Goal: Communication & Community: Answer question/provide support

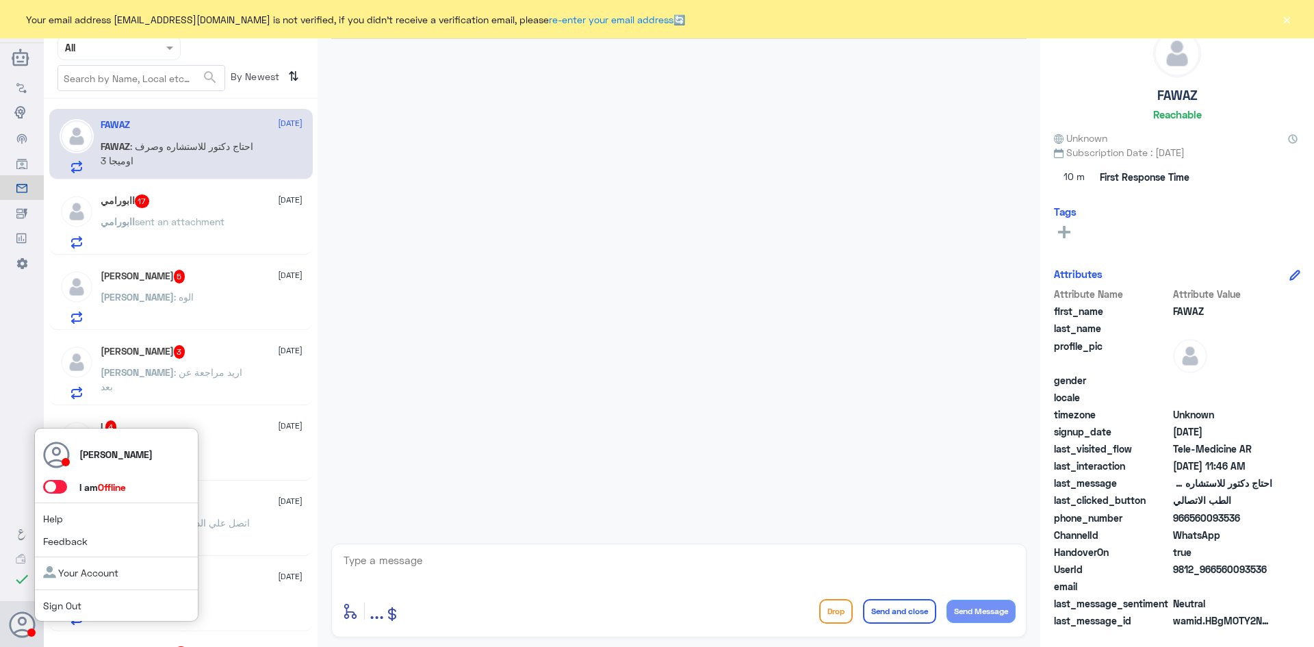
click at [62, 485] on span at bounding box center [55, 487] width 24 height 14
click at [0, 0] on input "checkbox" at bounding box center [0, 0] width 0 height 0
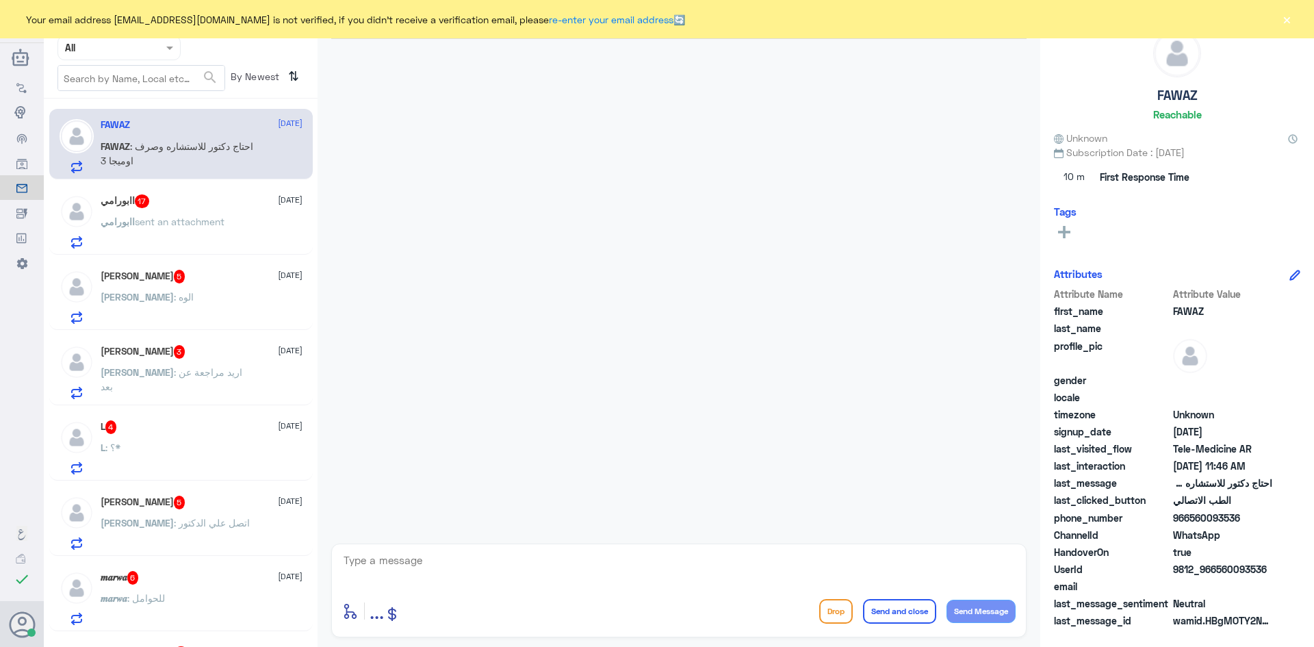
click at [1286, 20] on button "×" at bounding box center [1287, 19] width 14 height 14
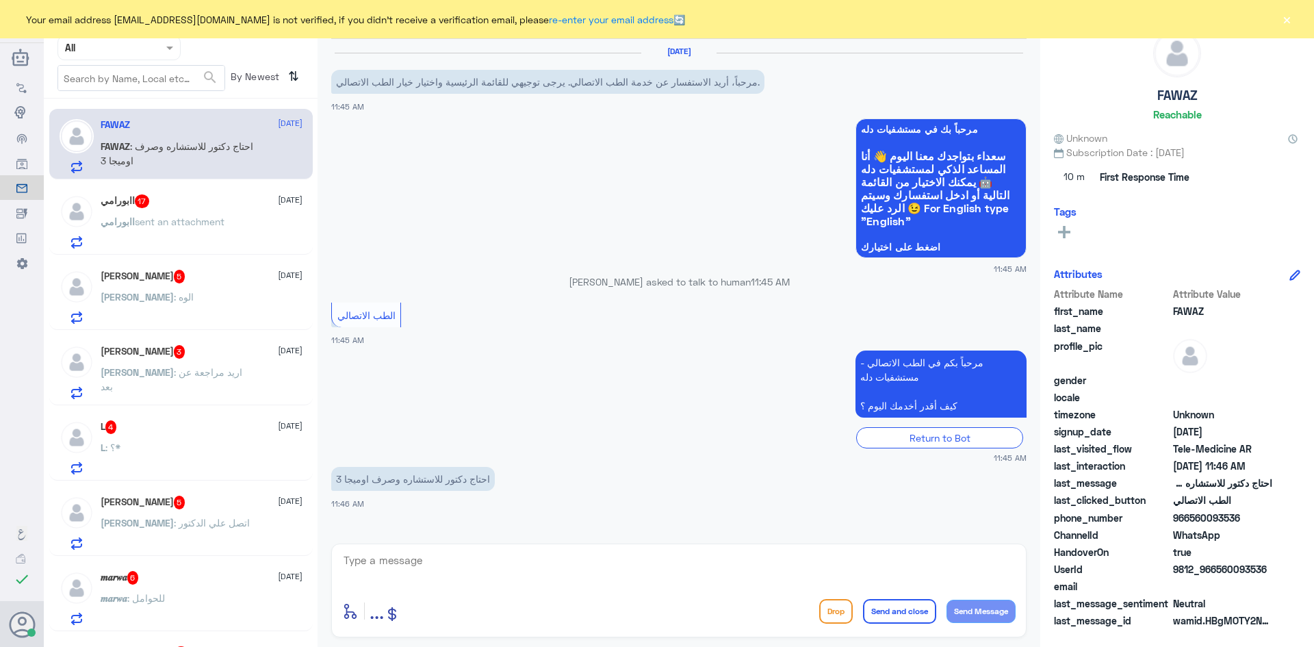
click at [479, 559] on textarea at bounding box center [679, 568] width 674 height 34
paste textarea "مرحبا معك [PERSON_NAME] من الطب الاتصالي"
type textarea "مرحبا معك [PERSON_NAME] من الطب الاتصالي"
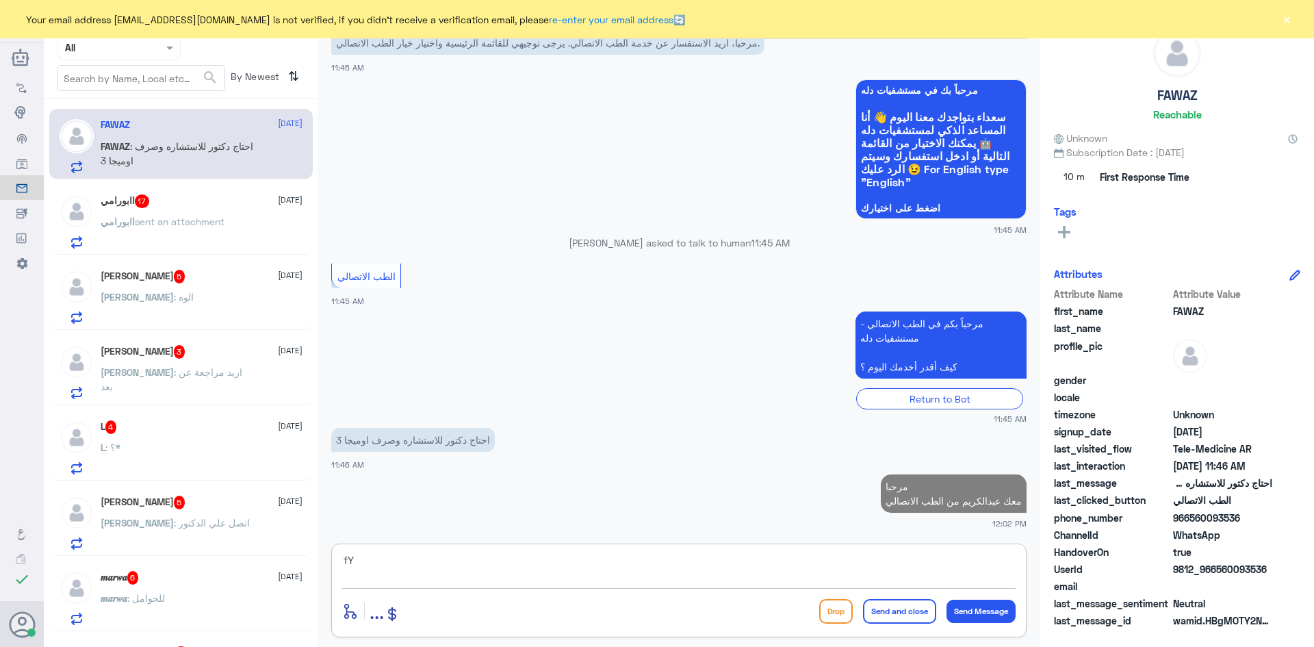
type textarea "f"
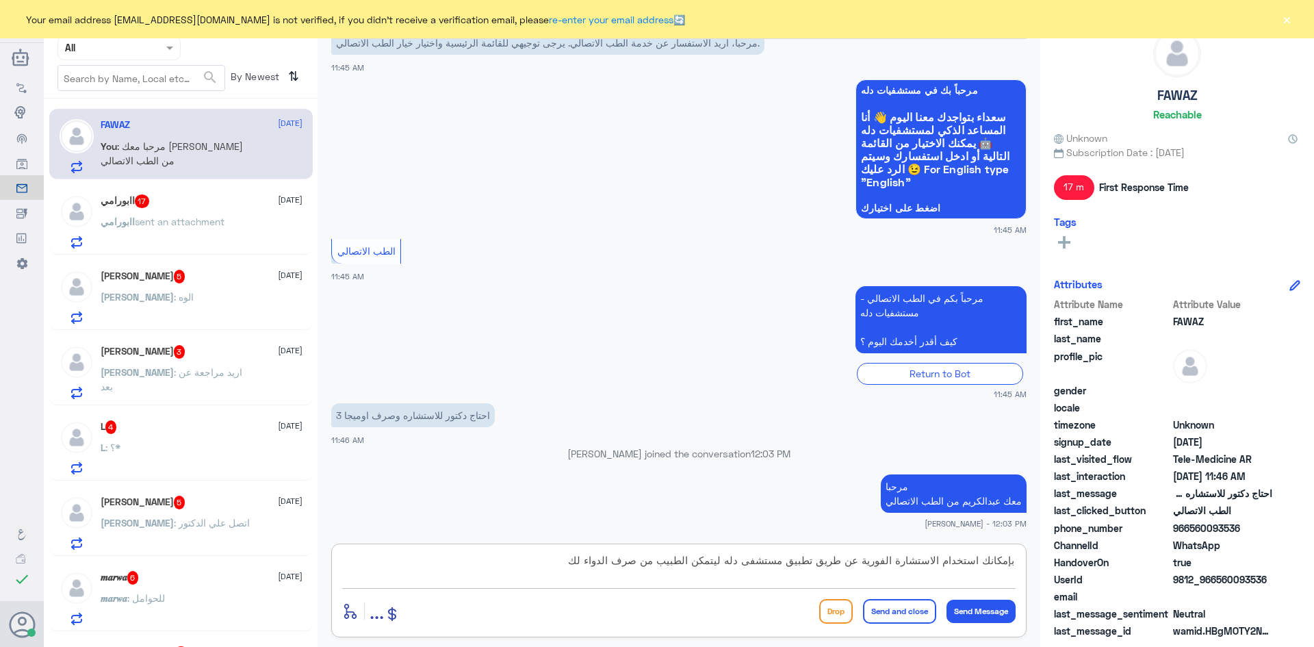
type textarea "بإمكانك استخدام الاستشارة الفورية عن طريق تطبيق مستشفى دله ليتمكن الطبيب من صرف…"
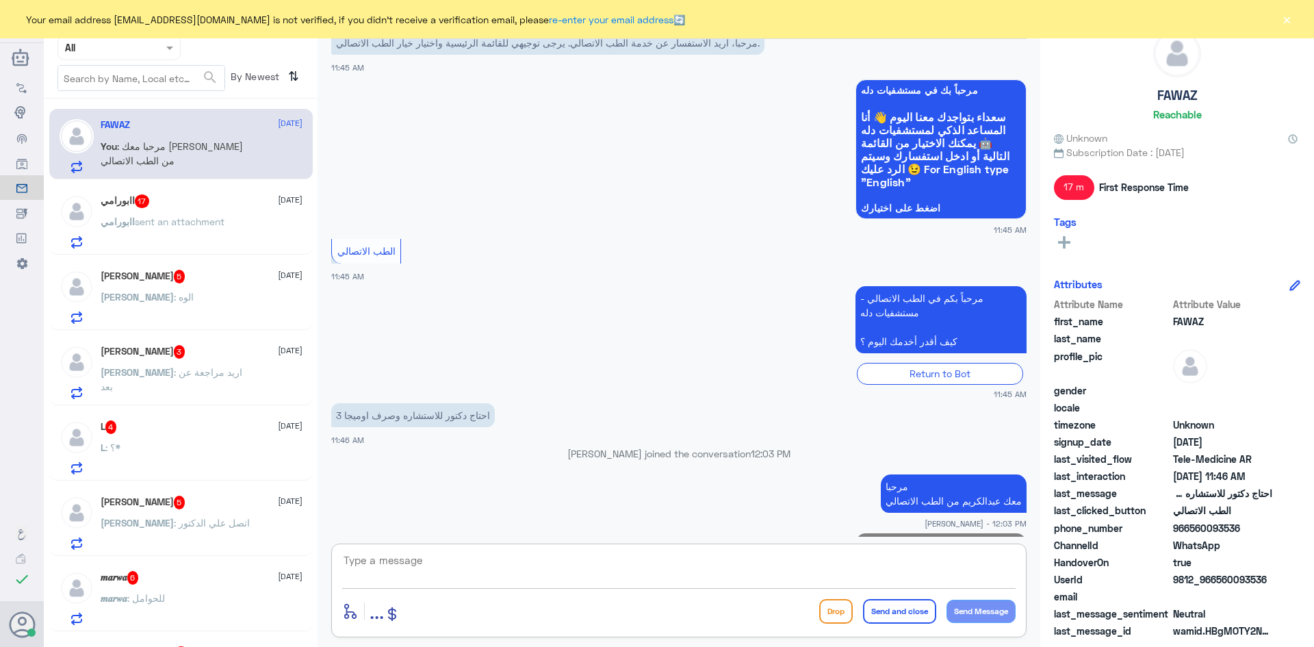
scroll to position [112, 0]
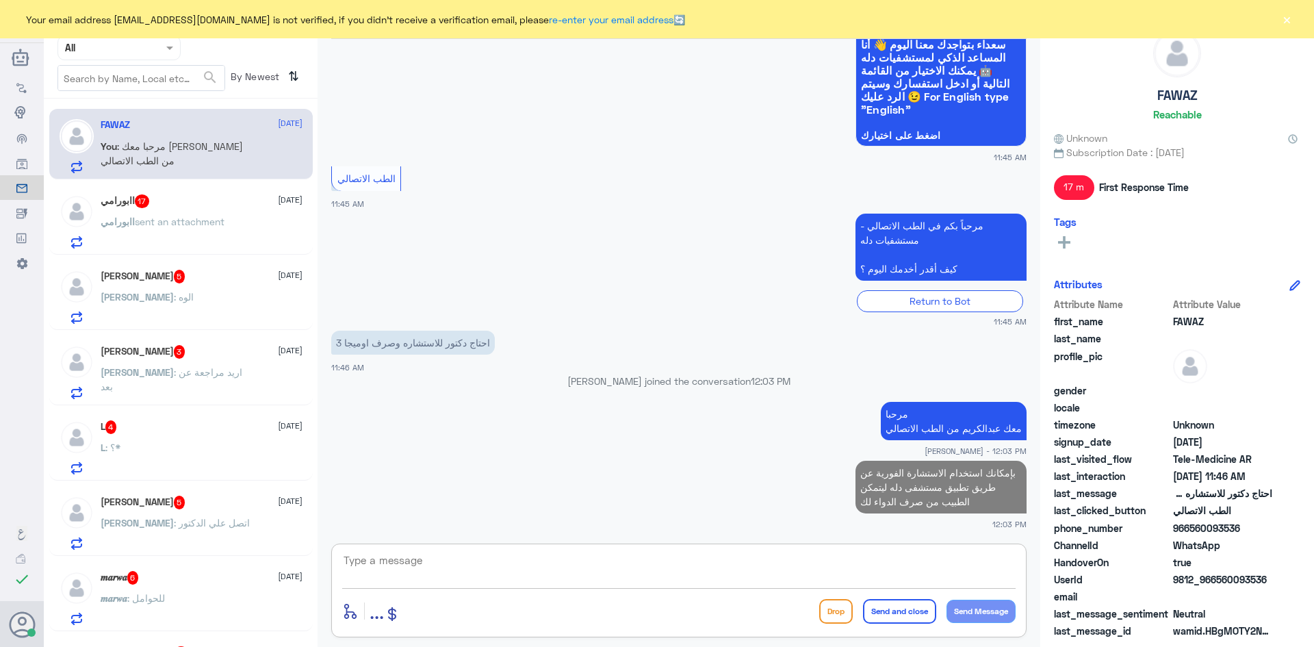
click at [202, 196] on div "اابورامي 17 [DATE]" at bounding box center [202, 201] width 202 height 14
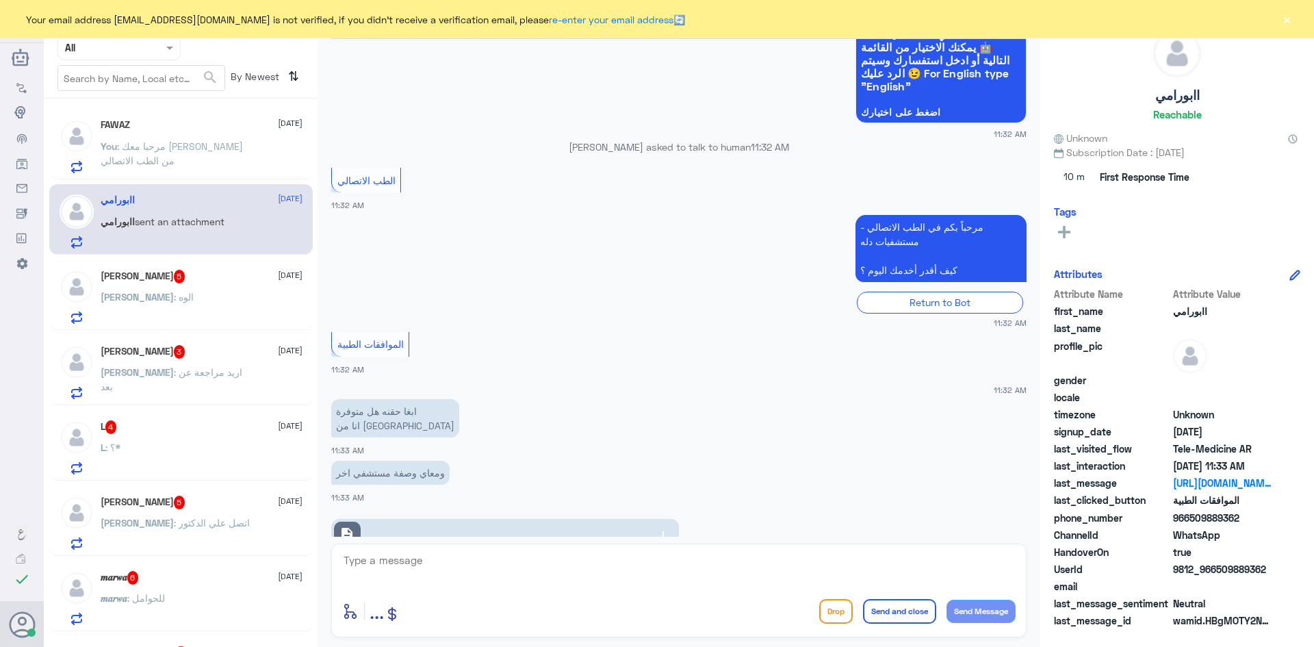
scroll to position [962, 0]
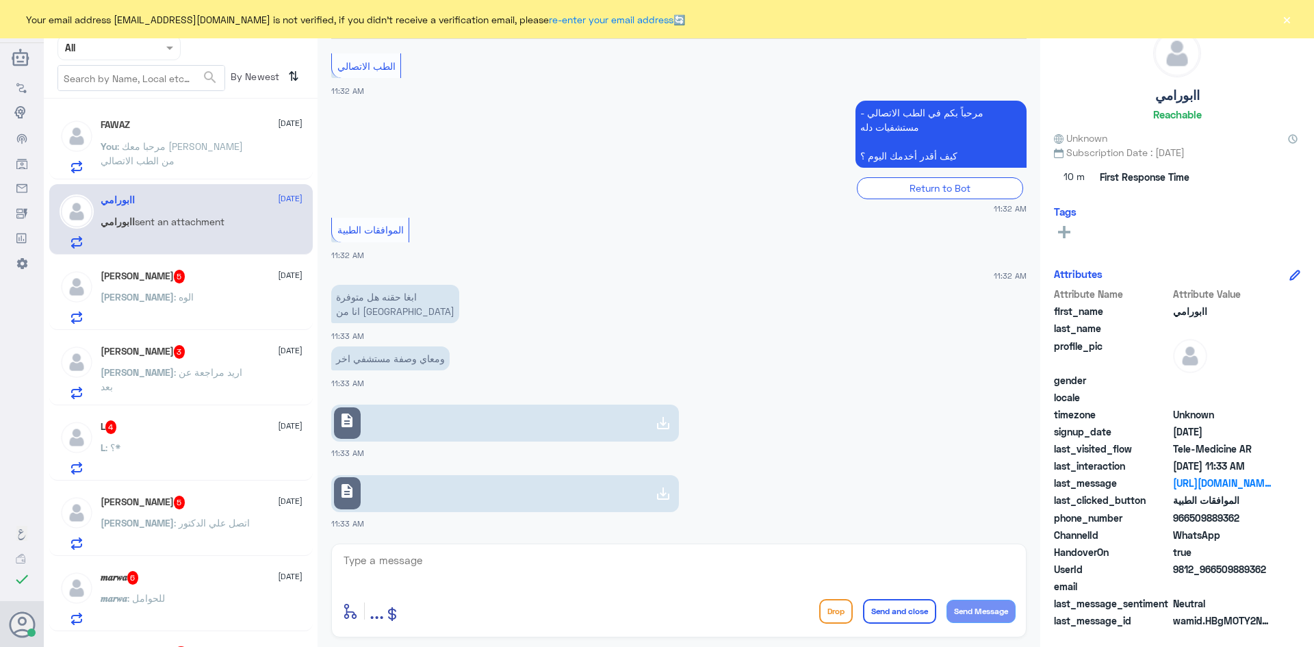
click at [403, 429] on link "description" at bounding box center [505, 423] width 348 height 37
click at [392, 494] on link "description" at bounding box center [505, 493] width 348 height 37
click at [396, 432] on link "description" at bounding box center [505, 423] width 348 height 37
click at [208, 303] on div "[PERSON_NAME] : الوه" at bounding box center [202, 308] width 202 height 31
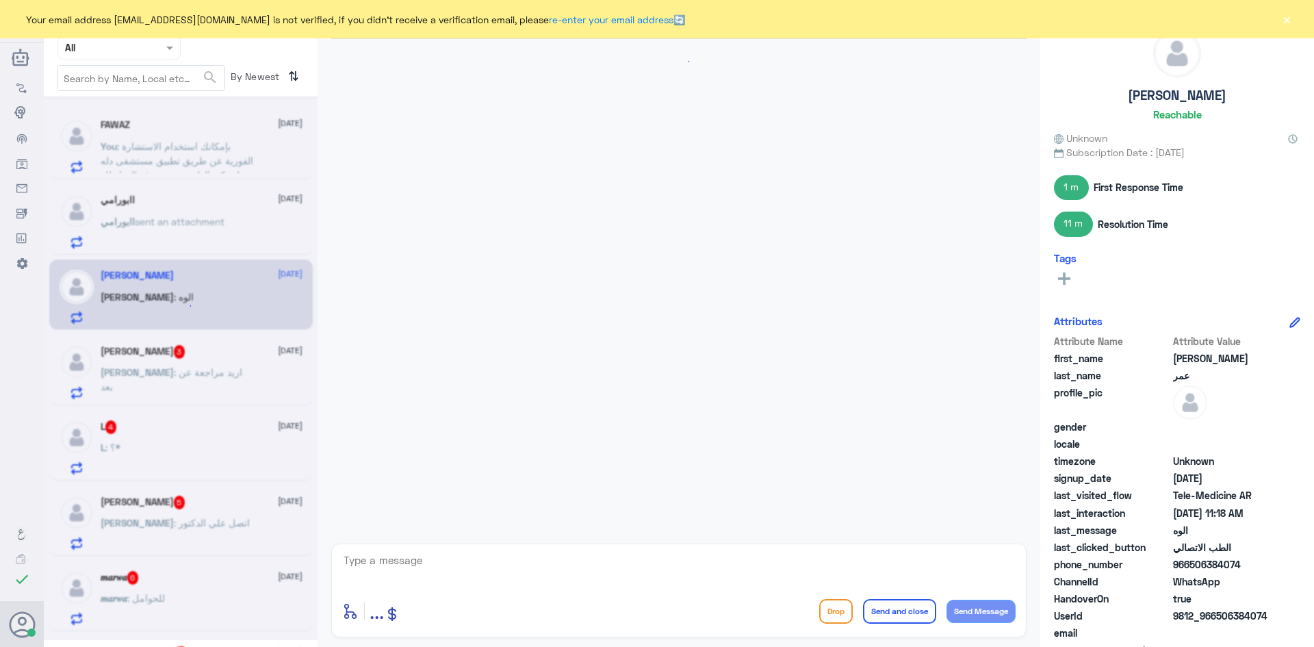
scroll to position [565, 0]
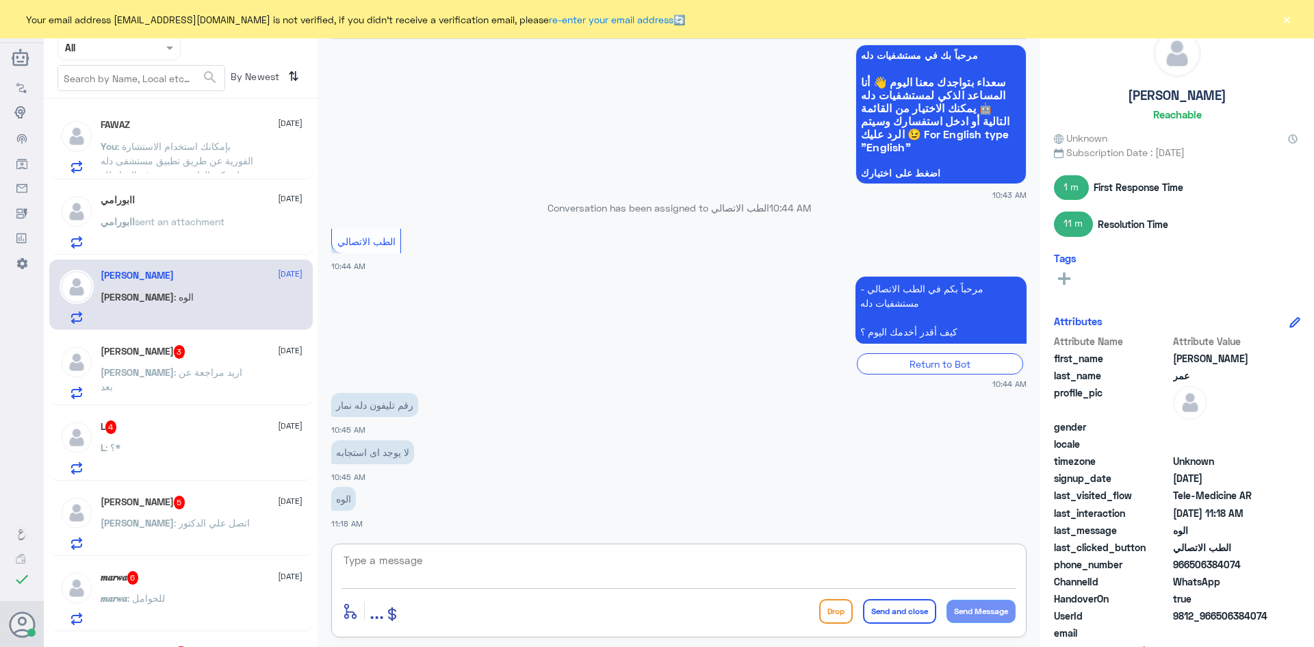
click at [453, 563] on textarea at bounding box center [679, 568] width 674 height 34
click at [520, 569] on textarea at bounding box center [679, 568] width 674 height 34
click at [251, 365] on div "[PERSON_NAME] 3 [DATE] [PERSON_NAME] : اريد مراجعة عن بعد" at bounding box center [202, 372] width 202 height 54
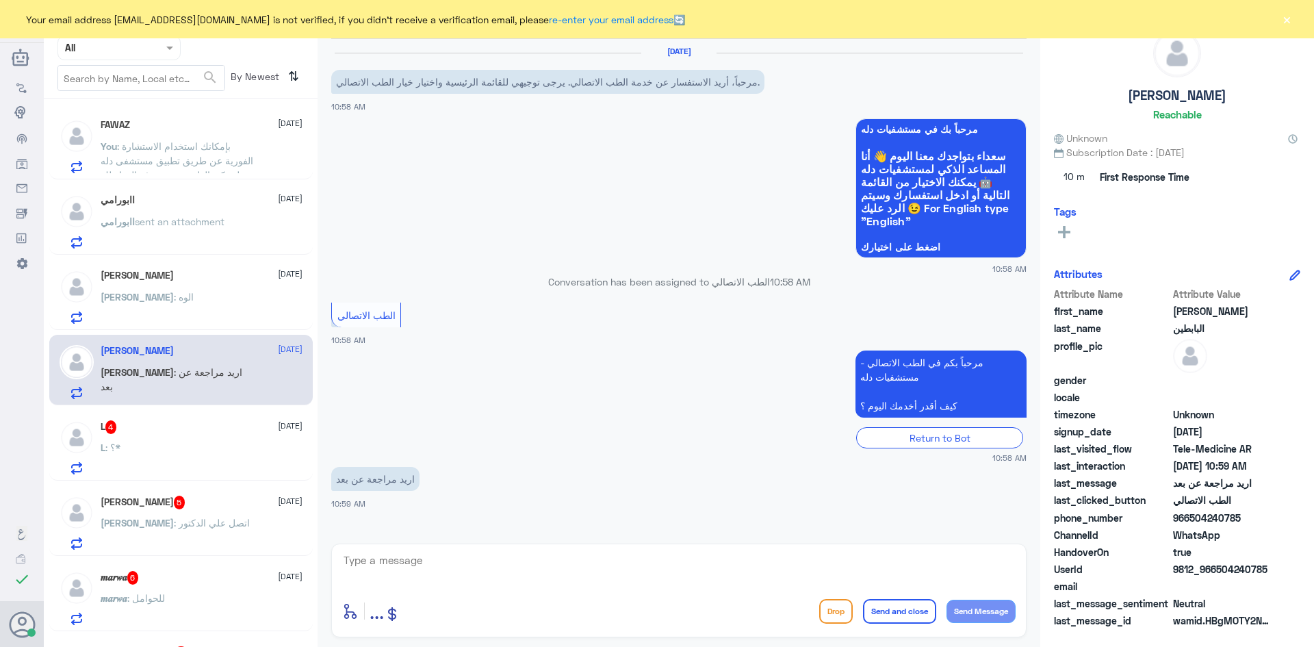
click at [214, 206] on div "اابورامي [DATE] اابورامي sent an attachment" at bounding box center [202, 221] width 202 height 54
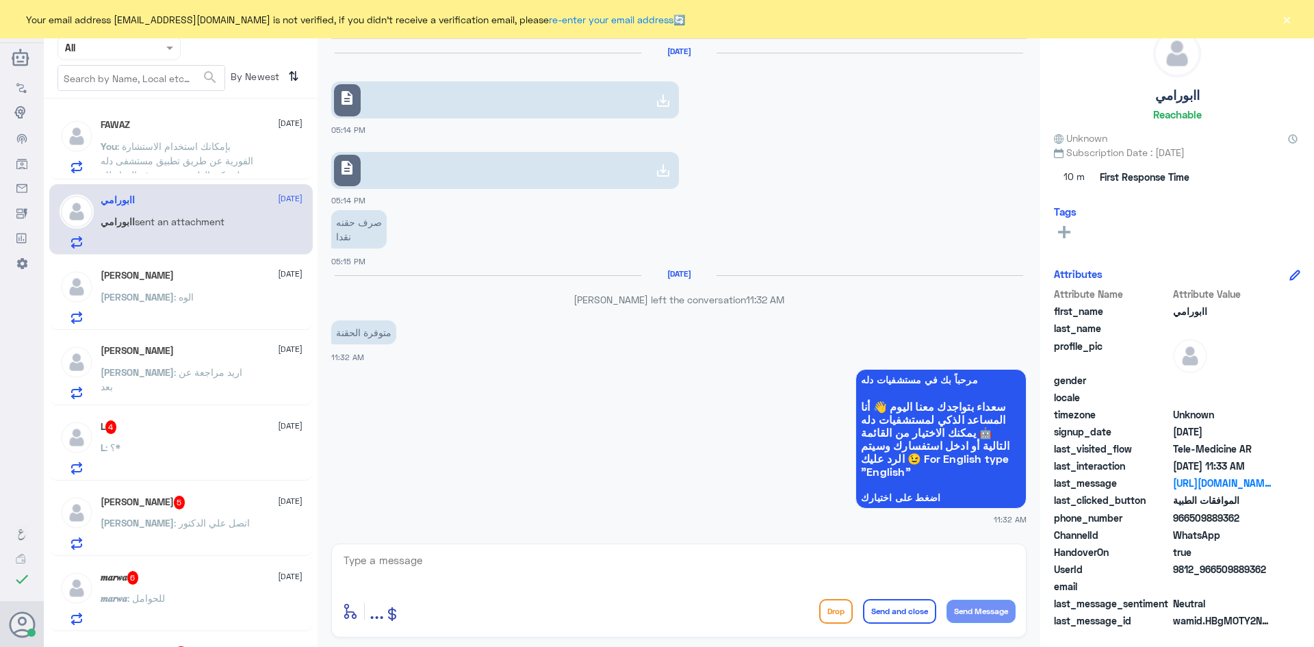
scroll to position [962, 0]
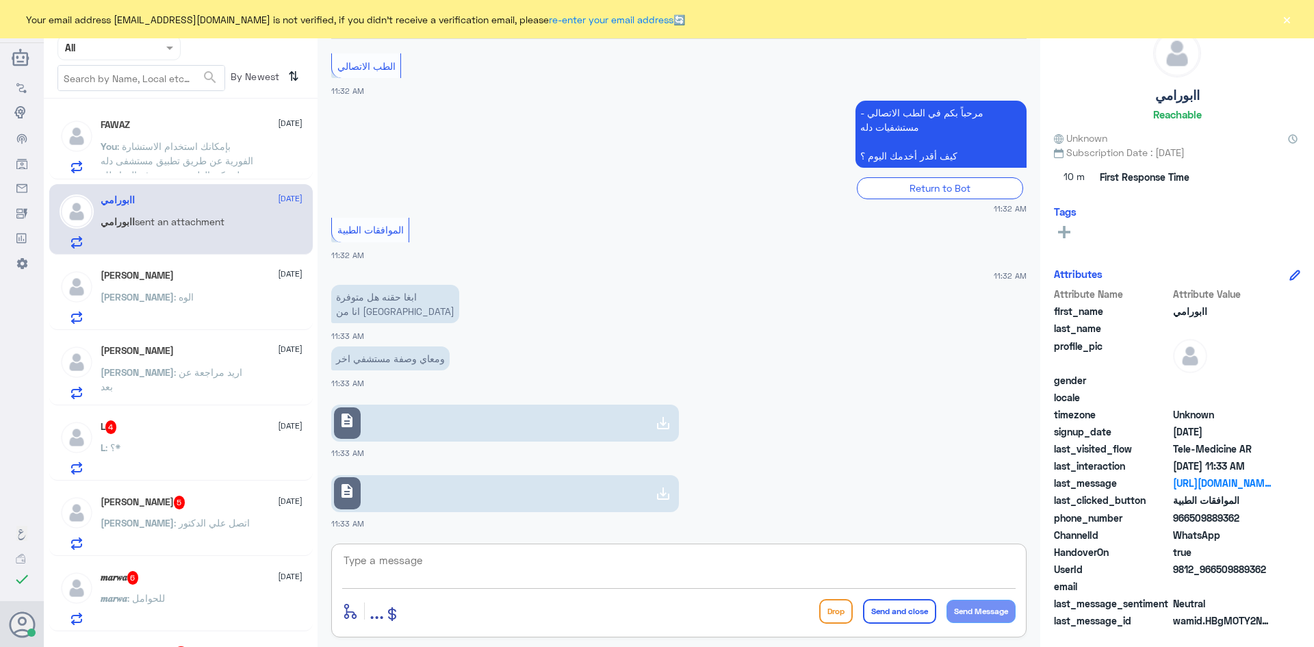
click at [413, 569] on textarea at bounding box center [679, 568] width 674 height 34
type textarea "ل"
paste textarea "مرحبا معك [PERSON_NAME] من الطب الاتصالي"
type textarea "مرحبا معك [PERSON_NAME] من الطب الاتصالي"
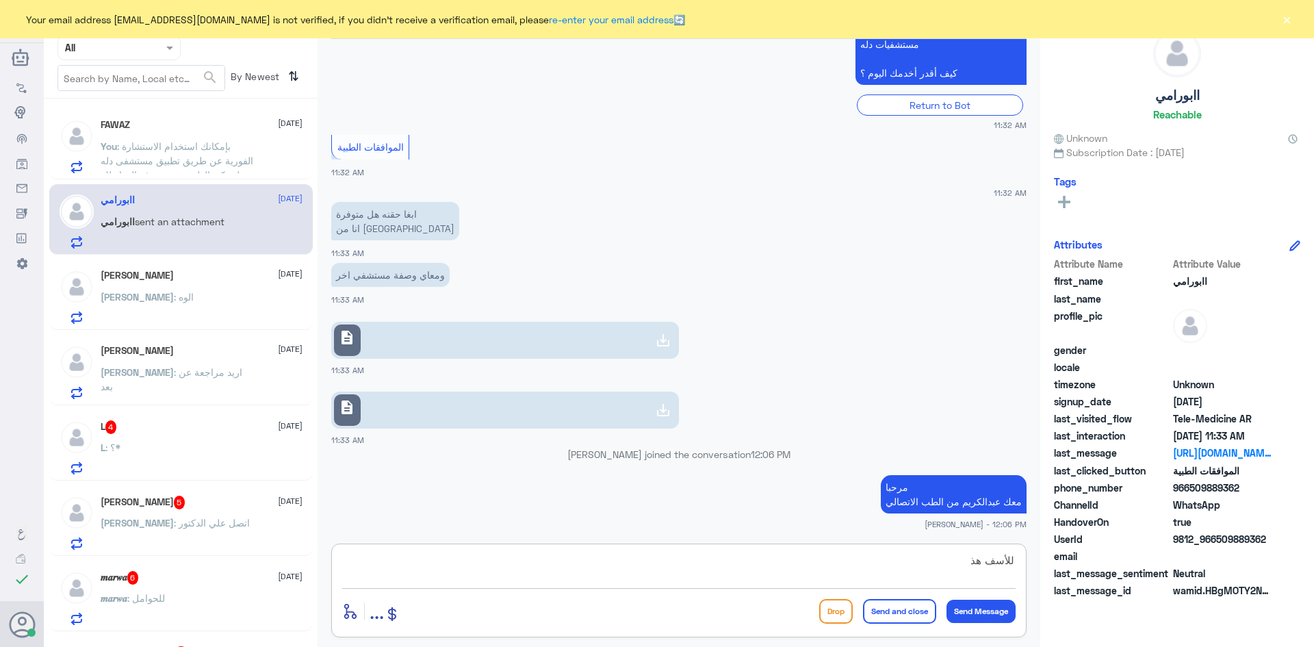
scroll to position [1017, 0]
type textarea "للأسف هذه الوصفة غير متوفرة في مستشفيات دله"
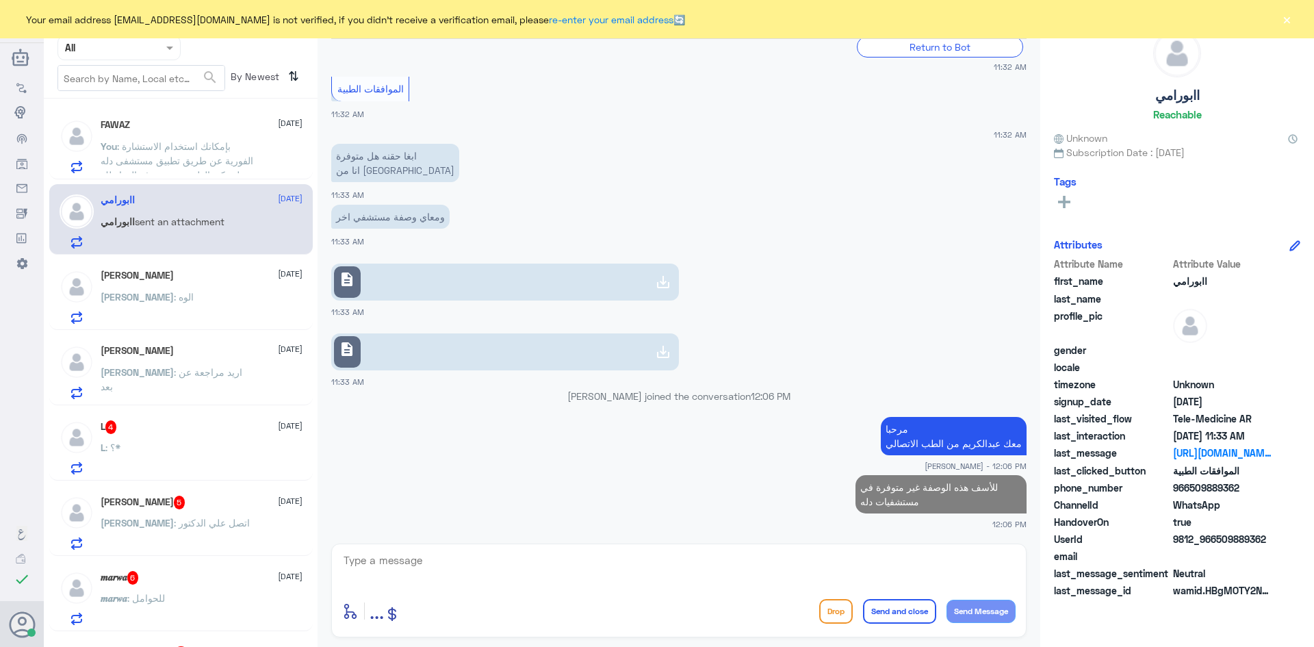
click at [193, 451] on div "L : ؟*" at bounding box center [202, 459] width 202 height 31
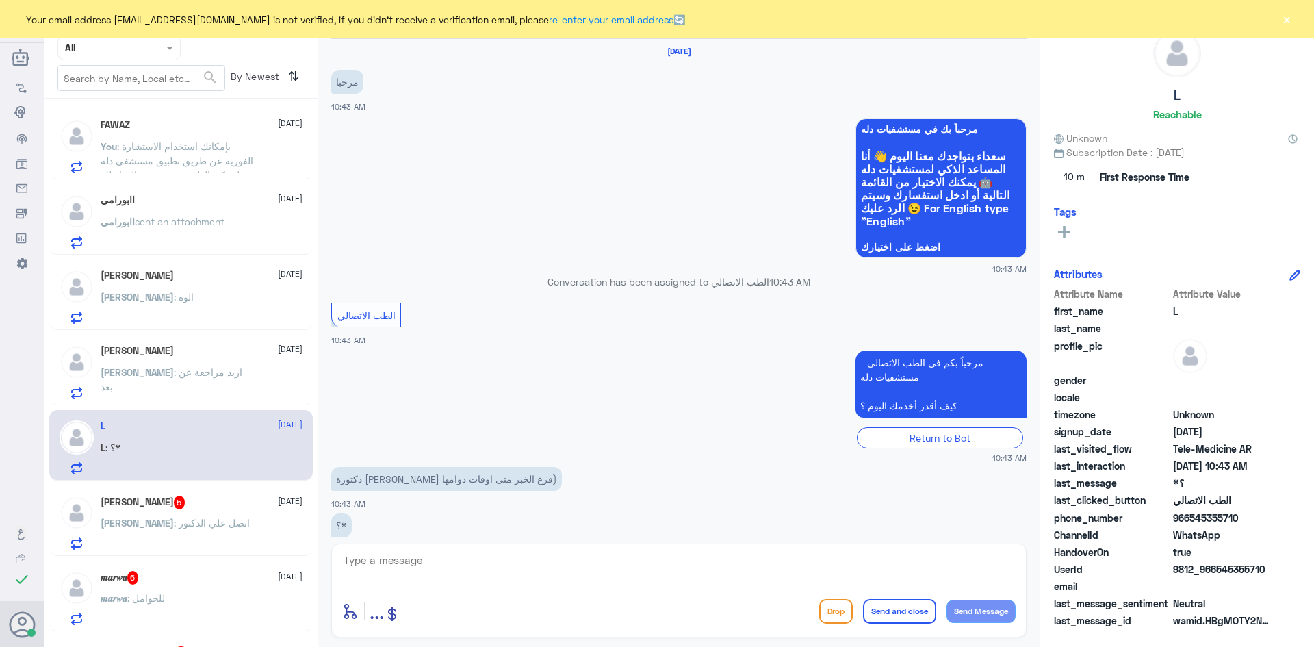
scroll to position [27, 0]
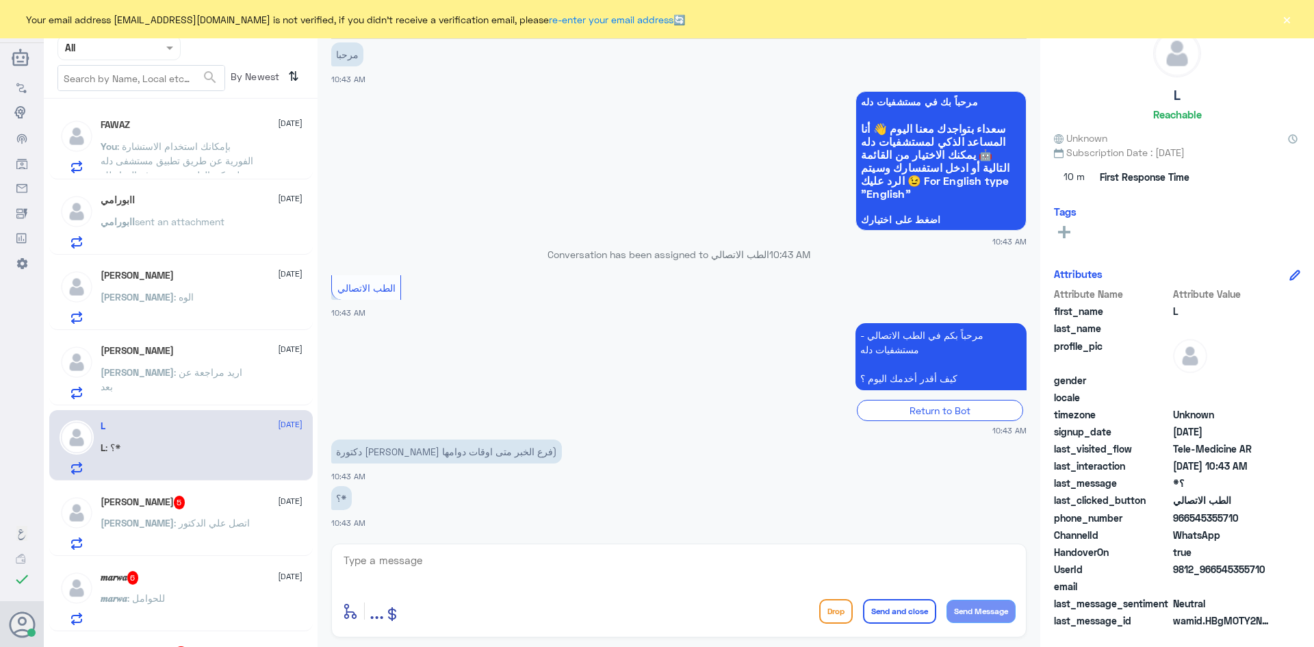
click at [462, 560] on textarea at bounding box center [679, 568] width 674 height 34
paste textarea "مرحبا معك [PERSON_NAME] من الطب الاتصالي"
type textarea "مرحبا معك [PERSON_NAME] من الطب الاتصالي"
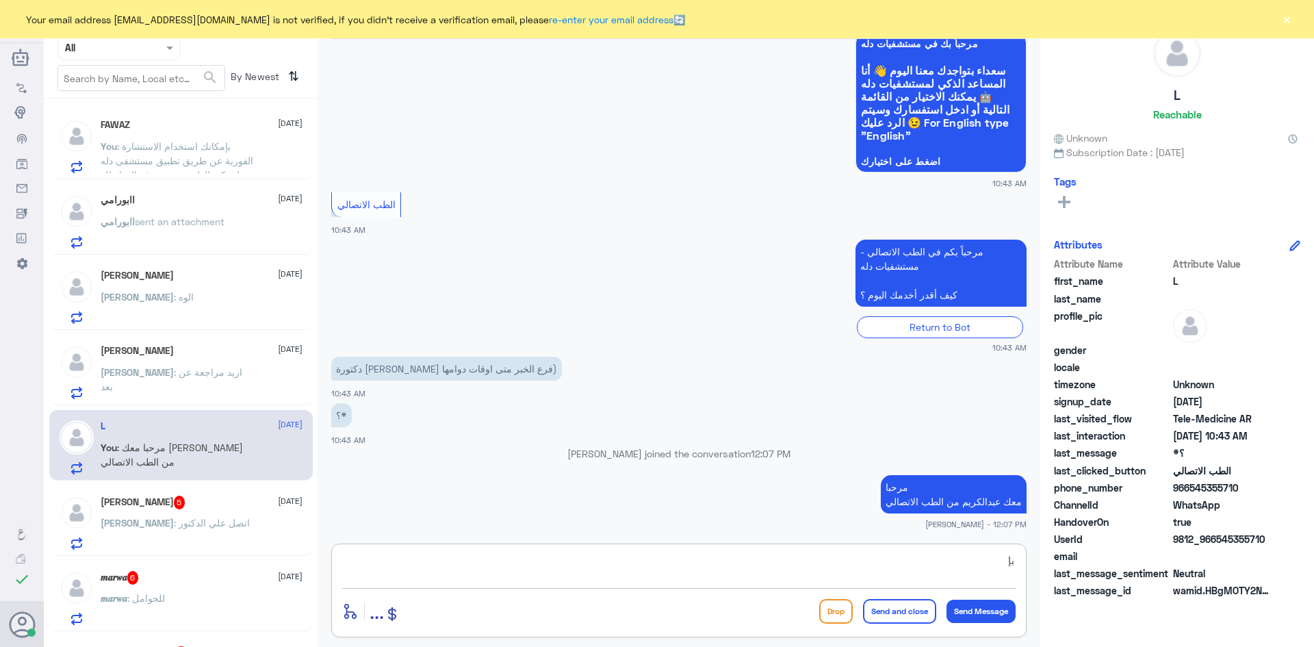
type textarea "ب"
paste textarea "بإمكانك حجز موعد عن طريق التطبيق أو بالاتصال على الرقم الموحد 920012222"
type textarea "بإمكانك حجز موعد عن طريق التطبيق أو بالاتصال على الرقم الموحد 920012222"
click at [891, 615] on button "Send and close" at bounding box center [899, 611] width 73 height 25
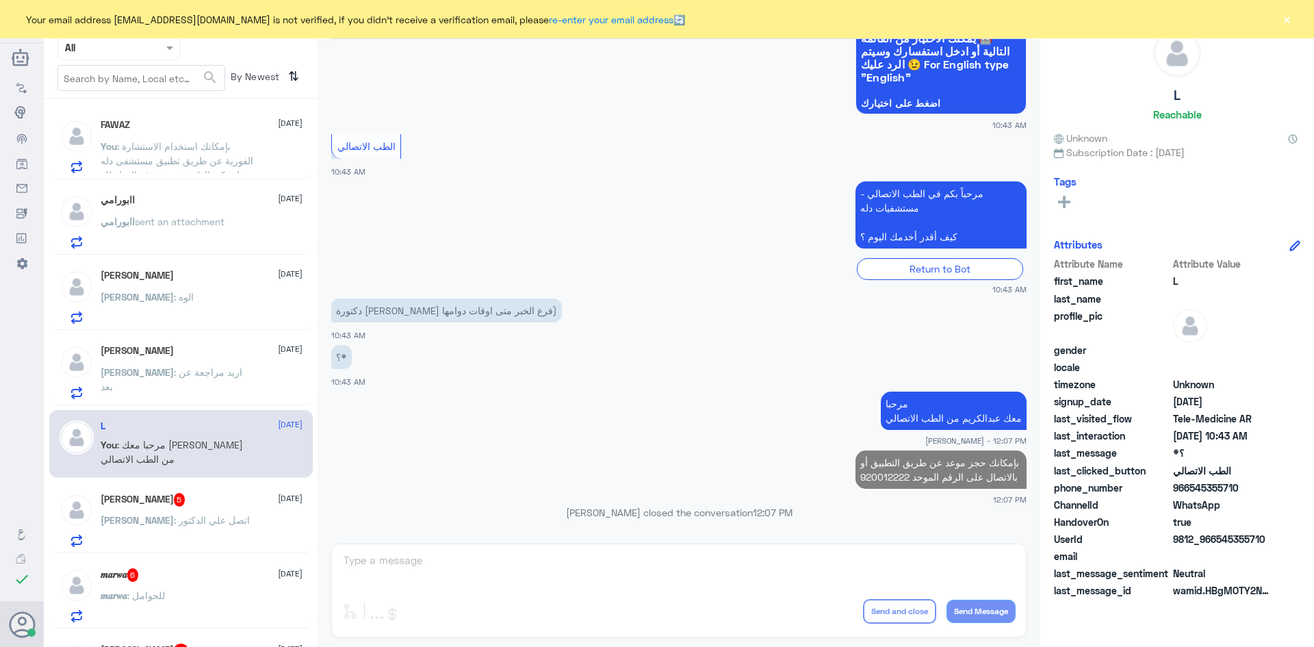
click at [212, 511] on div "SALMAN 5 [DATE] [PERSON_NAME] : اتصل علي الدكتور" at bounding box center [202, 520] width 202 height 54
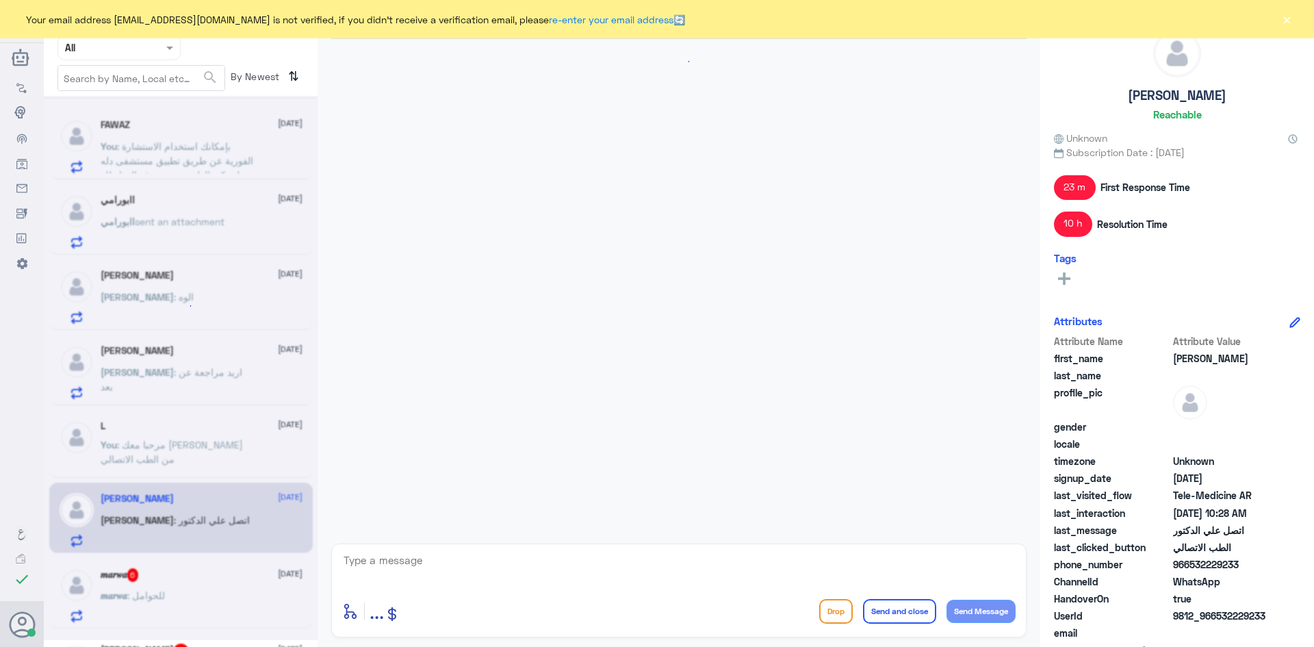
scroll to position [897, 0]
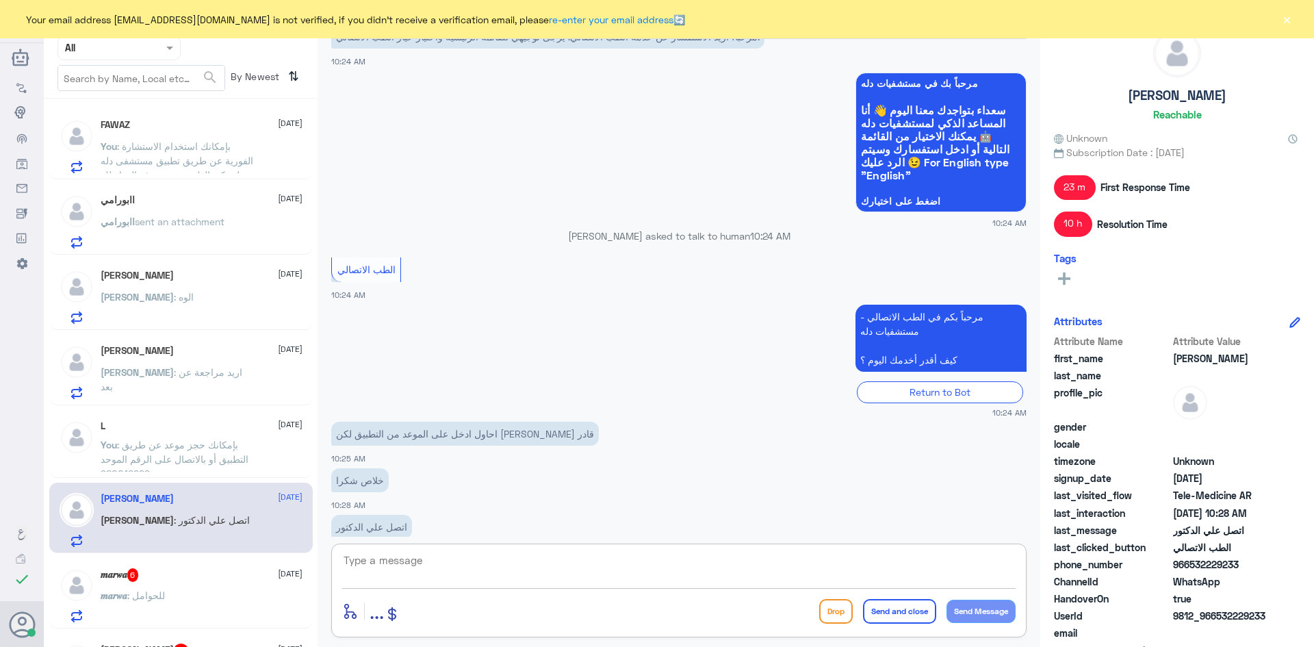
click at [509, 568] on textarea at bounding box center [679, 568] width 674 height 34
click at [1286, 20] on button "×" at bounding box center [1287, 19] width 14 height 14
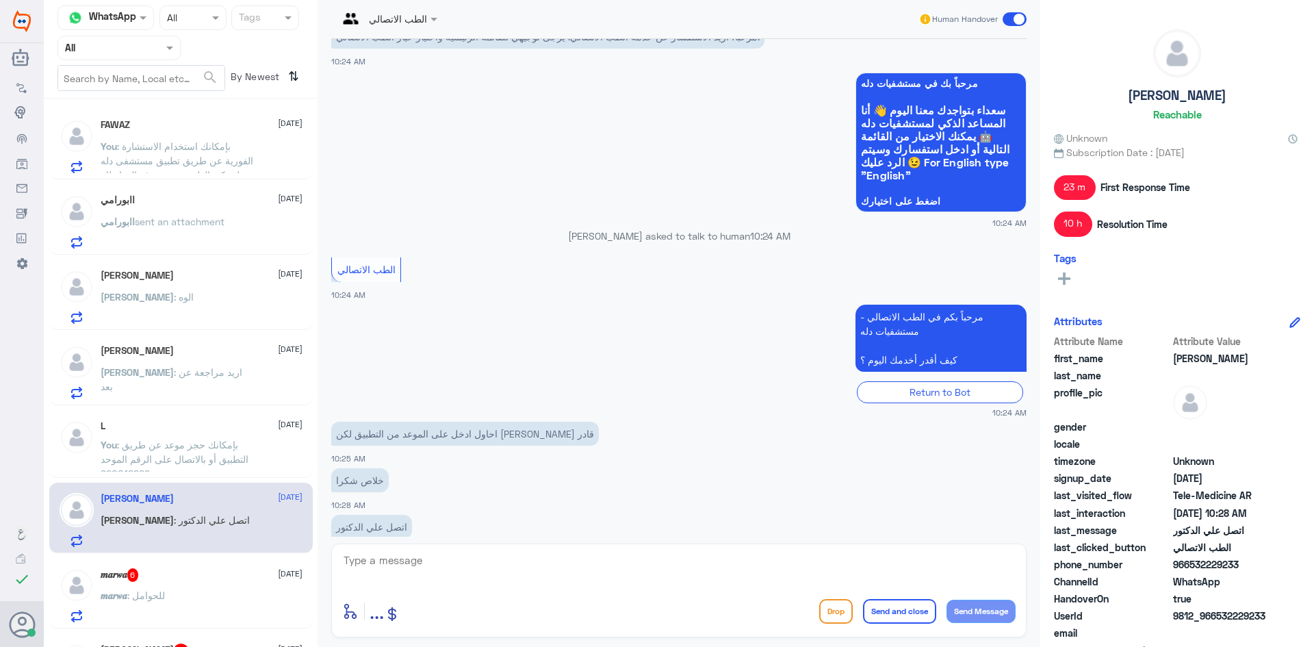
click at [1006, 19] on span at bounding box center [1015, 19] width 24 height 14
click at [0, 0] on input "checkbox" at bounding box center [0, 0] width 0 height 0
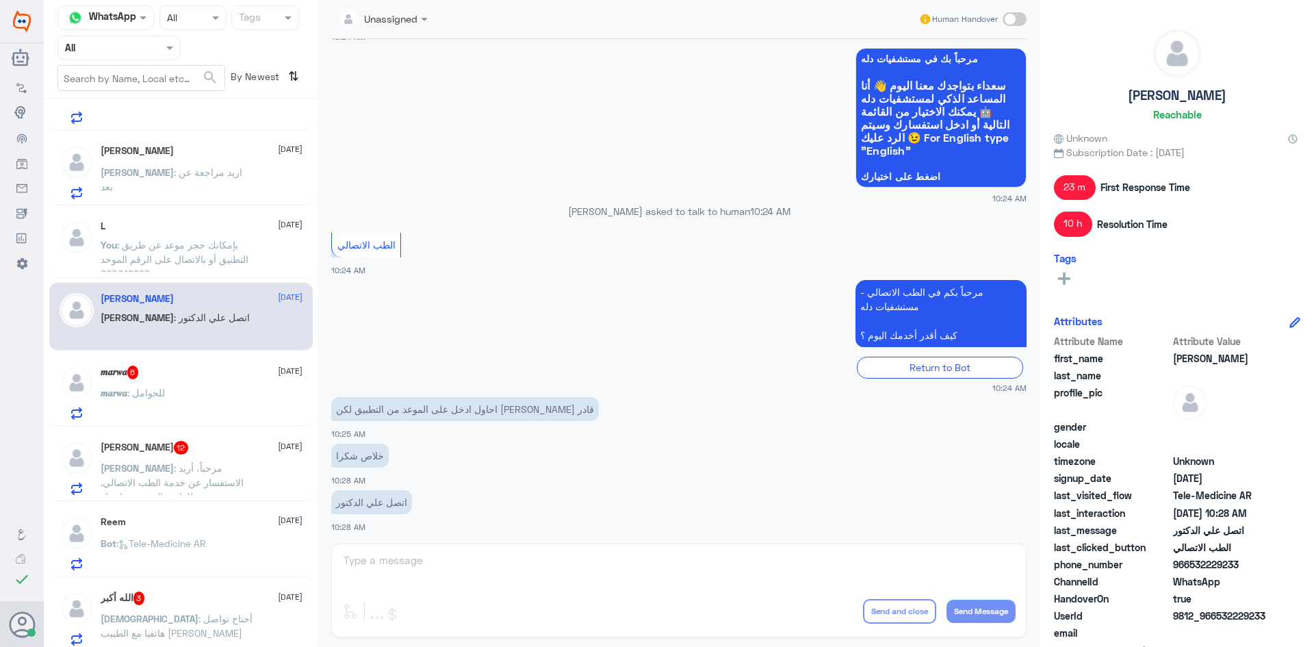
scroll to position [205, 0]
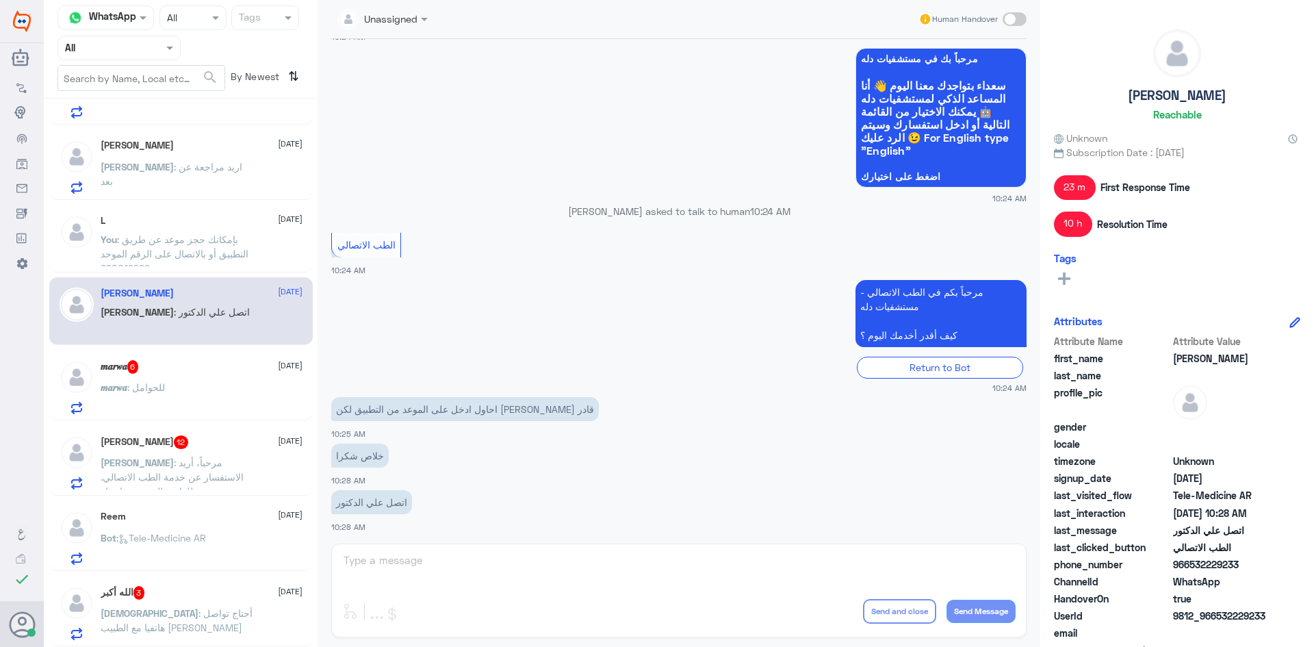
click at [230, 380] on div "𝒎𝒂𝒓𝒘𝒂 6 [DATE] 𝒎𝒂𝒓𝒘𝒂 : للحوامل" at bounding box center [202, 387] width 202 height 54
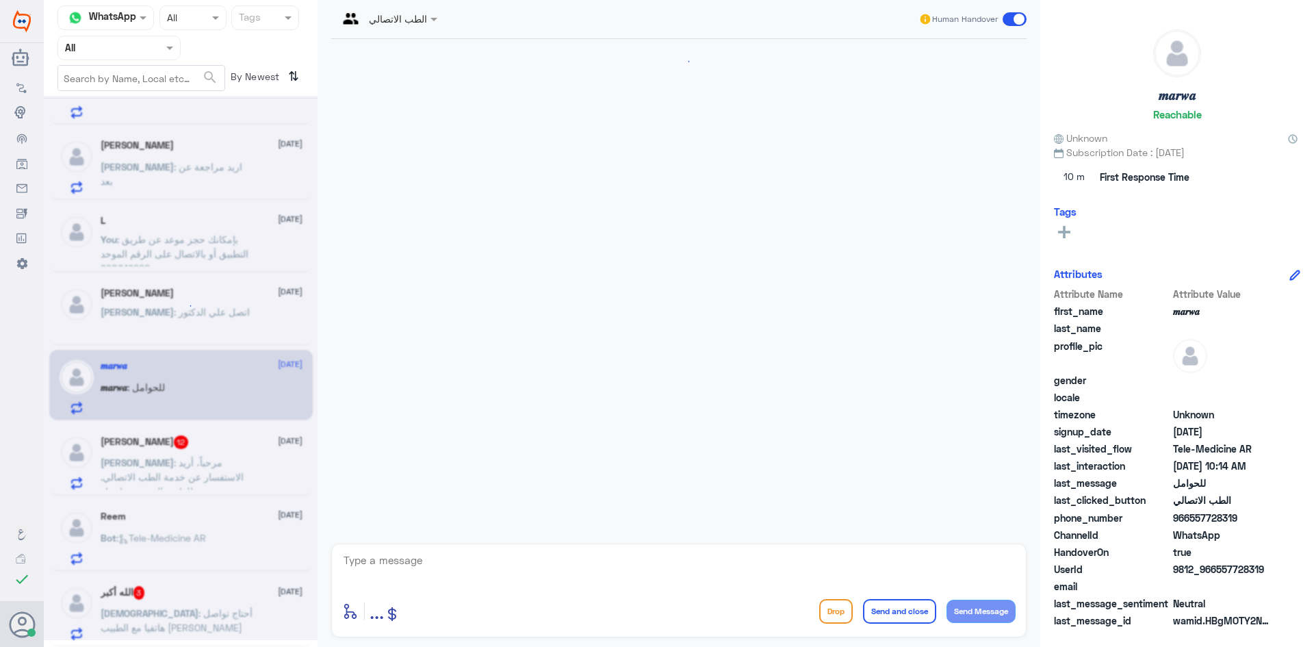
scroll to position [472, 0]
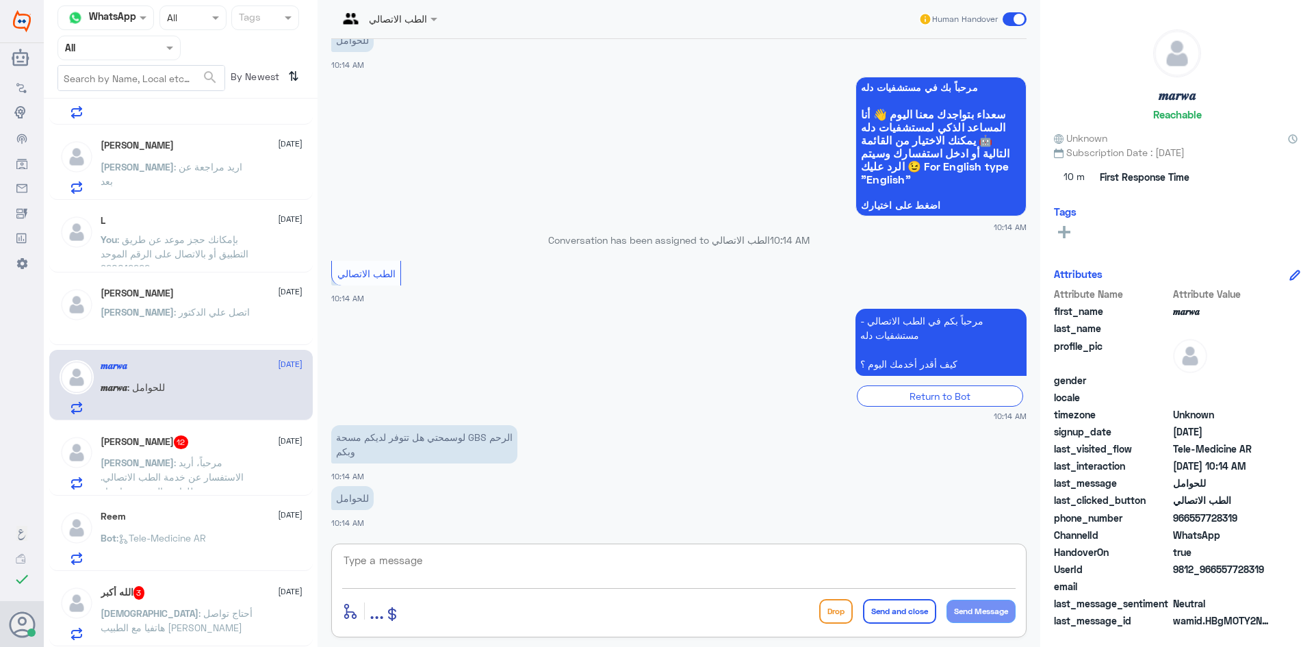
click at [569, 561] on textarea at bounding box center [679, 568] width 674 height 34
click at [524, 557] on textarea at bounding box center [679, 568] width 674 height 34
paste textarea "مرحبا معك [PERSON_NAME] من الطب الاتصالي"
type textarea "مرحبا معك [PERSON_NAME] من الطب الاتصالي"
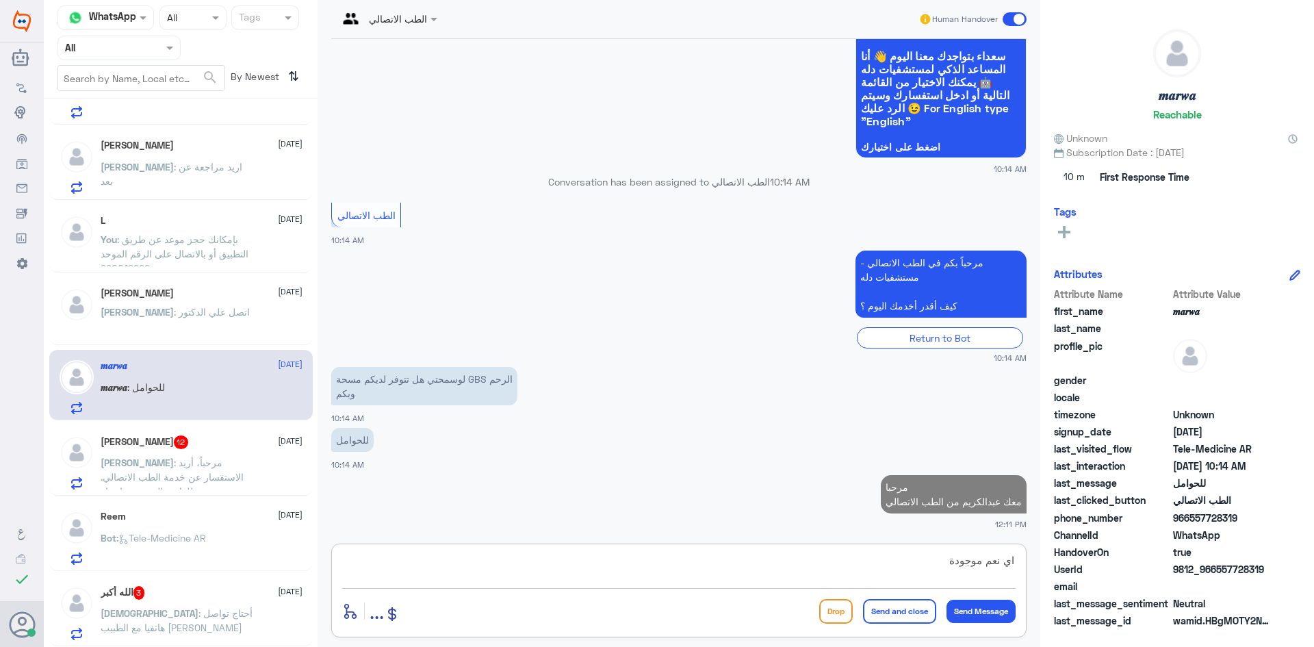
type textarea "اي نعم موجودة"
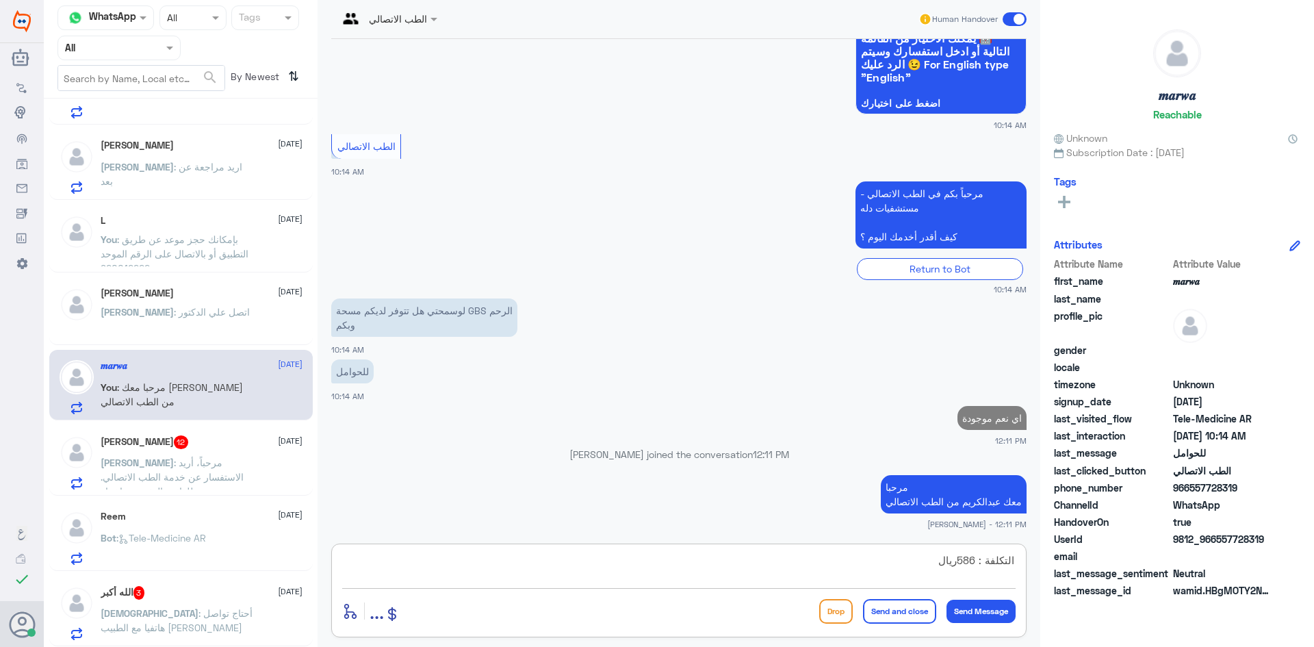
type textarea "التكلفة : 586ريال"
click at [902, 607] on button "Send and close" at bounding box center [899, 611] width 73 height 25
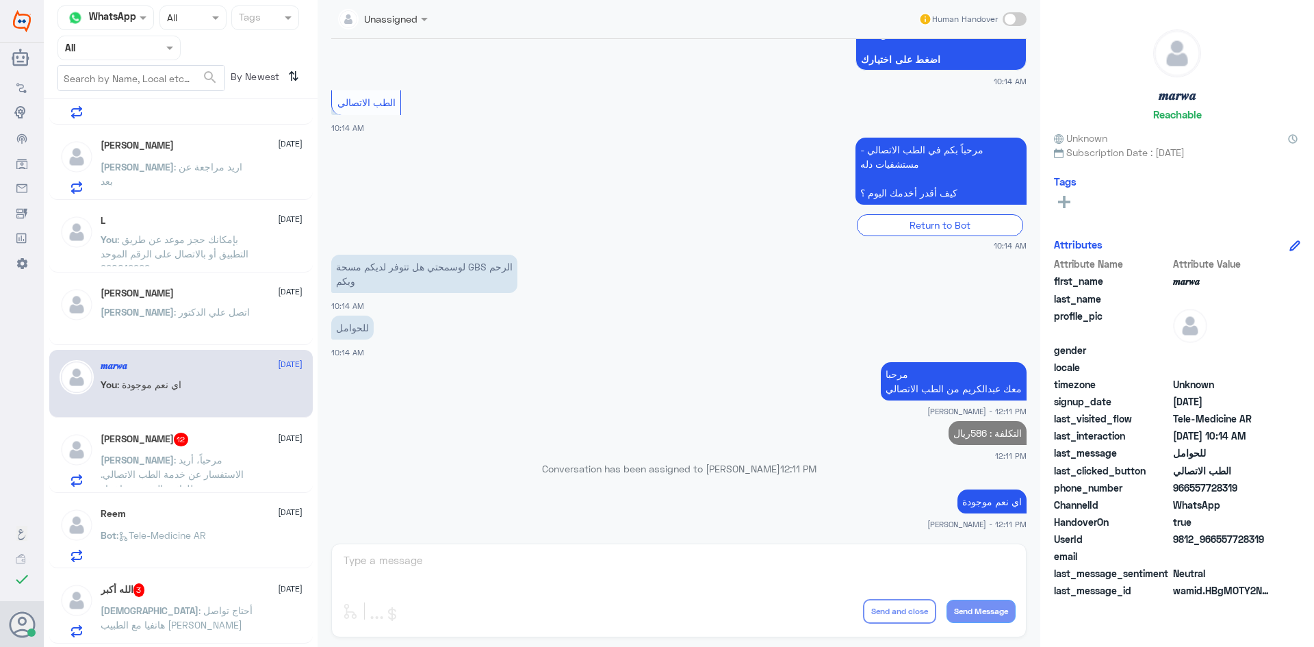
click at [190, 462] on span ": مرحباً، أريد الاستفسار عن خدمة الطب الاتصالي. يرجى توجيهي للقائمة الرئيسية وا…" at bounding box center [175, 481] width 149 height 55
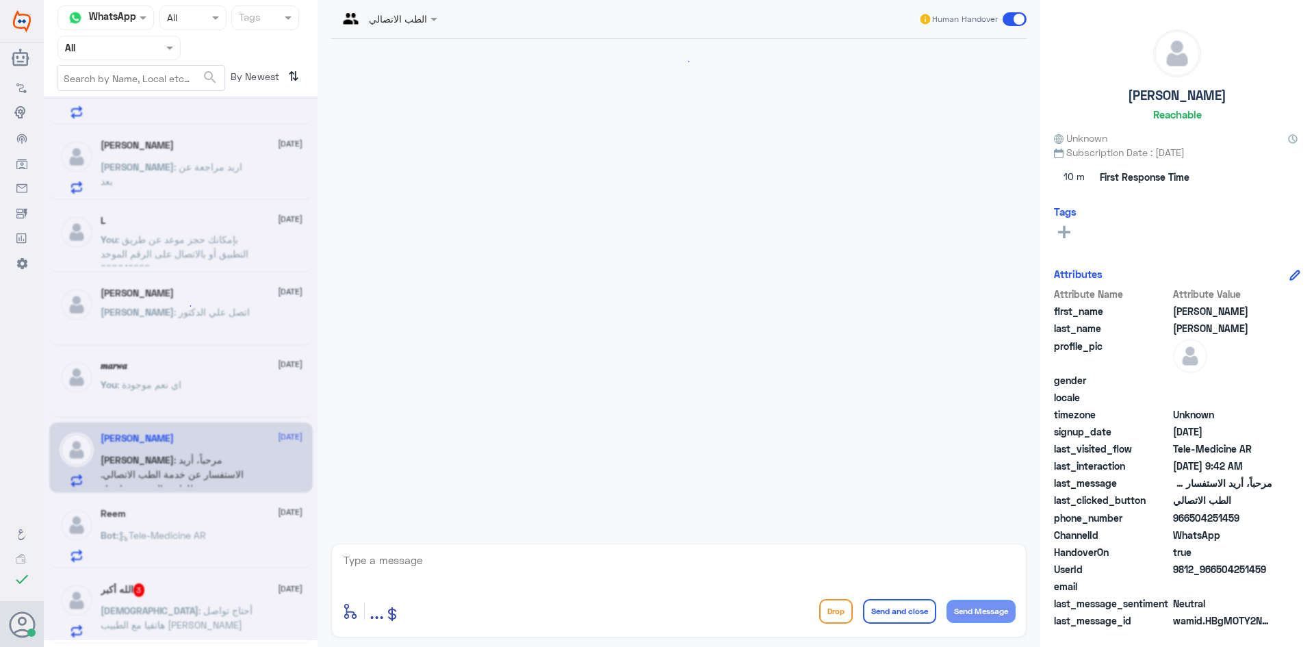
scroll to position [637, 0]
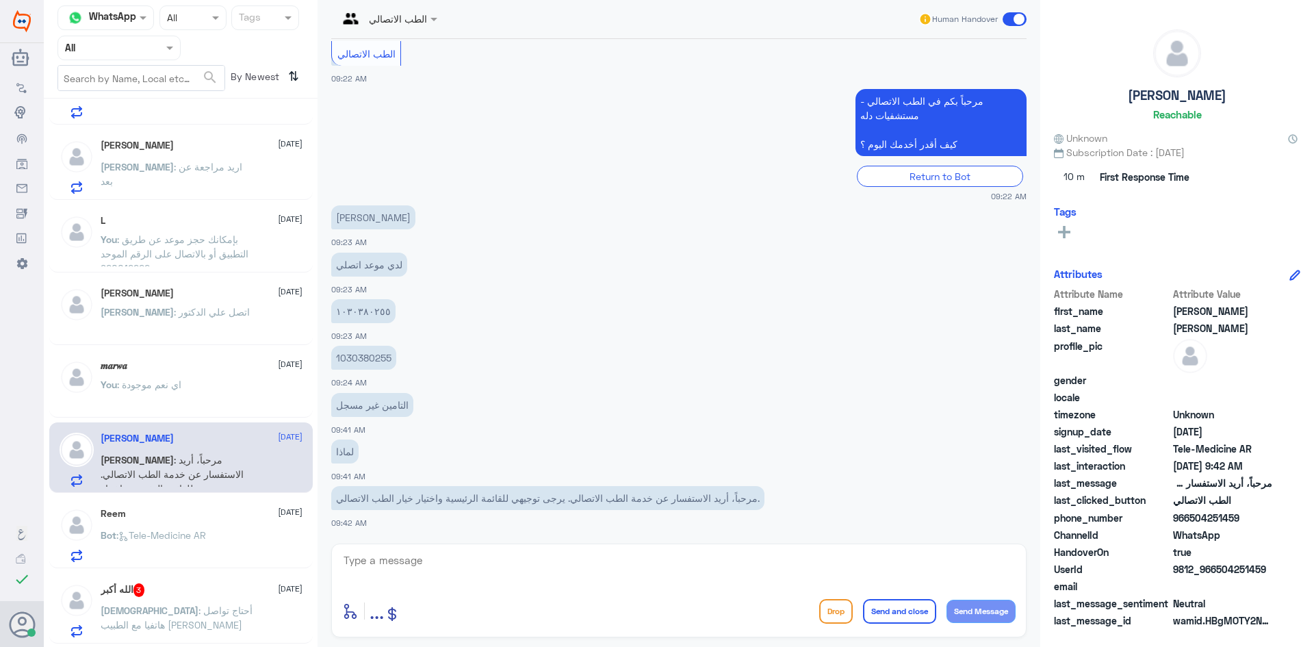
click at [594, 562] on textarea at bounding box center [679, 568] width 674 height 34
paste textarea "مرحبا معك [PERSON_NAME] من الطب الاتصالي"
type textarea "مرحبا معك [PERSON_NAME] من الطب الاتصالي"
click at [160, 223] on div "L [DATE]" at bounding box center [202, 221] width 202 height 12
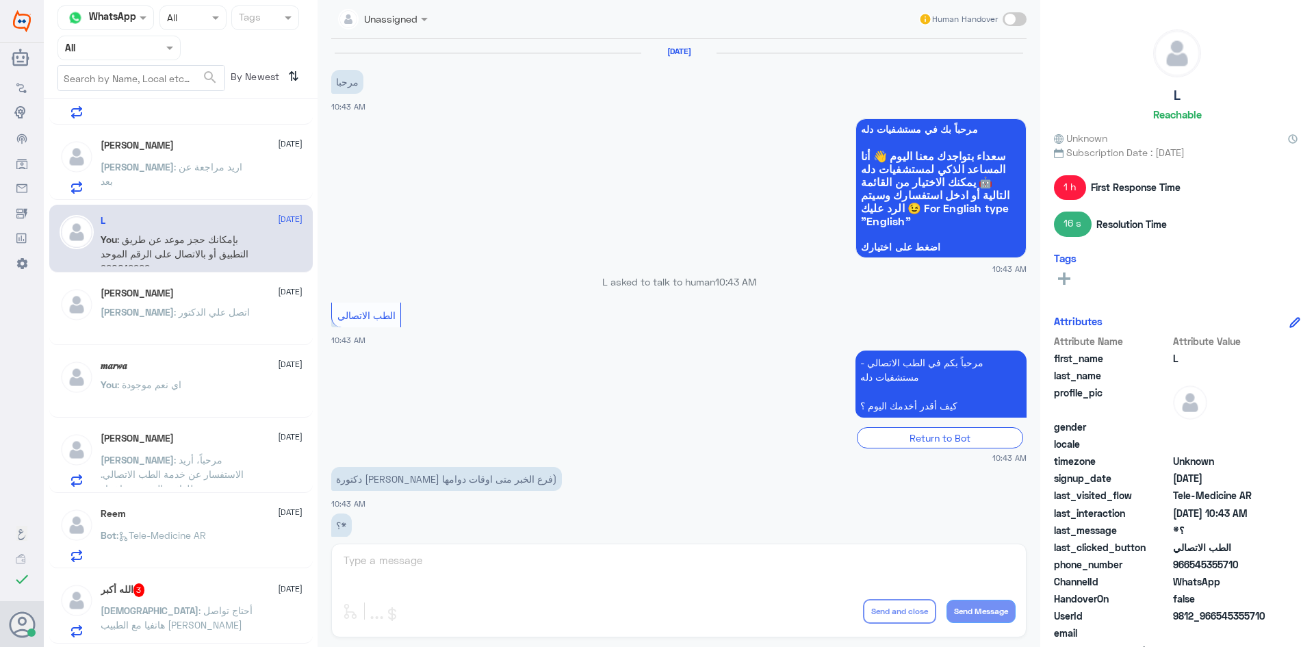
scroll to position [194, 0]
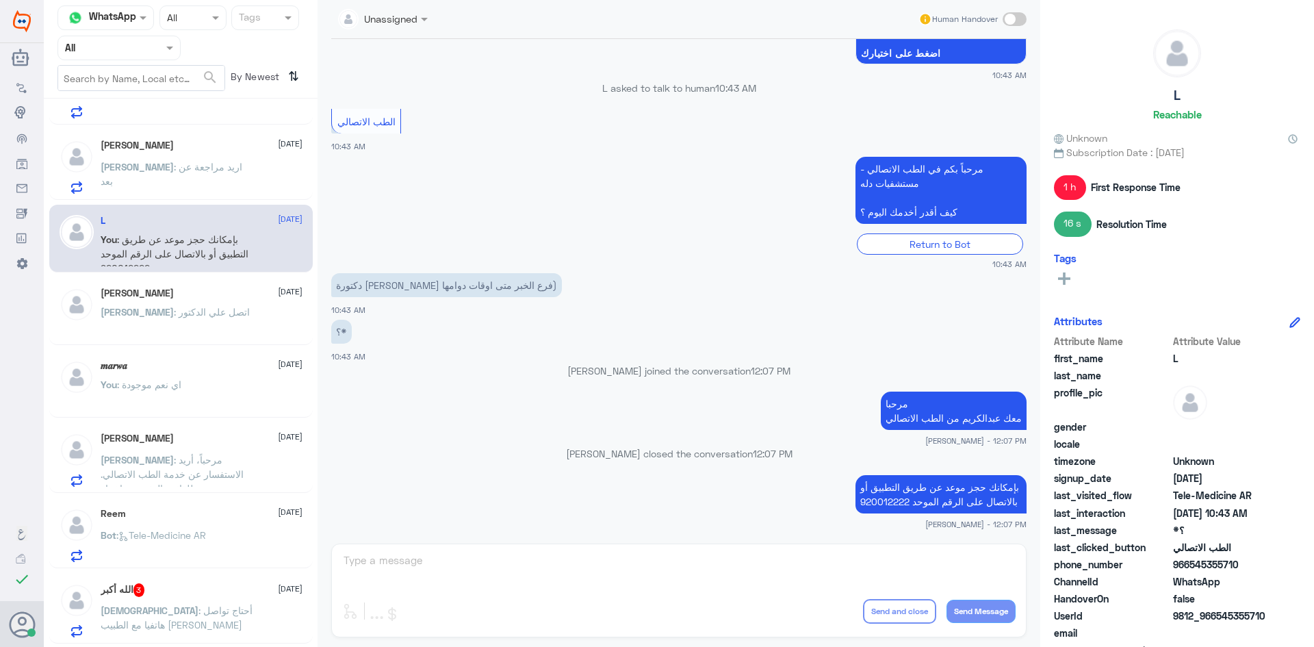
click at [170, 174] on p "[PERSON_NAME] : اريد مراجعة عن بعد" at bounding box center [178, 177] width 154 height 34
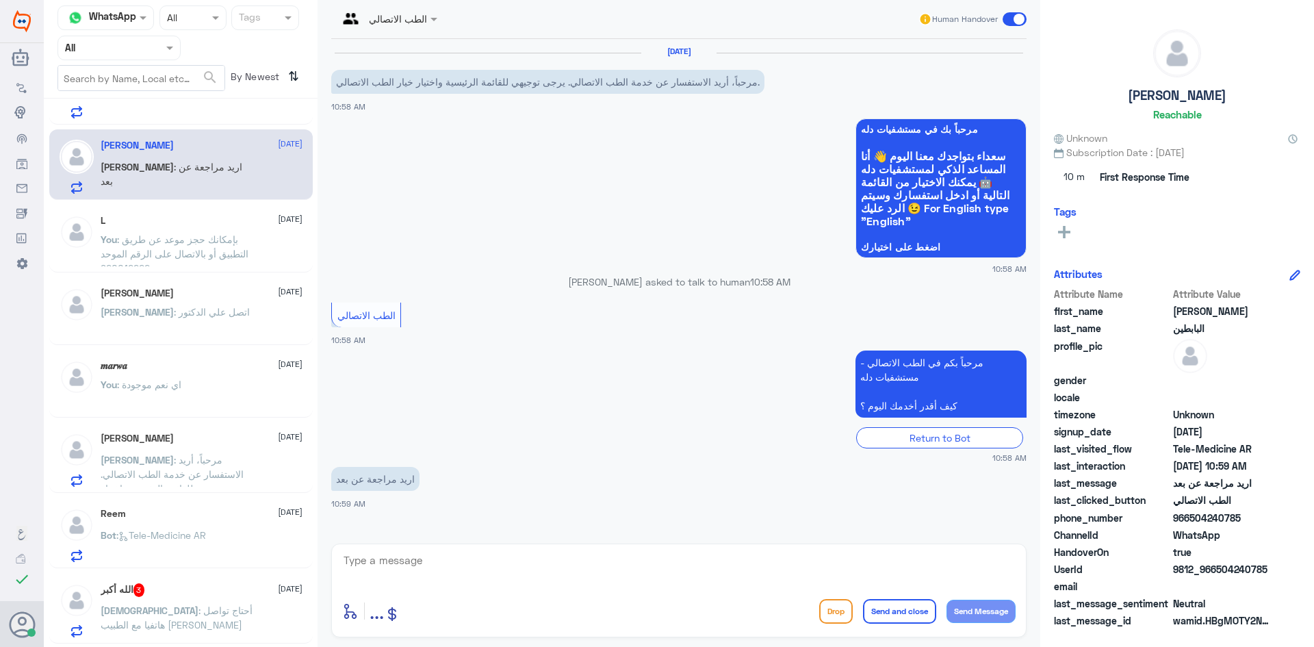
click at [507, 561] on textarea at bounding box center [679, 568] width 674 height 34
paste textarea "مرحبا معك [PERSON_NAME] من الطب الاتصالي"
type textarea "مرحبا معك [PERSON_NAME] من الطب الاتصالي"
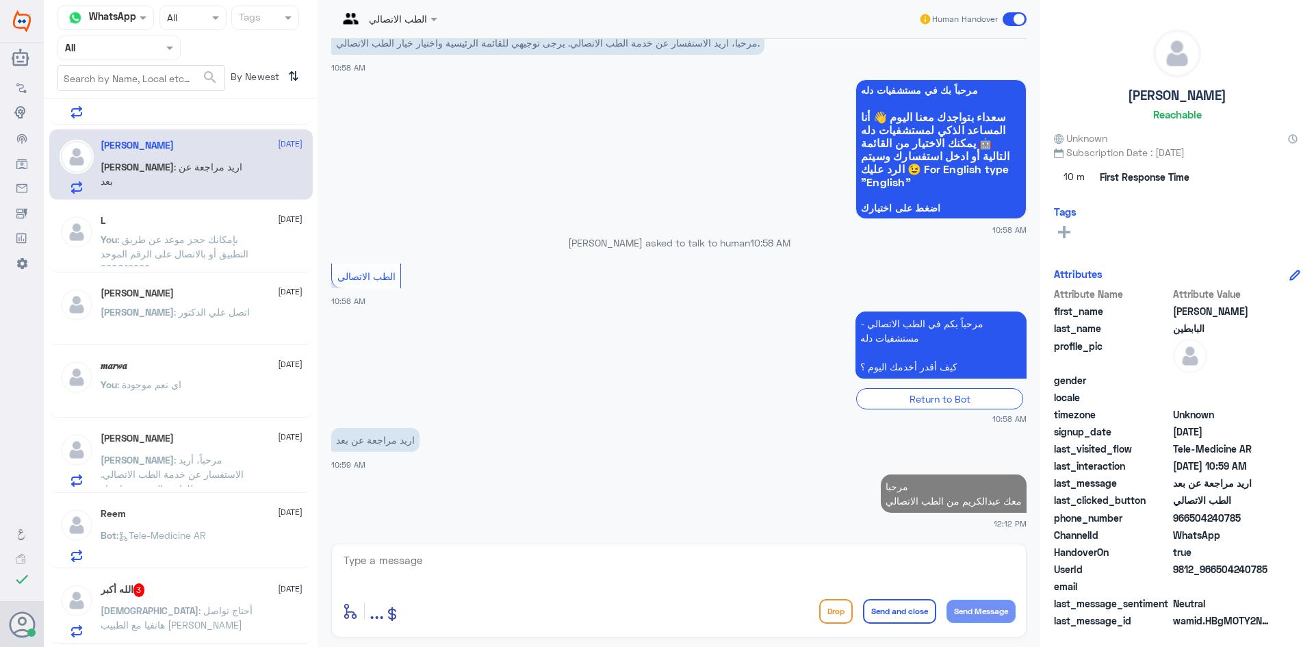
click at [195, 211] on div "L [DATE] You : بإمكانك حجز موعد عن طريق التطبيق أو بالاتصال على الرقم الموحد 92…" at bounding box center [181, 239] width 264 height 68
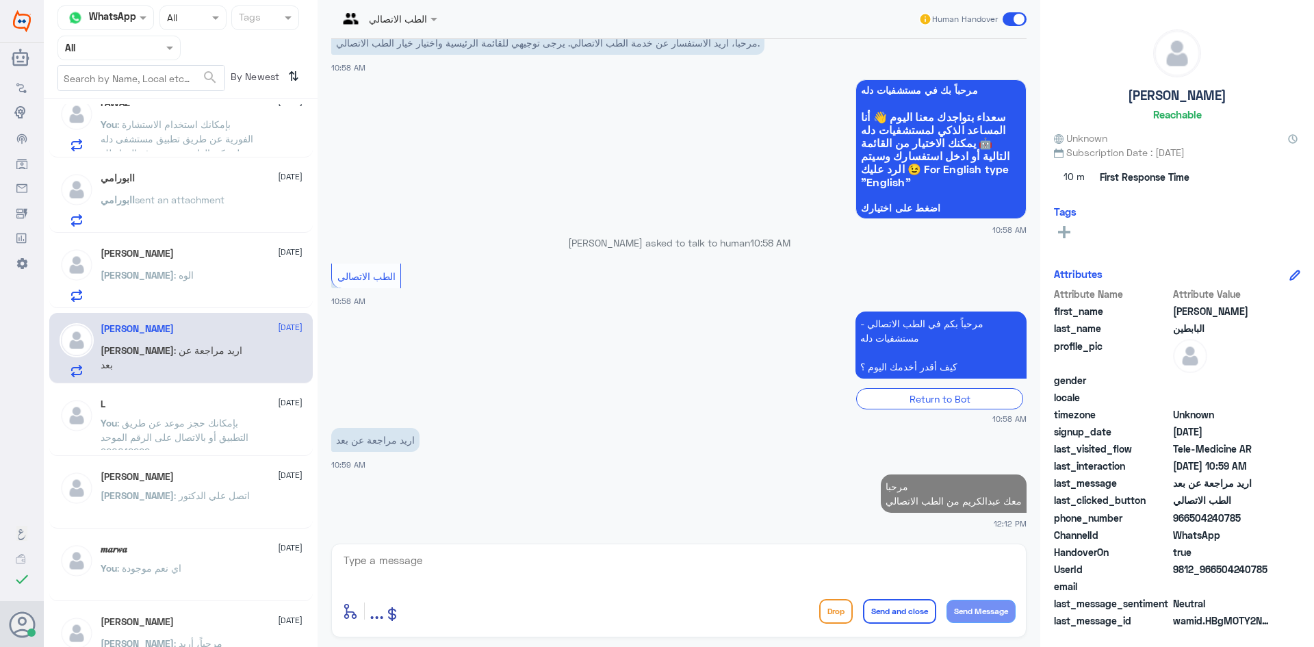
scroll to position [0, 0]
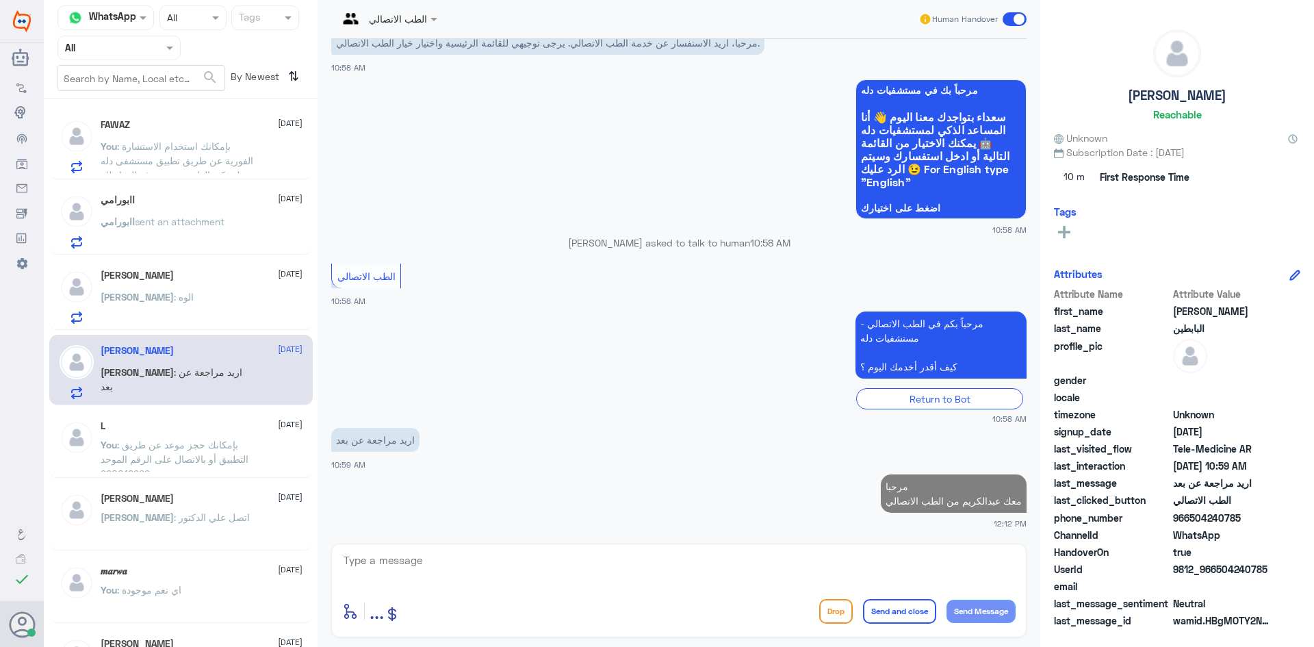
click at [199, 290] on div "[PERSON_NAME] [DATE][PERSON_NAME] : الوه" at bounding box center [202, 297] width 202 height 54
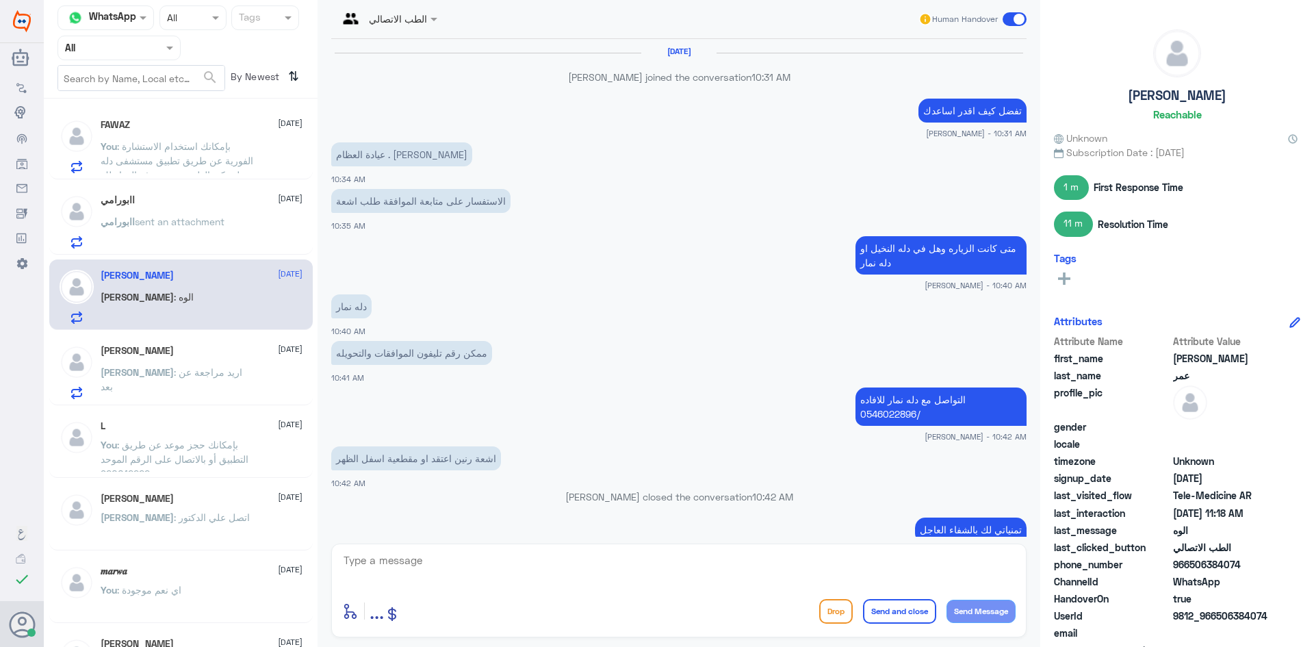
scroll to position [565, 0]
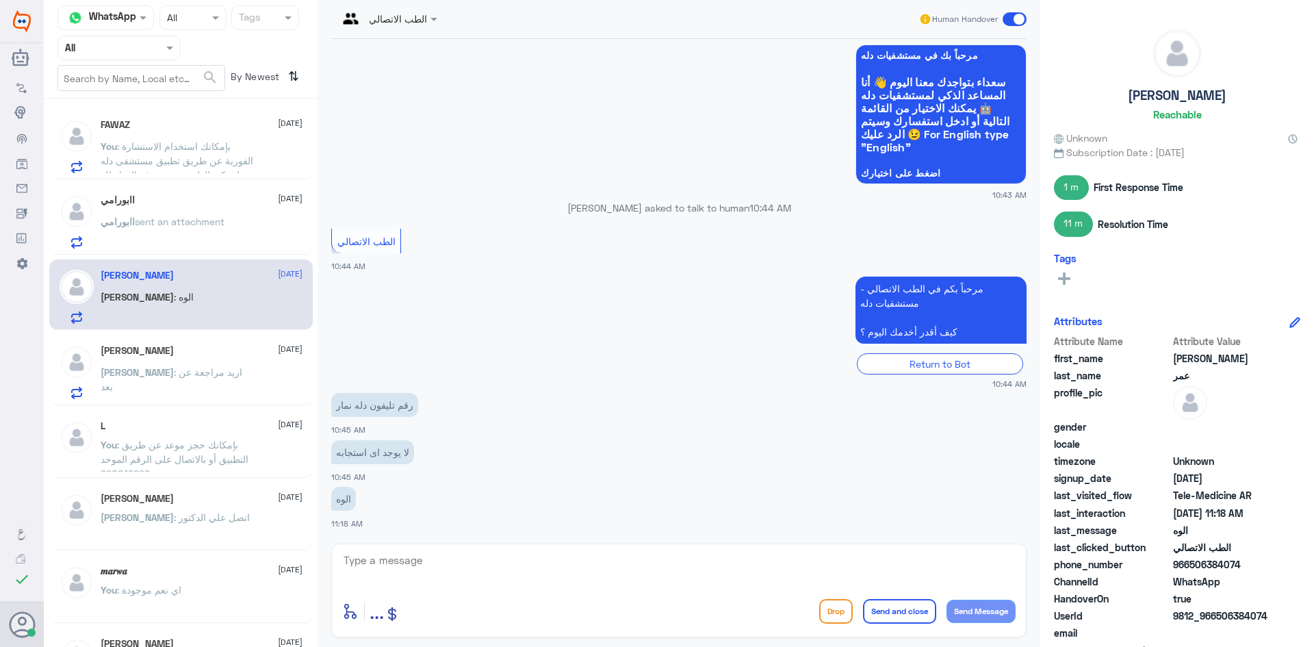
click at [1012, 18] on span at bounding box center [1015, 19] width 24 height 14
click at [0, 0] on input "checkbox" at bounding box center [0, 0] width 0 height 0
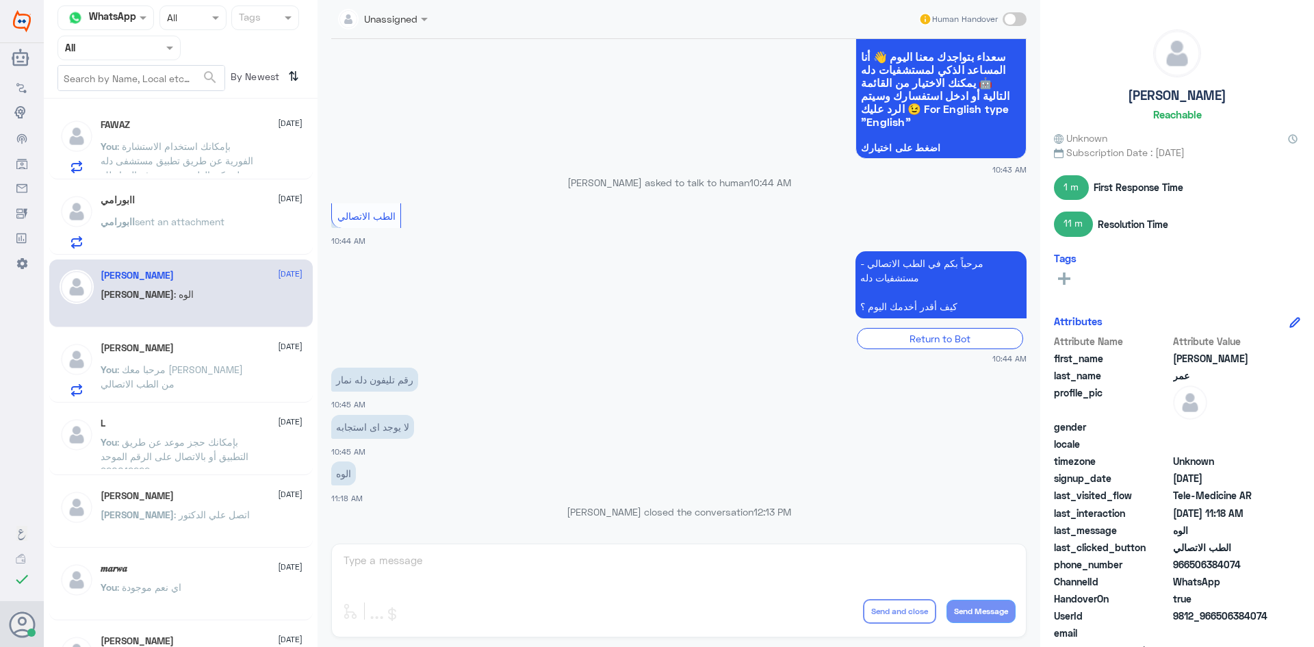
click at [238, 214] on div "اابورامي [DATE] اابورامي sent an attachment" at bounding box center [202, 221] width 202 height 54
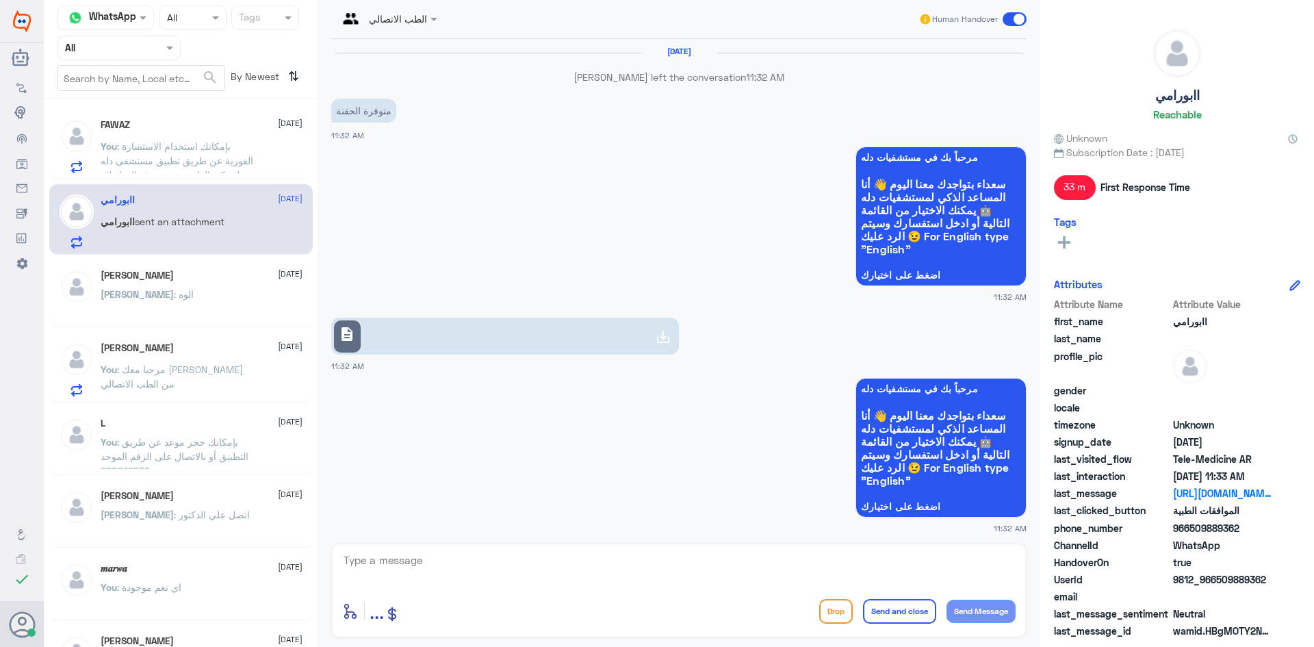
scroll to position [881, 0]
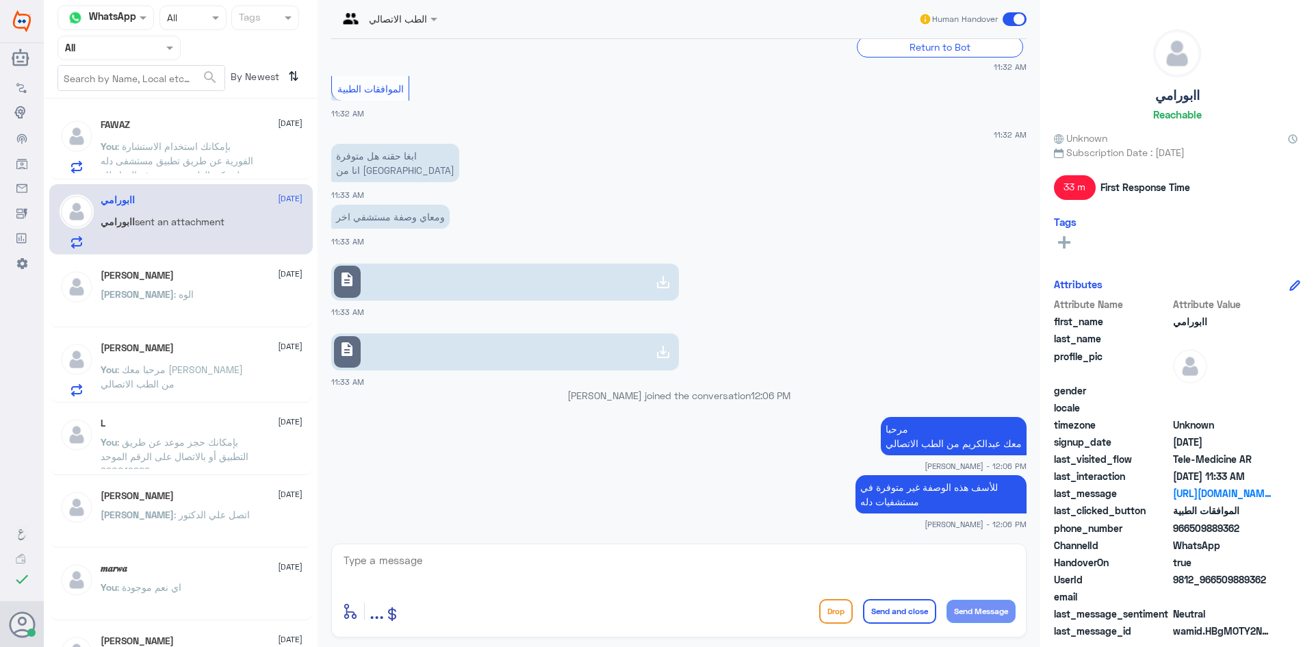
click at [190, 153] on p "You : بإمكانك استخدام الاستشارة الفورية عن طريق تطبيق مستشفى دله ليتمكن الطبيب …" at bounding box center [178, 156] width 154 height 34
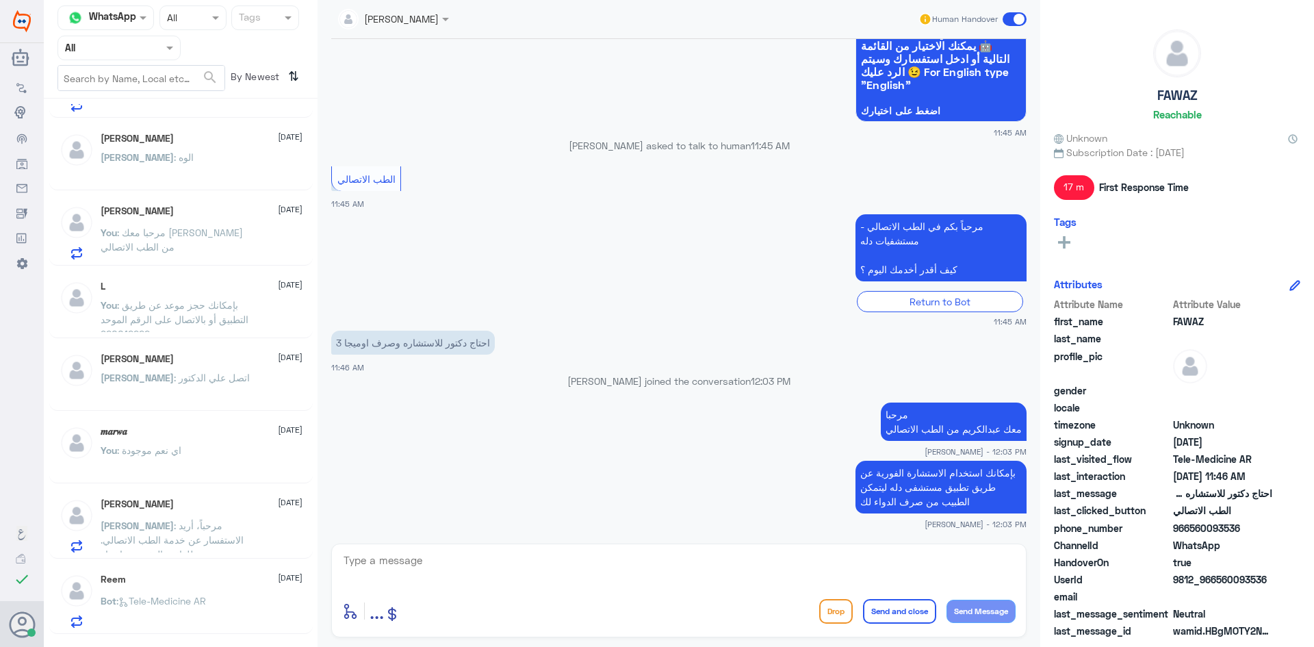
scroll to position [205, 0]
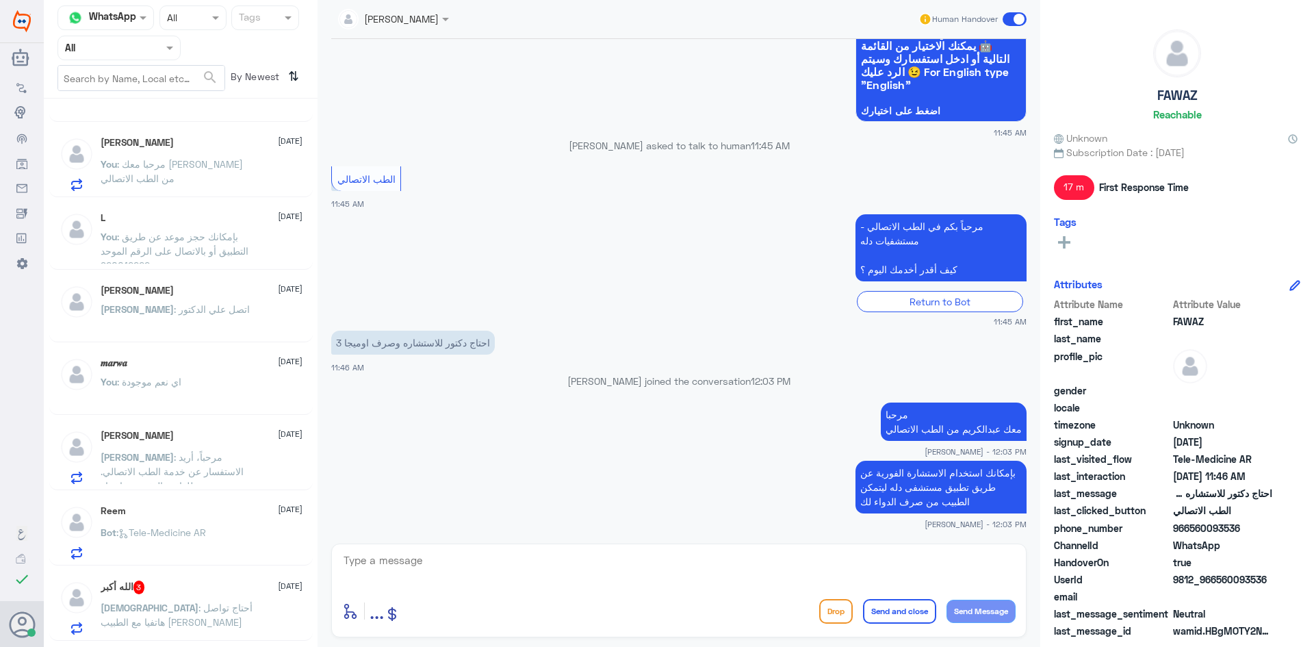
click at [218, 307] on div "[PERSON_NAME] : اتصل علي الدكتور" at bounding box center [202, 320] width 202 height 31
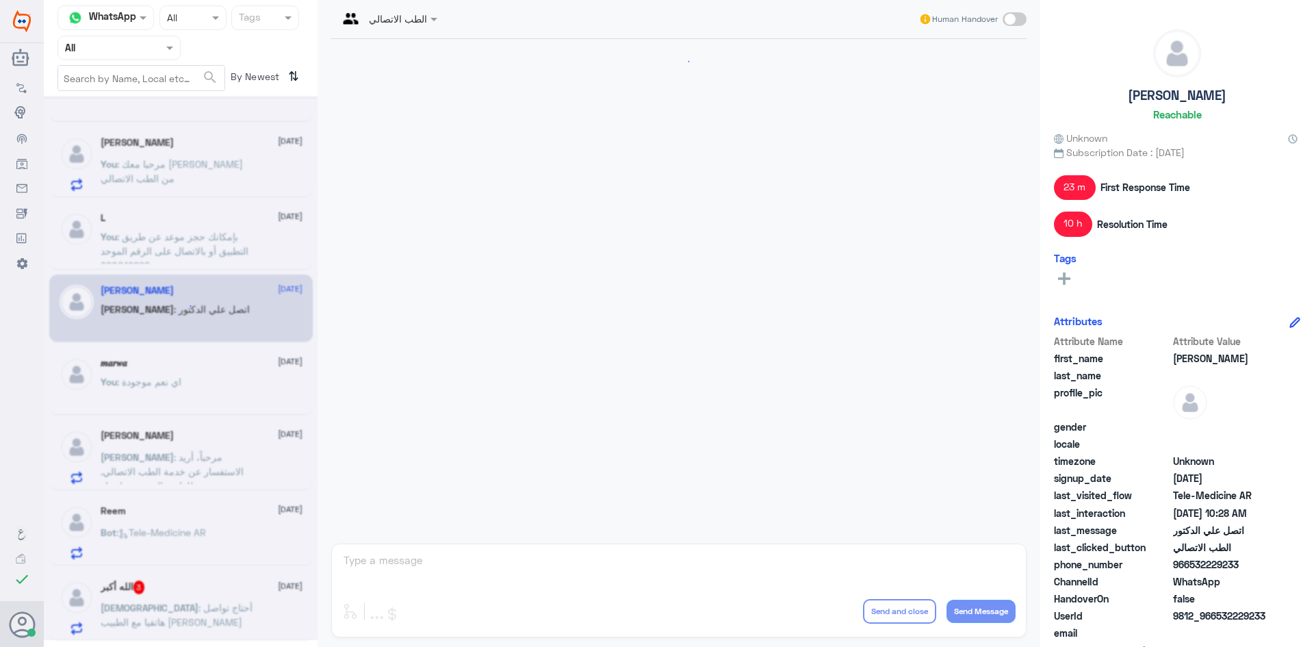
scroll to position [875, 0]
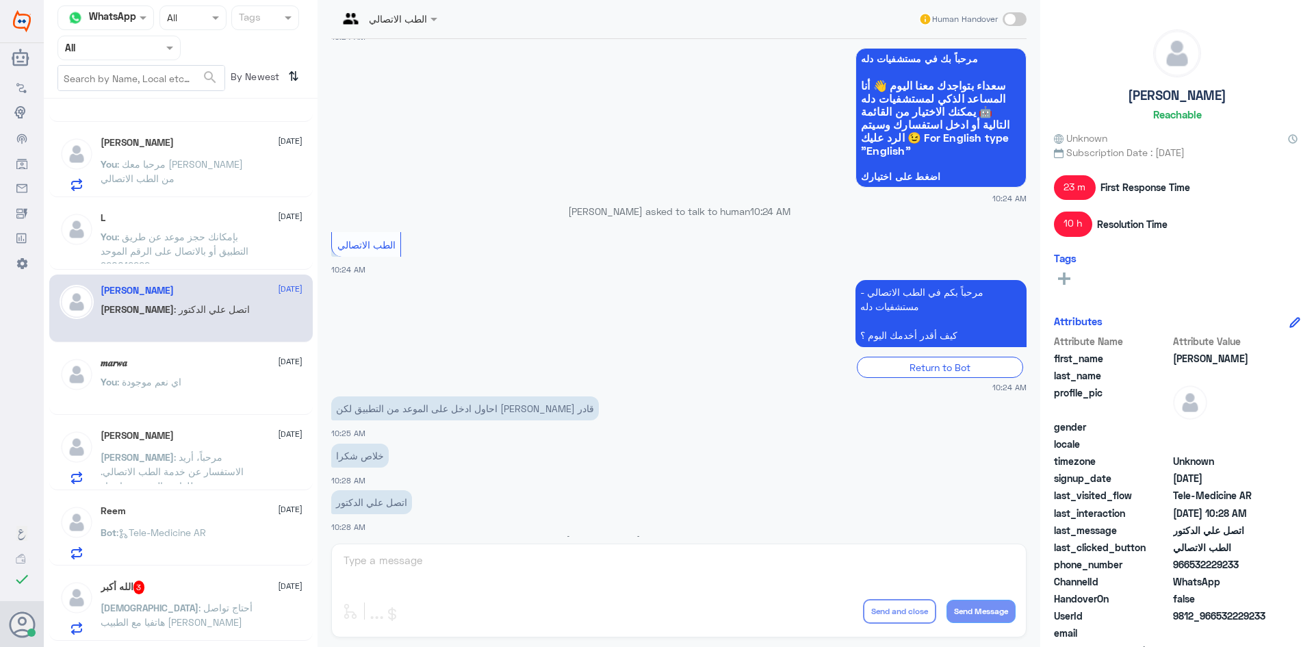
click at [203, 585] on div "الله أكبر 3 [DATE]" at bounding box center [202, 588] width 202 height 14
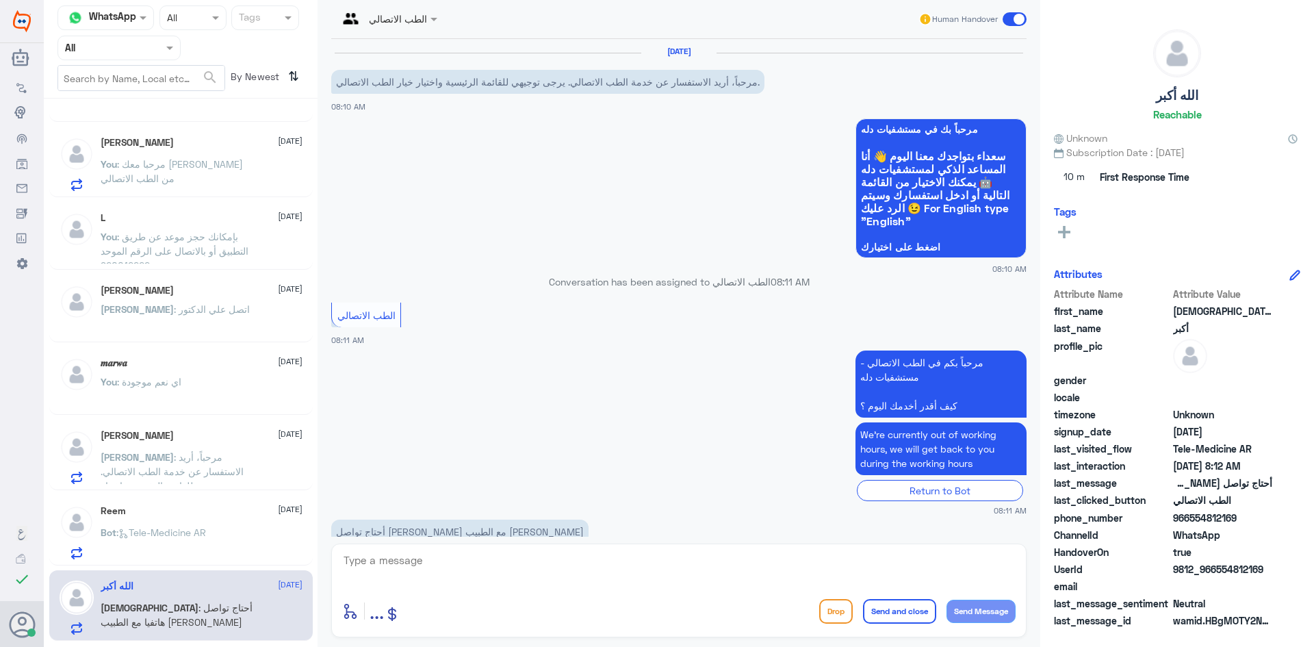
scroll to position [33, 0]
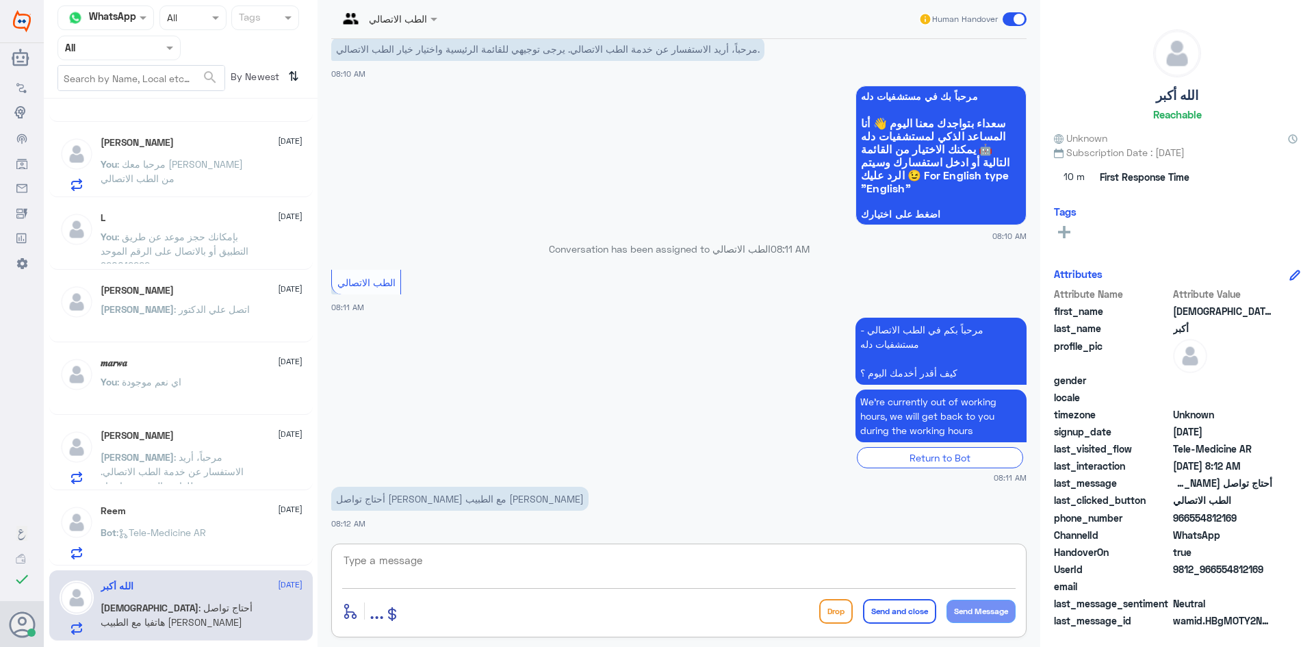
click at [463, 561] on textarea at bounding box center [679, 568] width 674 height 34
type textarea "ه"
paste textarea "مرحبا معك [PERSON_NAME] من الطب الاتصالي"
type textarea "مرحبا معك [PERSON_NAME] من الطب الاتصالي"
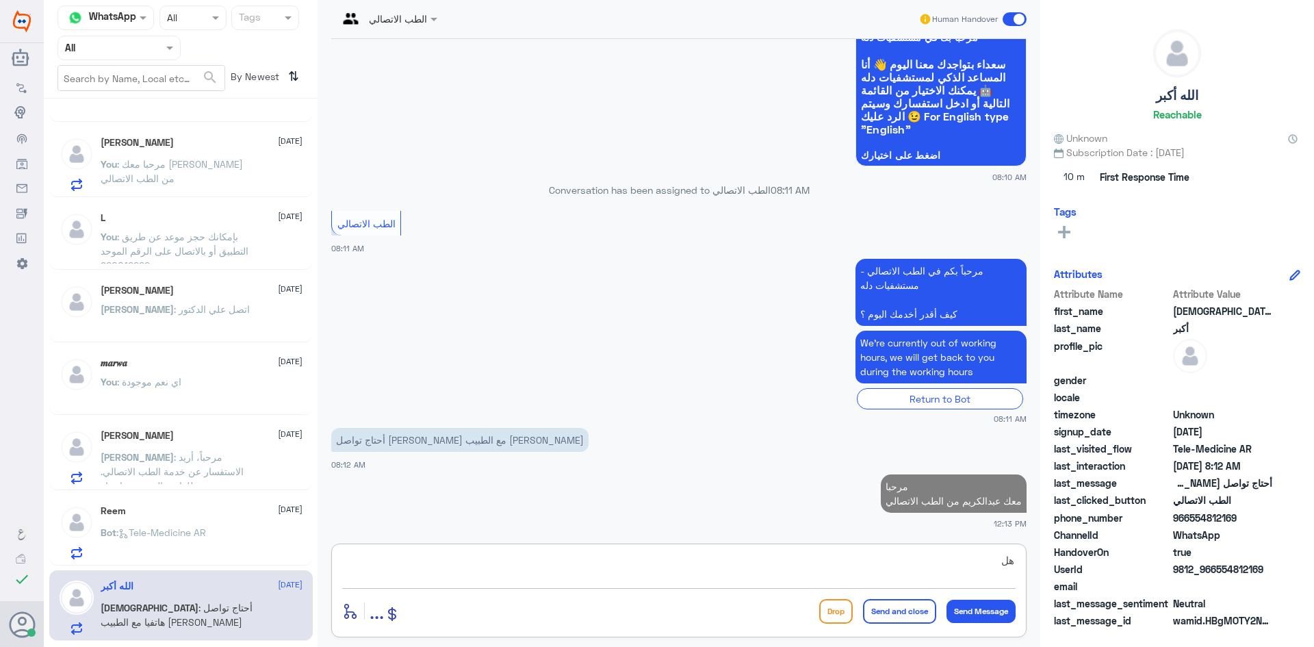
type textarea "ه"
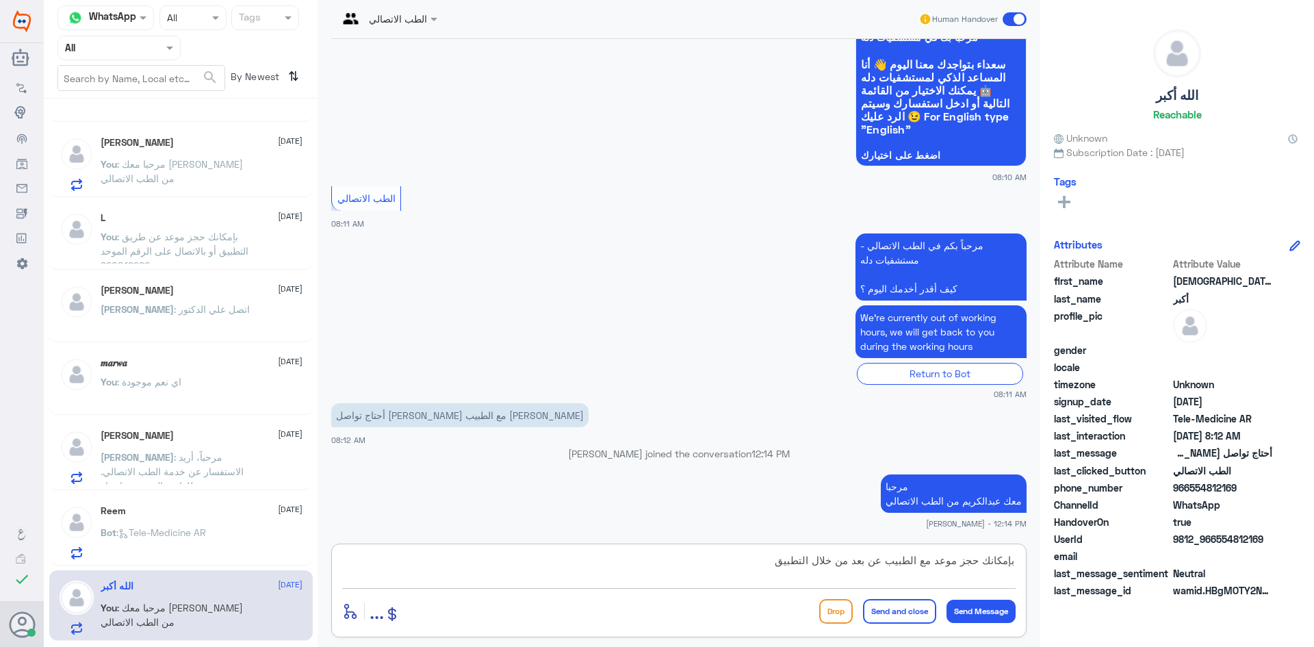
type textarea "بإمكانك حجز موعد مع الطبيب عن بعد من خلال التطبيق"
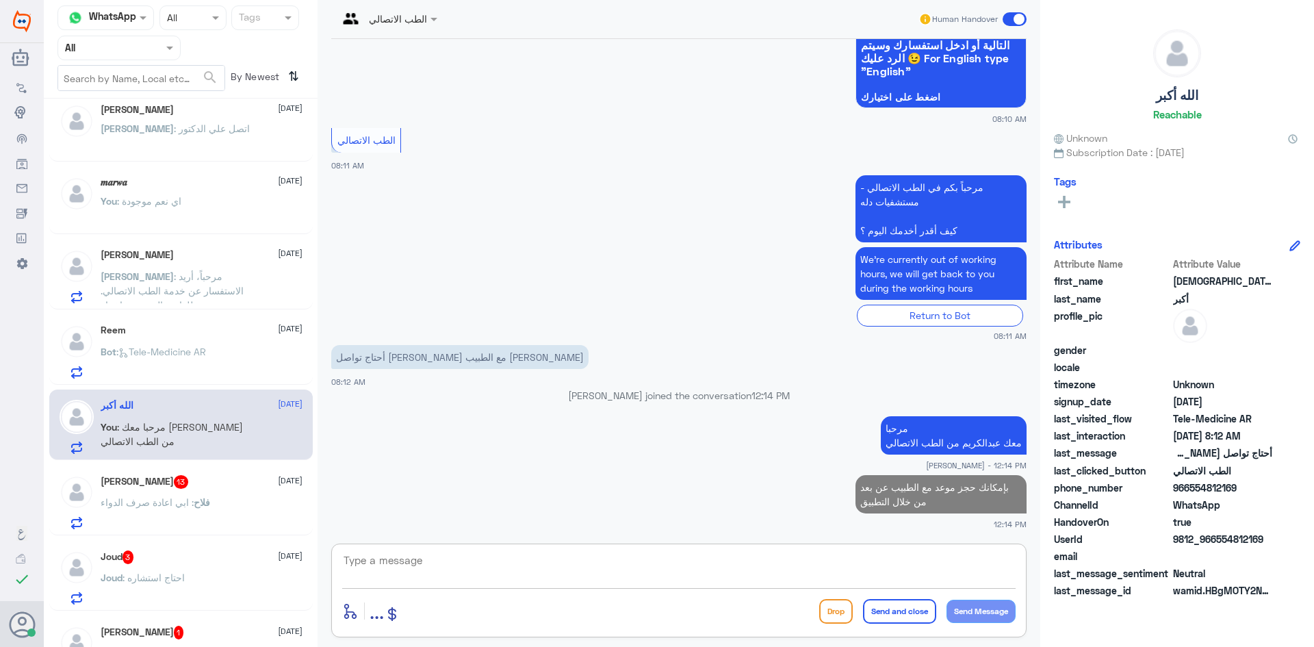
scroll to position [411, 0]
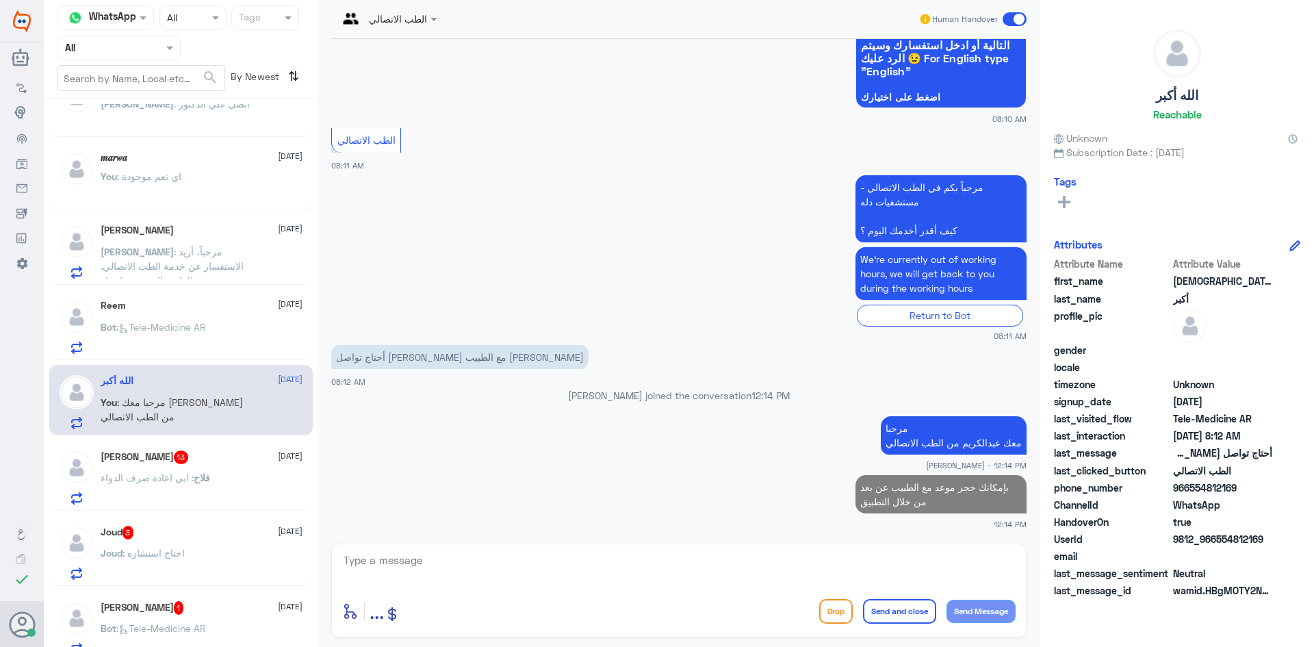
click at [210, 479] on span "فلاح" at bounding box center [202, 478] width 16 height 12
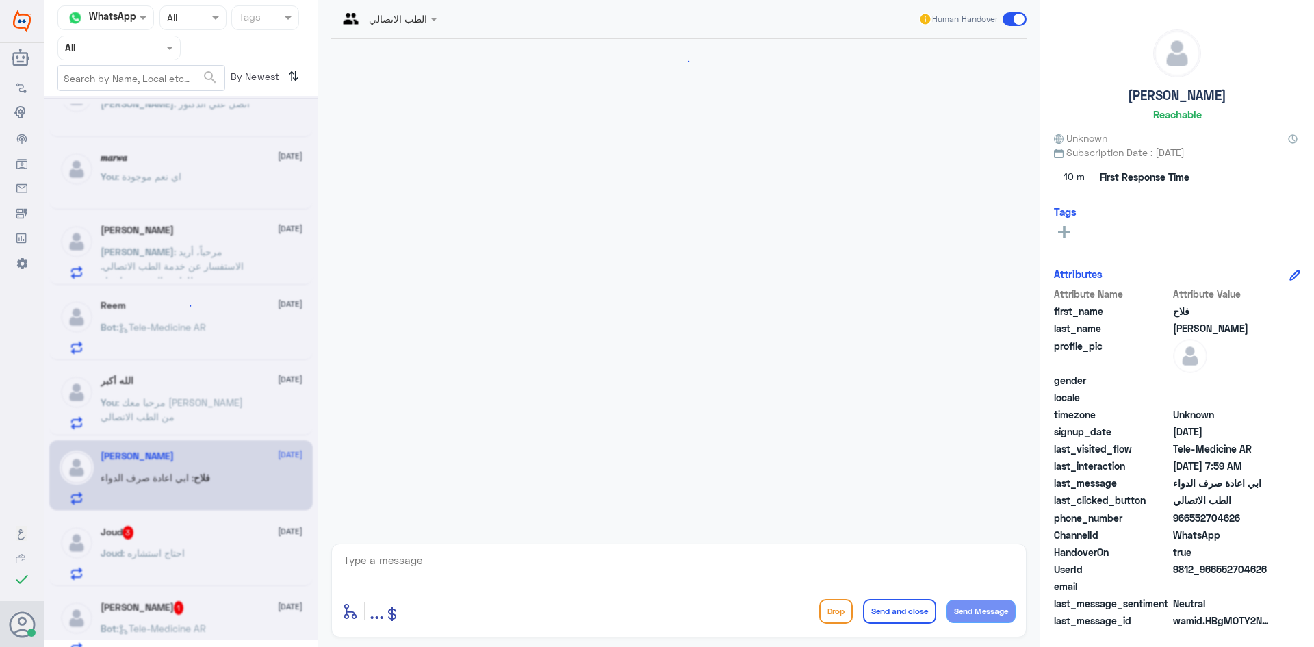
scroll to position [1294, 0]
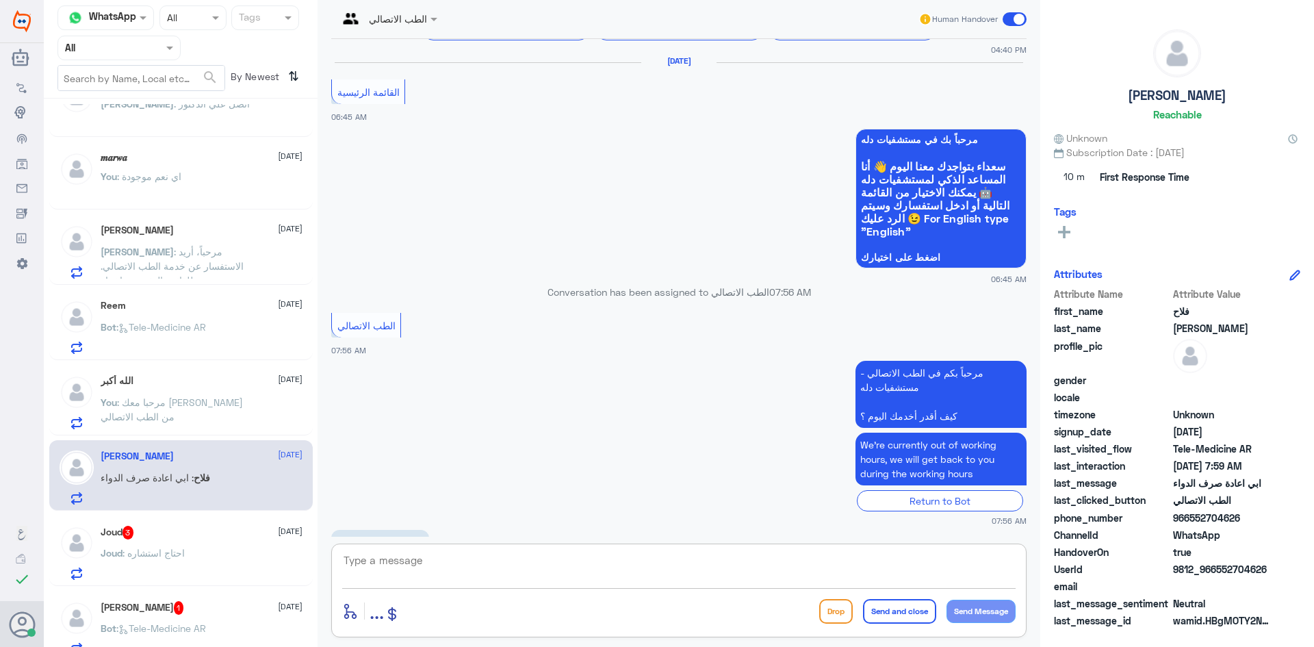
click at [425, 572] on textarea at bounding box center [679, 568] width 674 height 34
paste textarea "مرحبا معك [PERSON_NAME] من الطب الاتصالي"
type textarea "مرحبا معك [PERSON_NAME] من الطب الاتصالي"
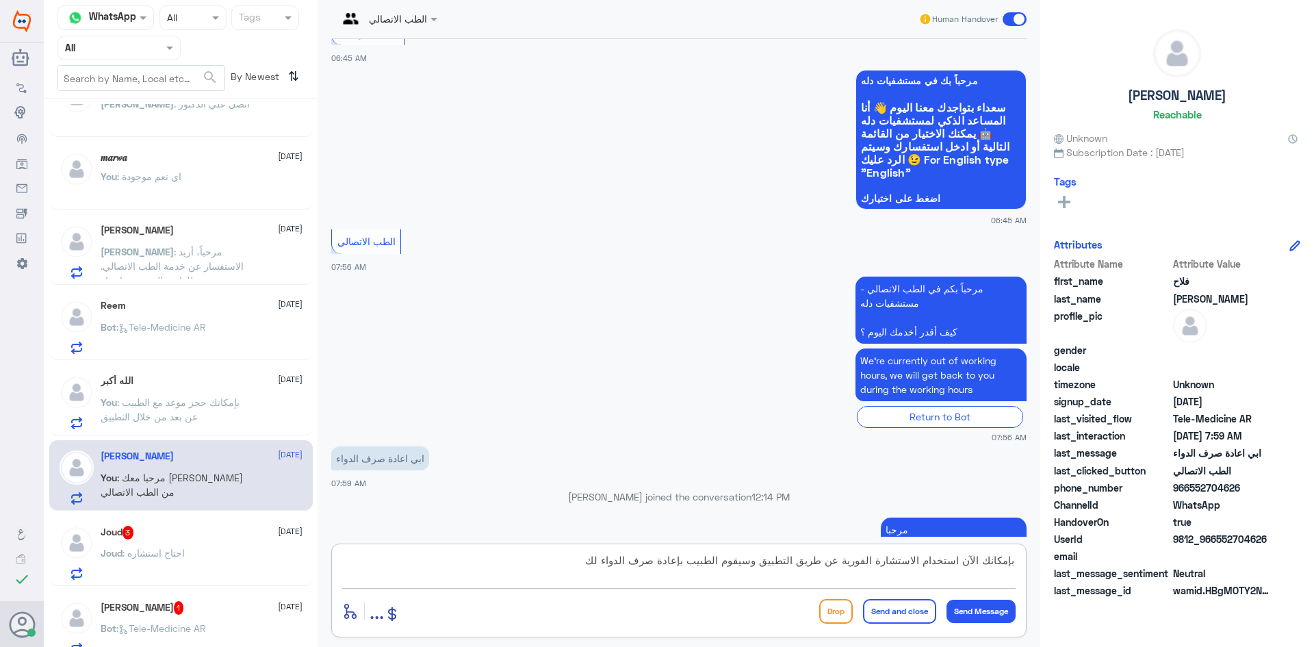
type textarea "بإمكانك الآن استخدام الاستشارة الفورية عن طريق التطبيق وسيقوم الطبيب بإعادة صرف…"
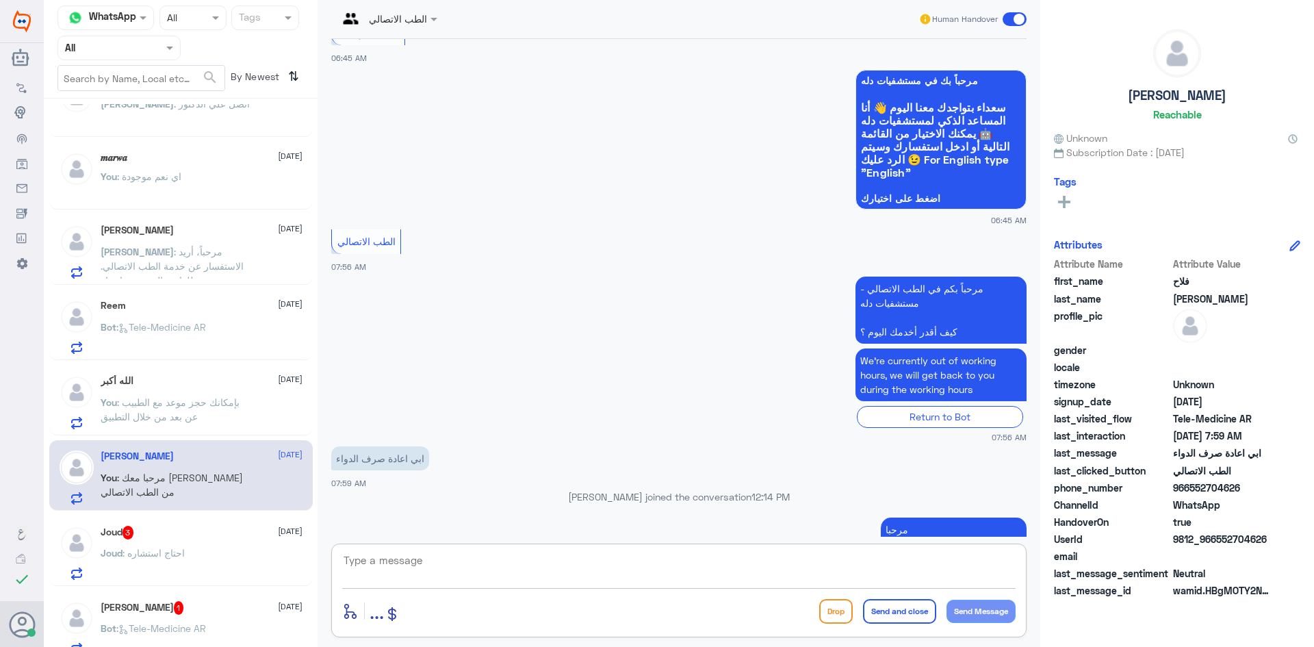
scroll to position [1425, 0]
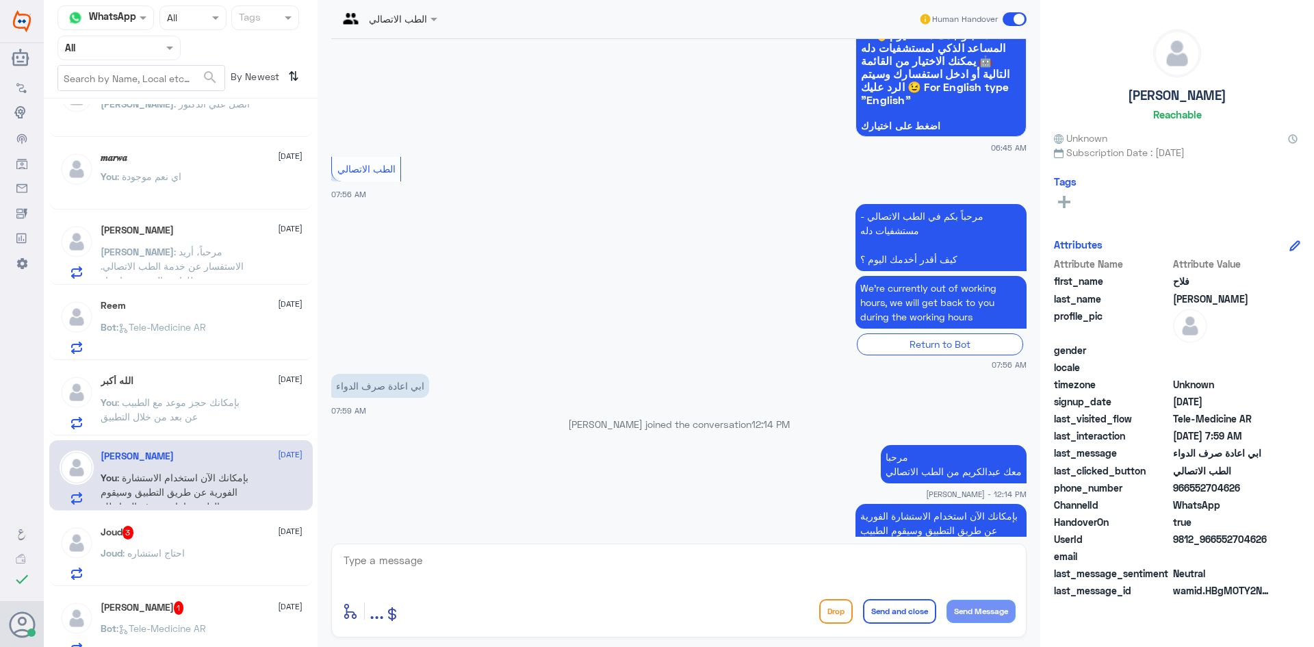
drag, startPoint x: 1264, startPoint y: 538, endPoint x: 1216, endPoint y: 540, distance: 48.6
click at [1216, 540] on span "9812_966552704626" at bounding box center [1222, 539] width 99 height 14
copy span "552704626"
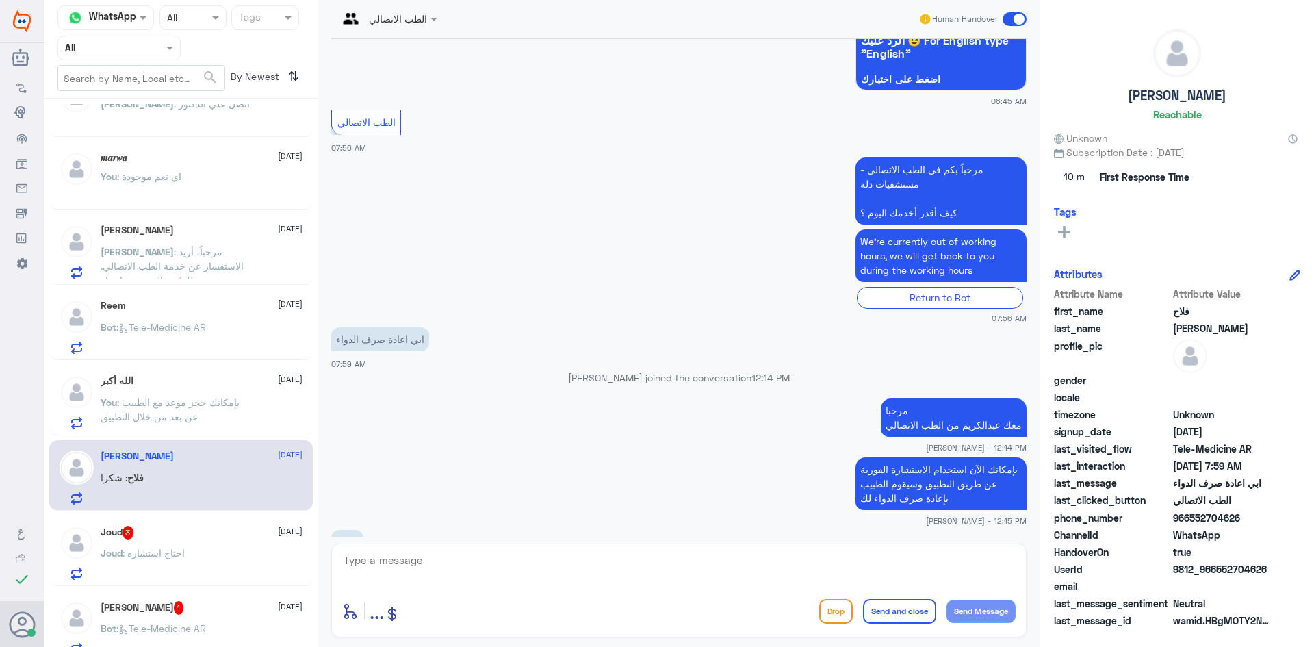
scroll to position [1518, 0]
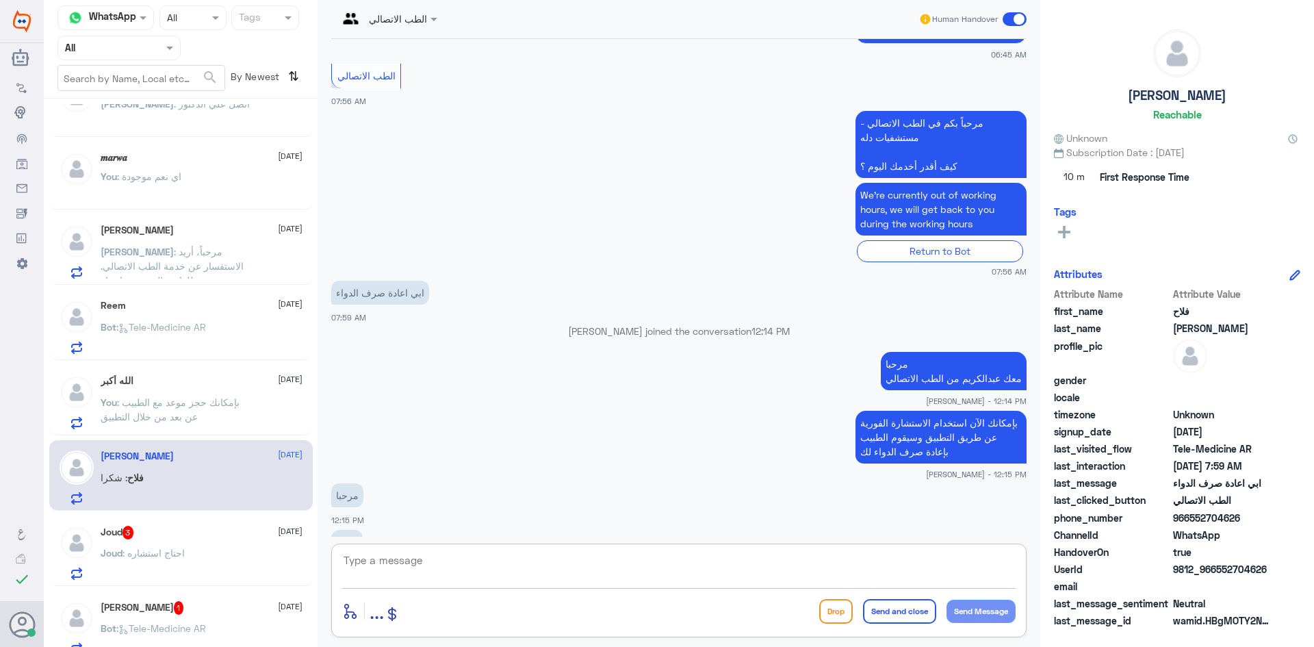
click at [706, 575] on textarea at bounding box center [679, 568] width 674 height 34
type textarea "العفو"
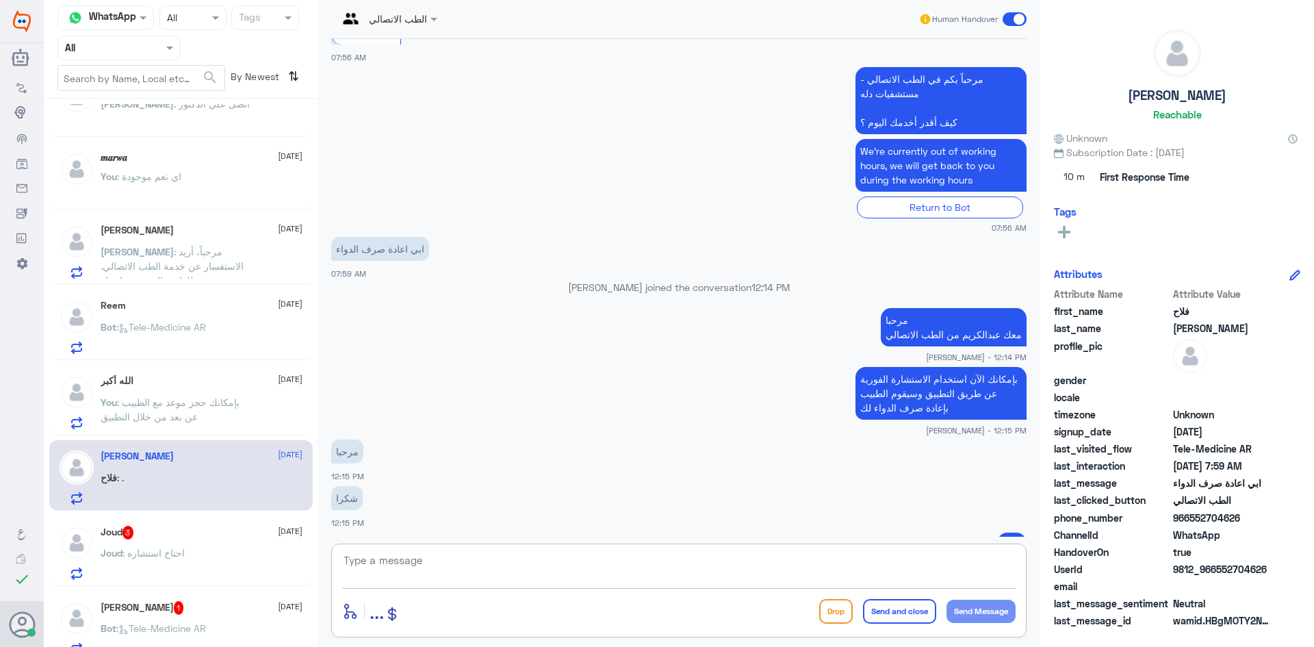
scroll to position [1609, 0]
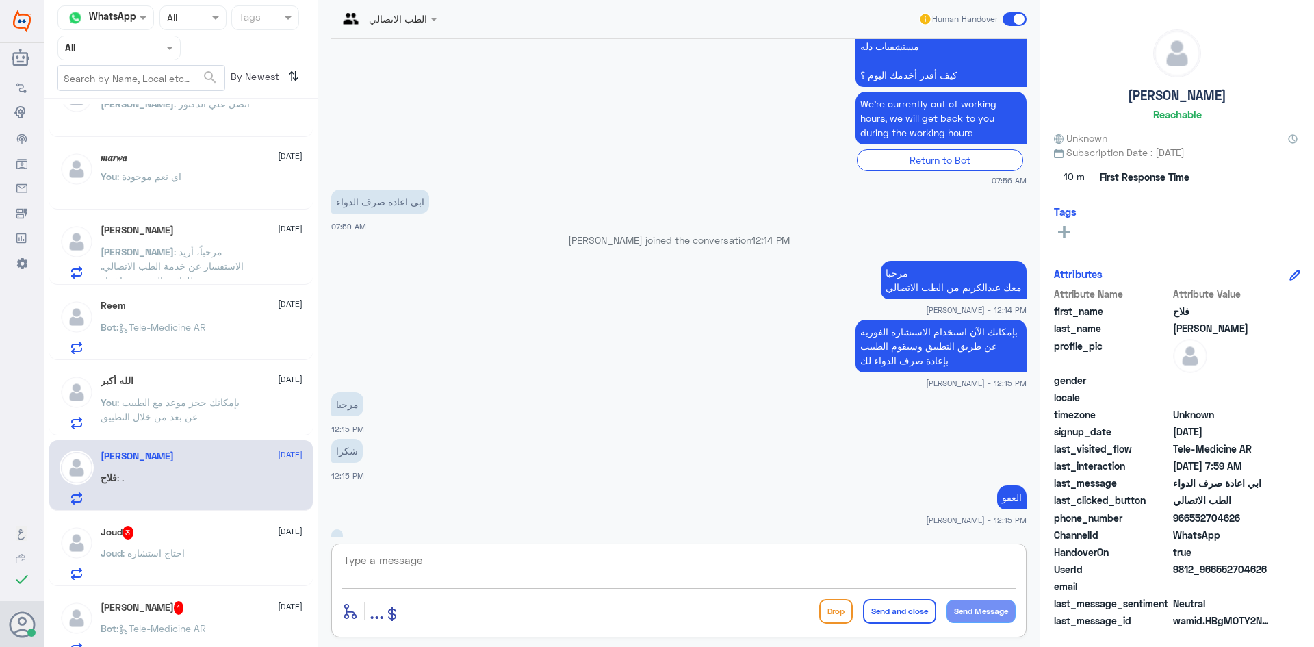
click at [590, 572] on textarea at bounding box center [679, 568] width 674 height 34
type textarea "وتمنياتنا لك بدوام الصحة والعافية"
click at [871, 621] on button "Send and close" at bounding box center [899, 611] width 73 height 25
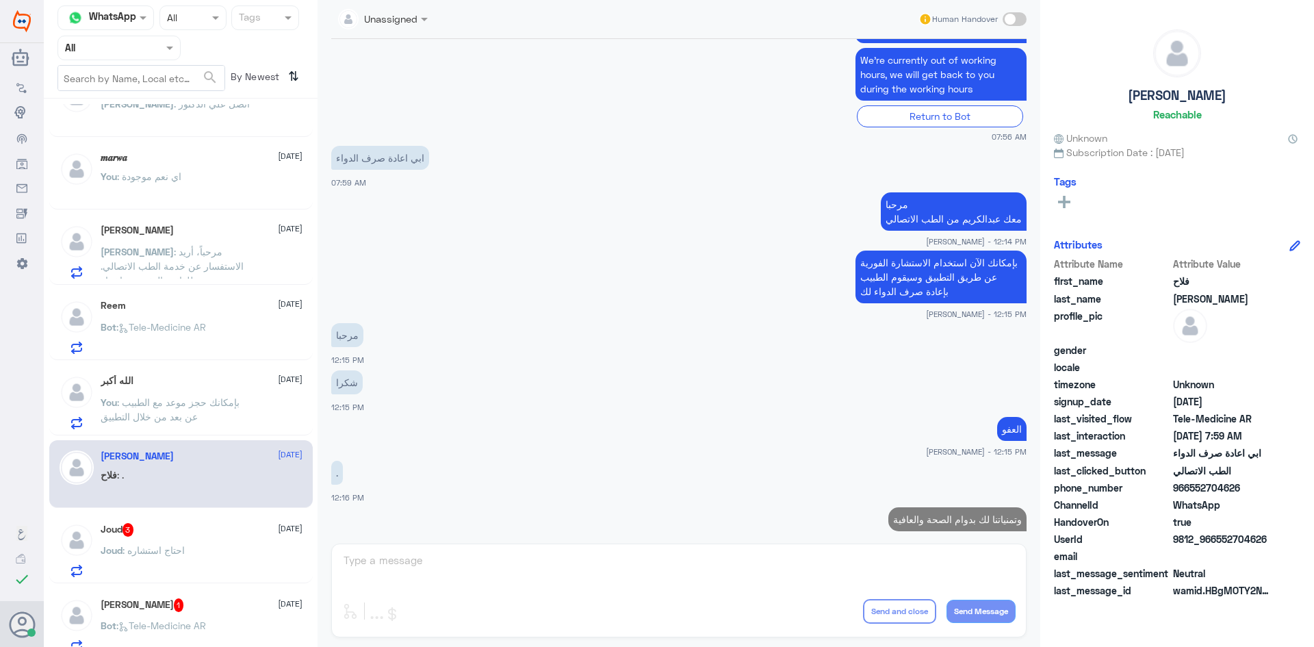
click at [195, 549] on div "Joud : احتاج استشاره" at bounding box center [202, 561] width 202 height 31
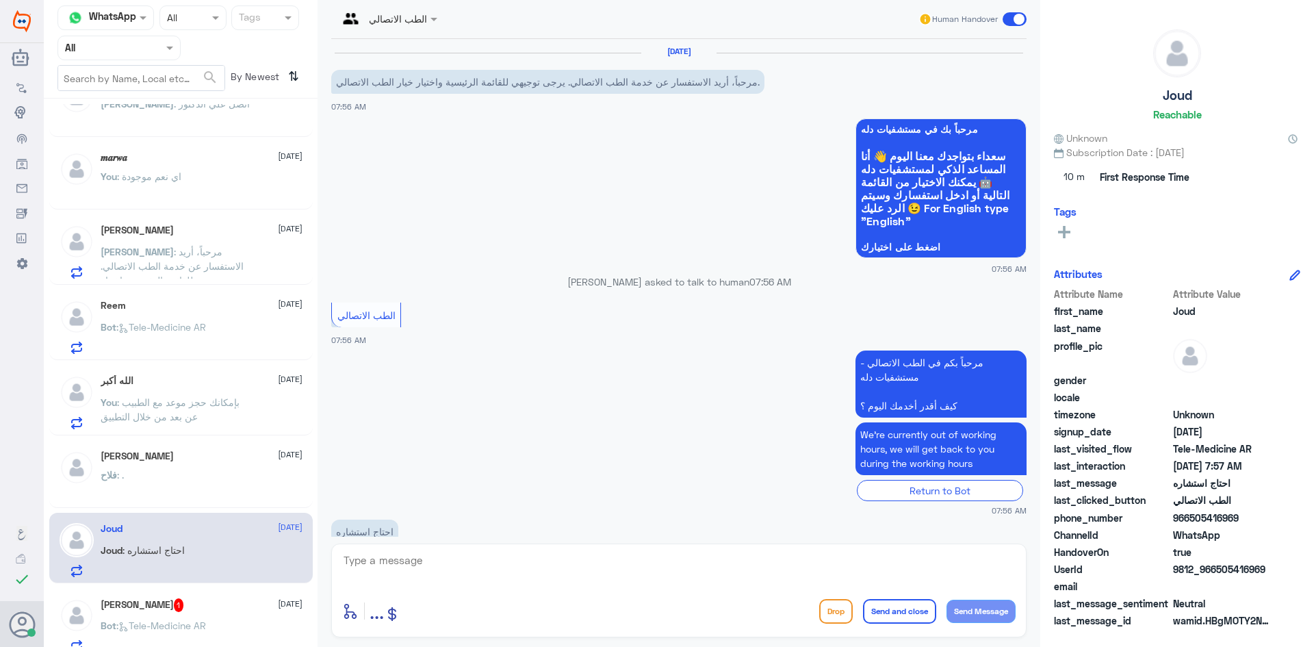
scroll to position [33, 0]
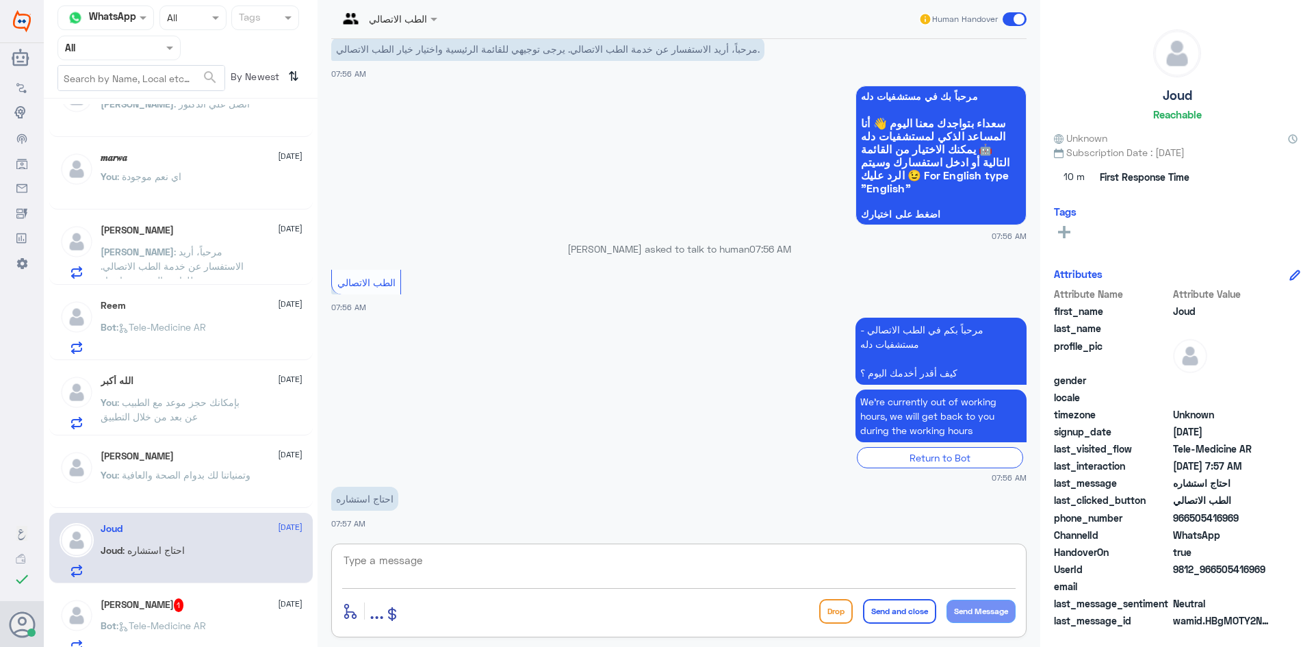
click at [481, 563] on textarea at bounding box center [679, 568] width 674 height 34
paste textarea "مرحبا معك [PERSON_NAME] من الطب الاتصالي"
type textarea "مرحبا معك [PERSON_NAME] من الطب الاتصالي"
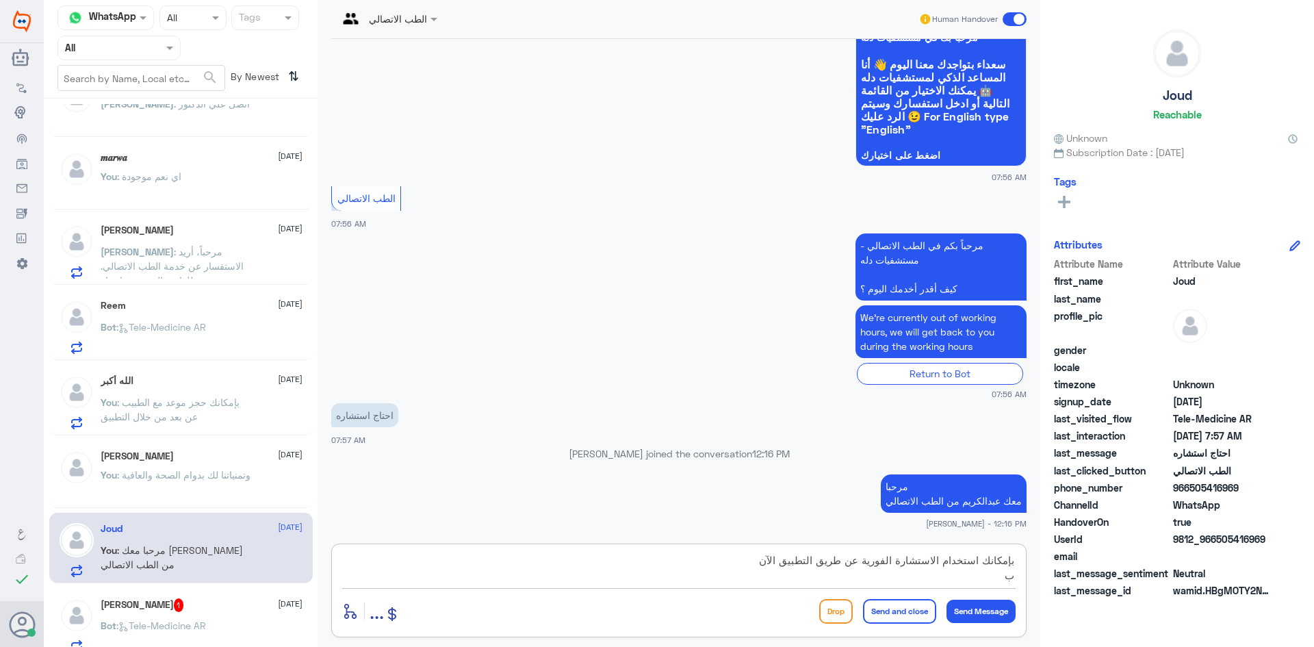
type textarea "بإمكانك استخدام الاستشارة الفورية عن طريق التطبيق الآن"
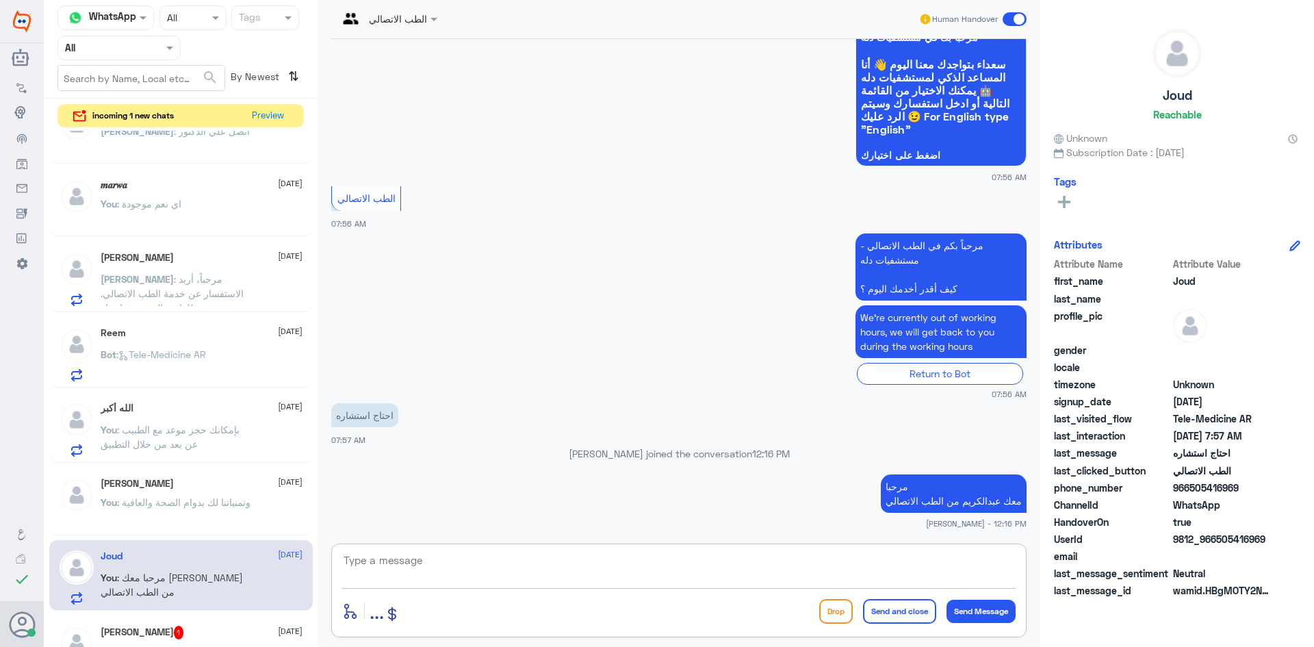
scroll to position [150, 0]
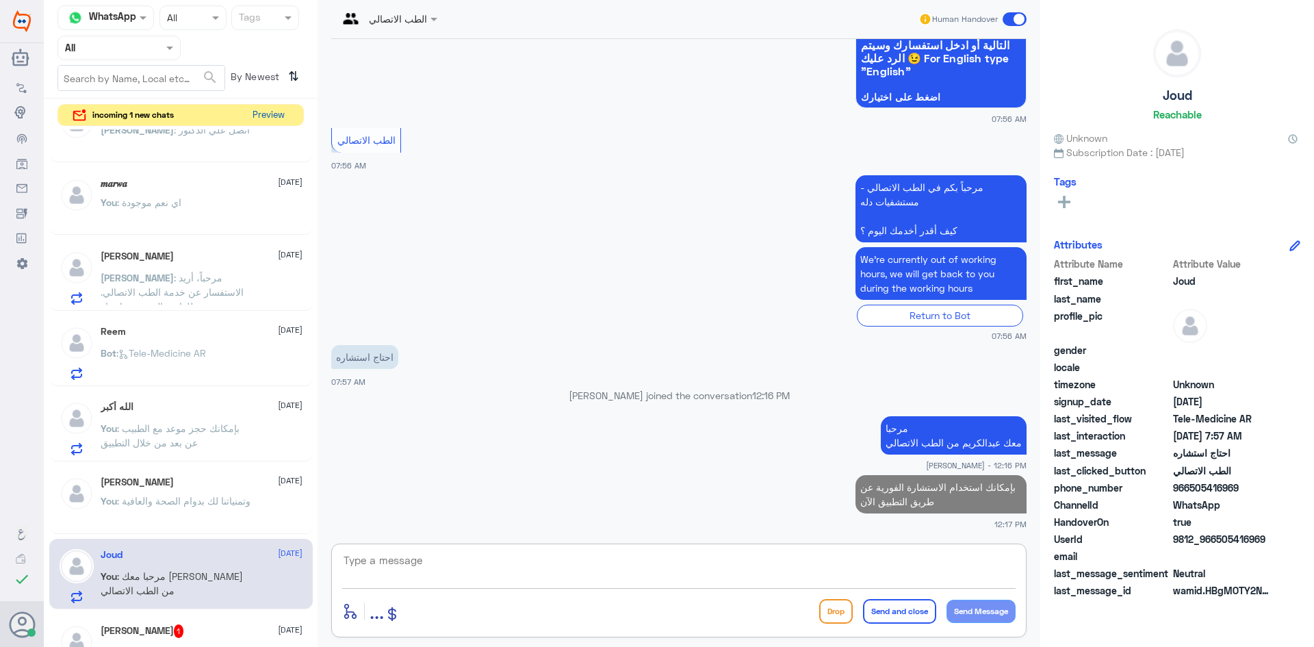
click at [272, 116] on button "Preview" at bounding box center [268, 115] width 42 height 21
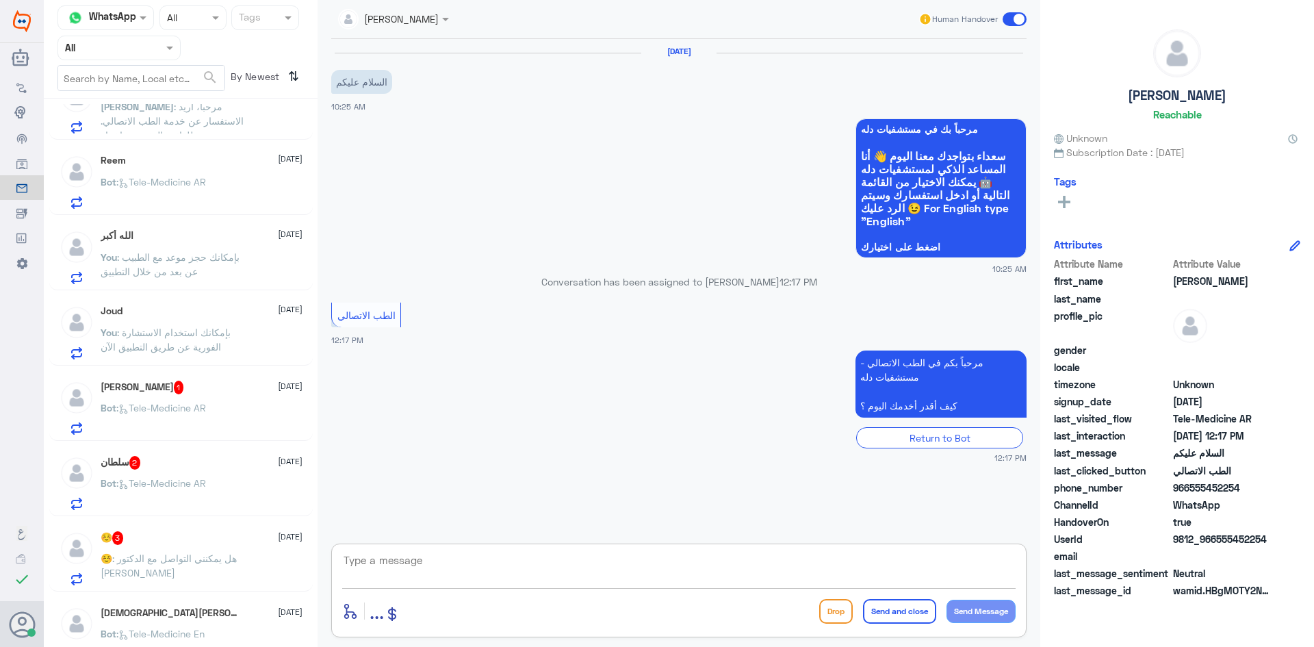
click at [500, 551] on textarea at bounding box center [679, 568] width 674 height 34
paste textarea "مرحبا معك [PERSON_NAME] من الطب الاتصالي"
type textarea "مرحبا معك [PERSON_NAME] من الطب الاتصالي"
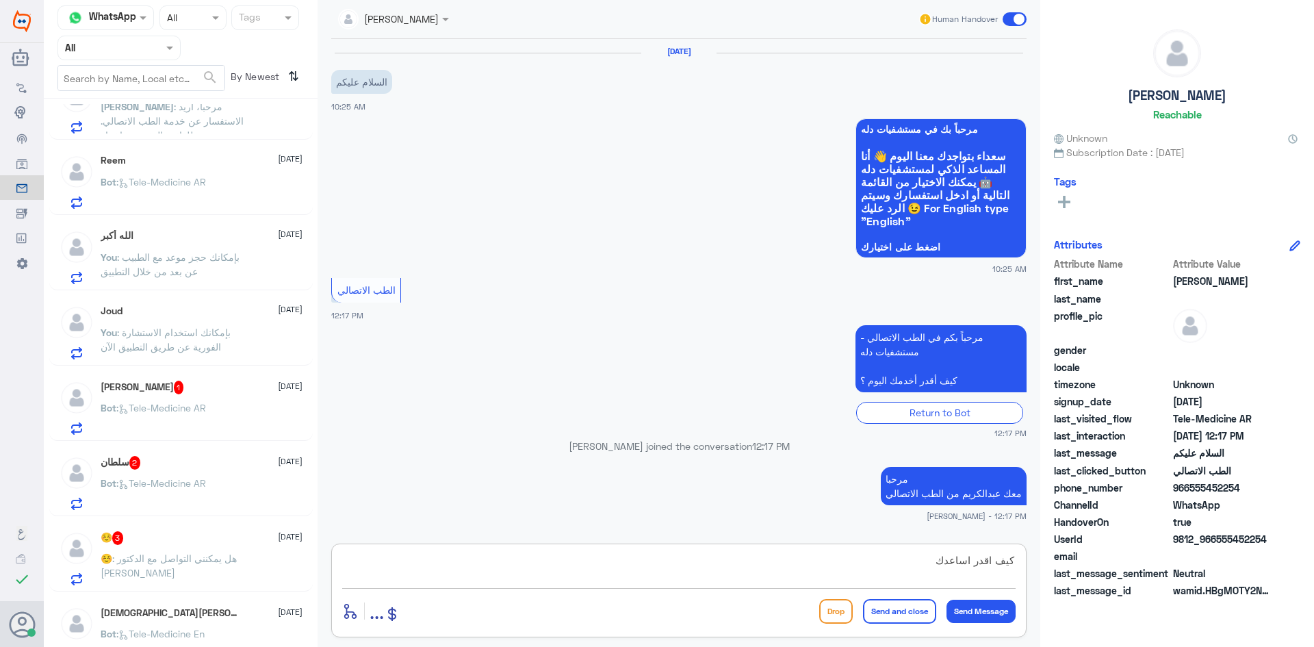
type textarea "كيف اقدر اساعدك"
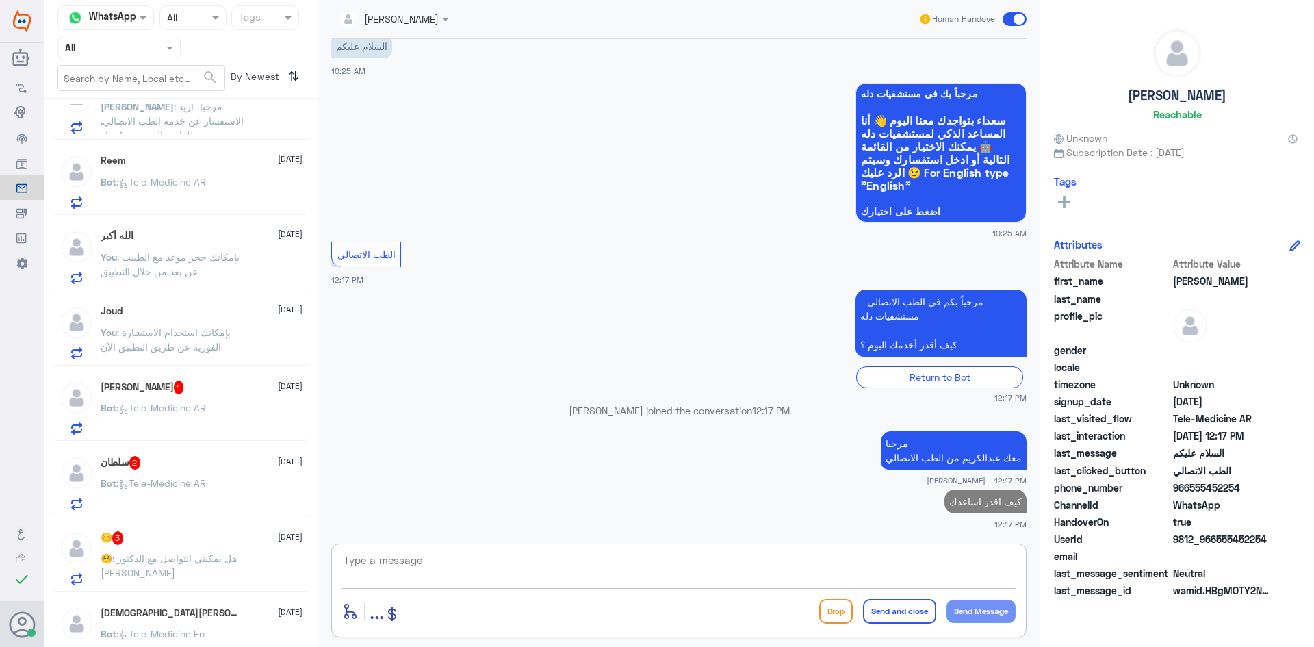
click at [248, 419] on div "Bot : Tele-Medicine AR" at bounding box center [202, 419] width 202 height 31
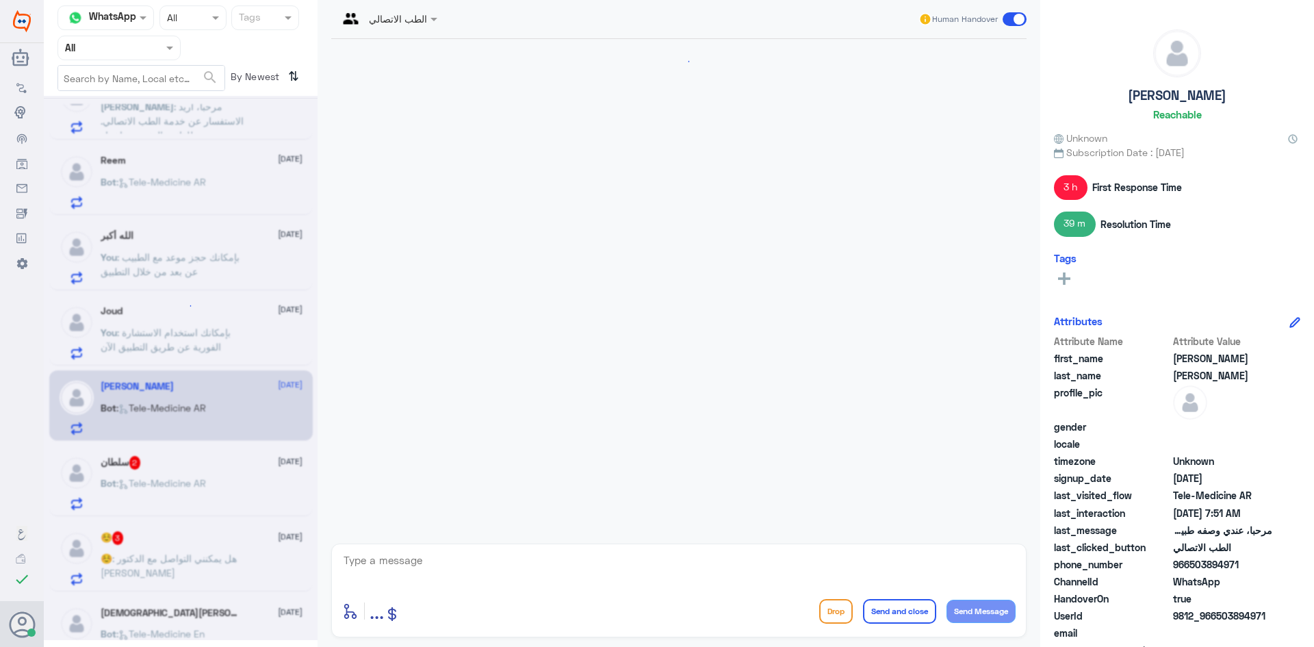
scroll to position [945, 0]
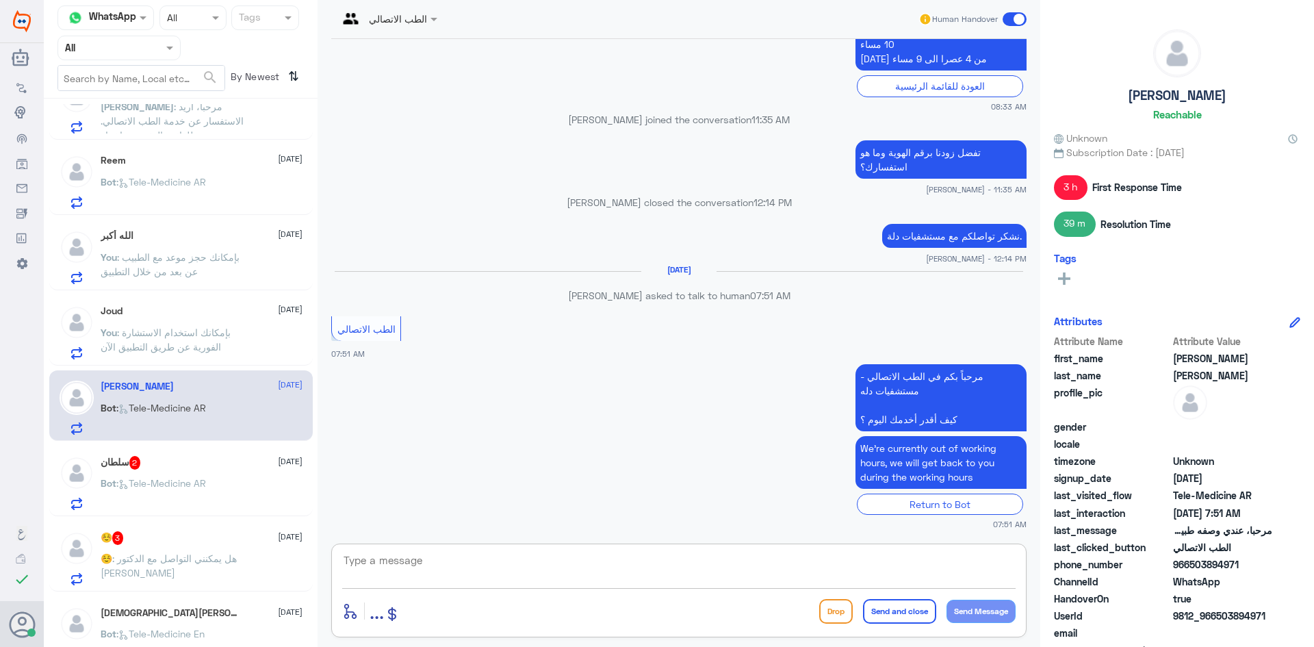
click at [440, 565] on textarea at bounding box center [679, 568] width 674 height 34
paste textarea "مرحبا معك [PERSON_NAME] من الطب الاتصالي"
type textarea "مرحبا معك [PERSON_NAME] من الطب الاتصالي"
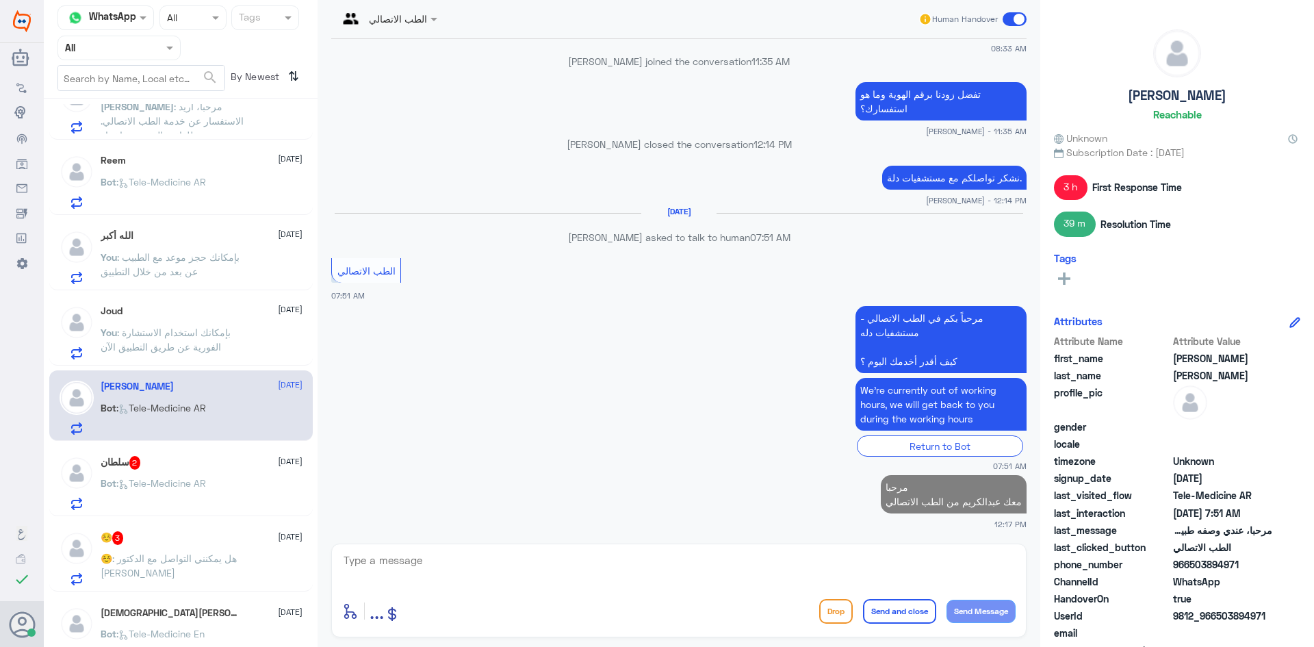
click at [178, 469] on div "سلطان 2 [DATE]" at bounding box center [202, 463] width 202 height 14
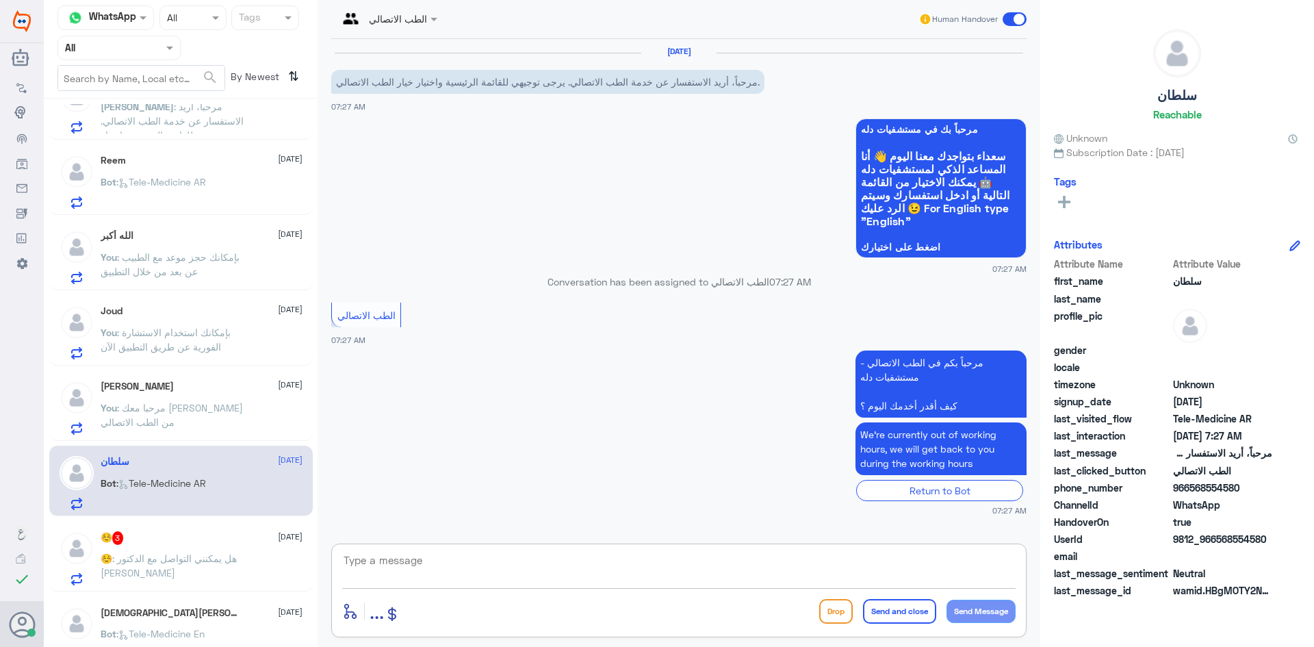
click at [407, 561] on textarea at bounding box center [679, 568] width 674 height 34
paste textarea "مرحبا معك [PERSON_NAME] من الطب الاتصالي"
type textarea "مرحبا معك [PERSON_NAME] من الطب الاتصالي"
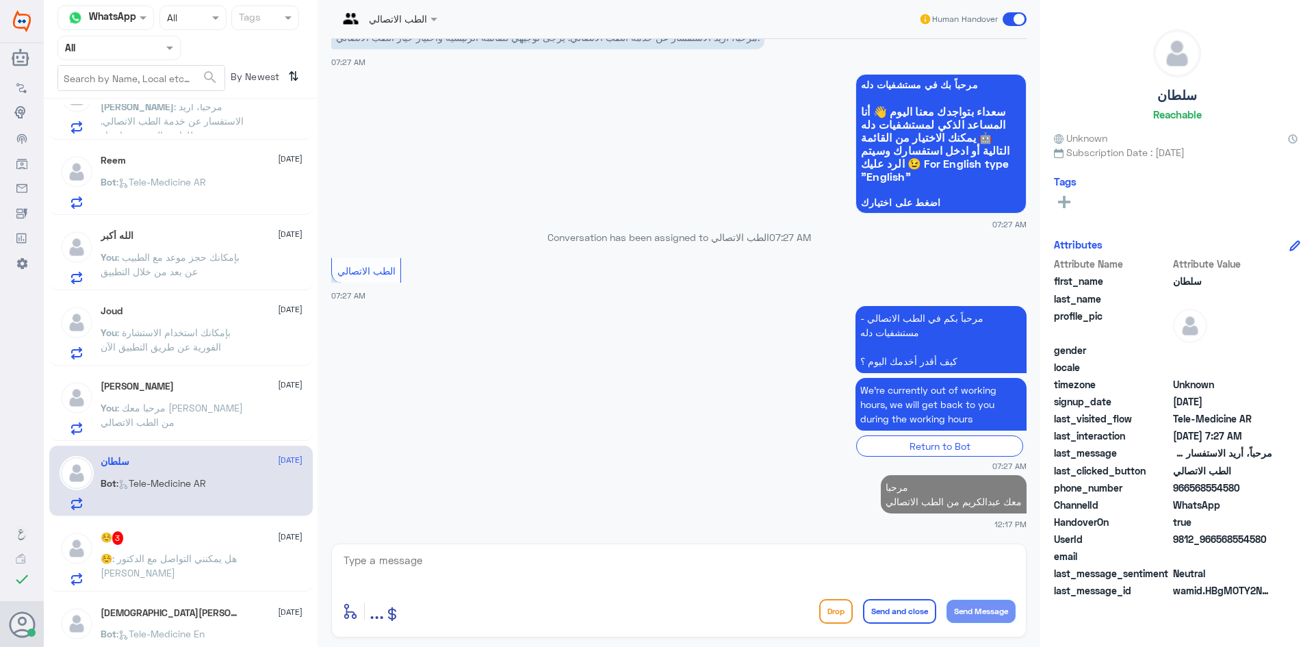
click at [258, 546] on div "☺️ 3 [DATE] ☺️ : هل يمكنني التواصل مع الدكتور [PERSON_NAME]" at bounding box center [202, 558] width 202 height 54
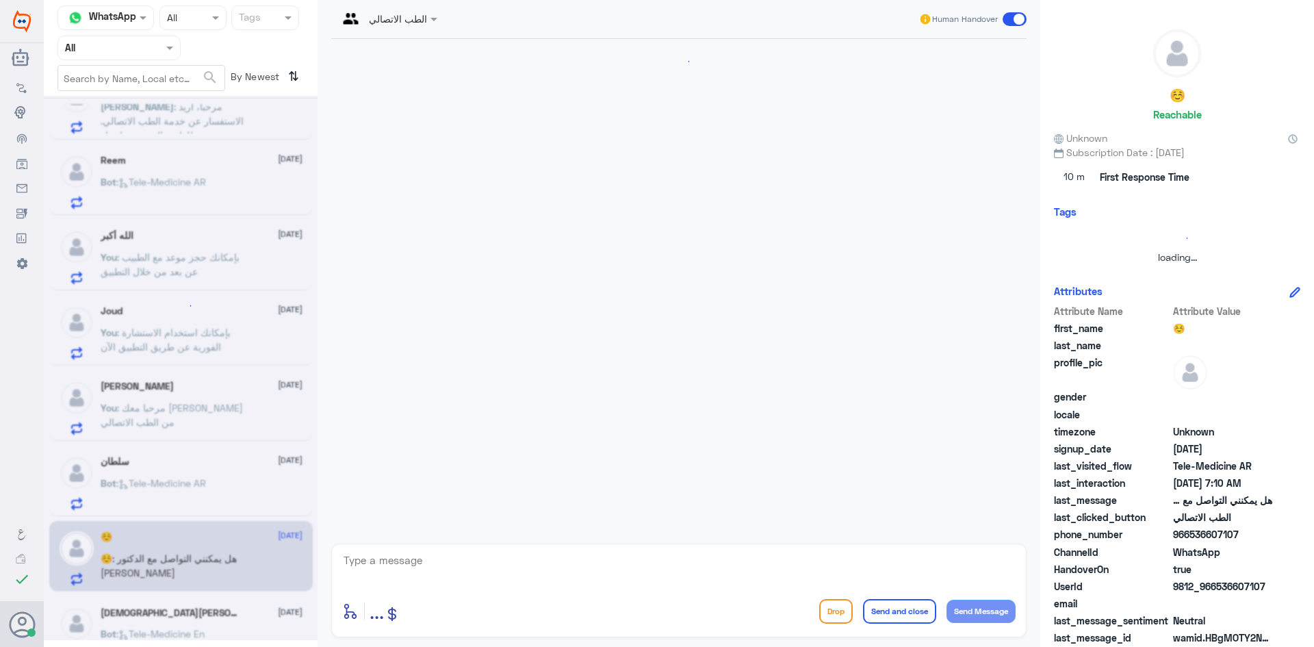
scroll to position [33, 0]
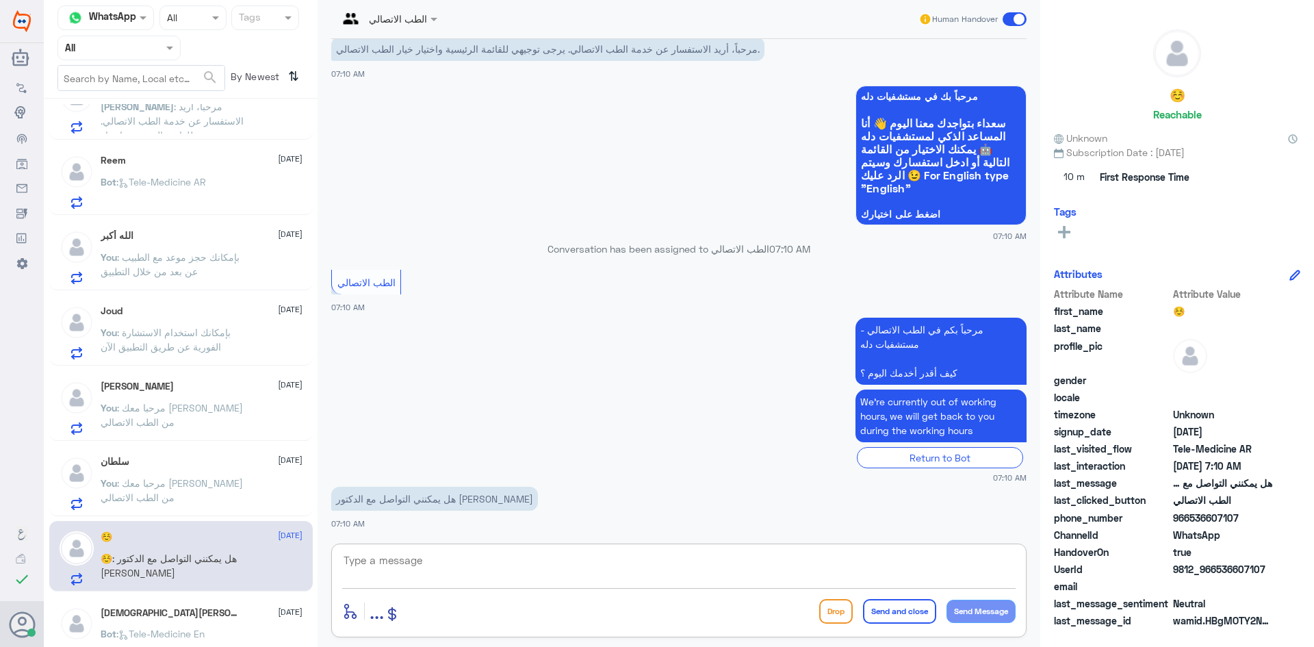
click at [430, 563] on textarea at bounding box center [679, 568] width 674 height 34
paste textarea "مرحبا معك [PERSON_NAME] من الطب الاتصالي"
type textarea "مرحبا معك [PERSON_NAME] من الطب الاتصالي"
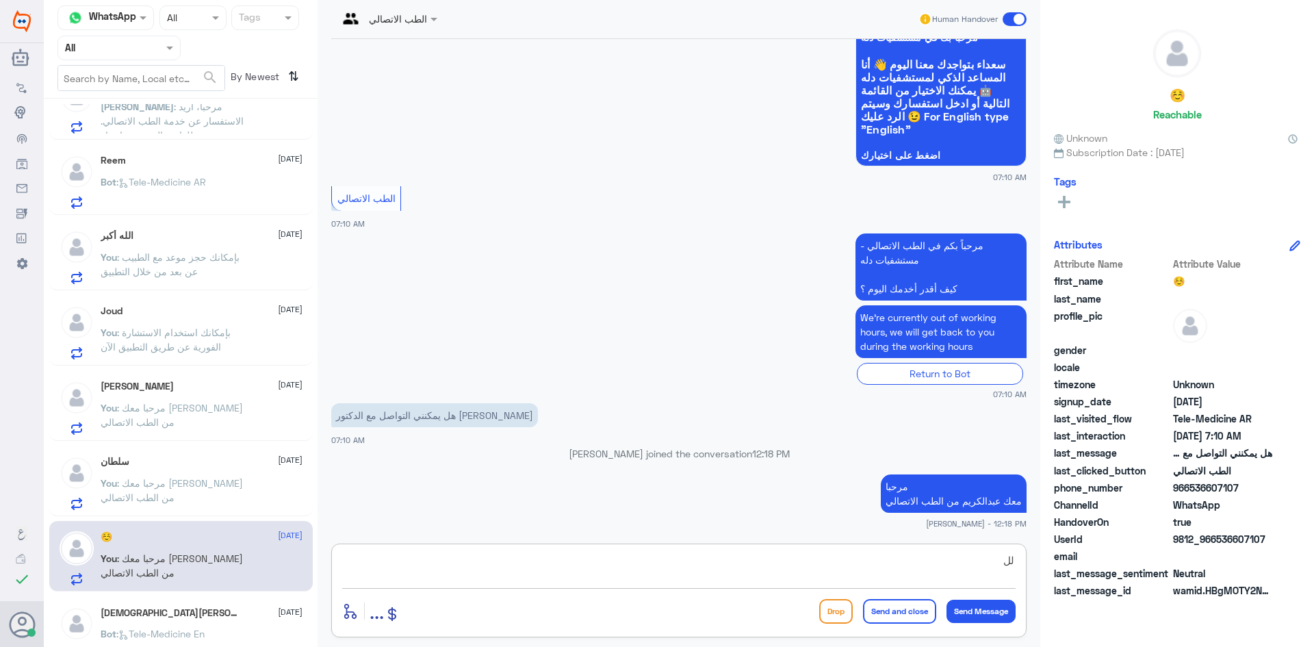
type textarea "ل"
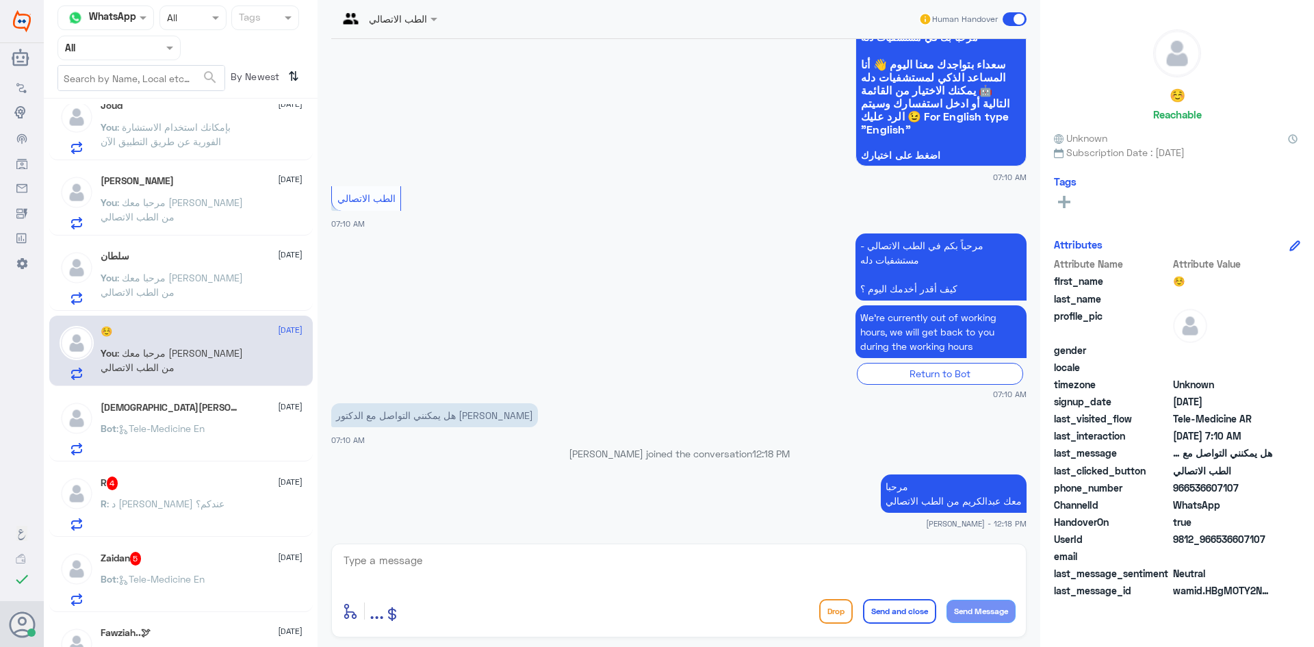
click at [194, 490] on div "R 4 [DATE]" at bounding box center [202, 483] width 202 height 14
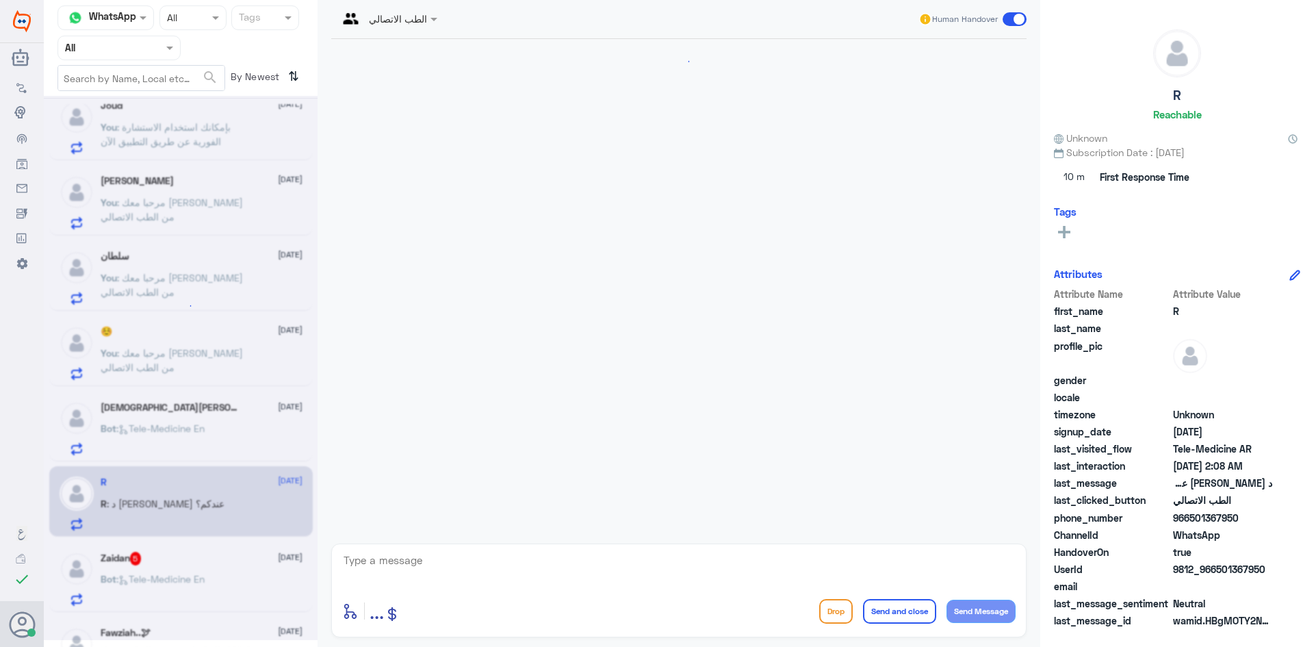
scroll to position [241, 0]
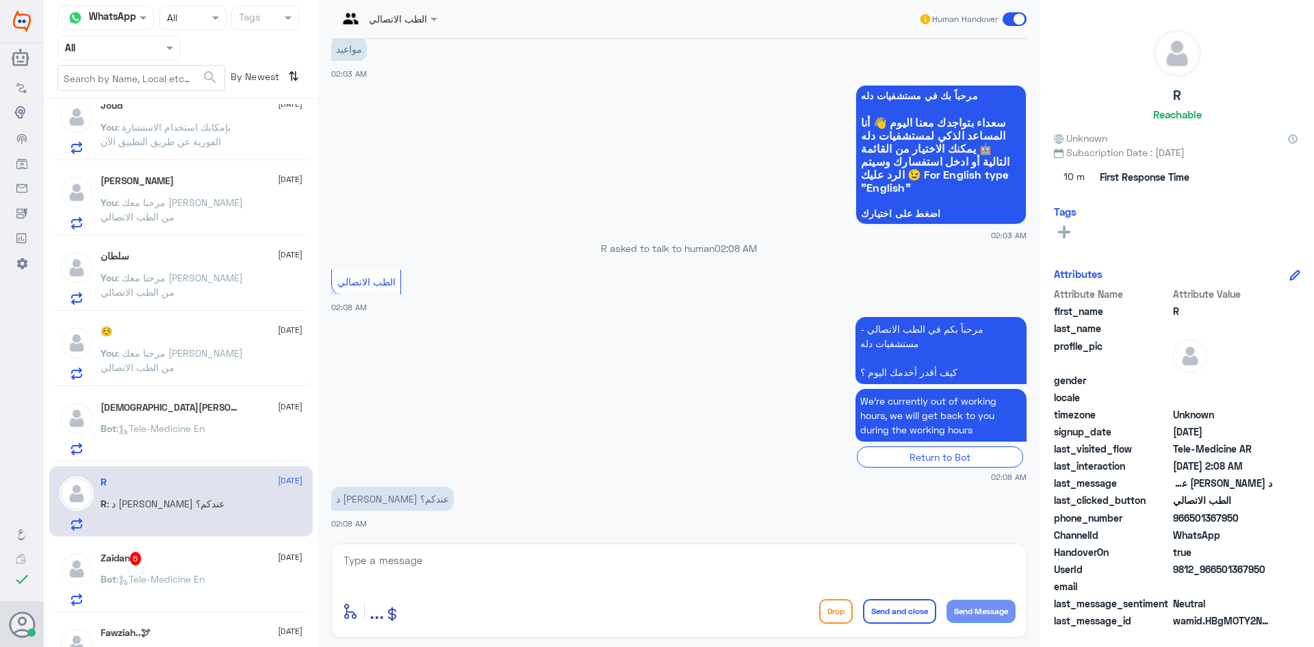
click at [446, 563] on textarea at bounding box center [679, 568] width 674 height 34
click at [617, 556] on textarea at bounding box center [679, 568] width 674 height 34
paste textarea "مرحبا معك [PERSON_NAME] من الطب الاتصالي"
type textarea "مرحبا معك [PERSON_NAME] من الطب الاتصالي"
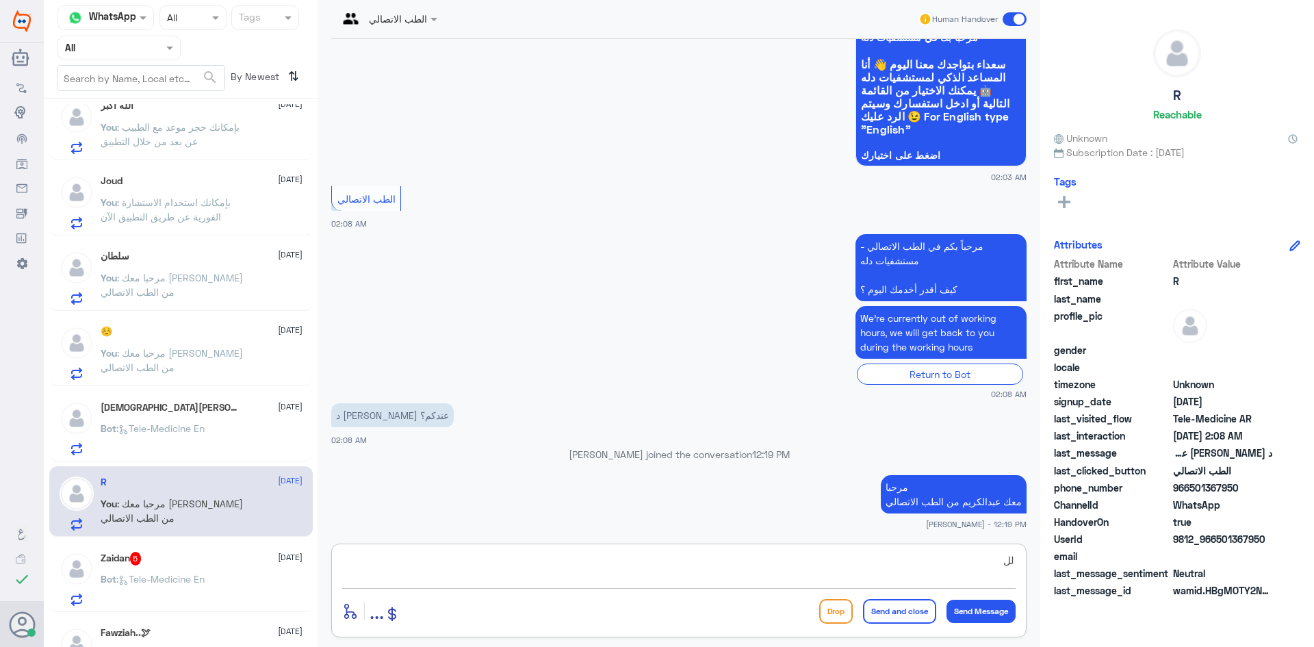
type textarea "ل"
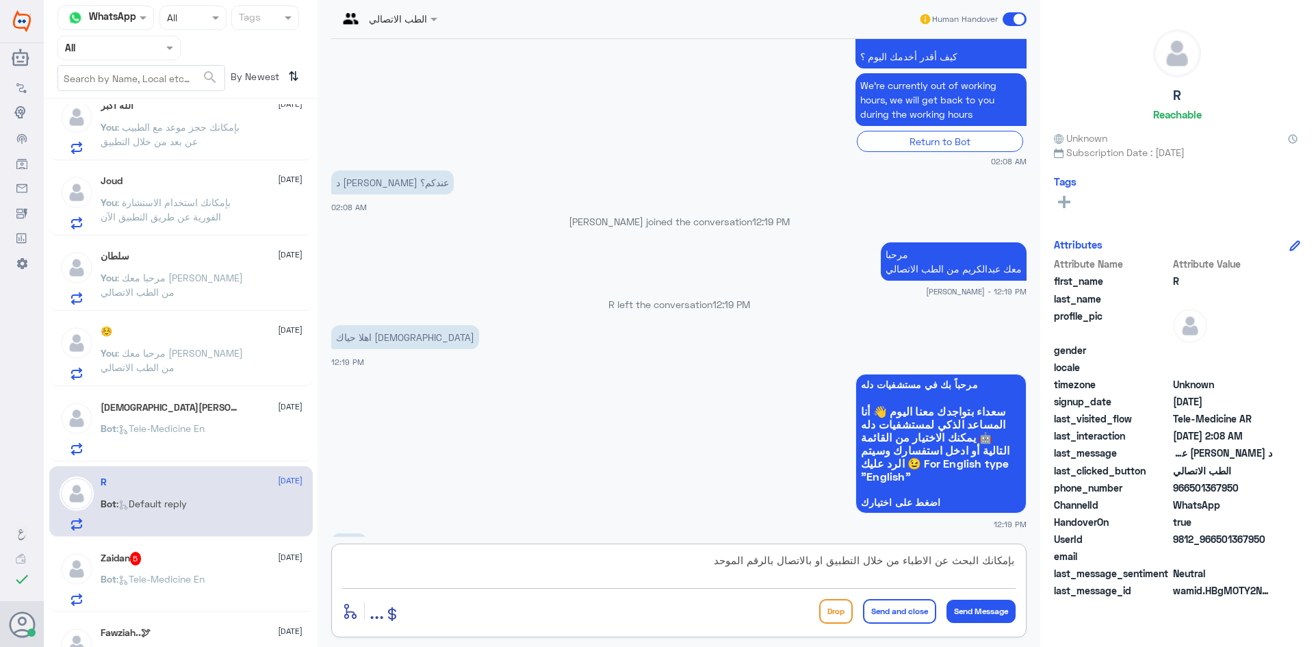
scroll to position [739, 0]
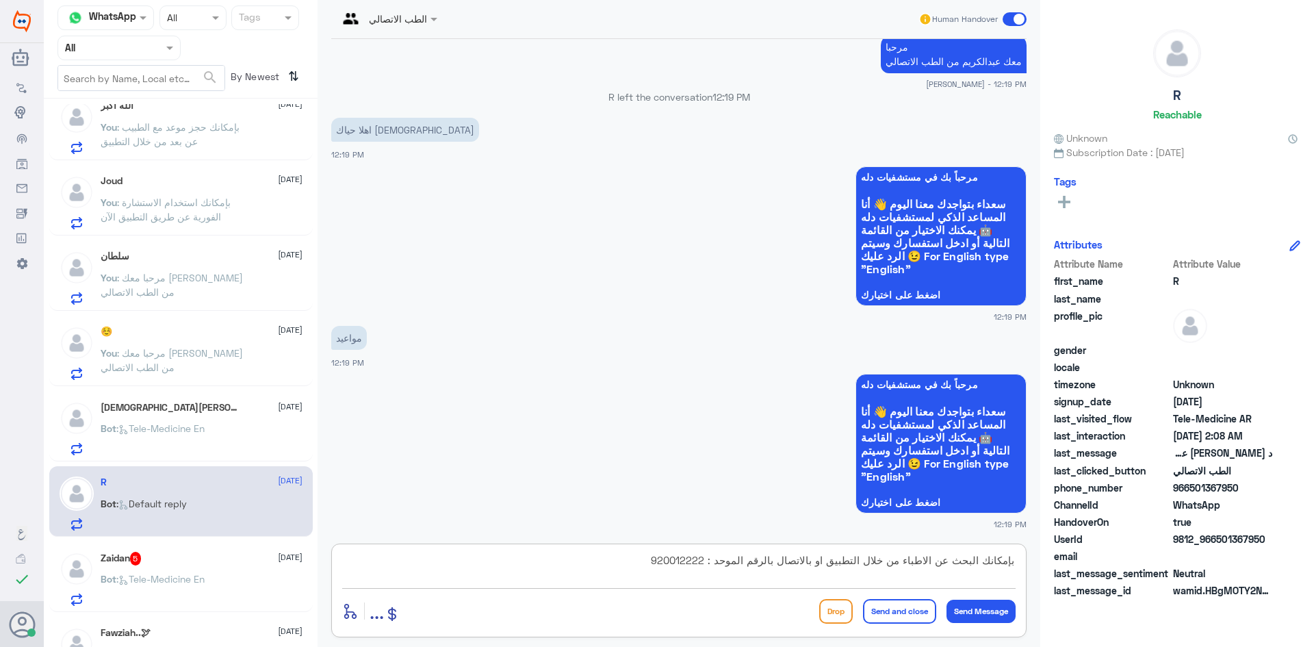
type textarea "بإمكانك البحث عن الاطباء من خلال التطبيق او بالاتصال بالرقم الموحد : 920012222"
click at [895, 612] on button "Send and close" at bounding box center [899, 611] width 73 height 25
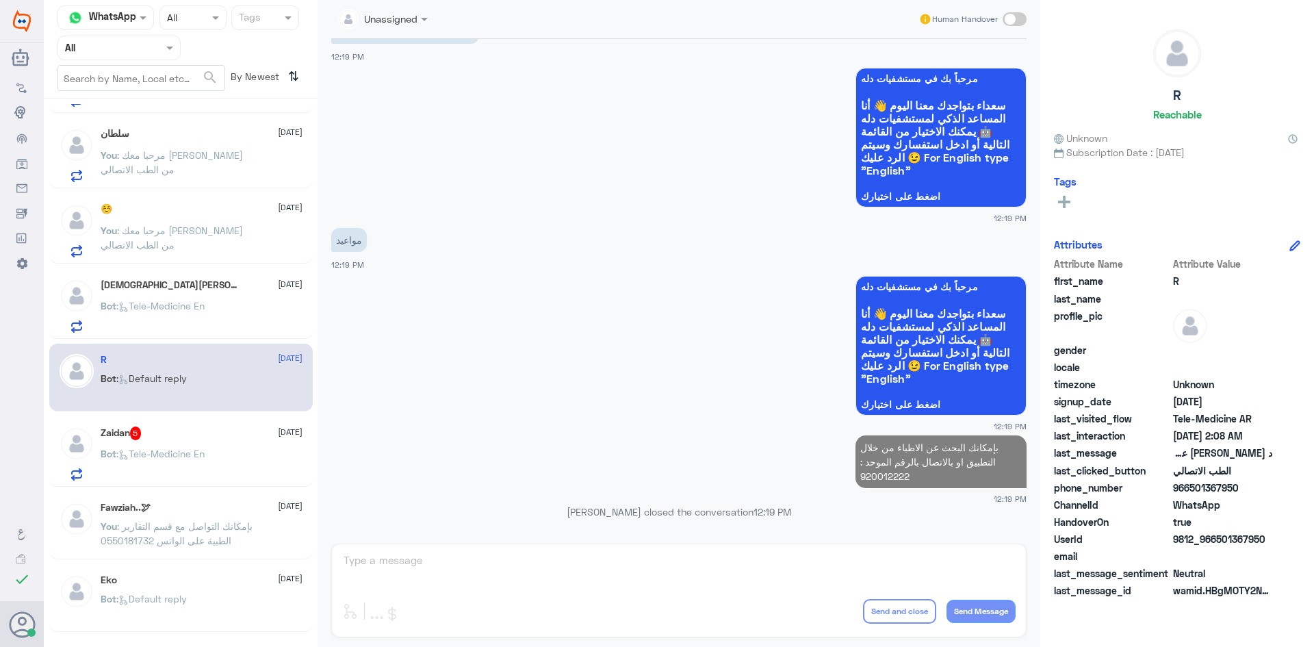
scroll to position [824, 0]
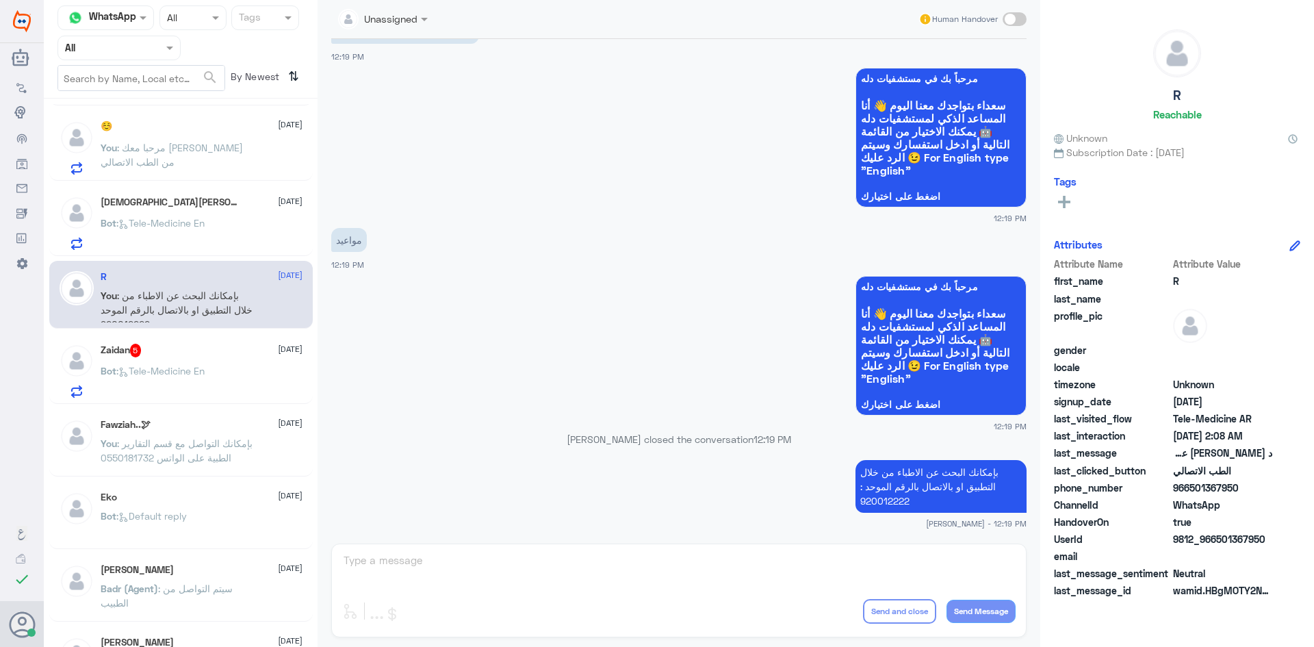
click at [221, 381] on div "Bot : Tele-Medicine En" at bounding box center [202, 382] width 202 height 31
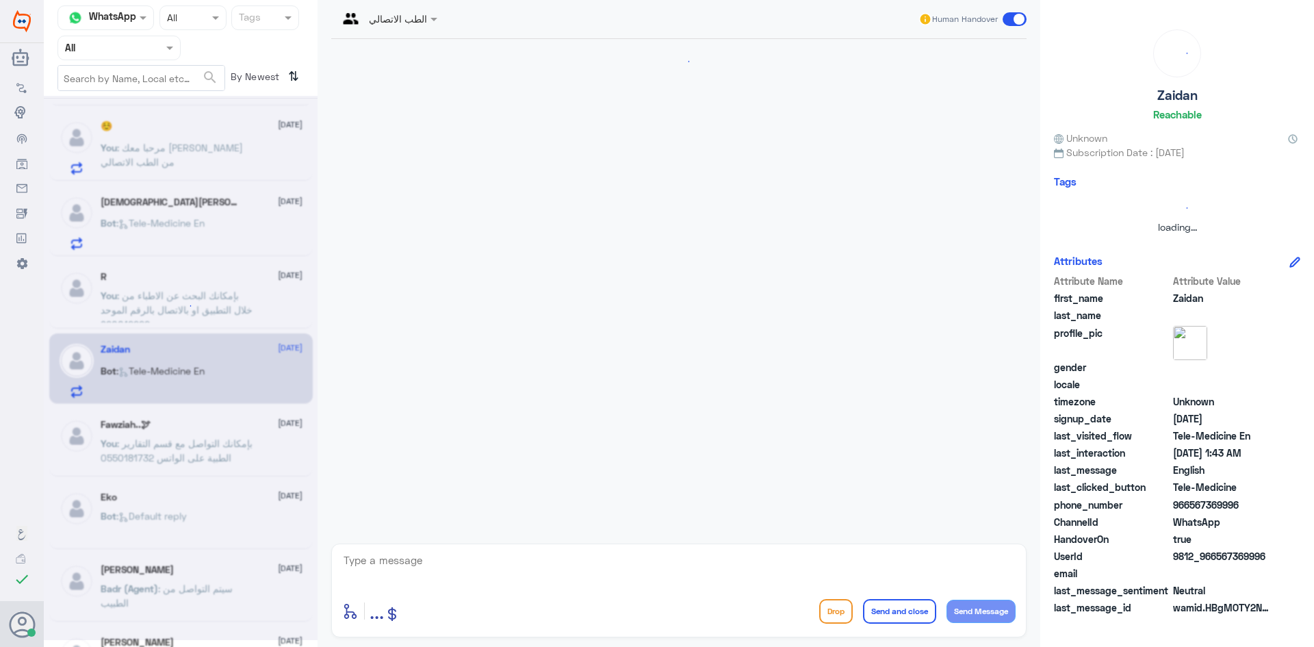
scroll to position [611, 0]
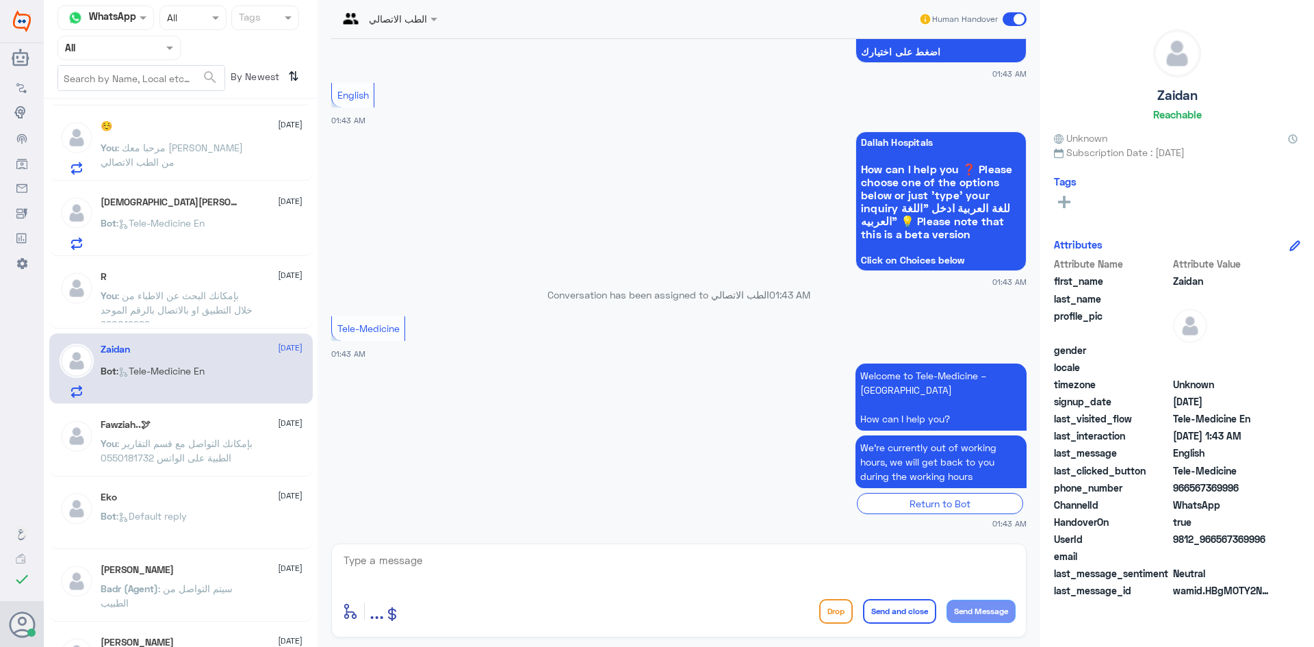
click at [475, 574] on textarea at bounding box center [679, 568] width 674 height 34
click at [536, 557] on textarea at bounding box center [679, 568] width 674 height 34
paste textarea ""Hello, this is [PERSON_NAME] from Telemedicine. How can I help you?""
click at [347, 564] on div ""Hello, this is [PERSON_NAME] from Telemedicine. How can I help you? enter flow…" at bounding box center [679, 591] width 696 height 94
click at [344, 557] on textarea ""Hello, this is [PERSON_NAME] from Telemedicine. How can I help you?" at bounding box center [679, 568] width 674 height 34
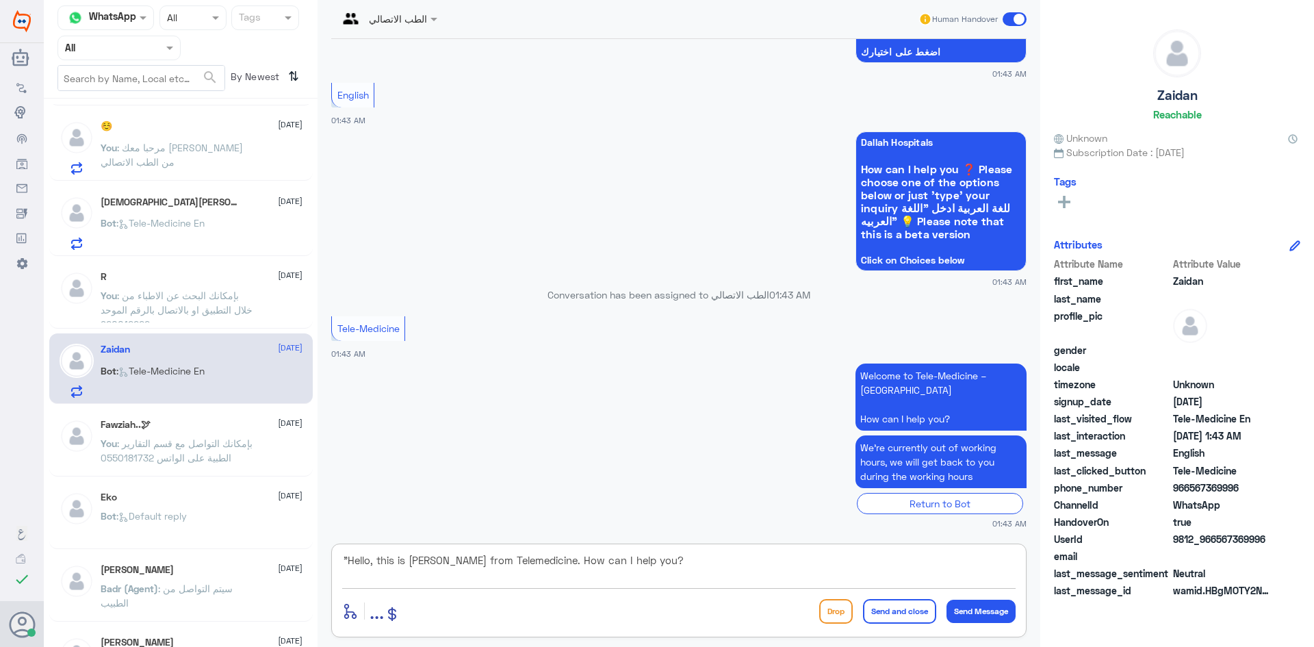
type textarea "Hello, this is [PERSON_NAME] from Telemedicine. How can I help you?"
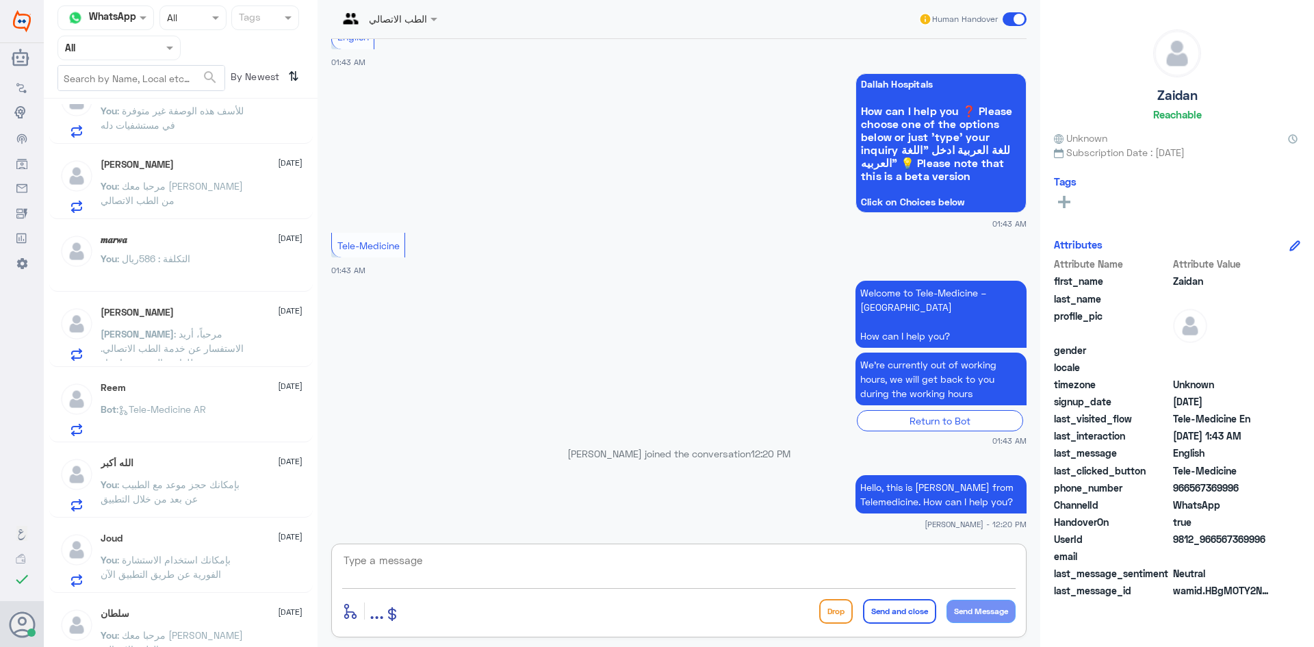
scroll to position [0, 0]
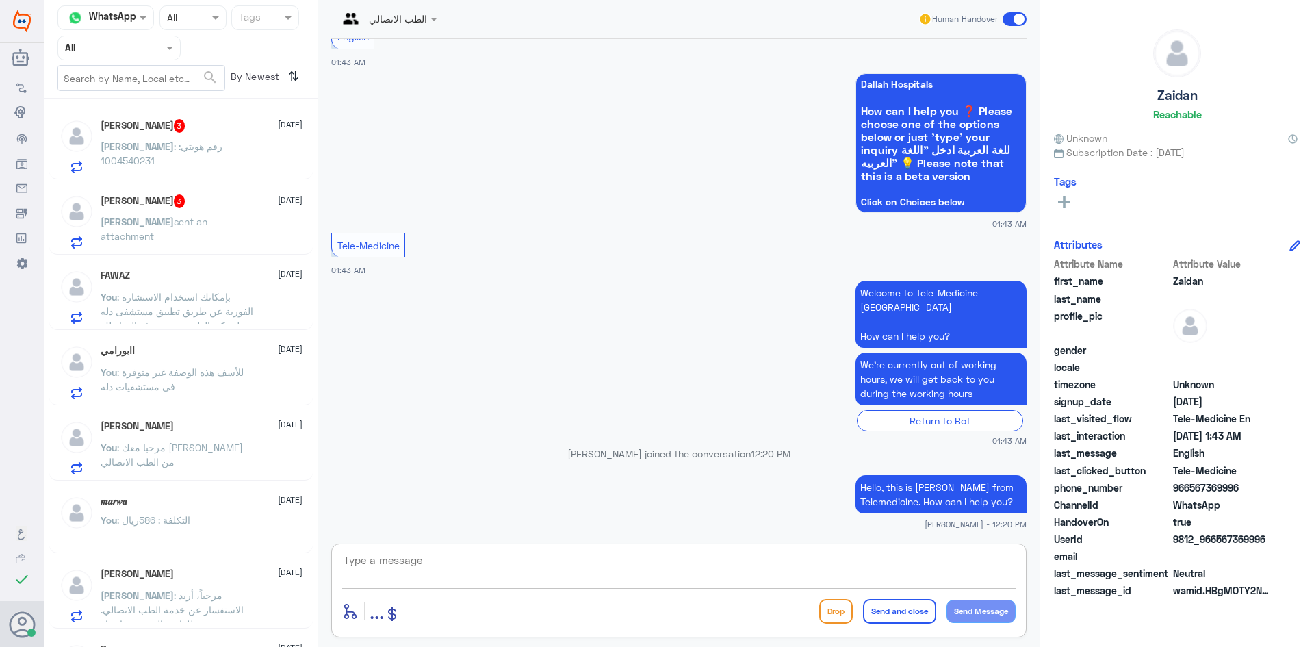
click at [238, 149] on div "[PERSON_NAME] : رقم هويتي: 1004540231" at bounding box center [202, 157] width 202 height 31
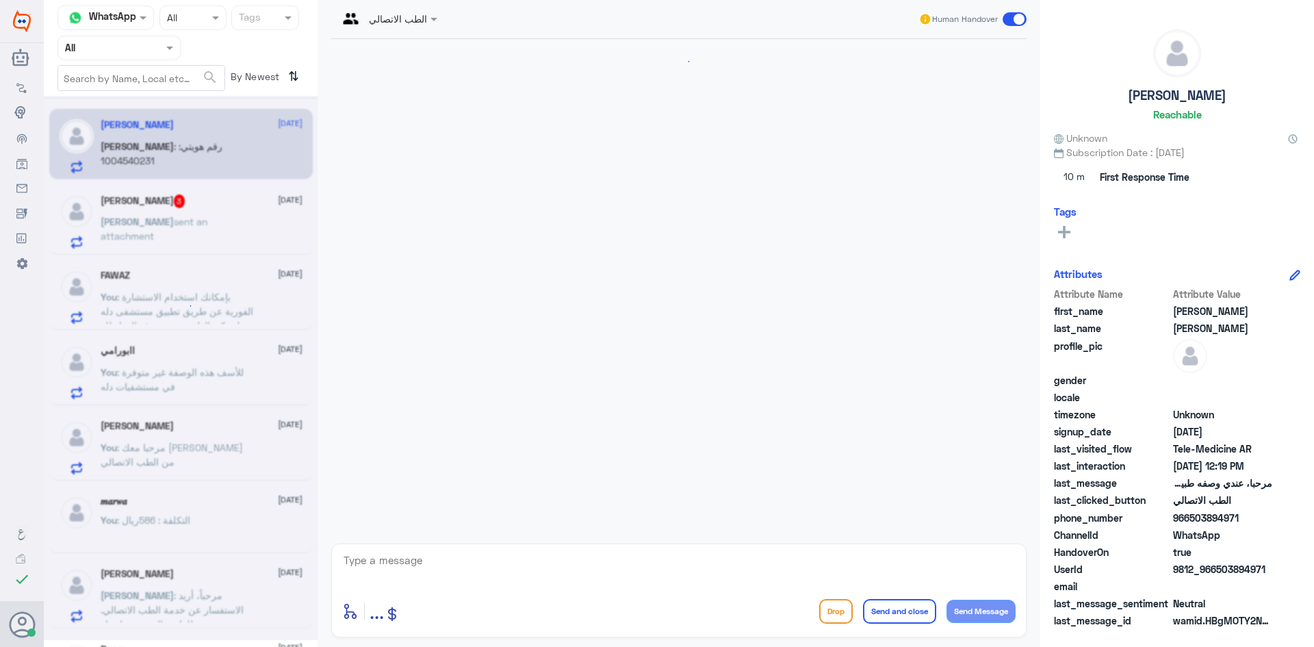
scroll to position [921, 0]
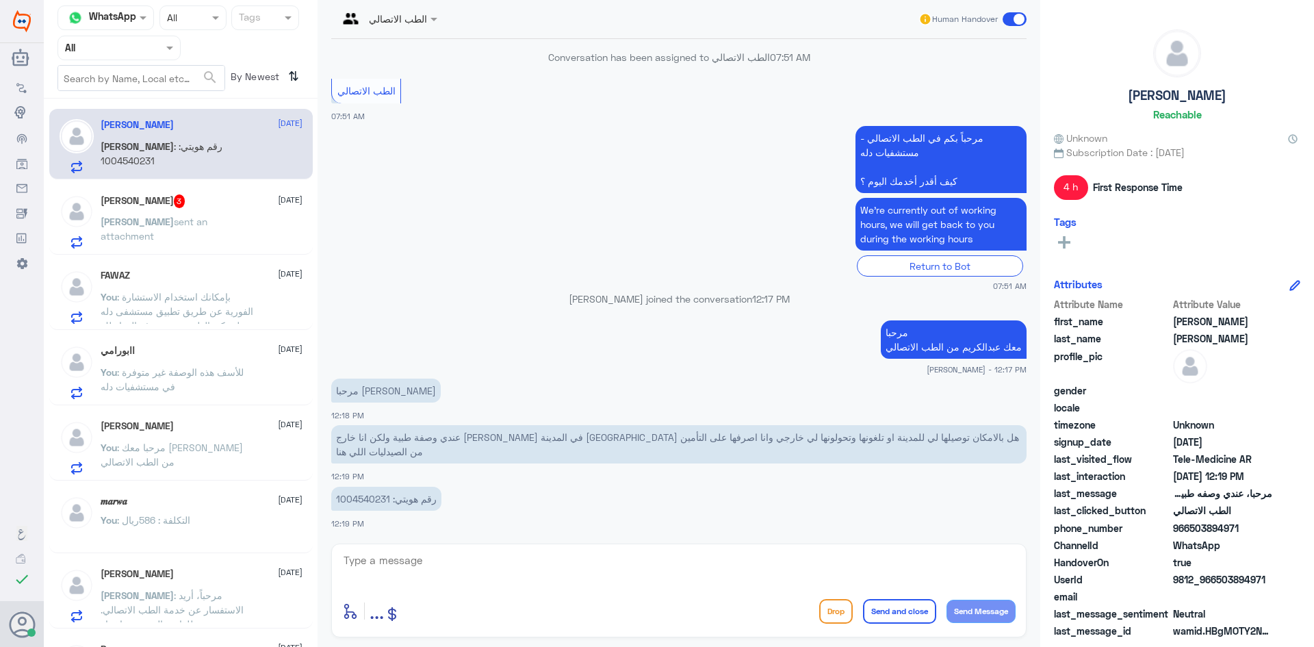
click at [552, 560] on textarea at bounding box center [679, 568] width 674 height 34
click at [702, 562] on textarea at bounding box center [679, 568] width 674 height 34
type textarea "لحظات من فضلك"
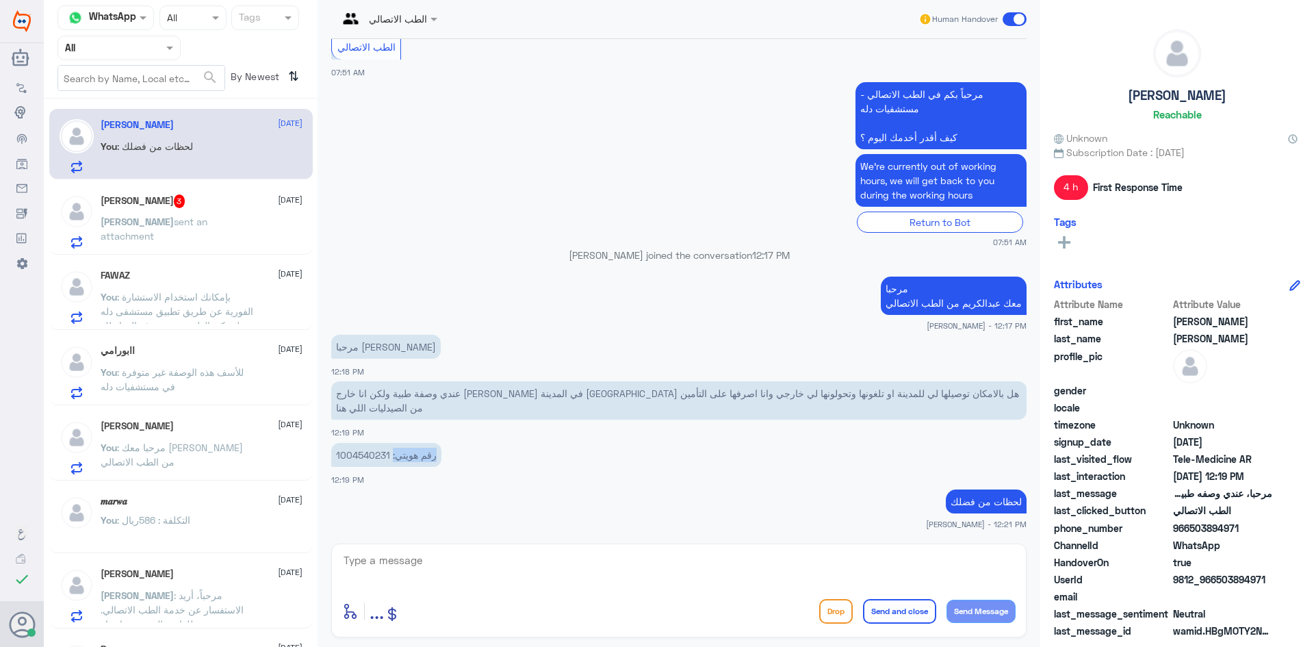
click at [388, 455] on p "رقم هويتي: 1004540231" at bounding box center [386, 455] width 110 height 24
drag, startPoint x: 388, startPoint y: 455, endPoint x: 361, endPoint y: 454, distance: 27.4
click at [361, 454] on p "رقم هويتي: 1004540231" at bounding box center [386, 455] width 110 height 24
click at [346, 456] on p "رقم هويتي: 1004540231" at bounding box center [386, 455] width 110 height 24
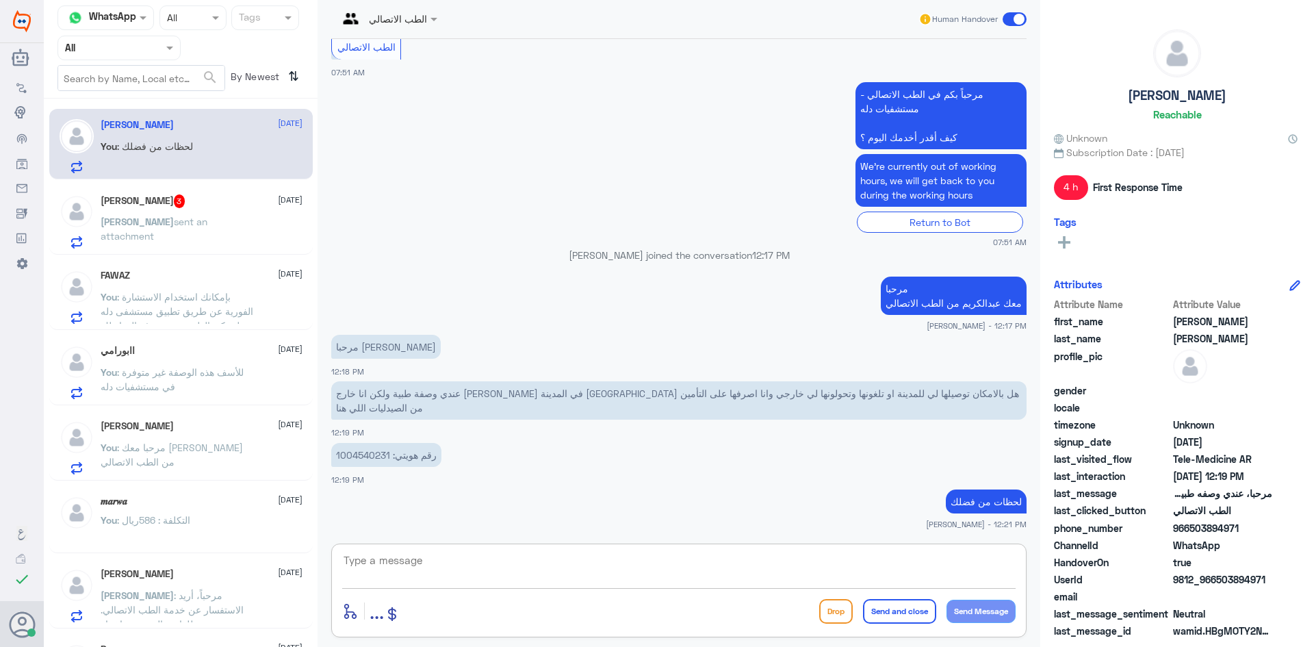
click at [591, 576] on textarea at bounding box center [679, 568] width 674 height 34
click at [596, 578] on textarea at bounding box center [679, 568] width 674 height 34
type textarea "هل تحتاجها توصيل او احولها لك على صيدلية ؟"
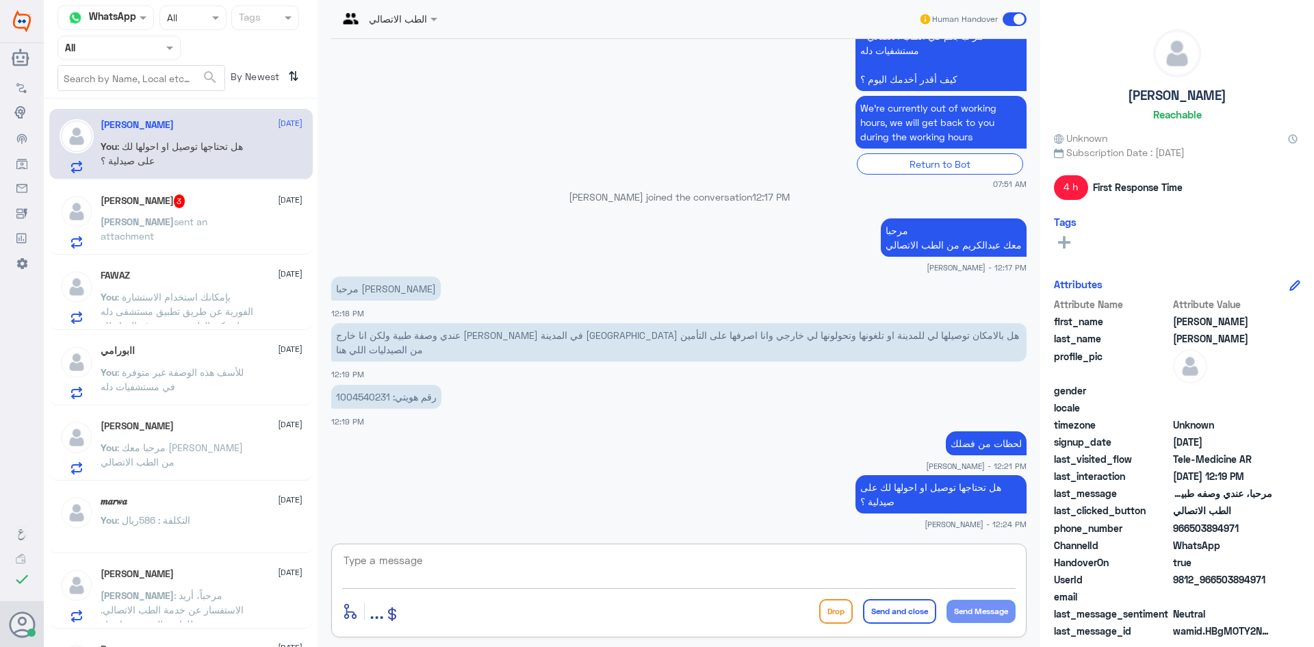
click at [184, 229] on p "[PERSON_NAME] sent an attachment" at bounding box center [178, 231] width 154 height 34
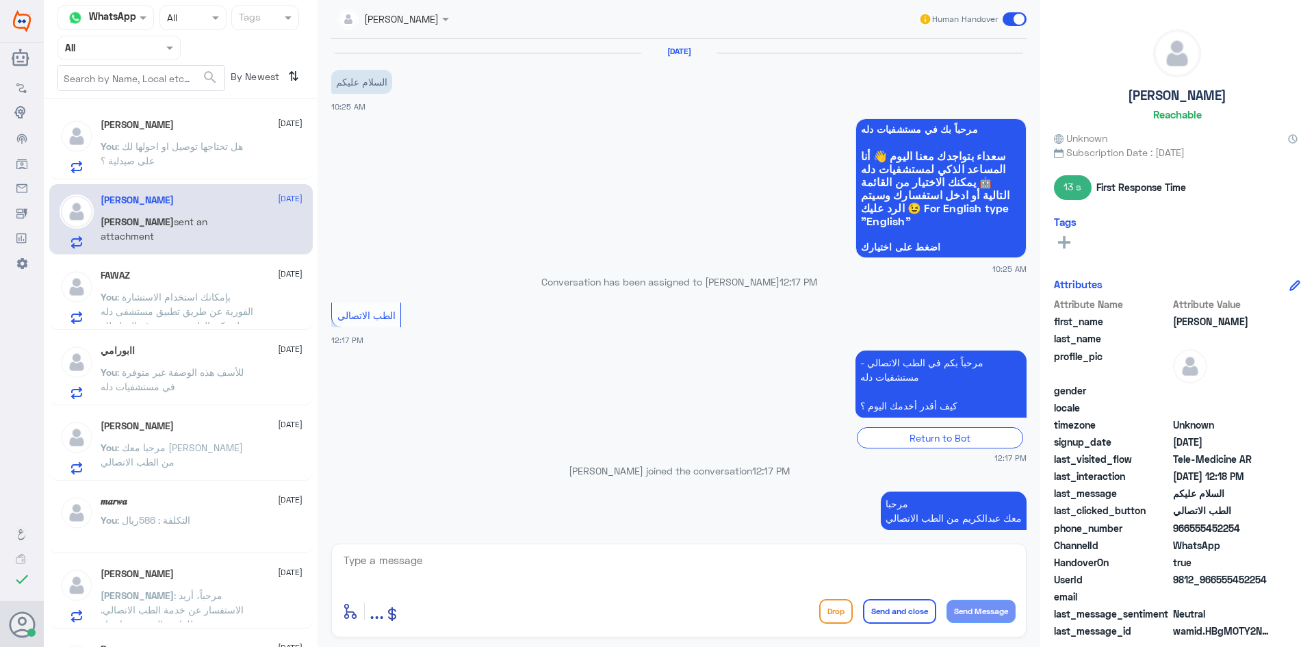
scroll to position [201, 0]
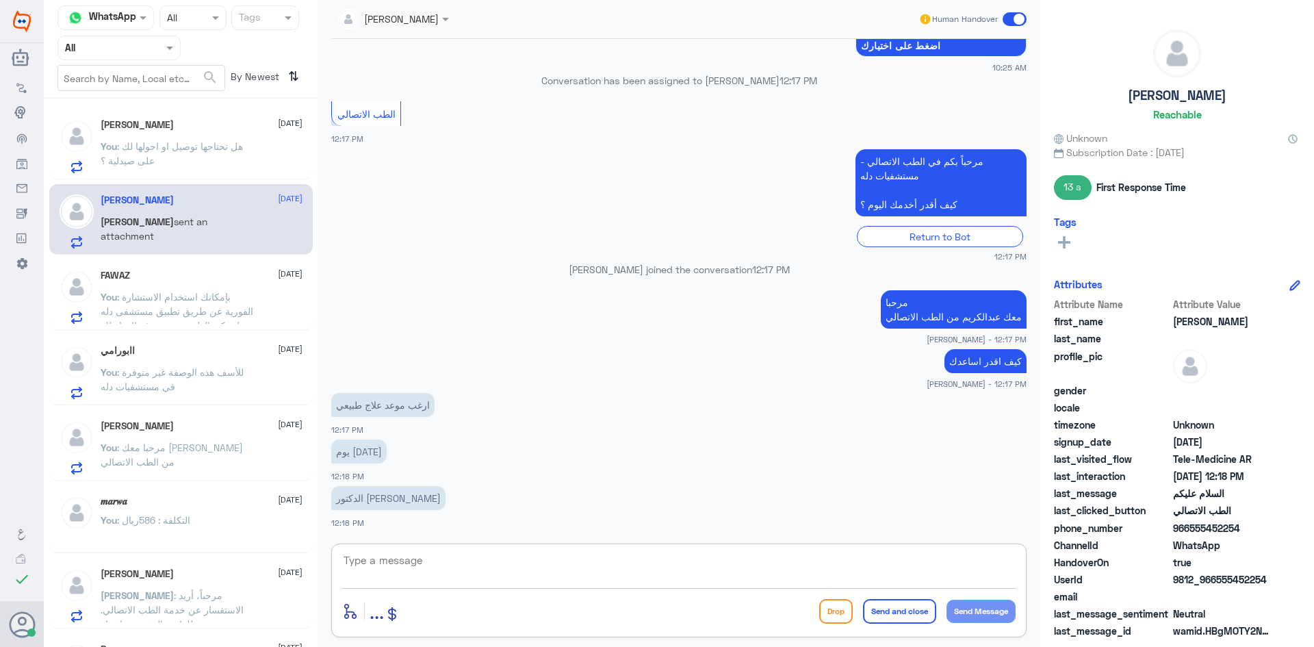
click at [445, 566] on textarea at bounding box center [679, 568] width 674 height 34
paste textarea "مرحبا معك [PERSON_NAME] من الطب الاتصالي"
type textarea "مرحبا معك [PERSON_NAME] من الطب الاتصالي"
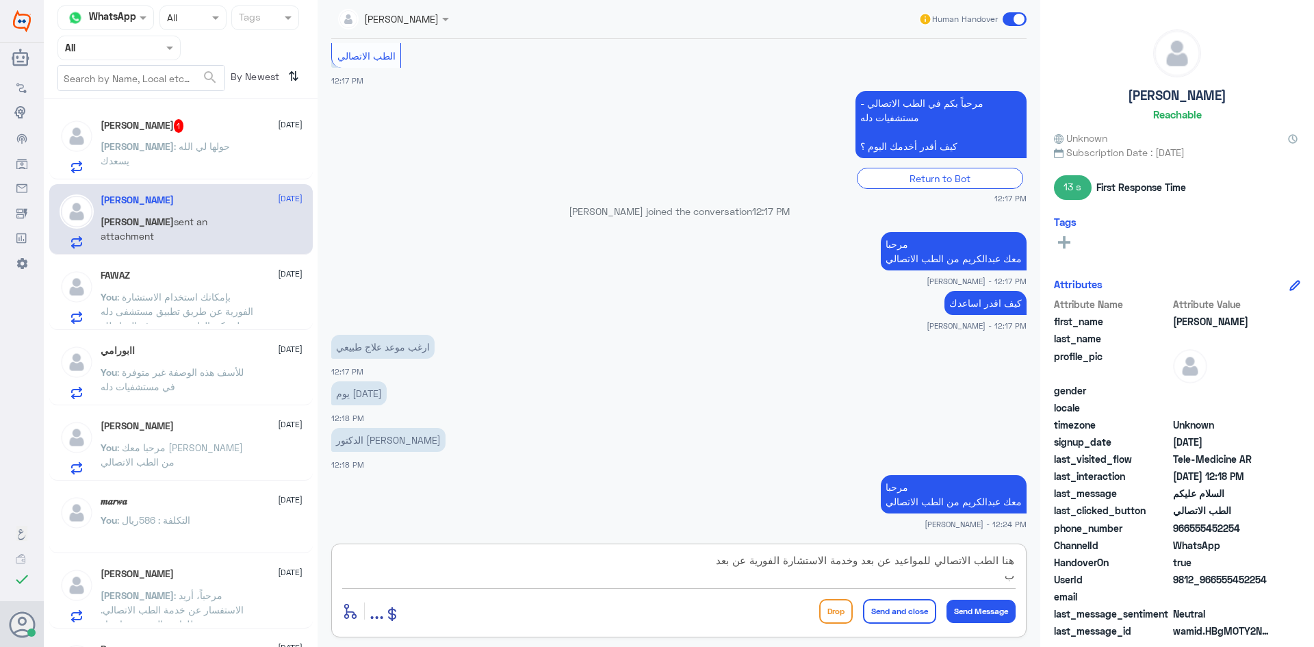
type textarea "هنا الطب الاتصالي للمواعيد عن بعد وخدمة الاستشارة الفورية عن بعد"
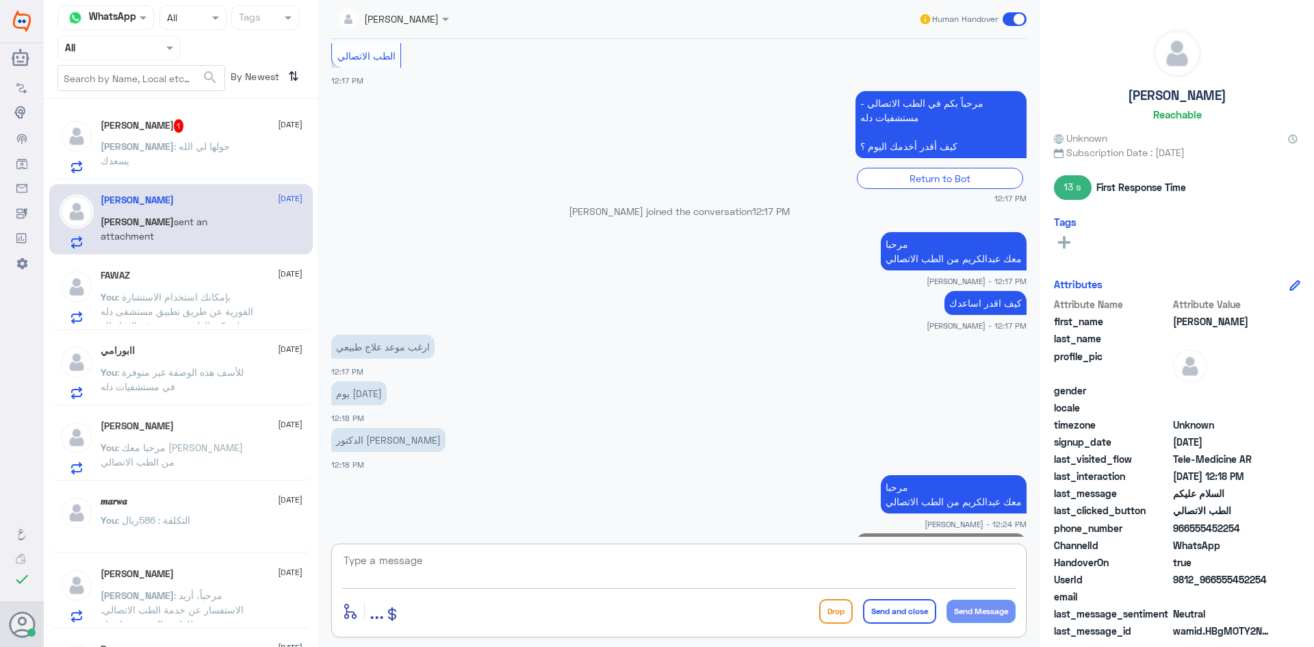
scroll to position [318, 0]
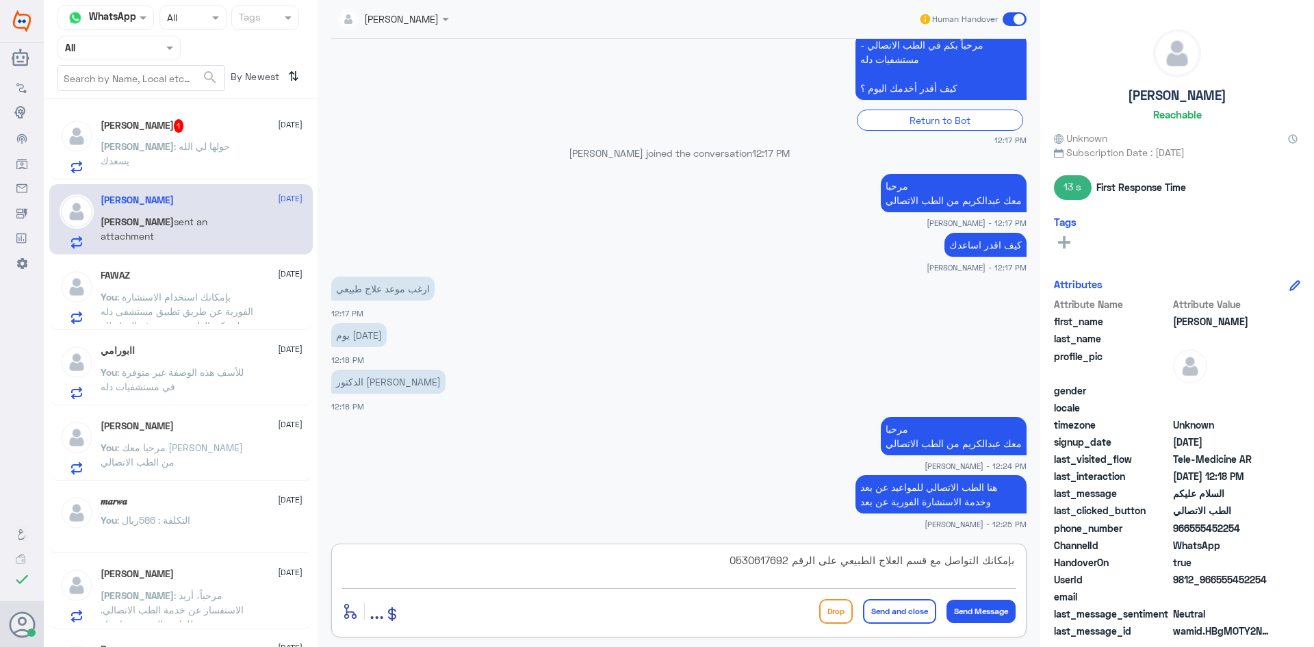
type textarea "بإمكانك التواصل مع قسم العلاج الطبيعي على الرقم 0530617692"
click at [897, 615] on button "Send and close" at bounding box center [899, 611] width 73 height 25
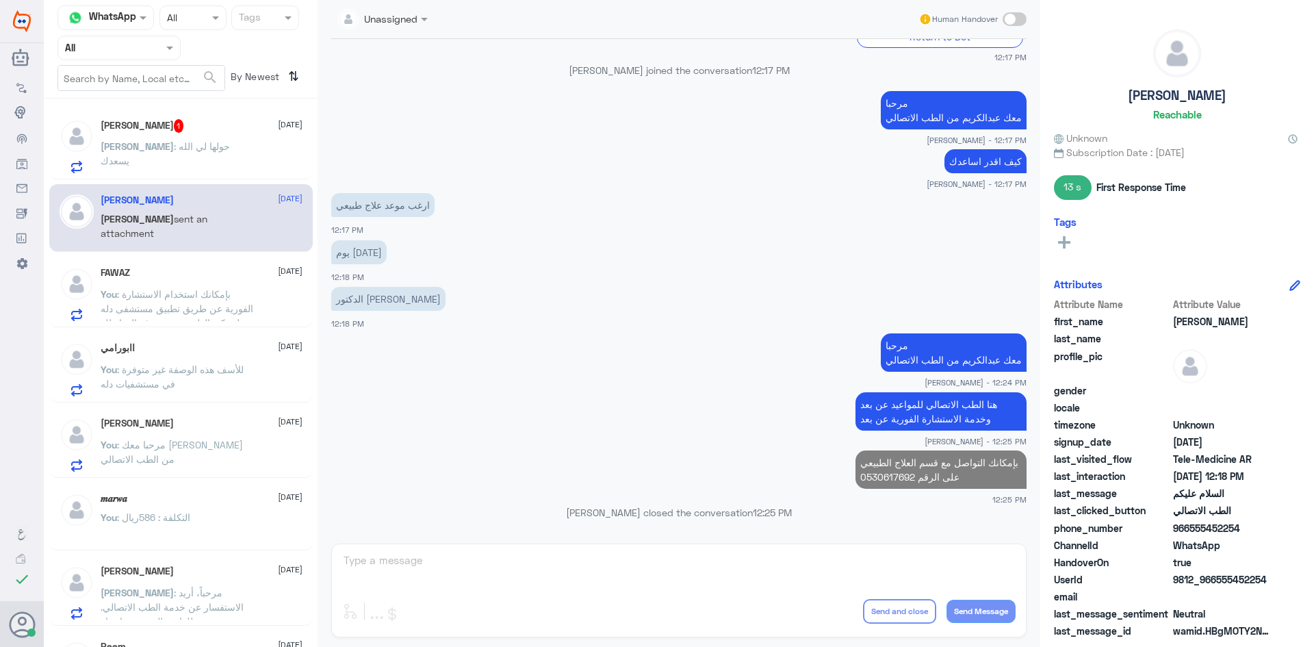
click at [231, 159] on div "[PERSON_NAME] : حولها لي [DEMOGRAPHIC_DATA] يسعدك" at bounding box center [202, 157] width 202 height 31
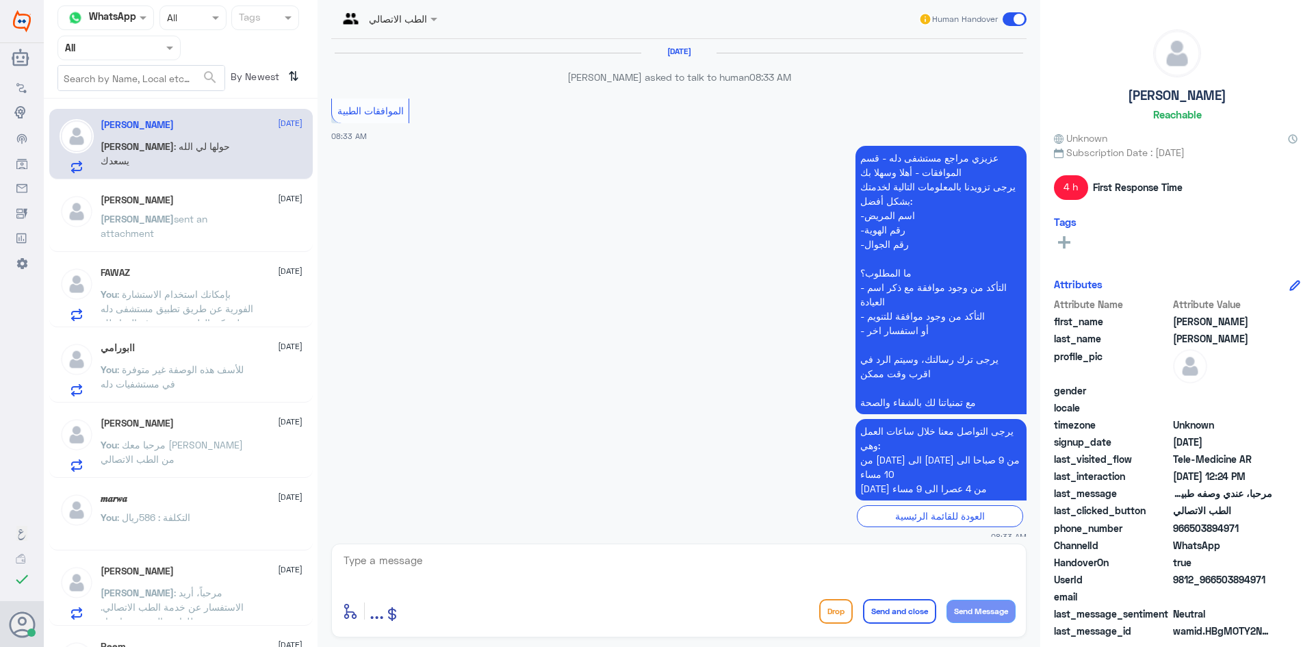
scroll to position [817, 0]
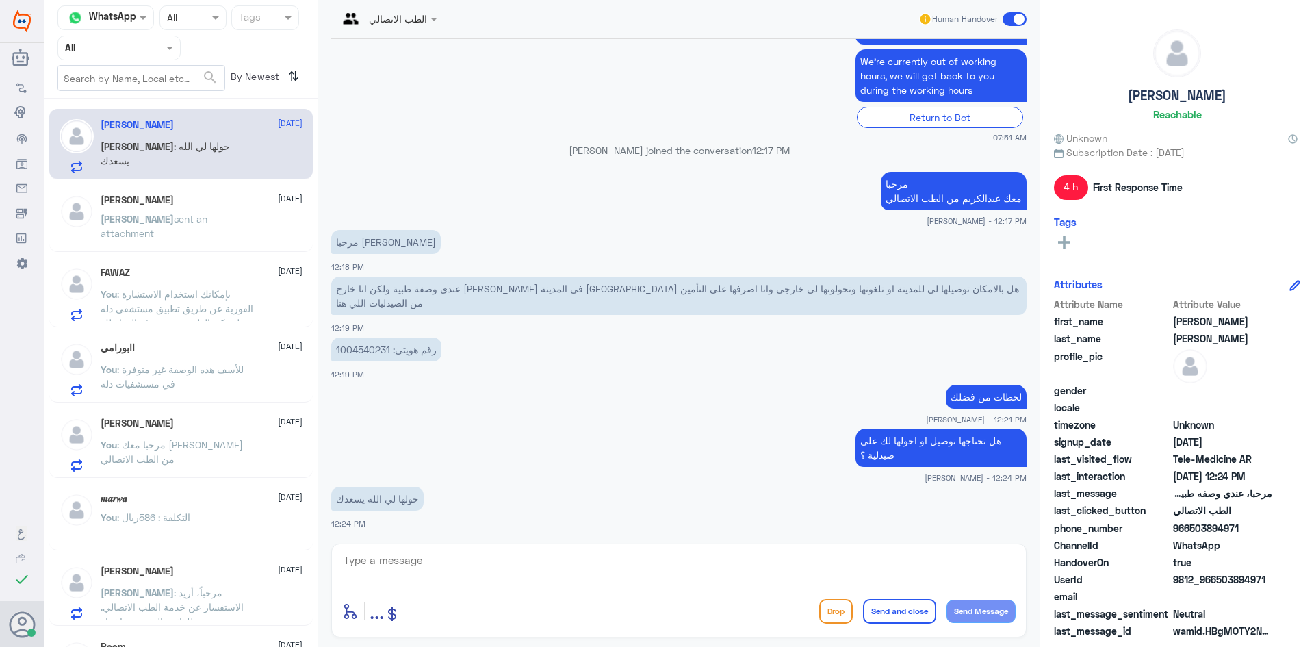
click at [485, 564] on textarea at bounding box center [679, 568] width 674 height 34
click at [822, 548] on div "ابشر برفع فيها طلب enter flow name ... Drop Send and close Send Message" at bounding box center [679, 591] width 696 height 94
click at [927, 565] on textarea "ابشر برفع فيها طلب" at bounding box center [679, 568] width 674 height 34
type textarea "ابشر برفع فيها طلب وبإذن الله نهاية [DATE] بإمكانك صرفها"
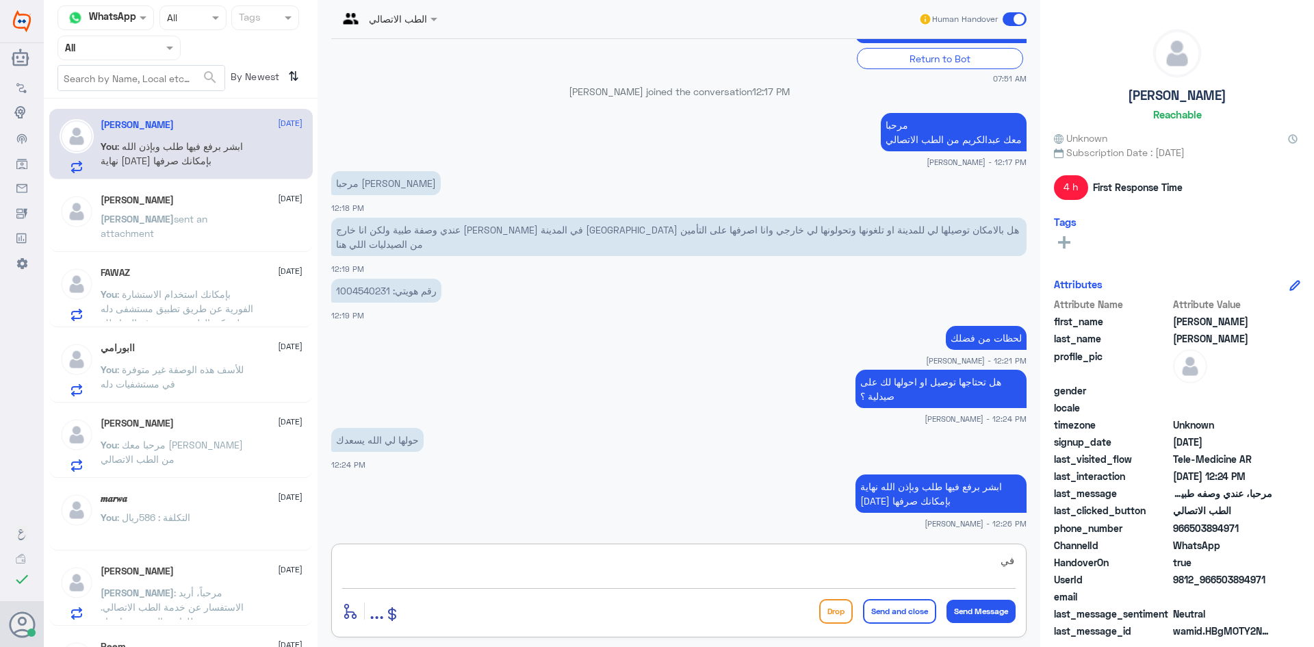
type textarea "ف"
type textarea "ا"
type textarea "ه"
type textarea "تحتاج تصرفها من [PERSON_NAME] او من الدواء ؟"
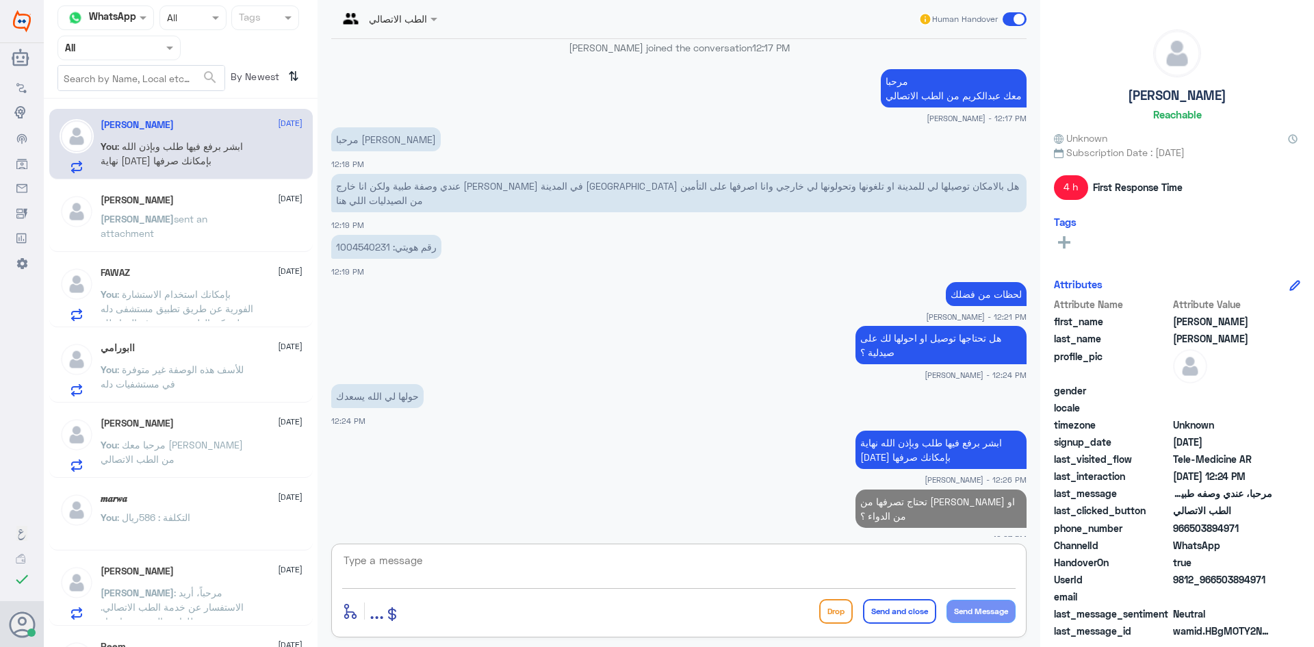
click at [209, 207] on div "[PERSON_NAME] [DATE] [PERSON_NAME] sent an attachment" at bounding box center [202, 219] width 202 height 51
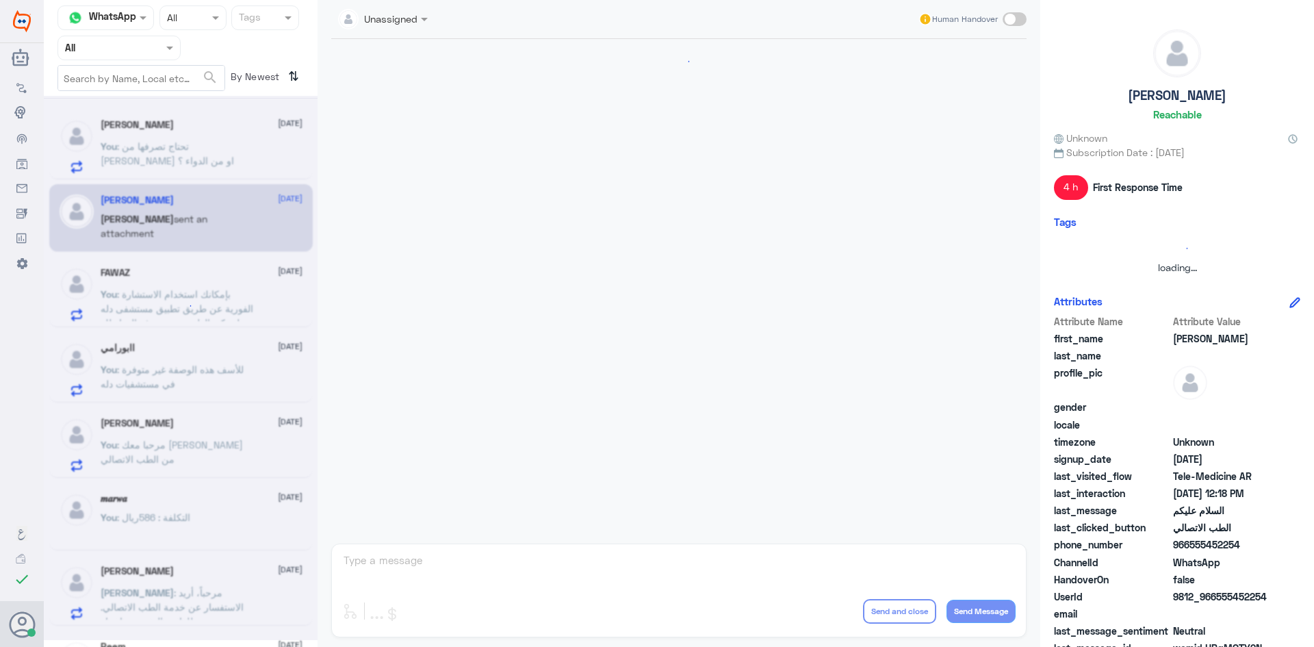
scroll to position [401, 0]
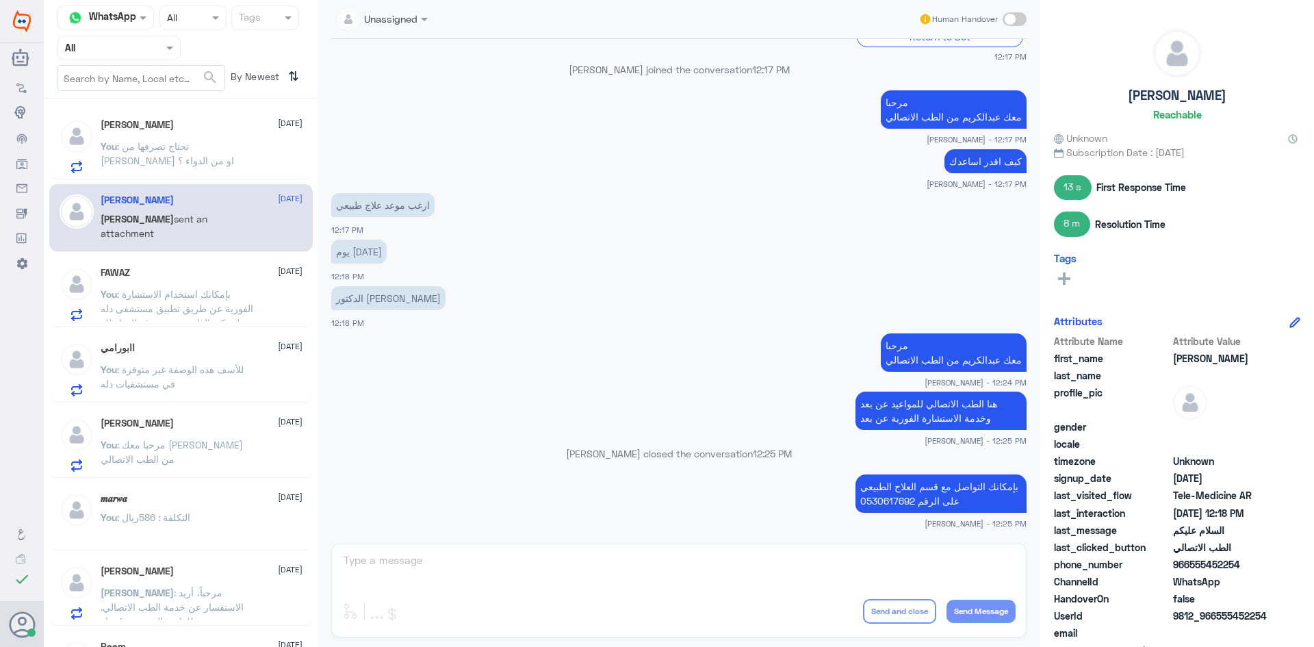
click at [181, 278] on div "FAWAZ [DATE]" at bounding box center [202, 273] width 202 height 12
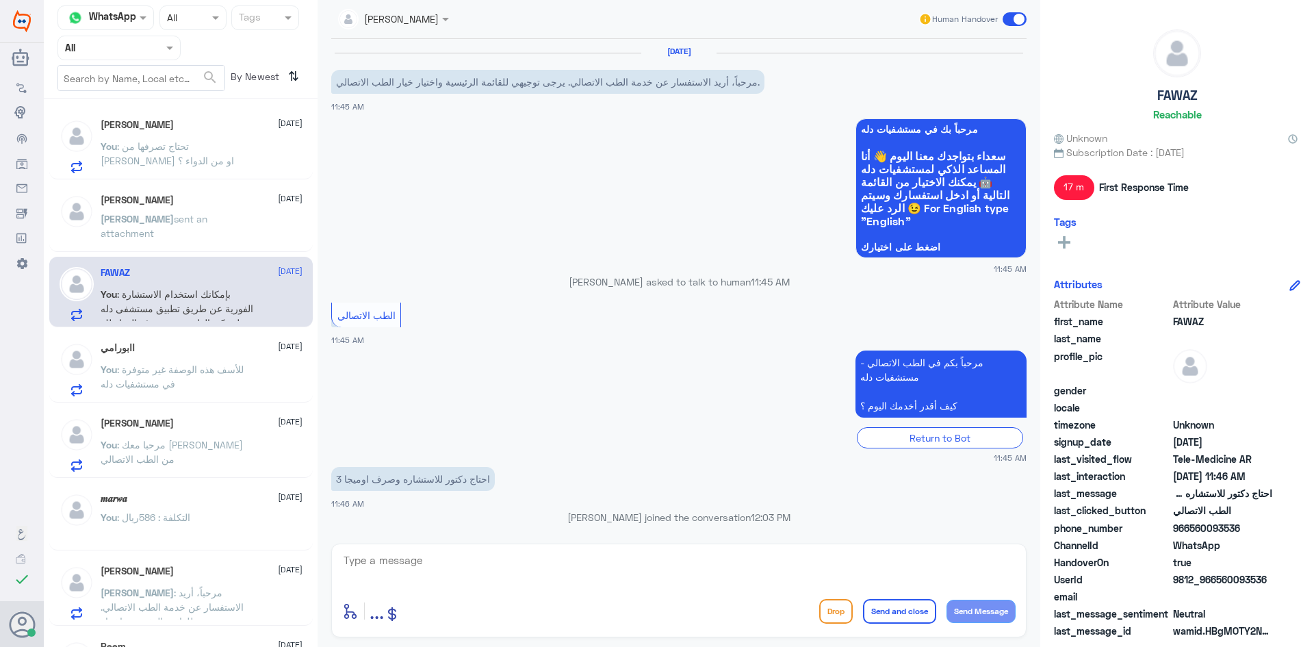
scroll to position [136, 0]
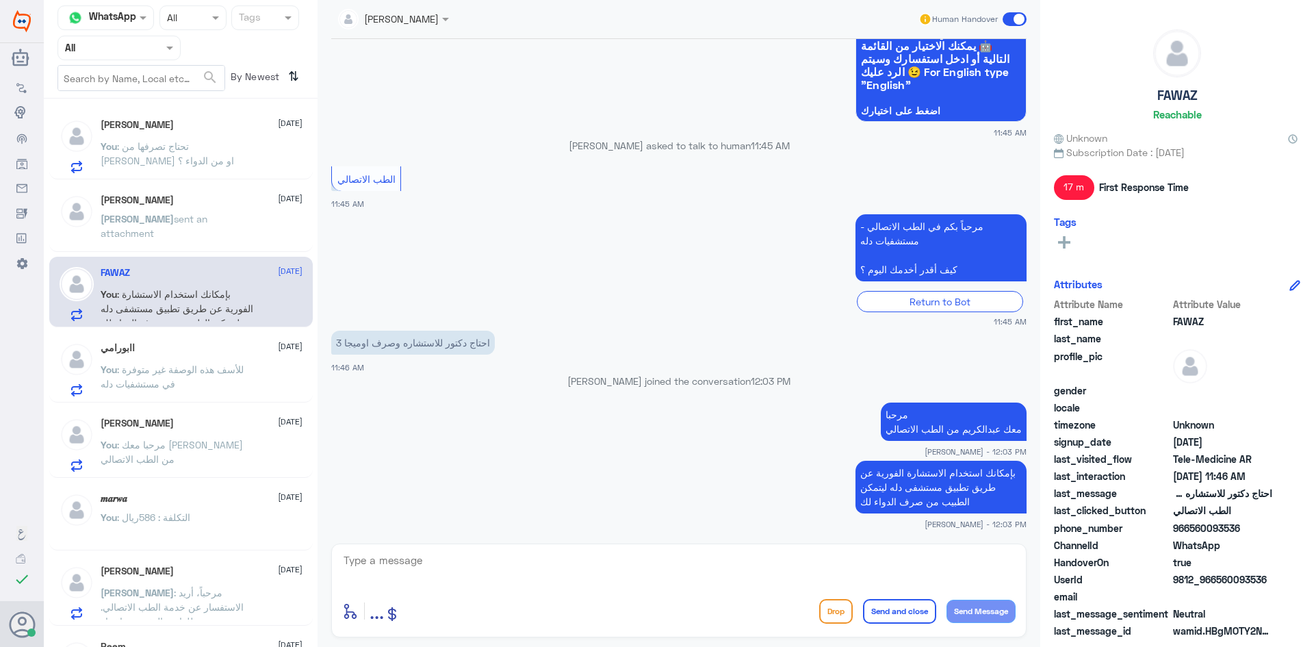
click at [1010, 19] on span at bounding box center [1015, 19] width 24 height 14
click at [0, 0] on input "checkbox" at bounding box center [0, 0] width 0 height 0
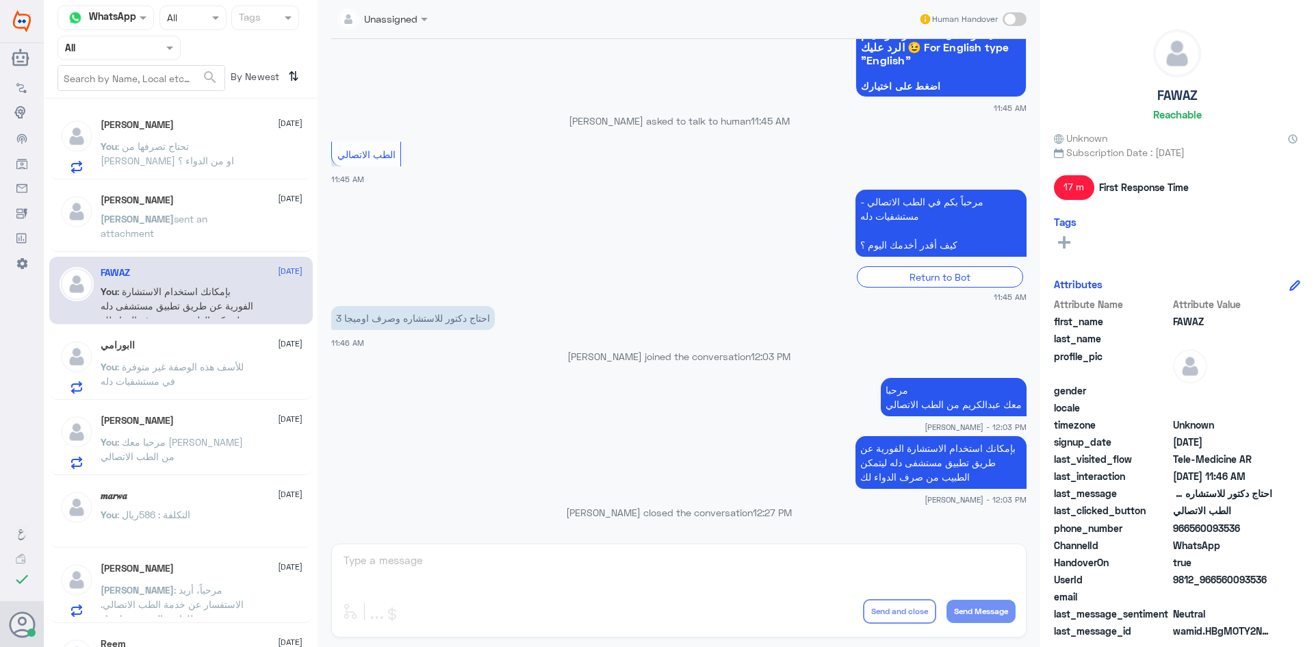
click at [244, 369] on span ": للأسف هذه الوصفة غير متوفرة في مستشفيات دله" at bounding box center [172, 374] width 143 height 26
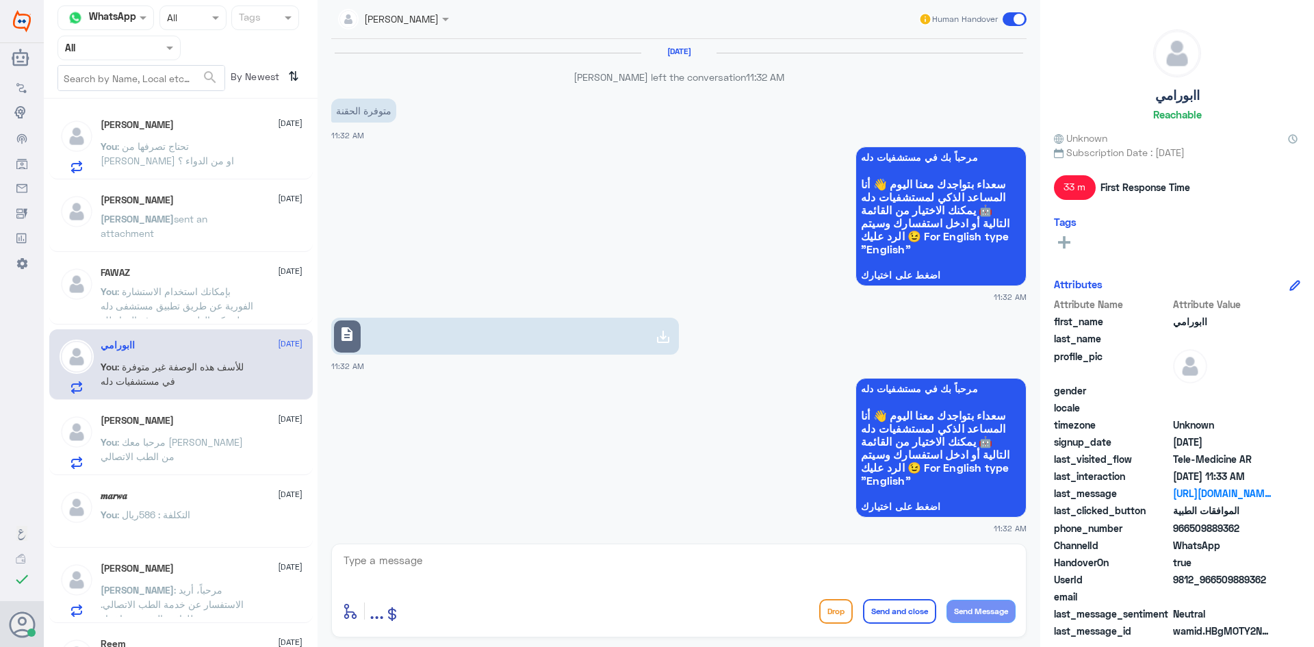
scroll to position [881, 0]
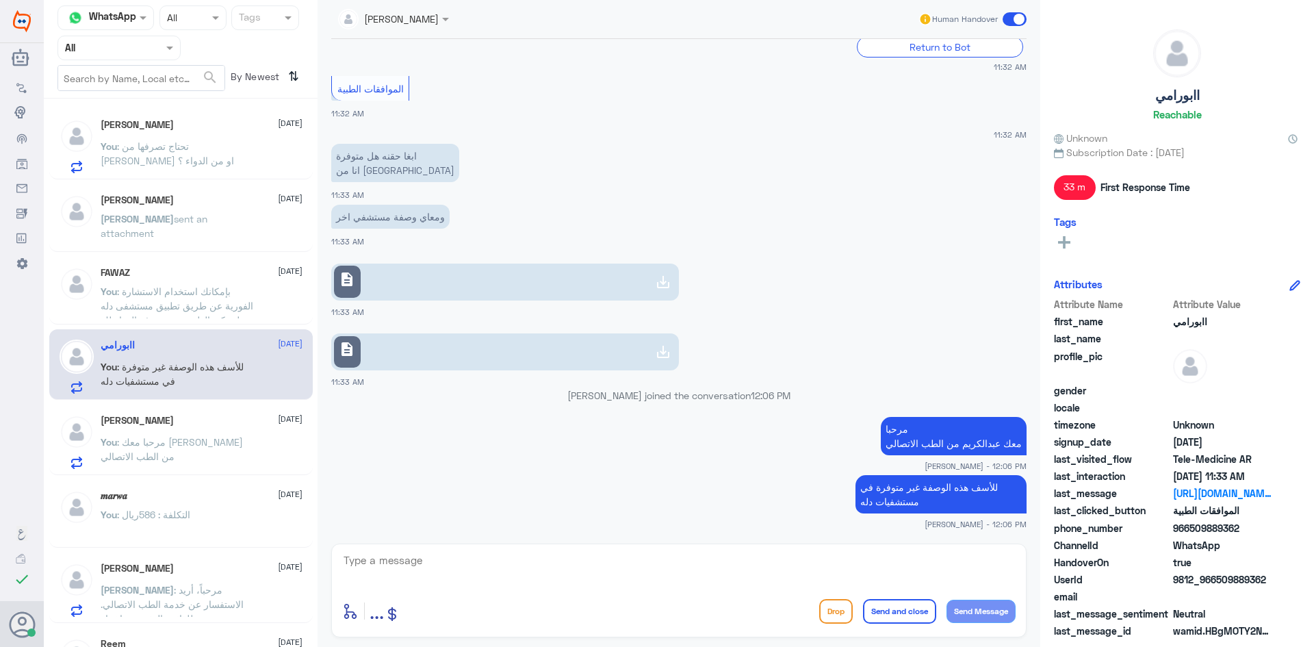
click at [1009, 20] on span at bounding box center [1015, 19] width 24 height 14
click at [0, 0] on input "checkbox" at bounding box center [0, 0] width 0 height 0
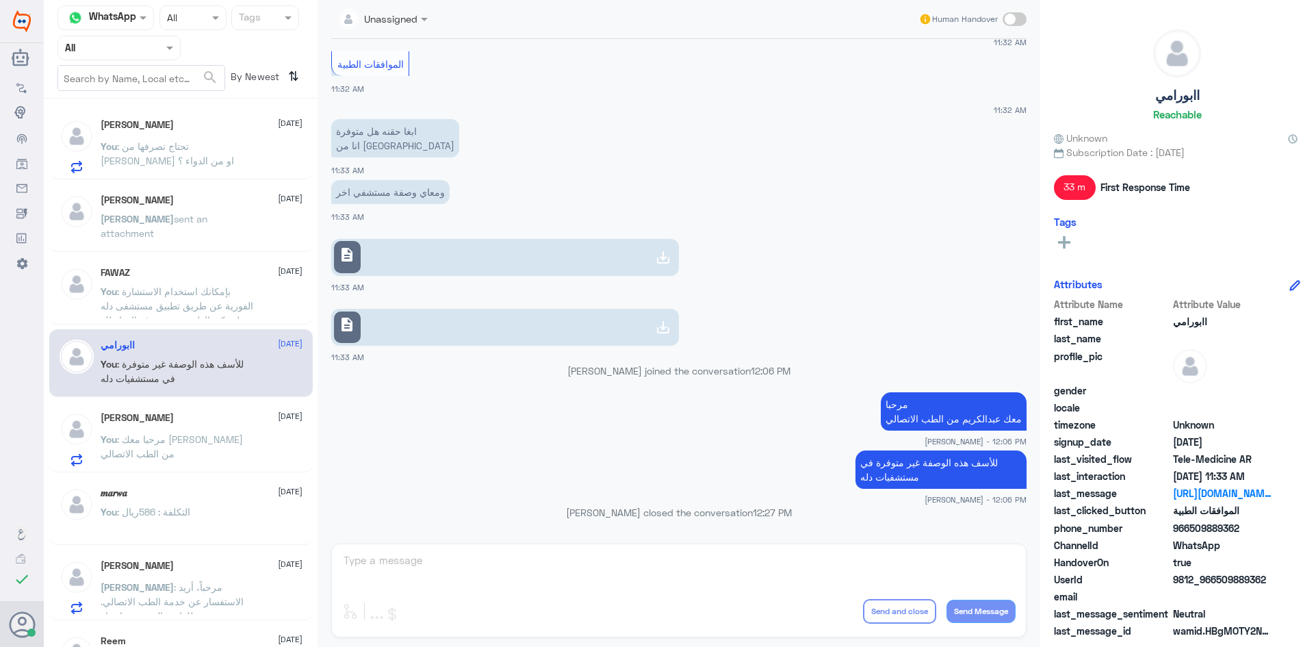
click at [238, 414] on div "[PERSON_NAME] [DATE]" at bounding box center [202, 418] width 202 height 12
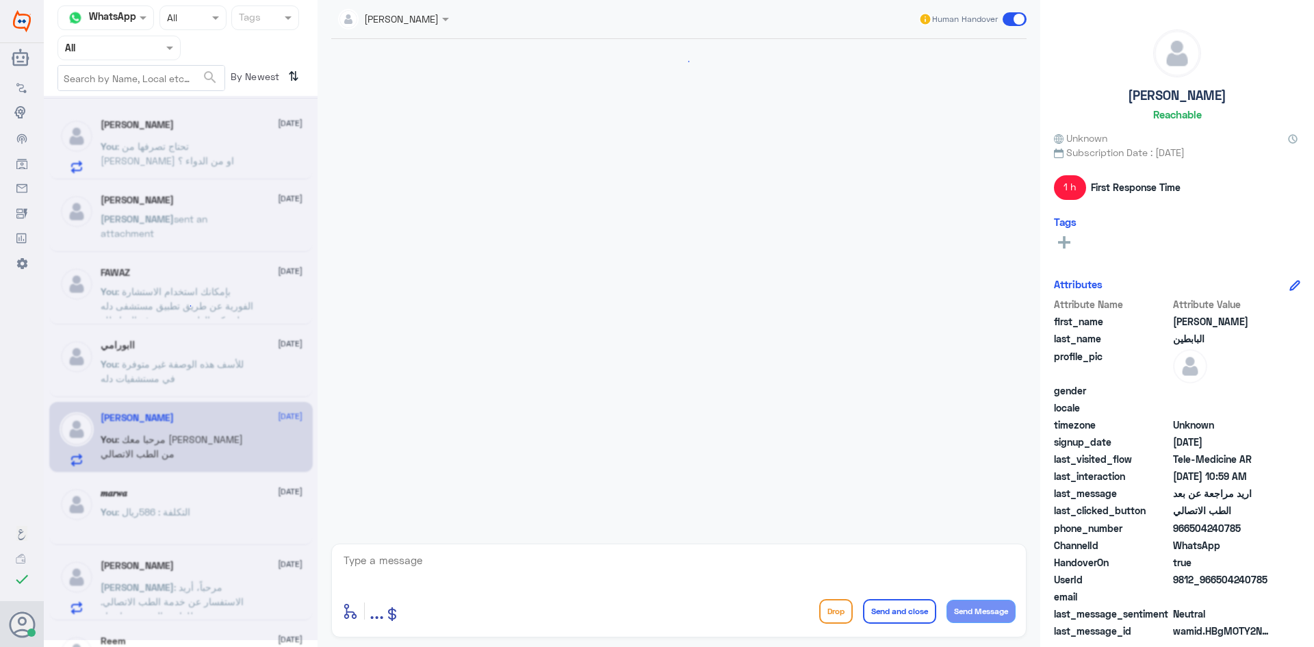
scroll to position [64, 0]
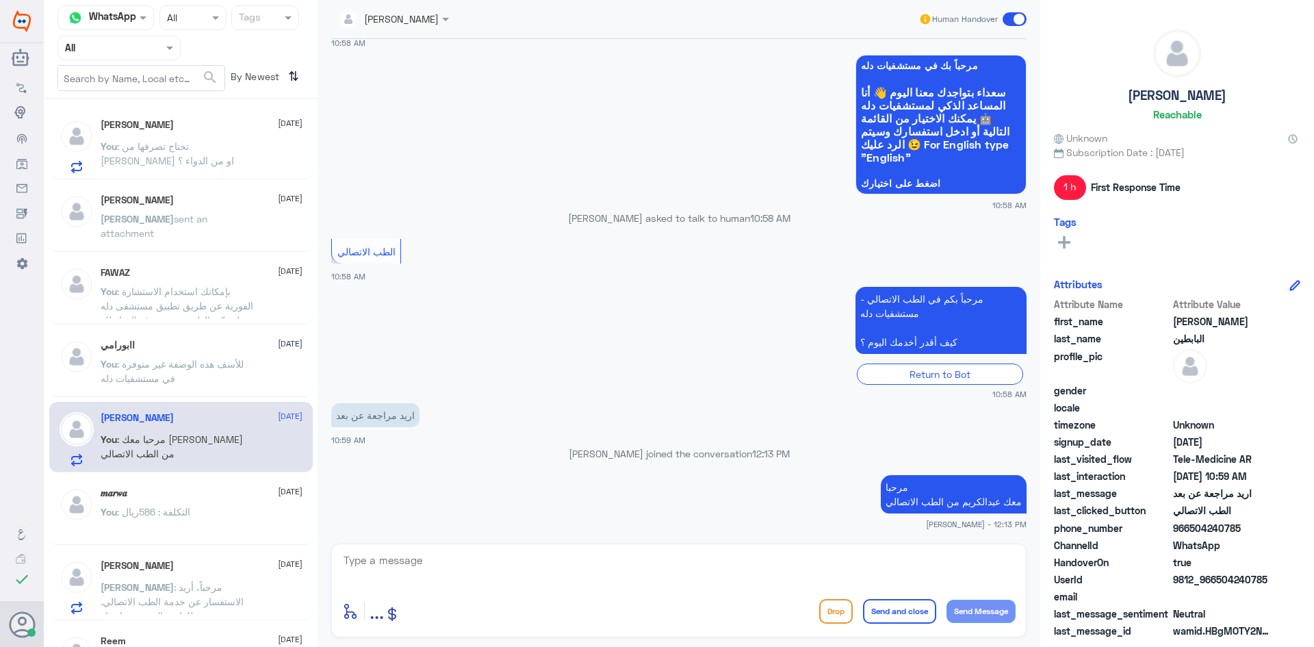
click at [485, 563] on textarea at bounding box center [679, 568] width 674 height 34
drag, startPoint x: 1267, startPoint y: 576, endPoint x: 1214, endPoint y: 574, distance: 52.8
click at [1214, 574] on span "9812_966504240785" at bounding box center [1222, 579] width 99 height 14
copy span "504240785"
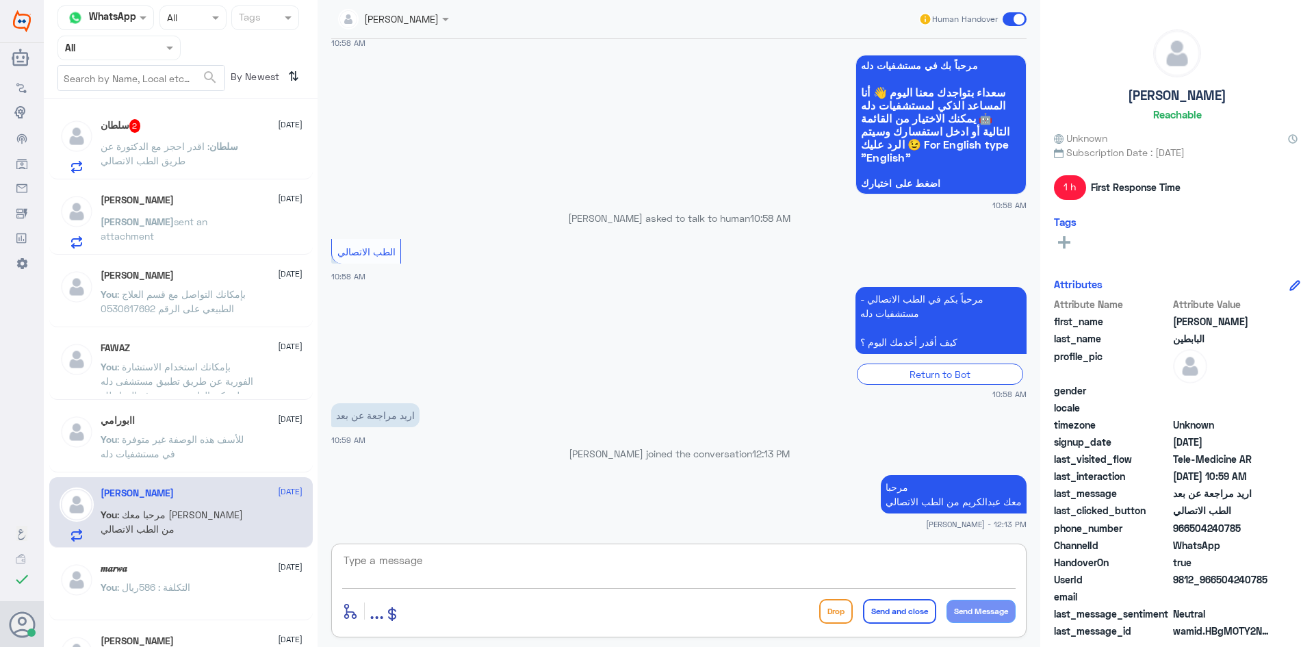
click at [640, 556] on textarea at bounding box center [679, 568] width 674 height 34
type textarea "هل ترغب باستشارة طبيب ؟"
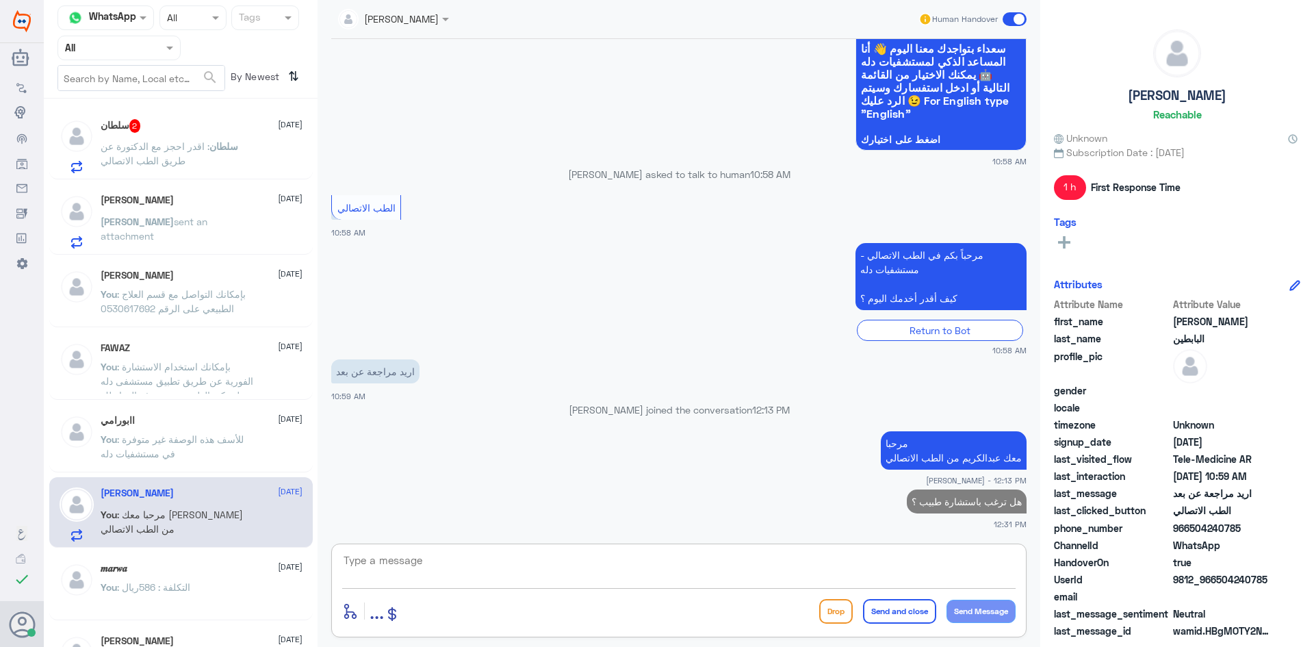
click at [225, 181] on div "سلطان 2 [DATE] سلطان : اقدر احجز مع الدكتورة عن طريق الطب الاتصالي [PERSON_NAME…" at bounding box center [181, 378] width 274 height 548
click at [221, 160] on p "سلطان : اقدر احجز مع الدكتورة عن طريق الطب الاتصالي" at bounding box center [178, 156] width 154 height 34
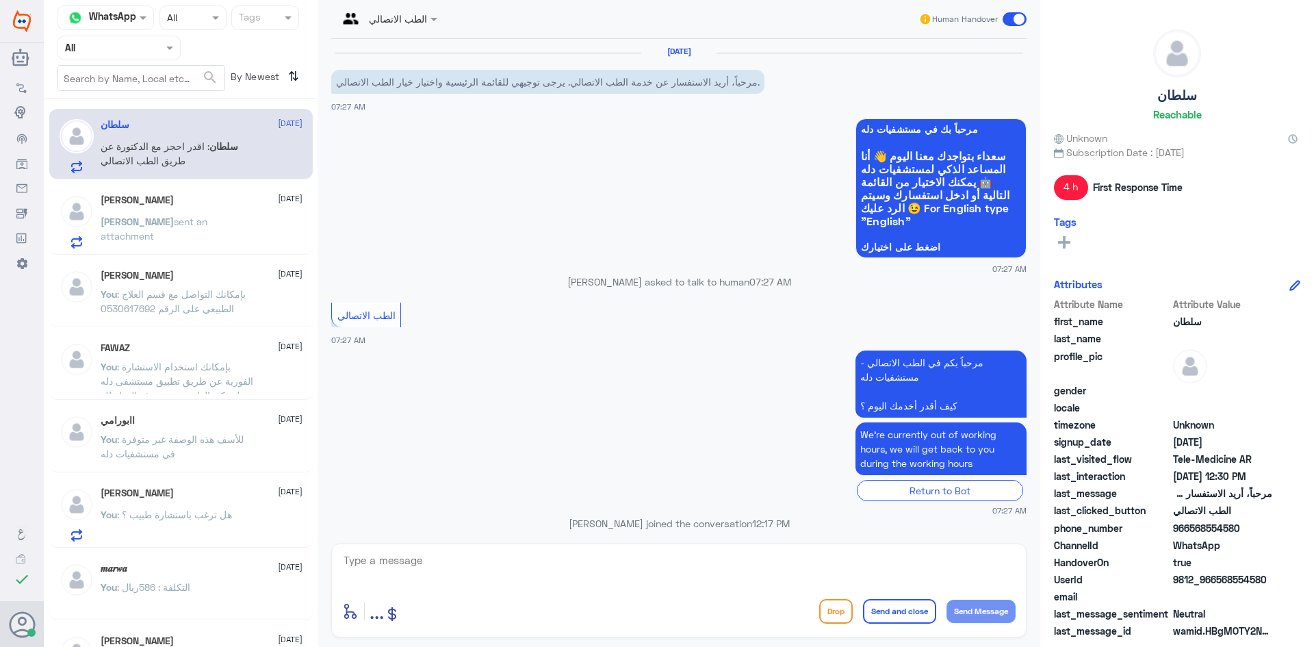
scroll to position [163, 0]
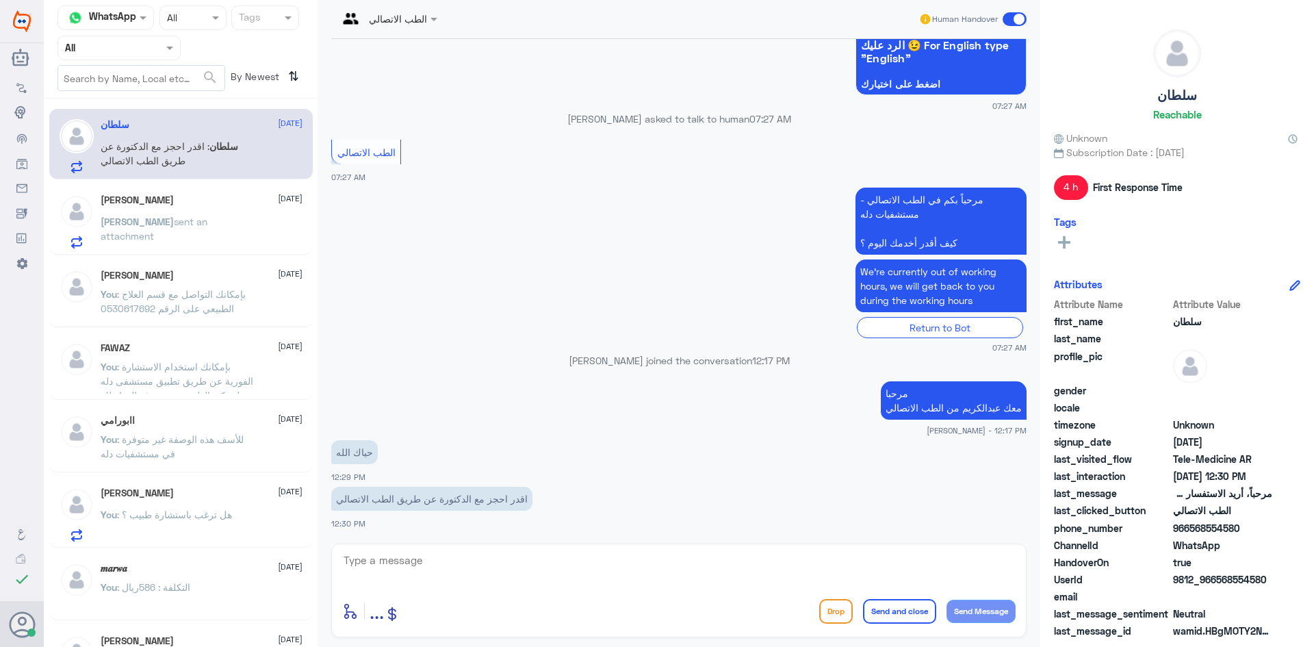
click at [523, 568] on textarea at bounding box center [679, 568] width 674 height 34
click at [493, 561] on textarea at bounding box center [679, 568] width 674 height 34
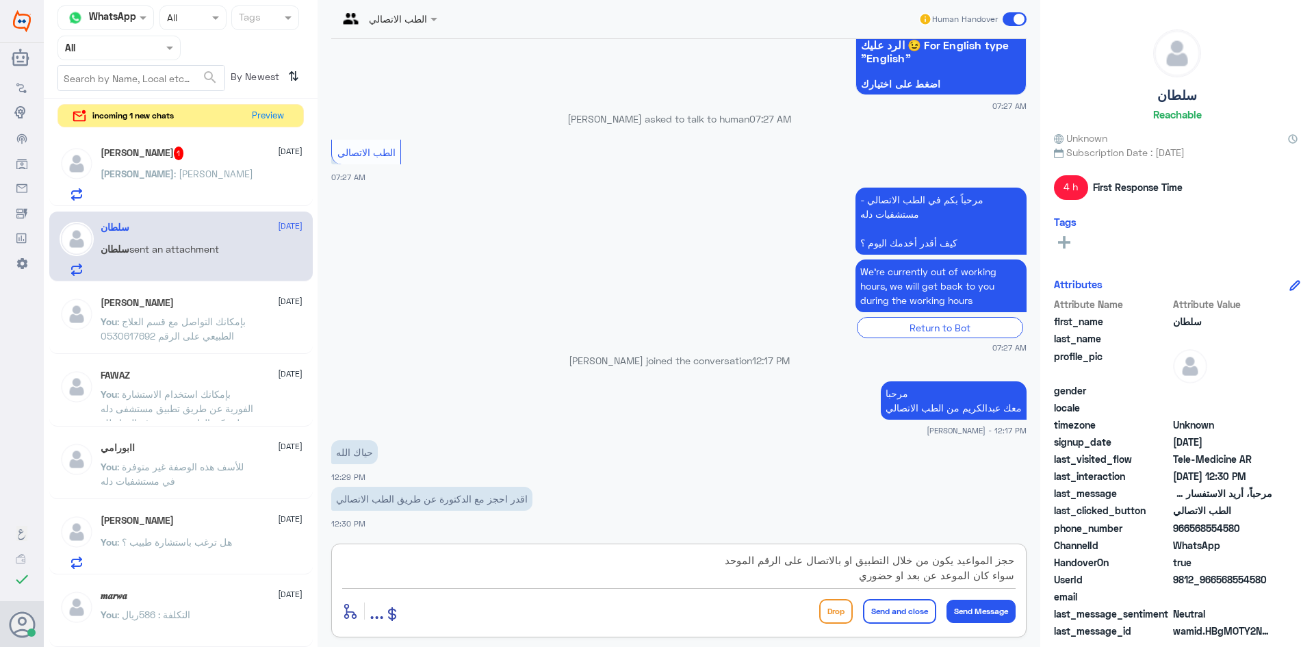
type textarea "حجز المواعيد يكون من خلال التطبيق او بالاتصال على الرقم الموحد سواء كان الموعد …"
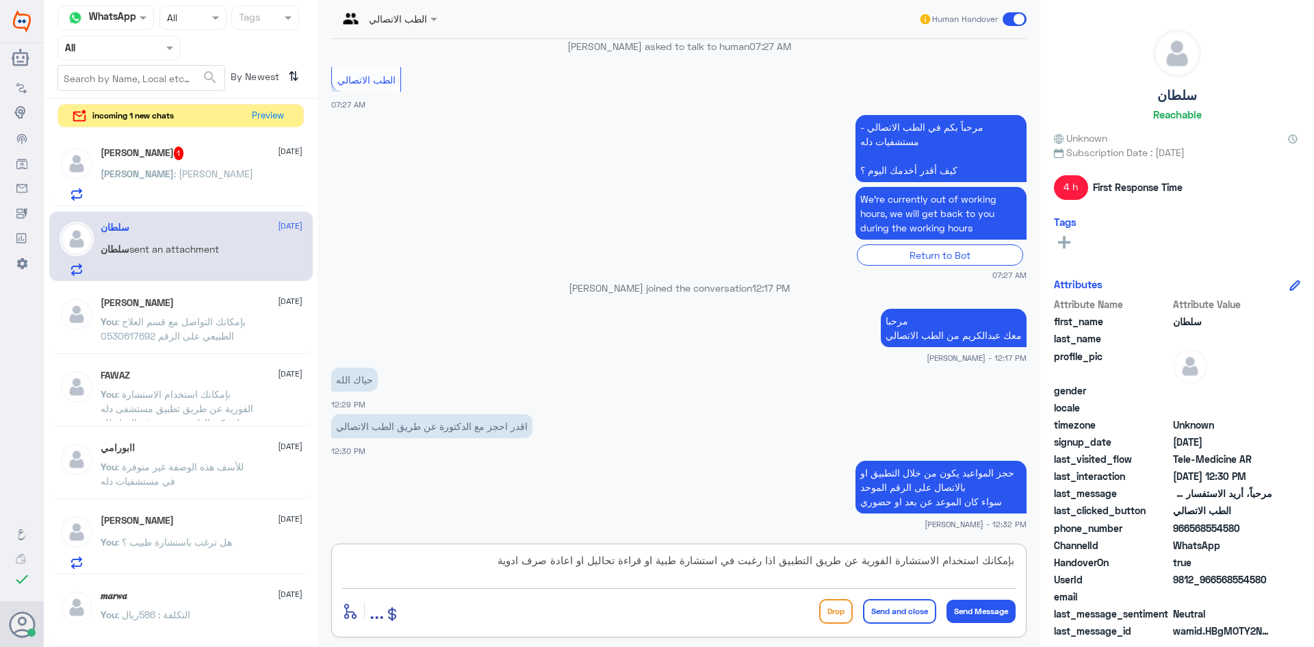
type textarea "بإمكانك استخدام الاستشارة الفورية عن طريق التطبيق اذا رغبت في استشارة طبية او ق…"
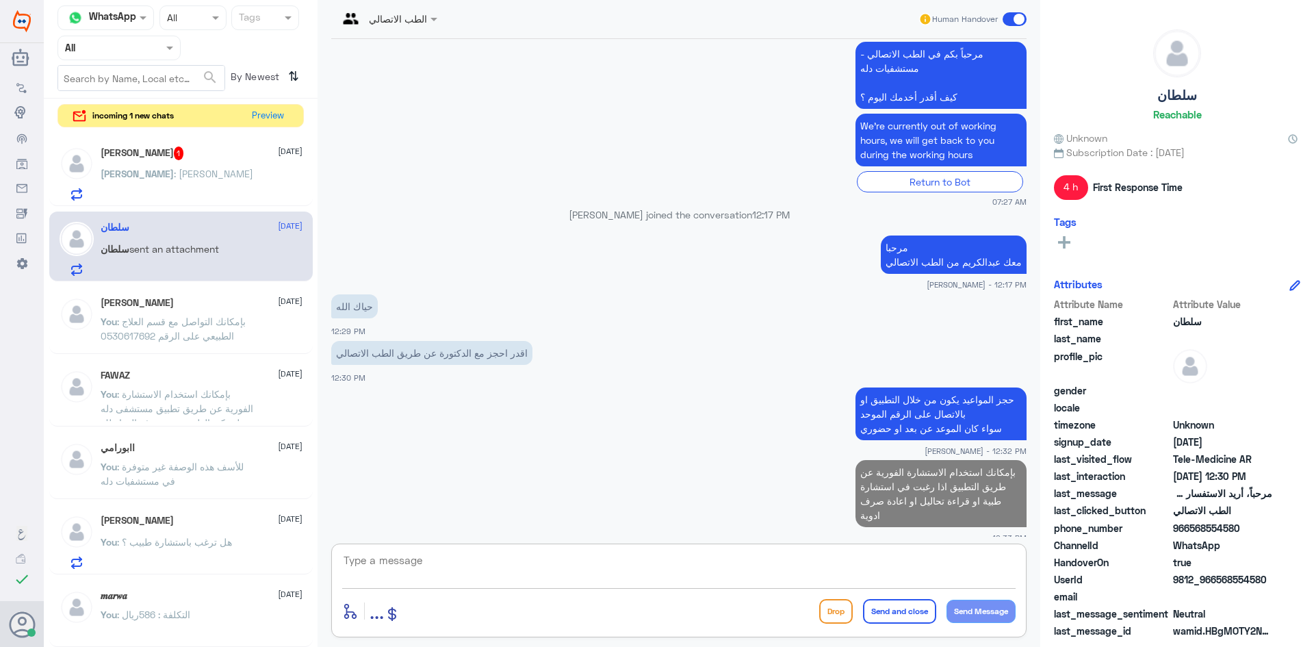
click at [166, 182] on div "[PERSON_NAME] : [PERSON_NAME]" at bounding box center [202, 185] width 202 height 31
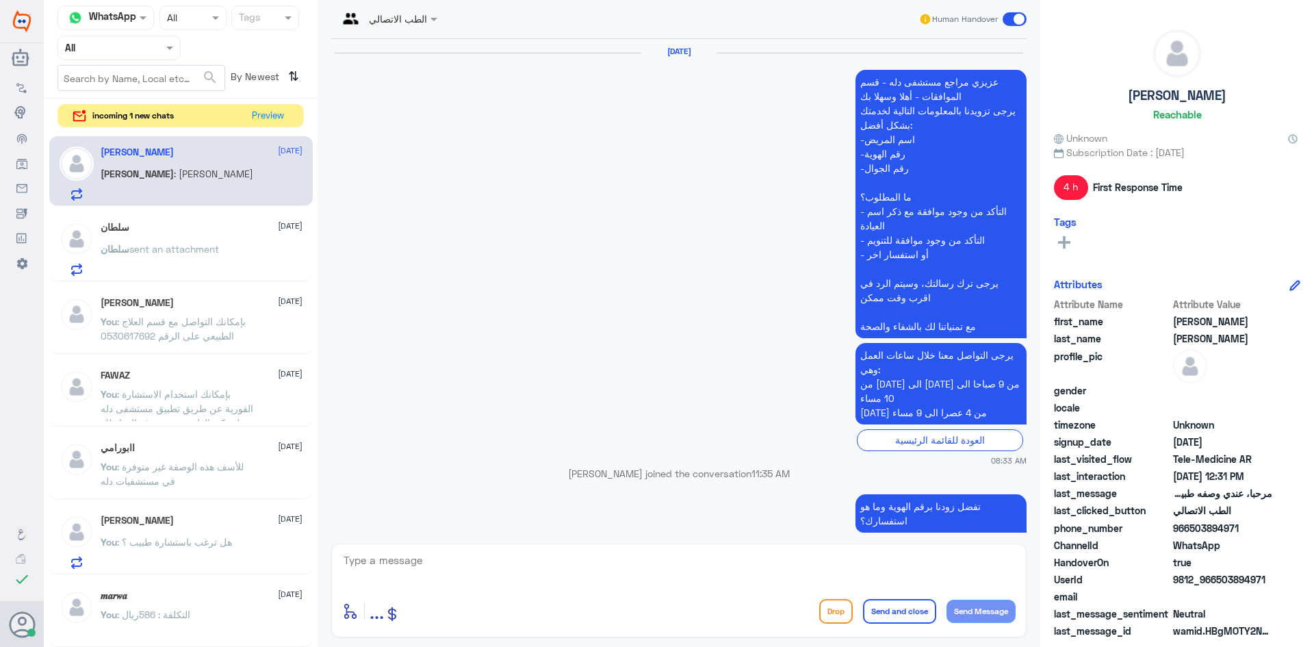
scroll to position [890, 0]
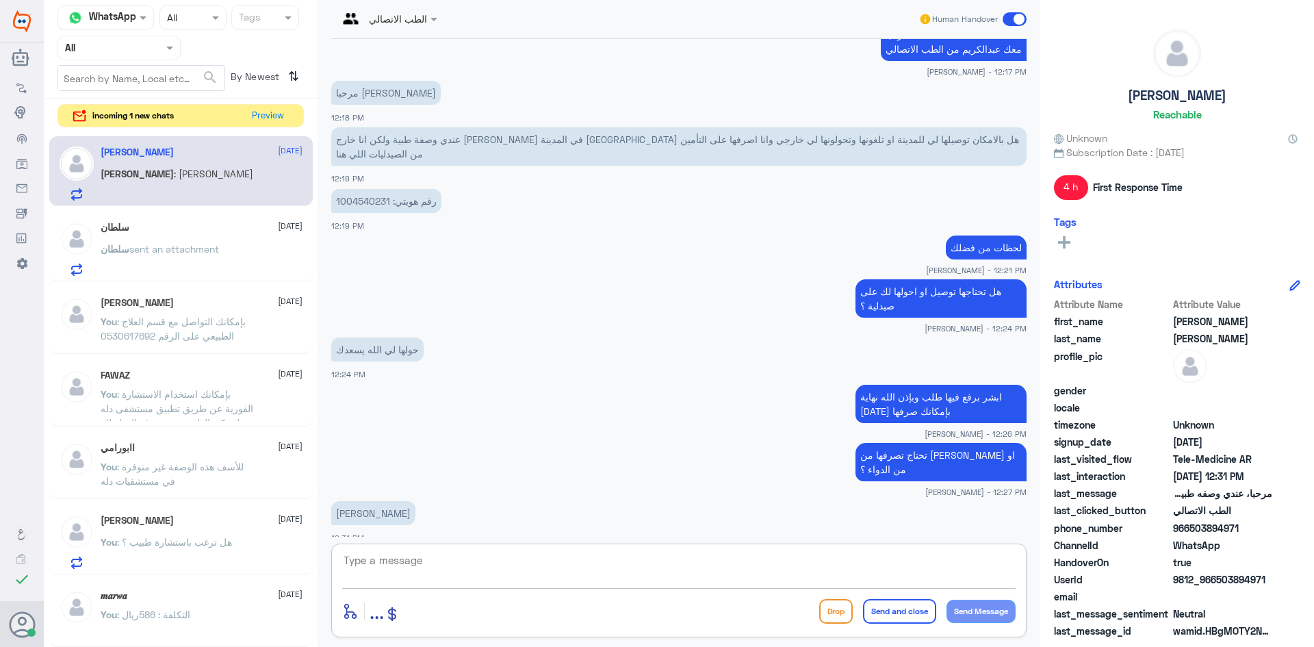
click at [463, 563] on textarea at bounding box center [679, 568] width 674 height 34
type textarea "ابشر الآن رفعت لك الطلب وبإذن [DEMOGRAPHIC_DATA] تتحول يا نهاية [DATE] او غداً"
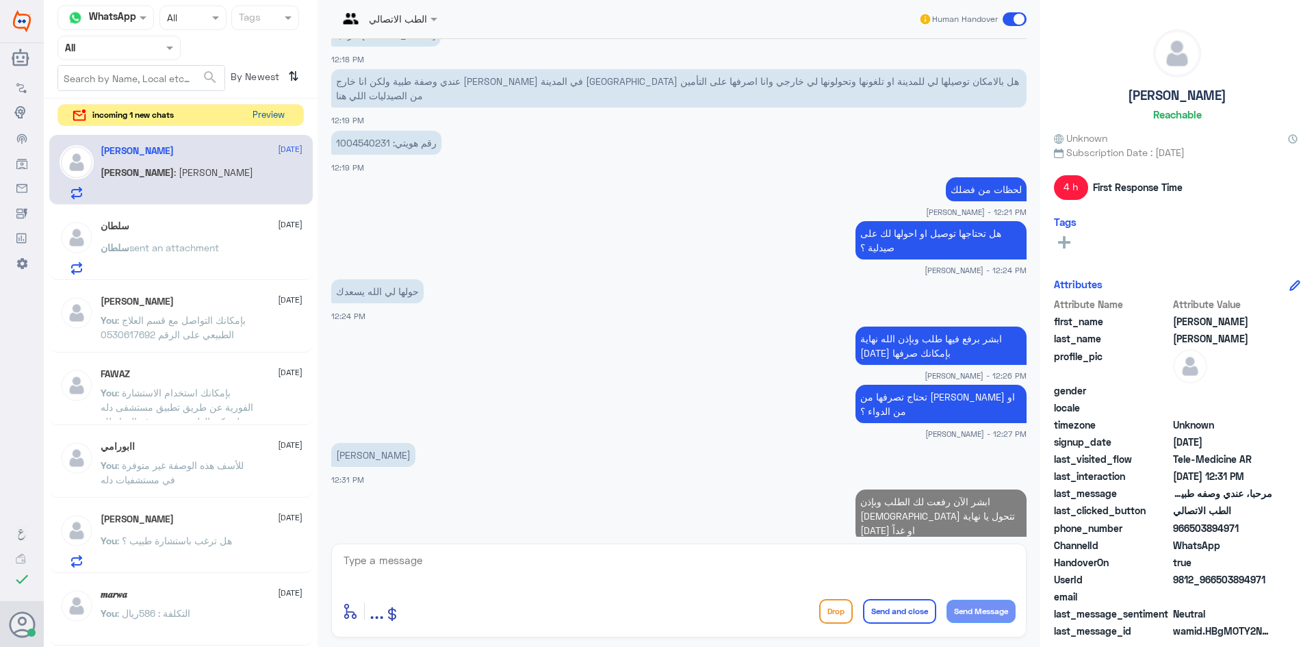
click at [258, 114] on button "Preview" at bounding box center [268, 115] width 42 height 21
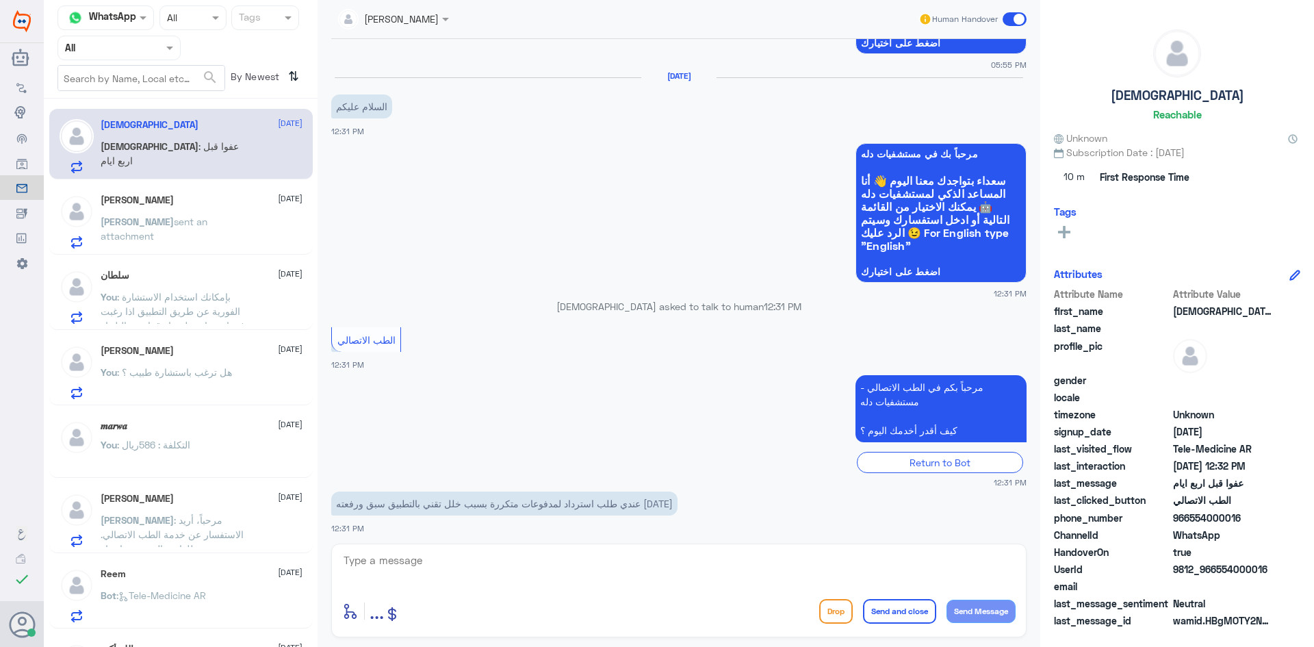
scroll to position [785, 0]
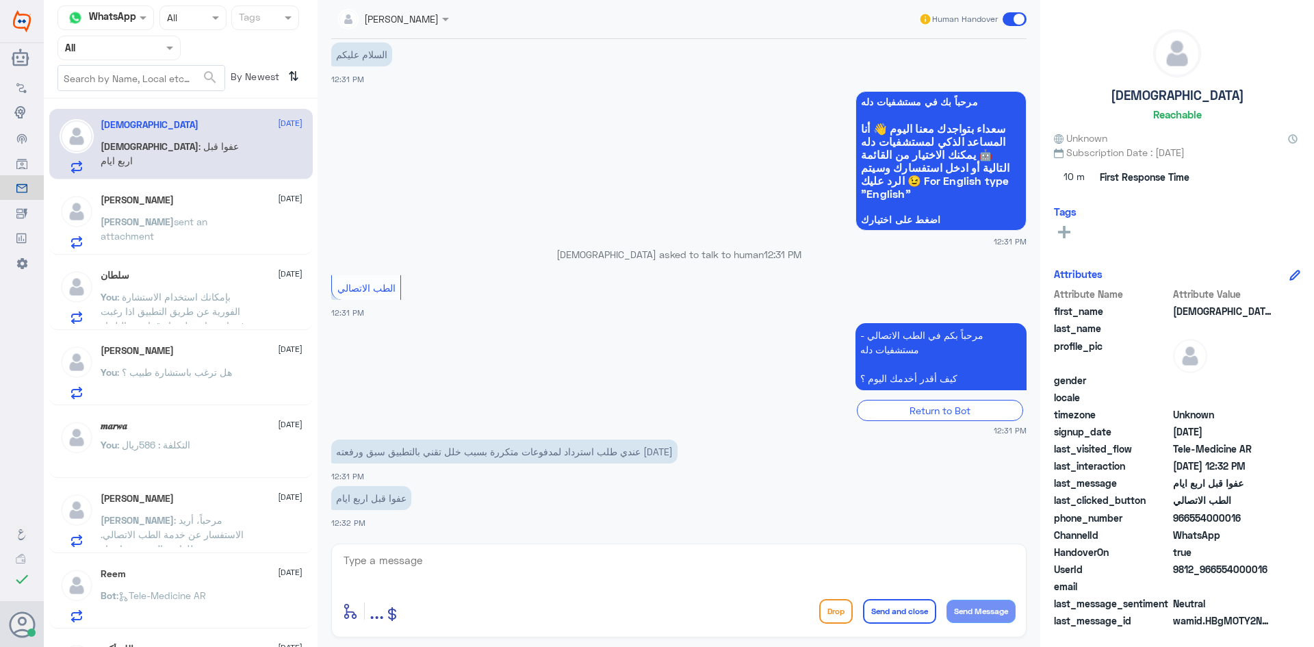
click at [529, 573] on textarea at bounding box center [679, 568] width 674 height 34
paste textarea "مرحبا معك [PERSON_NAME] من الطب الاتصالي"
type textarea "مرحبا معك [PERSON_NAME] من الطب الاتصالي"
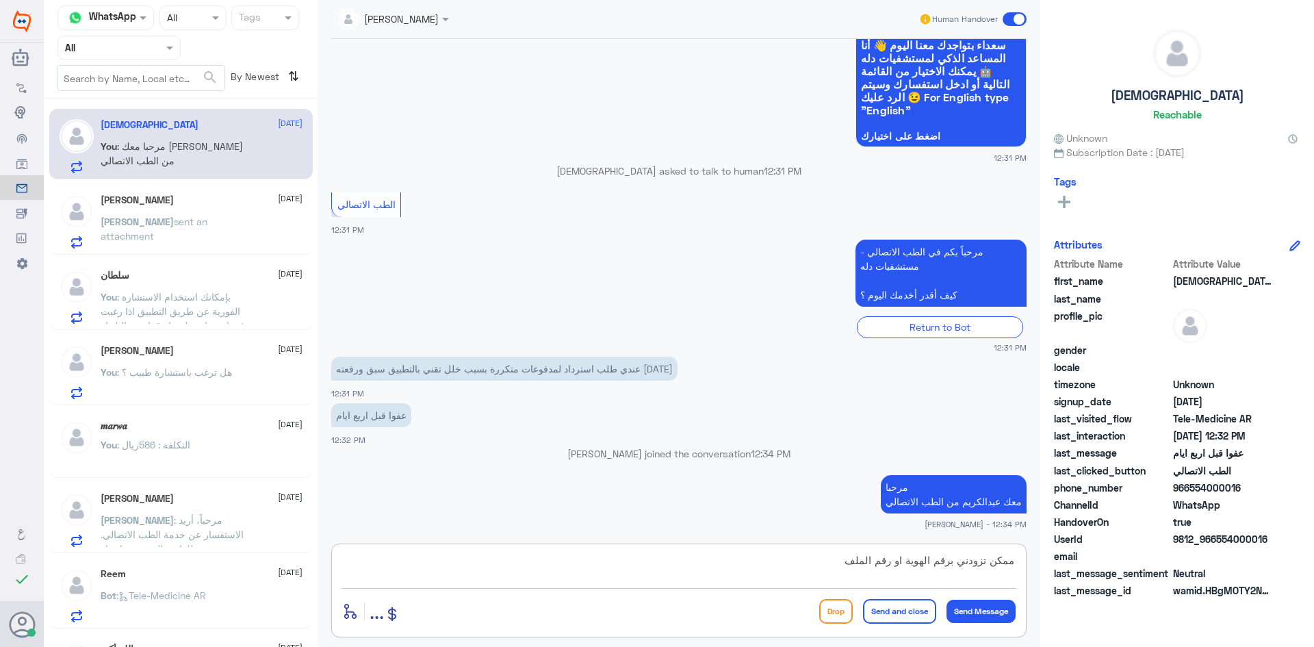
type textarea "ممكن تزودني برقم الهوية او رقم الملف"
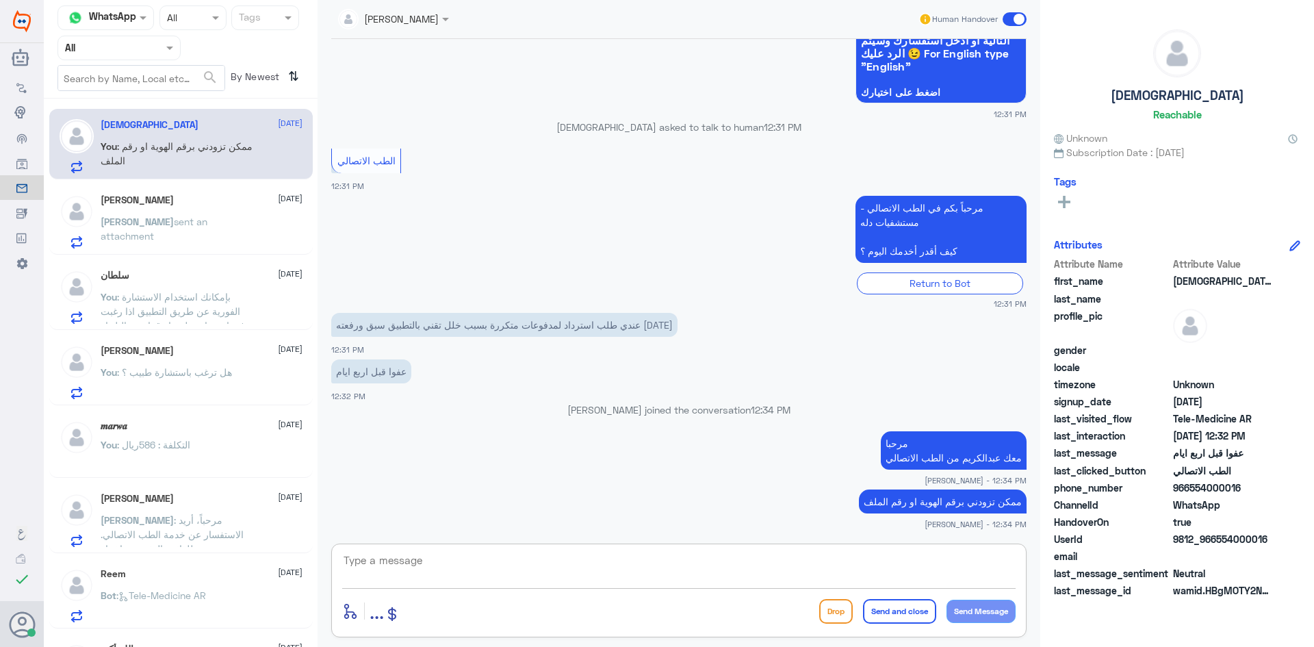
click at [238, 241] on div "[PERSON_NAME] sent an attachment" at bounding box center [202, 233] width 202 height 31
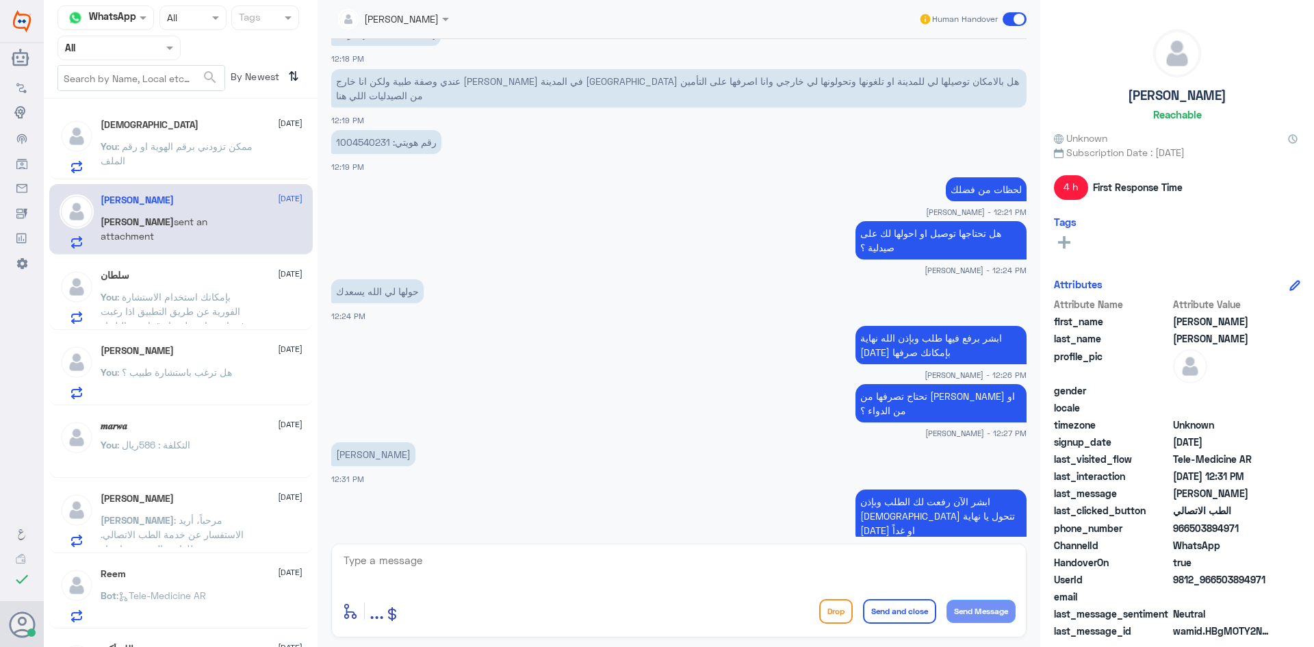
scroll to position [484, 0]
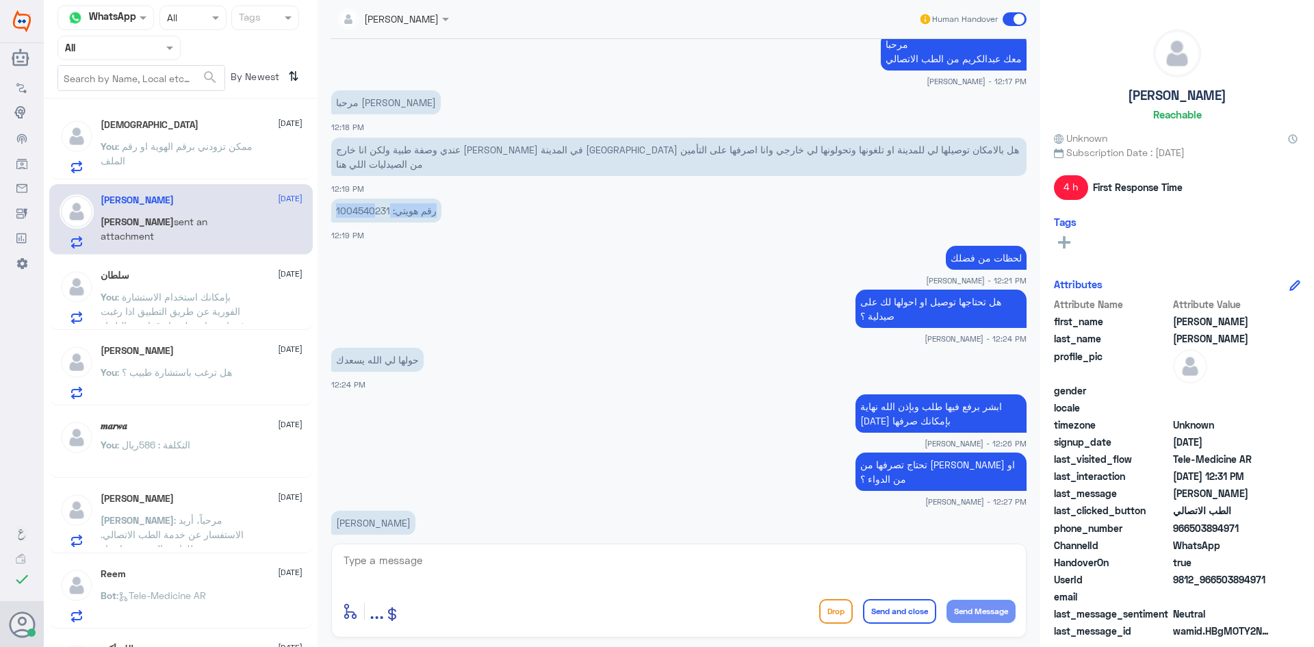
drag, startPoint x: 390, startPoint y: 209, endPoint x: 372, endPoint y: 212, distance: 17.2
click at [372, 212] on p "رقم هويتي: 1004540231" at bounding box center [386, 211] width 110 height 24
click at [358, 209] on p "رقم هويتي: 1004540231" at bounding box center [386, 211] width 110 height 24
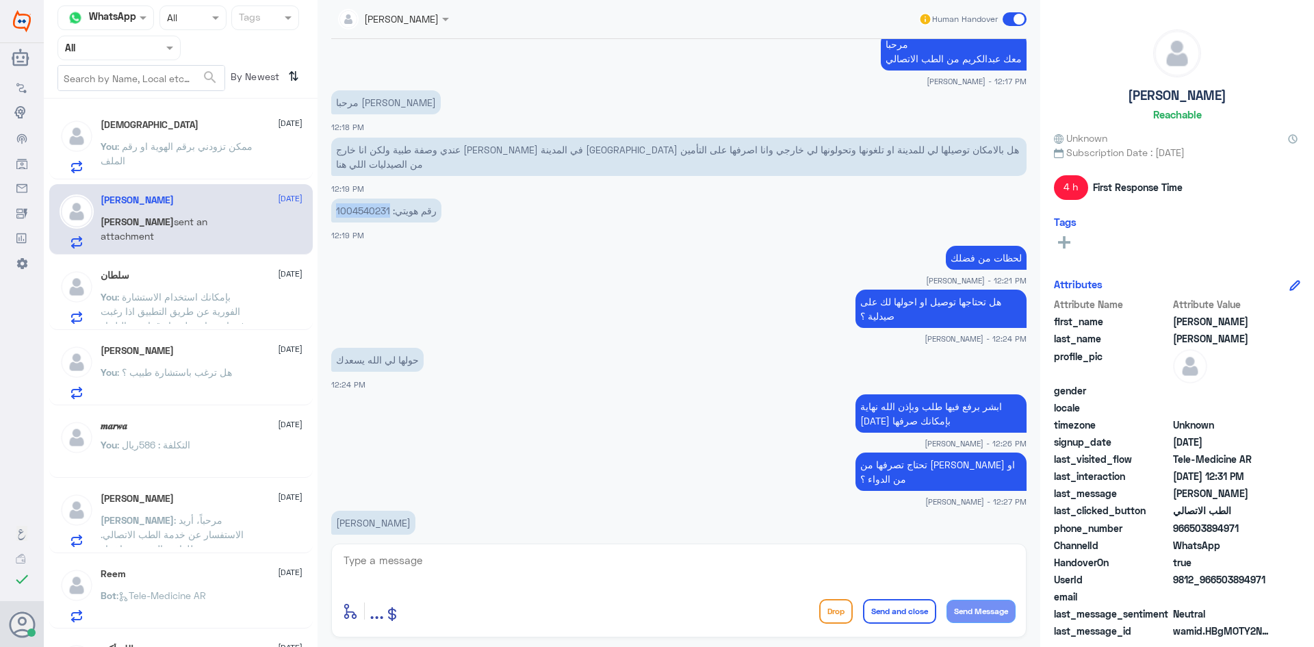
copy p "1004540231"
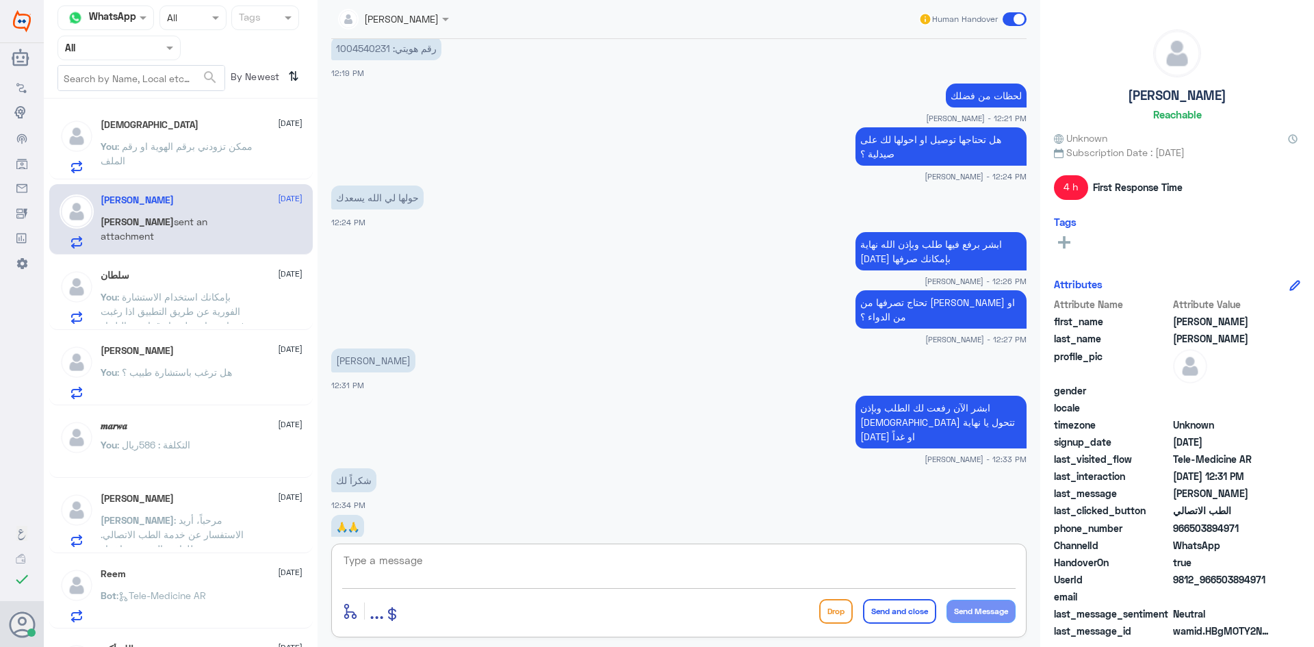
click at [535, 557] on textarea at bounding box center [679, 568] width 674 height 34
type textarea "العفو وتمنياتنا لك بدوام الصحة والعافية"
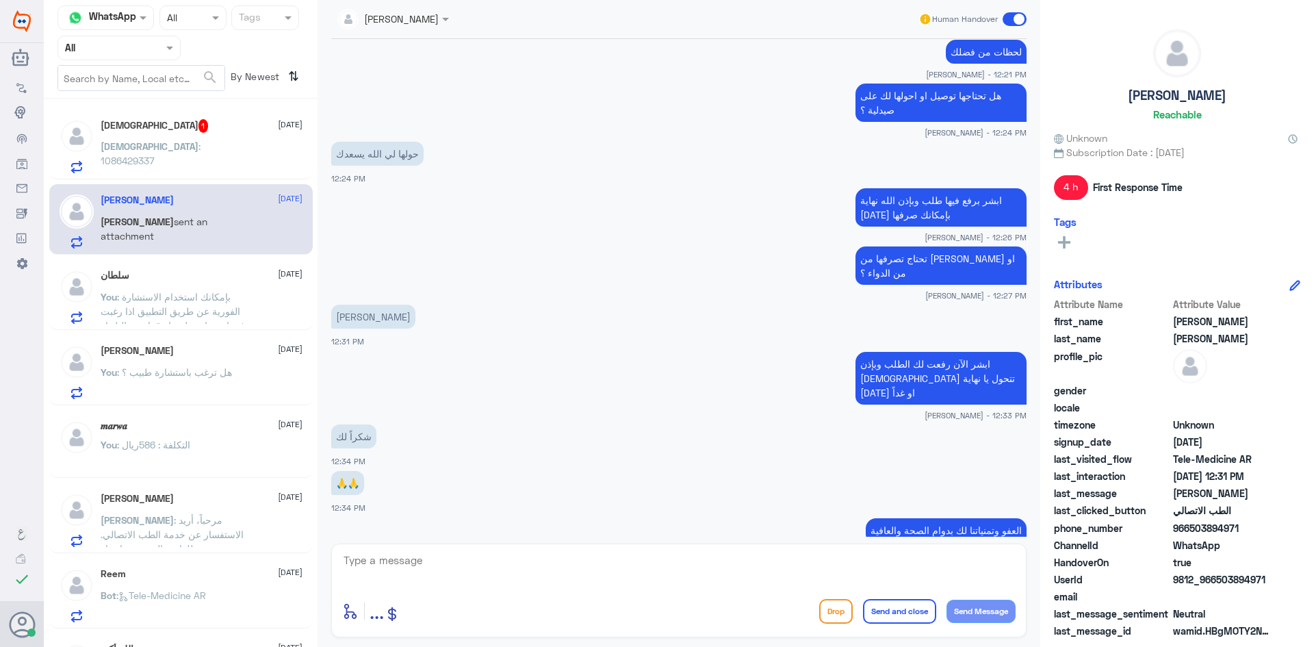
click at [1012, 21] on span at bounding box center [1015, 19] width 24 height 14
click at [0, 0] on input "checkbox" at bounding box center [0, 0] width 0 height 0
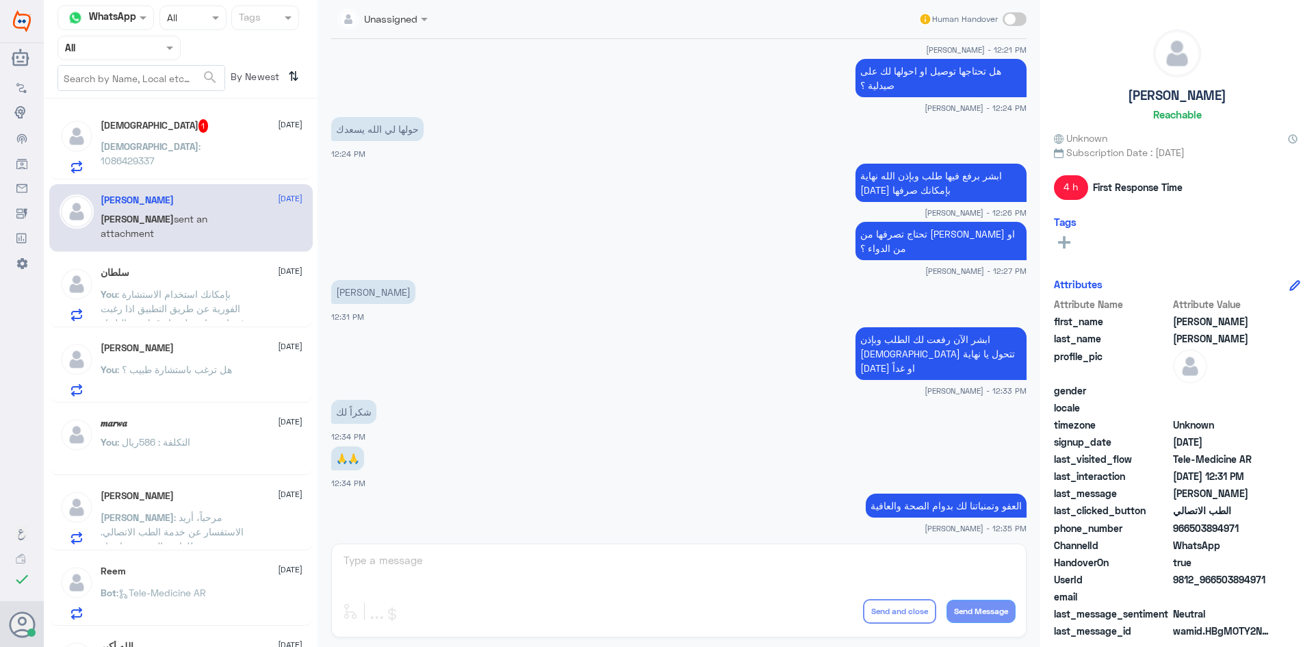
click at [250, 142] on div "[PERSON_NAME] : 1086429337" at bounding box center [202, 157] width 202 height 31
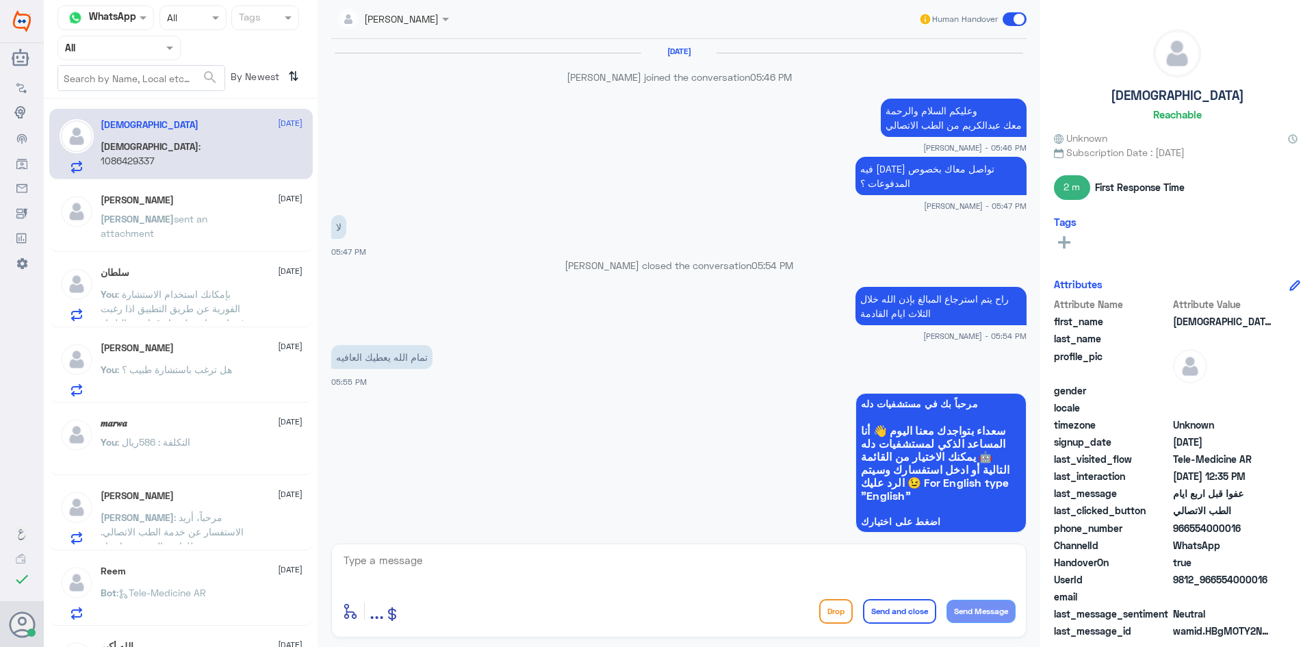
scroll to position [704, 0]
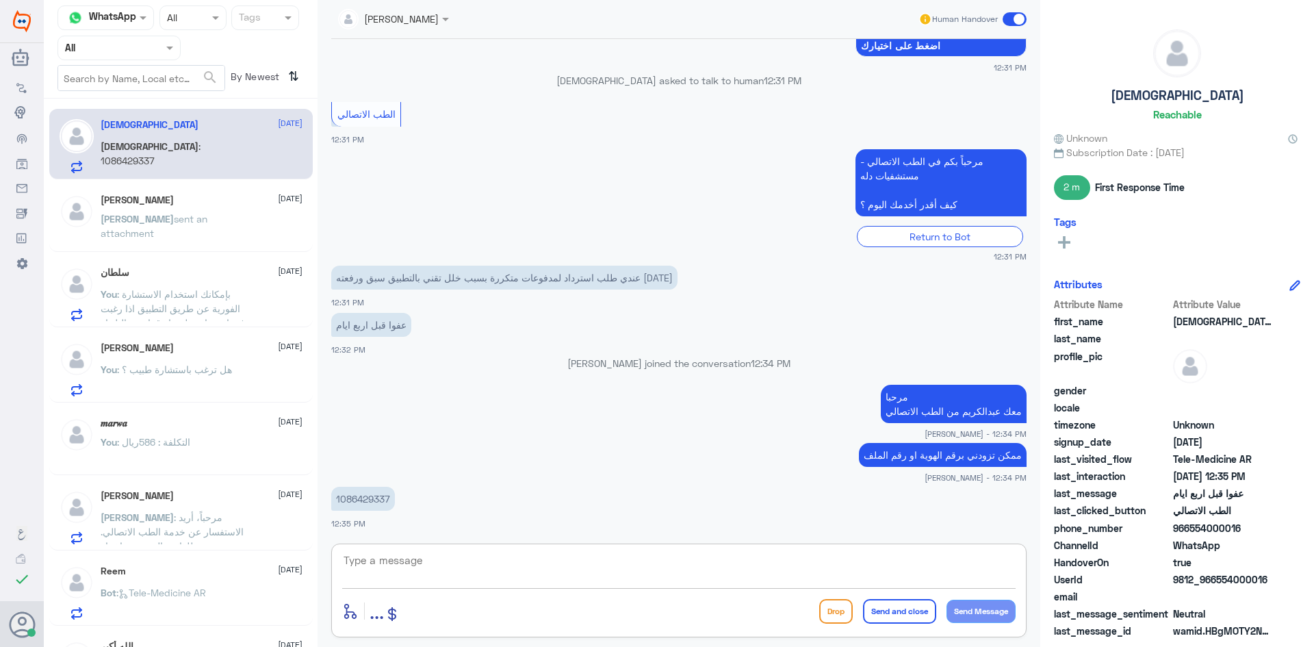
click at [480, 578] on textarea at bounding box center [679, 568] width 674 height 34
type textarea "لحظات من فضلك"
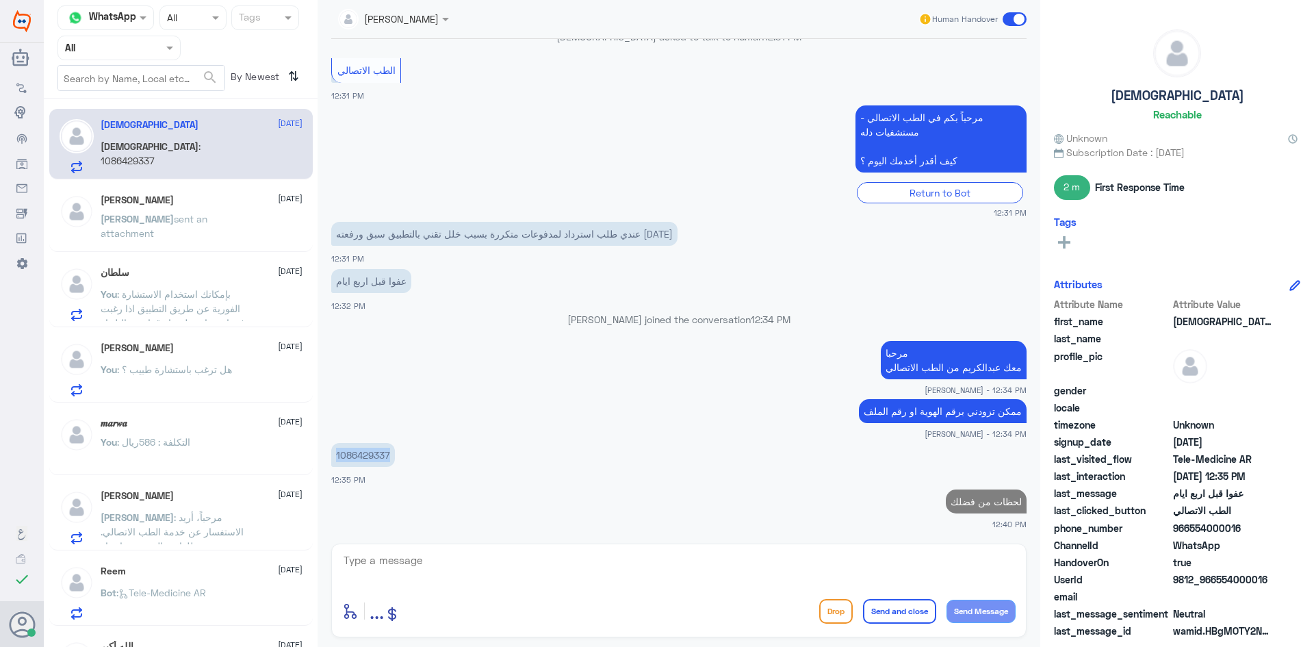
drag, startPoint x: 393, startPoint y: 453, endPoint x: 335, endPoint y: 454, distance: 57.5
click at [335, 454] on p "1086429337" at bounding box center [363, 455] width 64 height 24
copy p "1086429337"
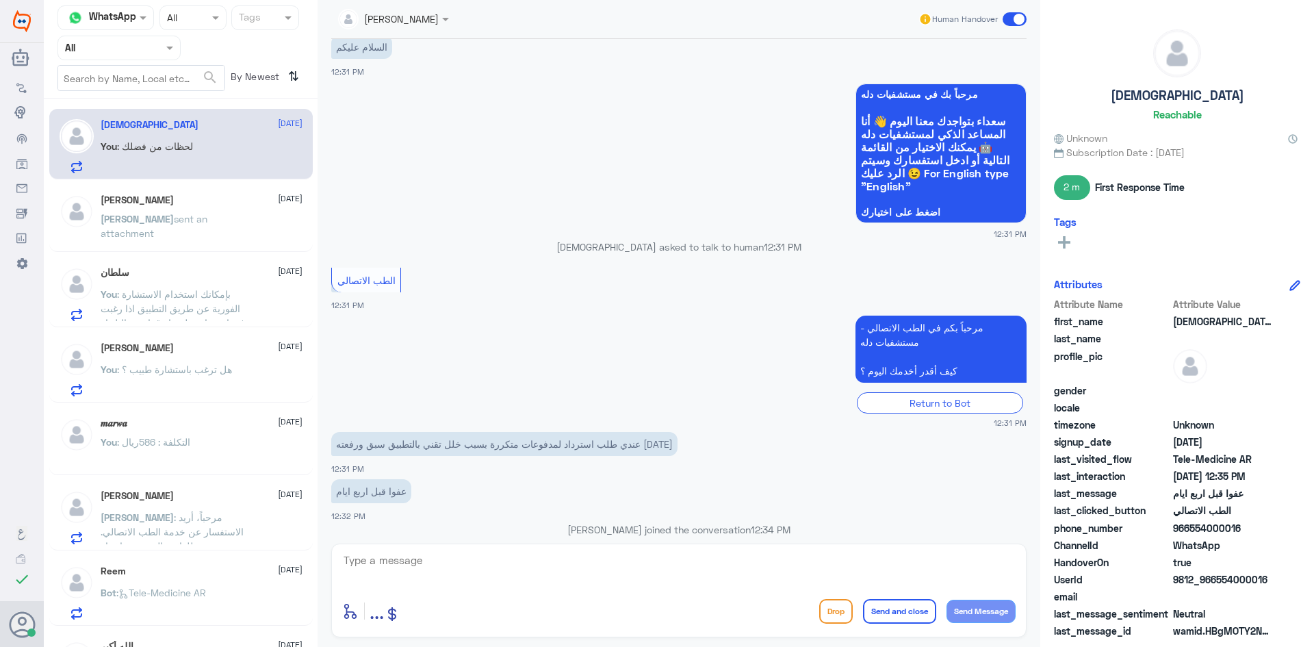
scroll to position [2706, 0]
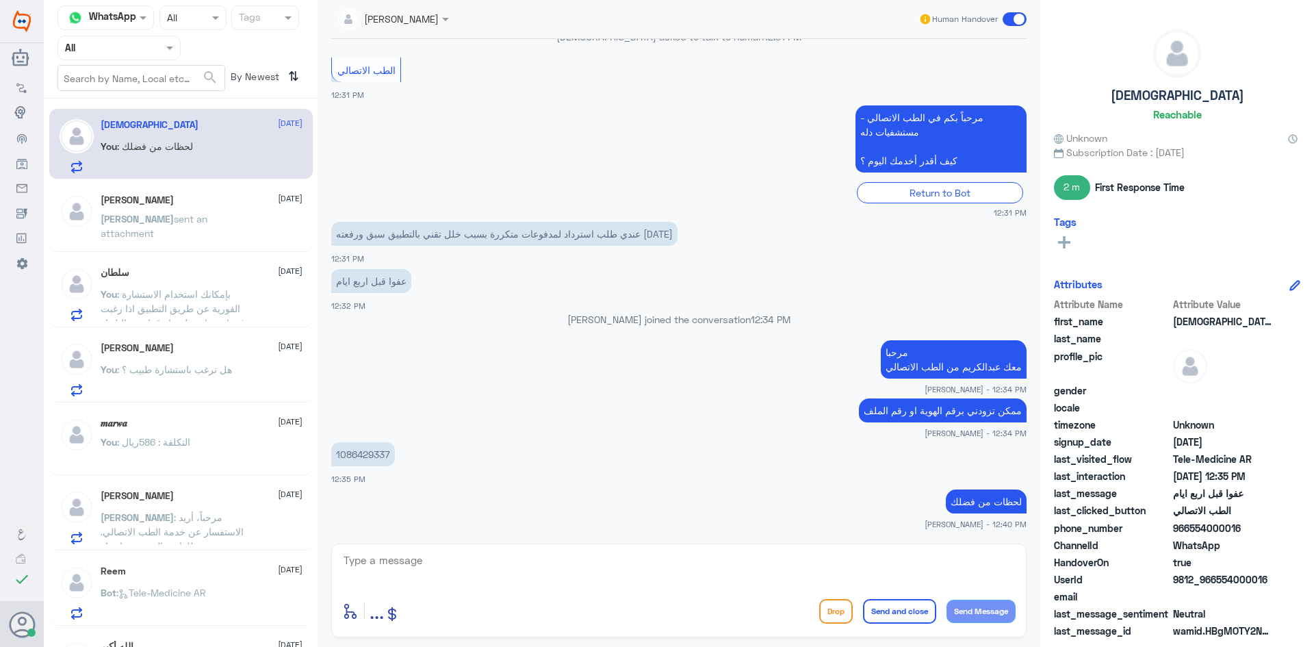
click at [207, 359] on div "[PERSON_NAME] [DATE] You : هل ترغب باستشارة طبيب ؟" at bounding box center [202, 369] width 202 height 54
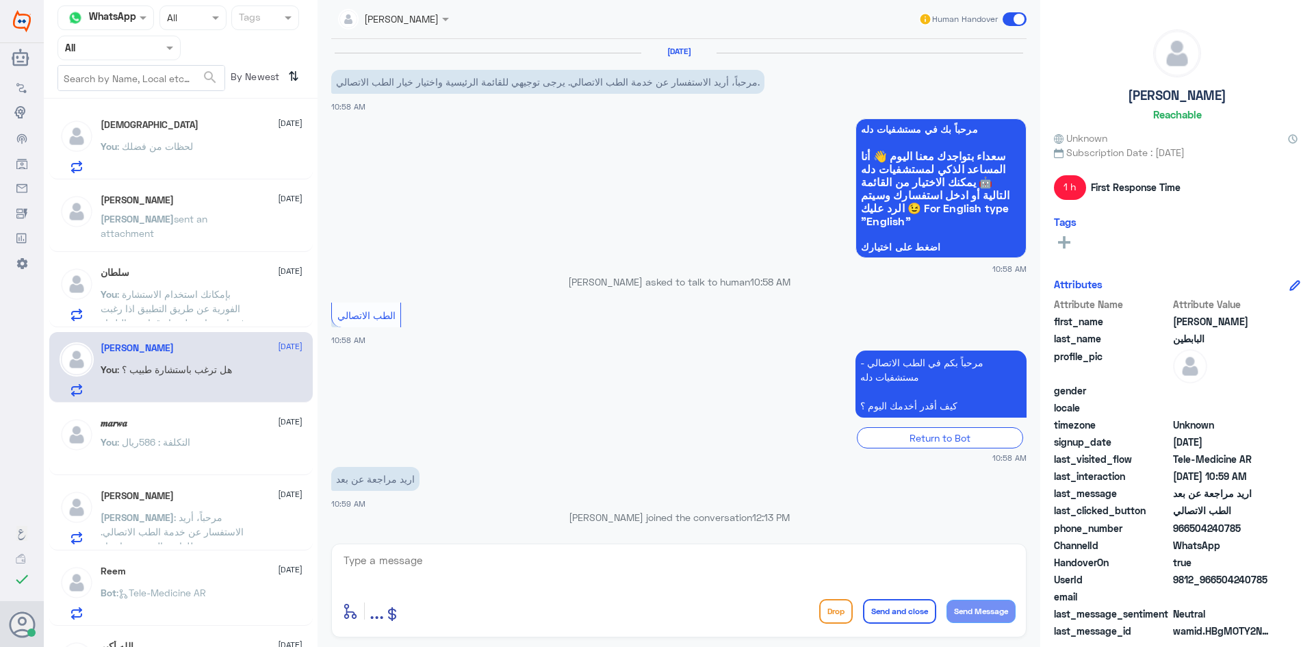
scroll to position [107, 0]
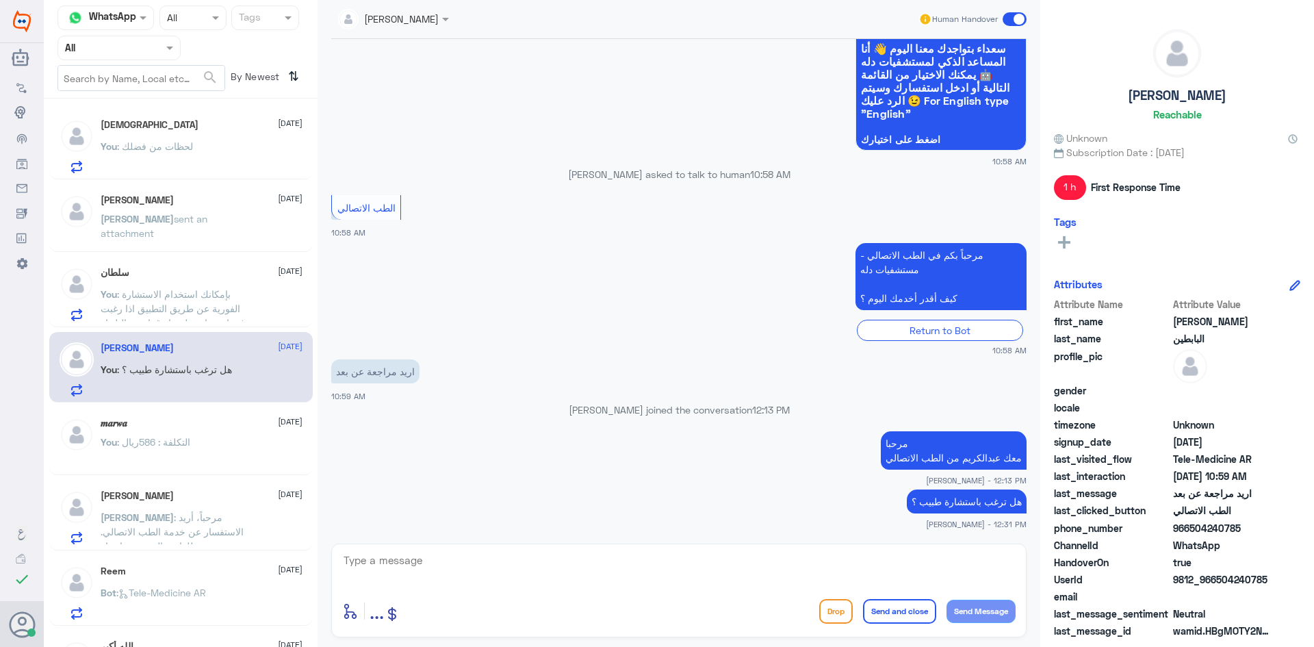
click at [1011, 19] on span at bounding box center [1015, 19] width 24 height 14
click at [0, 0] on input "checkbox" at bounding box center [0, 0] width 0 height 0
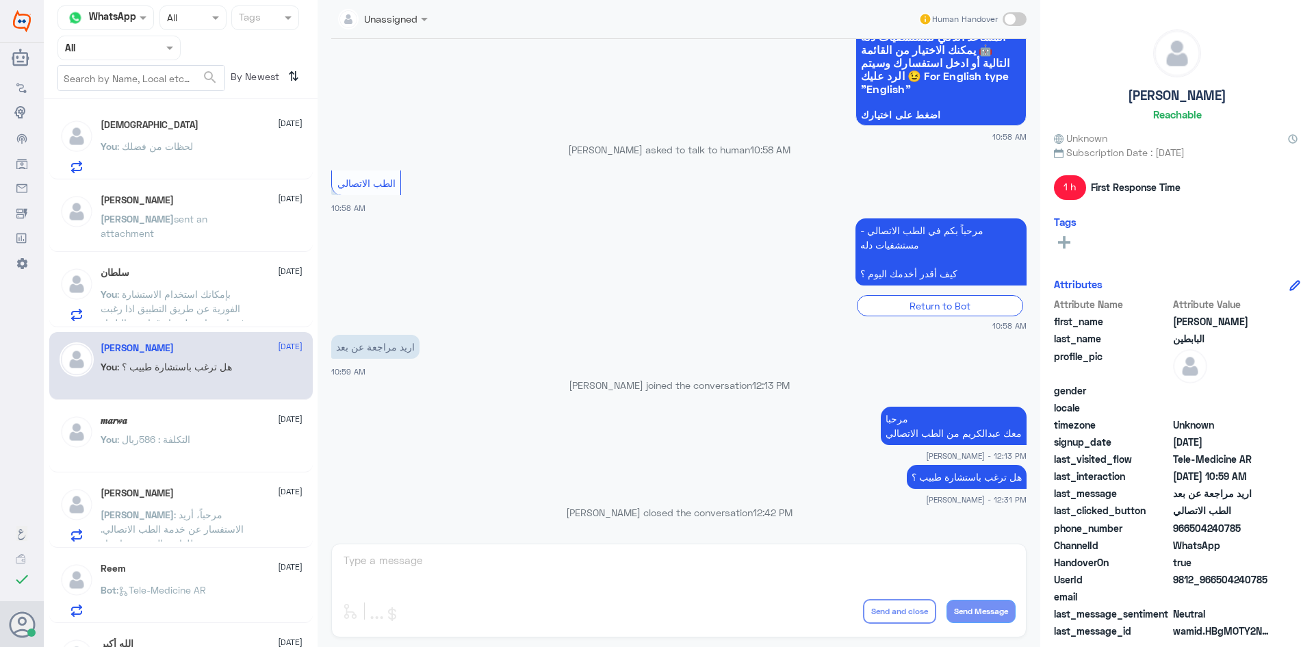
click at [212, 290] on span ": بإمكانك استخدام الاستشارة الفورية عن طريق التطبيق اذا رغبت في استشارة طبية او…" at bounding box center [173, 315] width 144 height 55
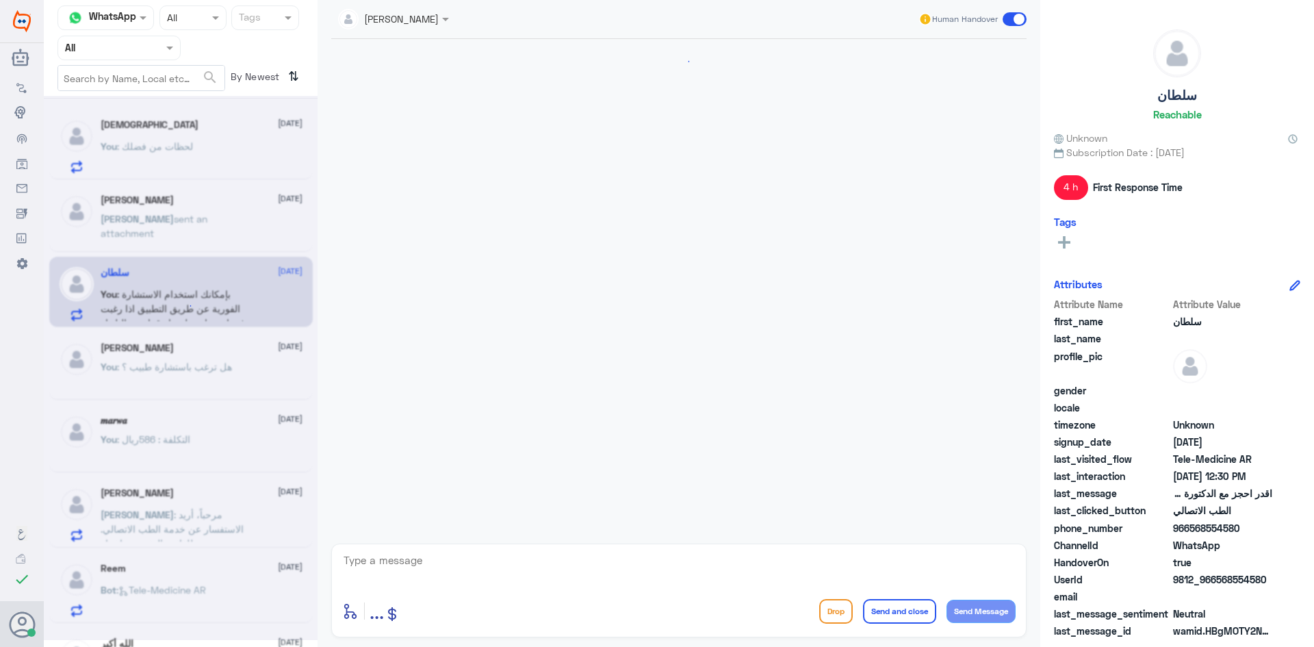
scroll to position [309, 0]
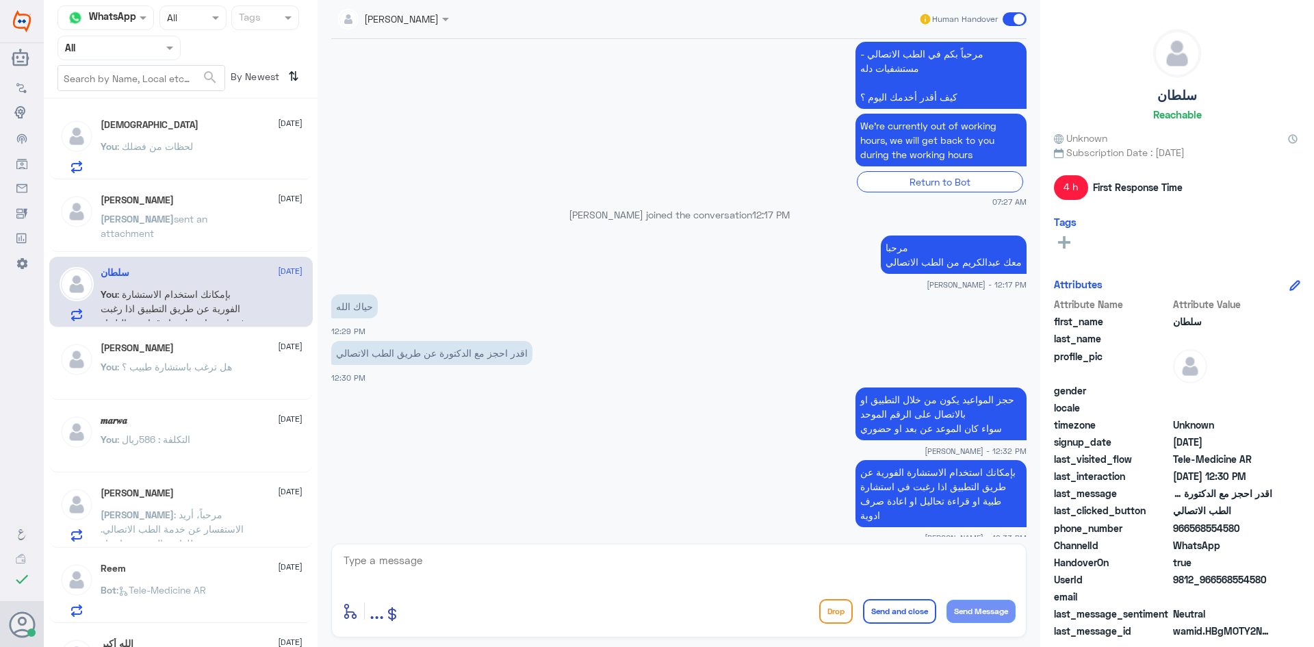
click at [1006, 16] on span at bounding box center [1015, 19] width 24 height 14
click at [0, 0] on input "checkbox" at bounding box center [0, 0] width 0 height 0
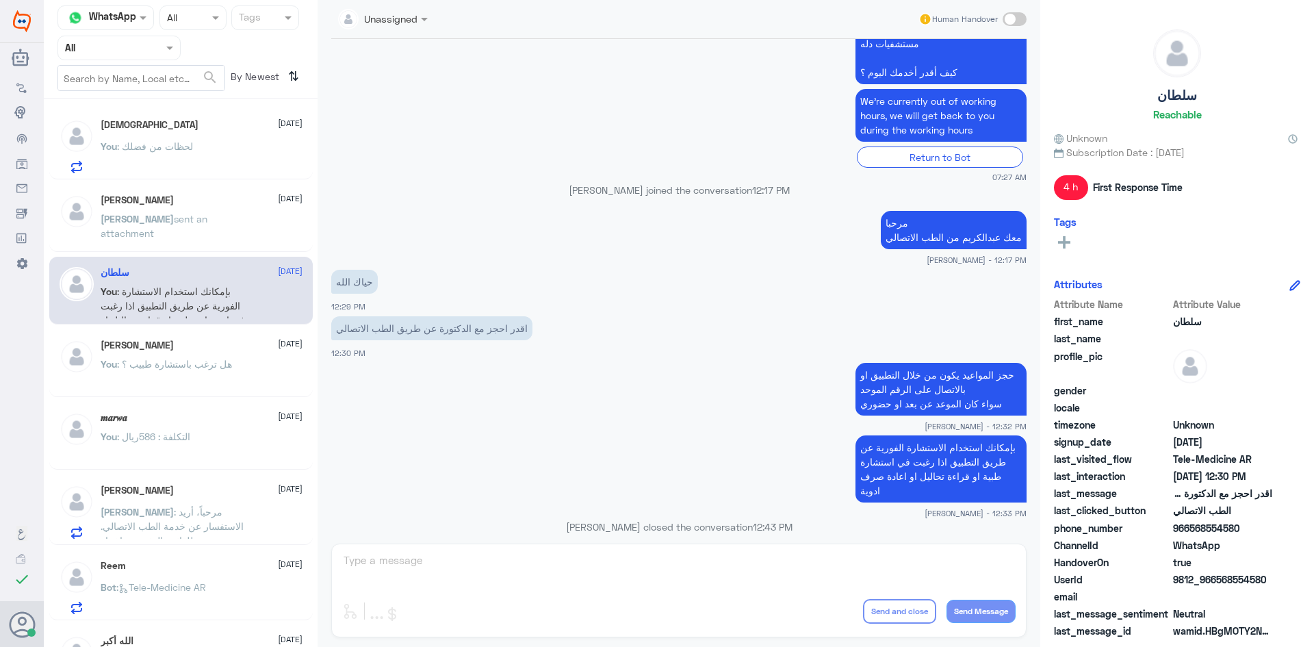
click at [222, 210] on div "[PERSON_NAME] [DATE] [PERSON_NAME] sent an attachment" at bounding box center [202, 219] width 202 height 51
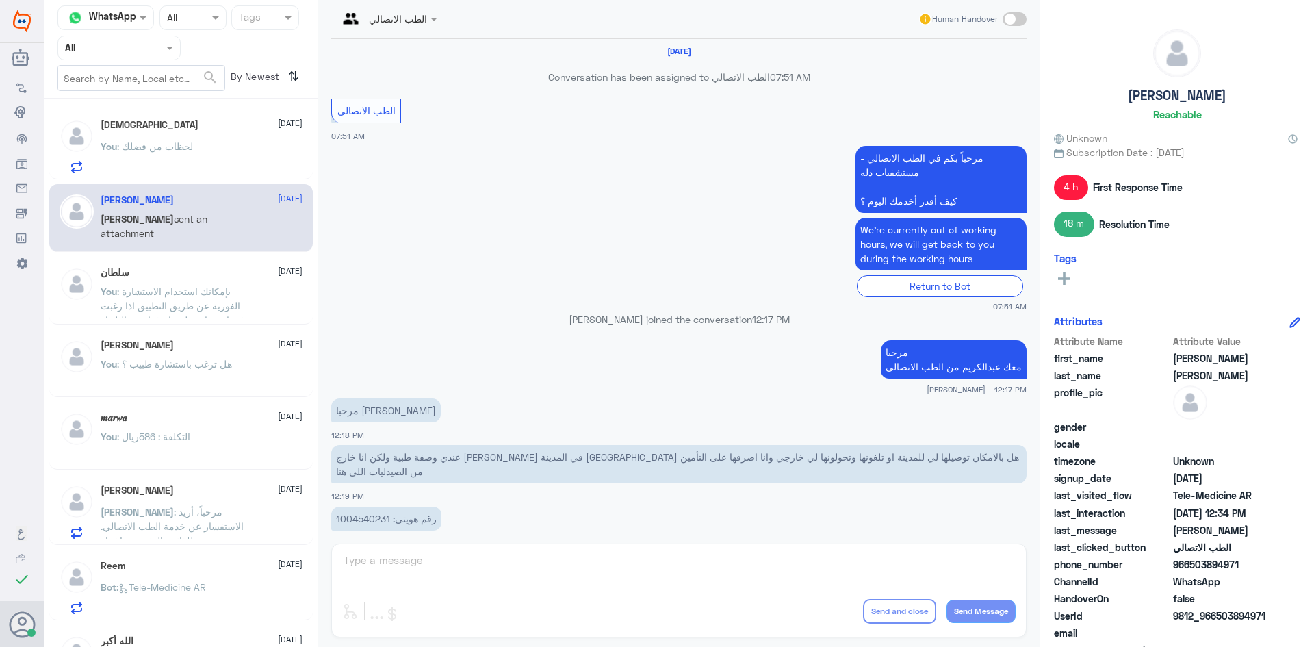
scroll to position [539, 0]
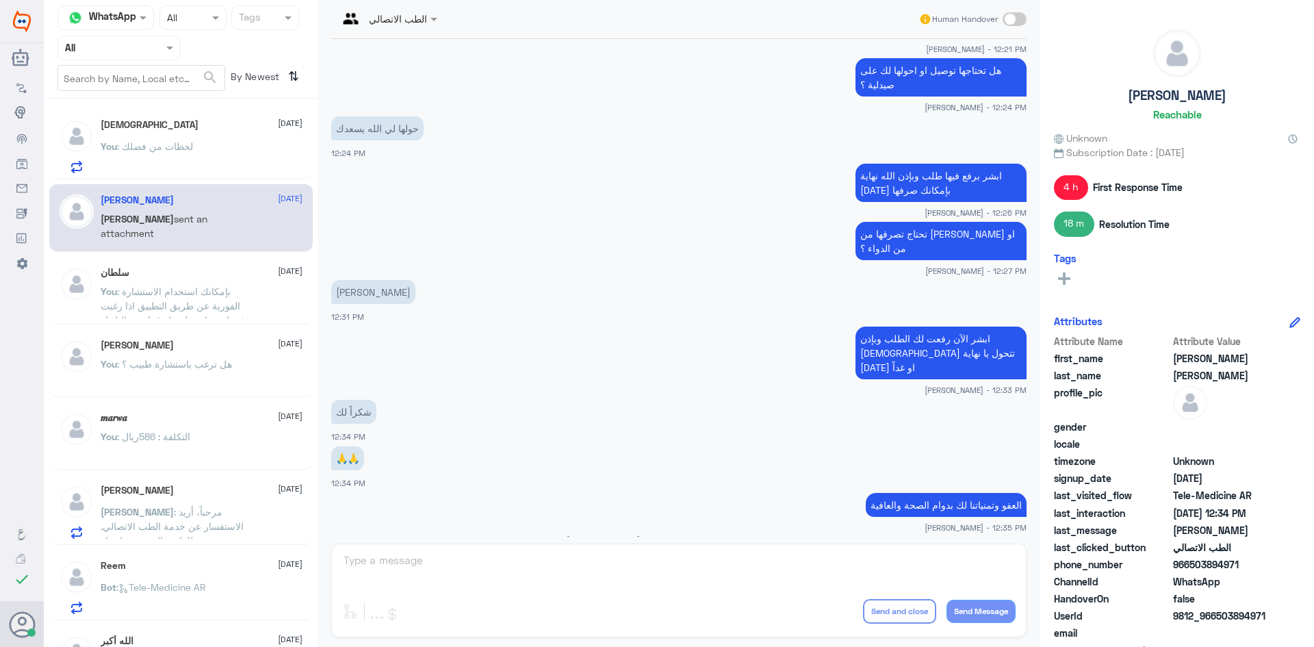
click at [203, 153] on div "You : لحظات من فضلك" at bounding box center [202, 157] width 202 height 31
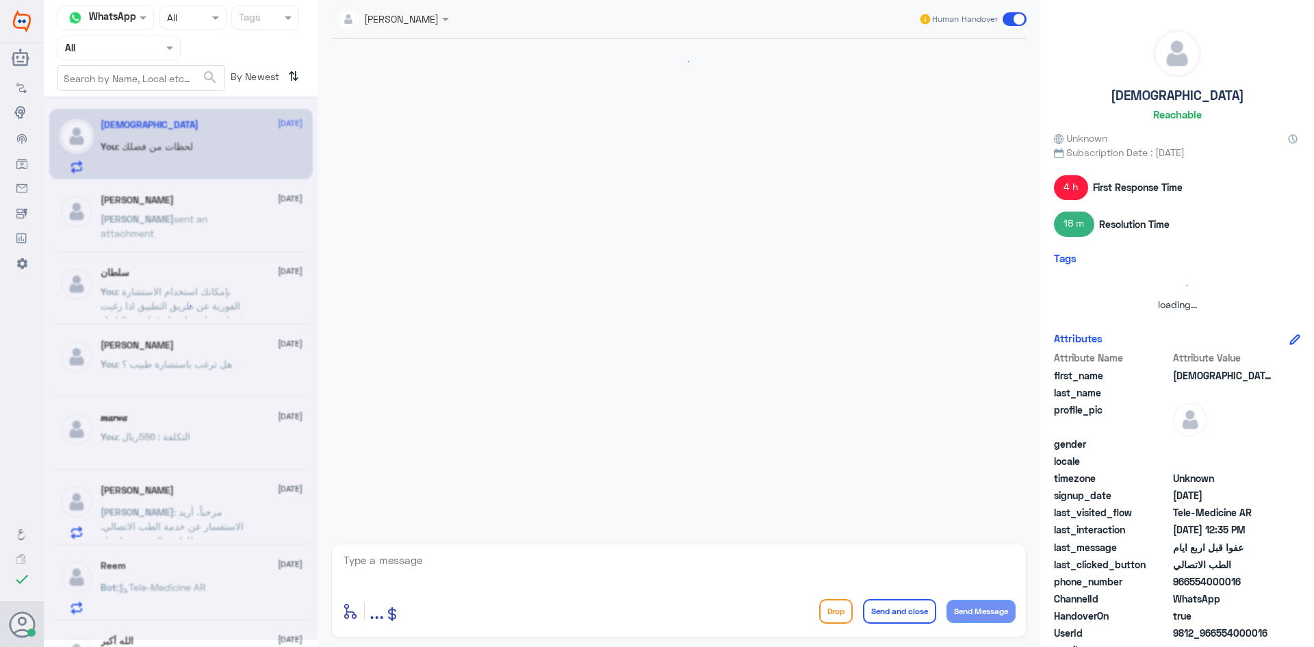
scroll to position [720, 0]
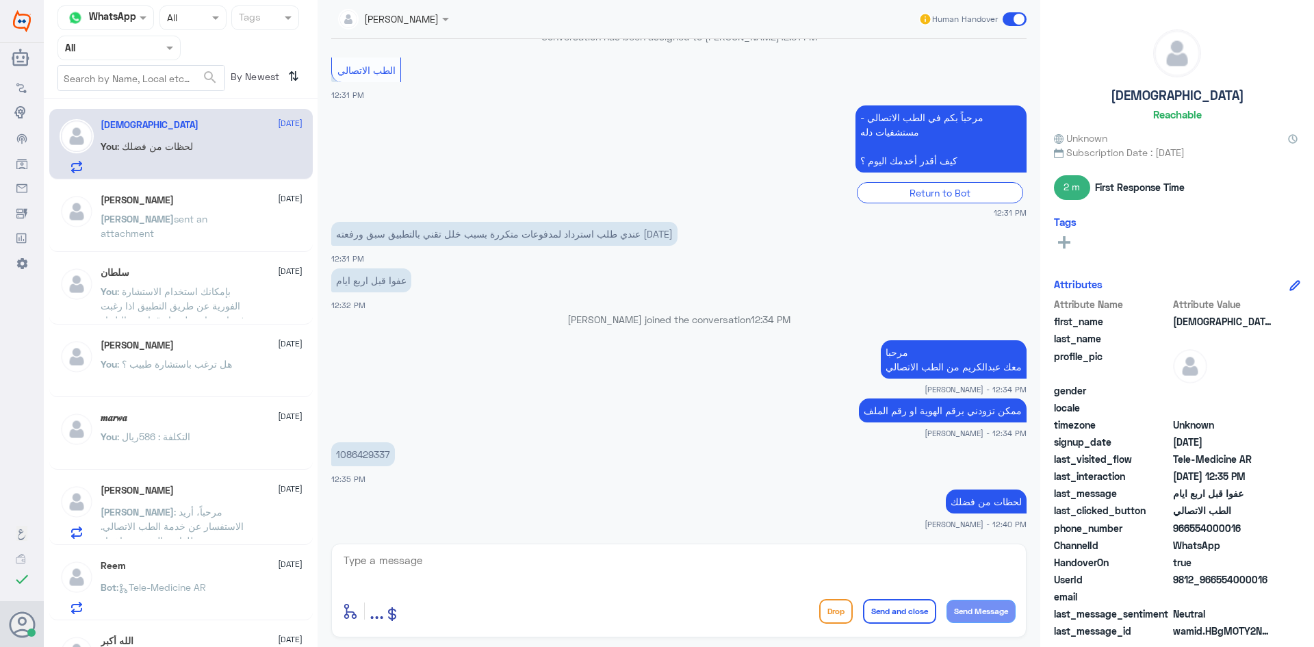
click at [188, 498] on div "[PERSON_NAME] [DATE] [PERSON_NAME] : مرحباً، أريد الاستفسار عن خدمة الطب الاتصا…" at bounding box center [202, 512] width 202 height 54
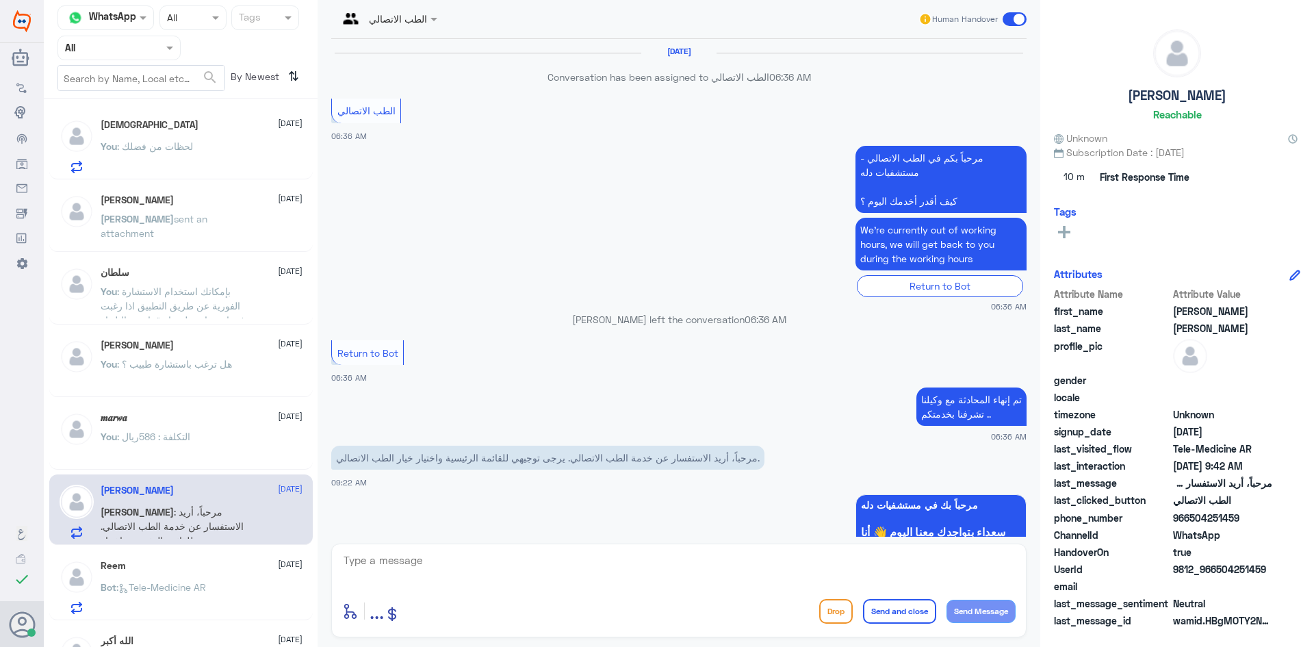
scroll to position [637, 0]
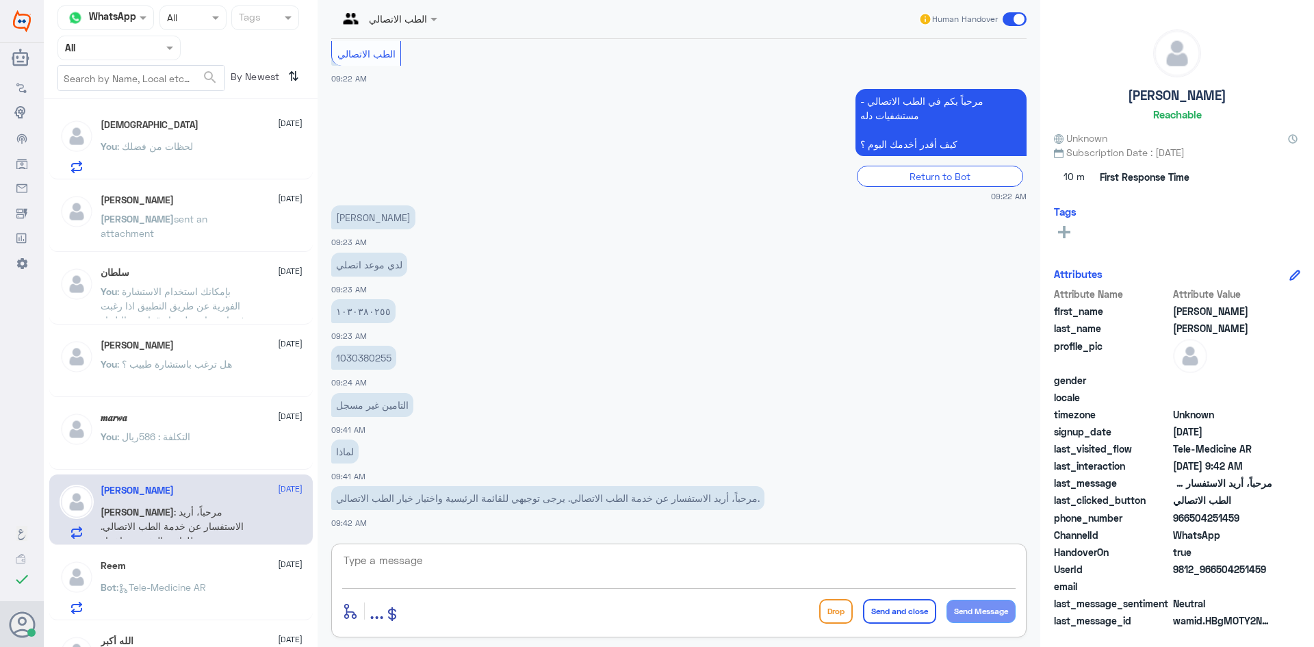
click at [511, 564] on textarea at bounding box center [679, 568] width 674 height 34
paste textarea "1086429337"
type textarea "1"
paste textarea "مرحبا معك [PERSON_NAME] من الطب الاتصالي"
type textarea "مرحبا معك [PERSON_NAME] من الطب الاتصالي"
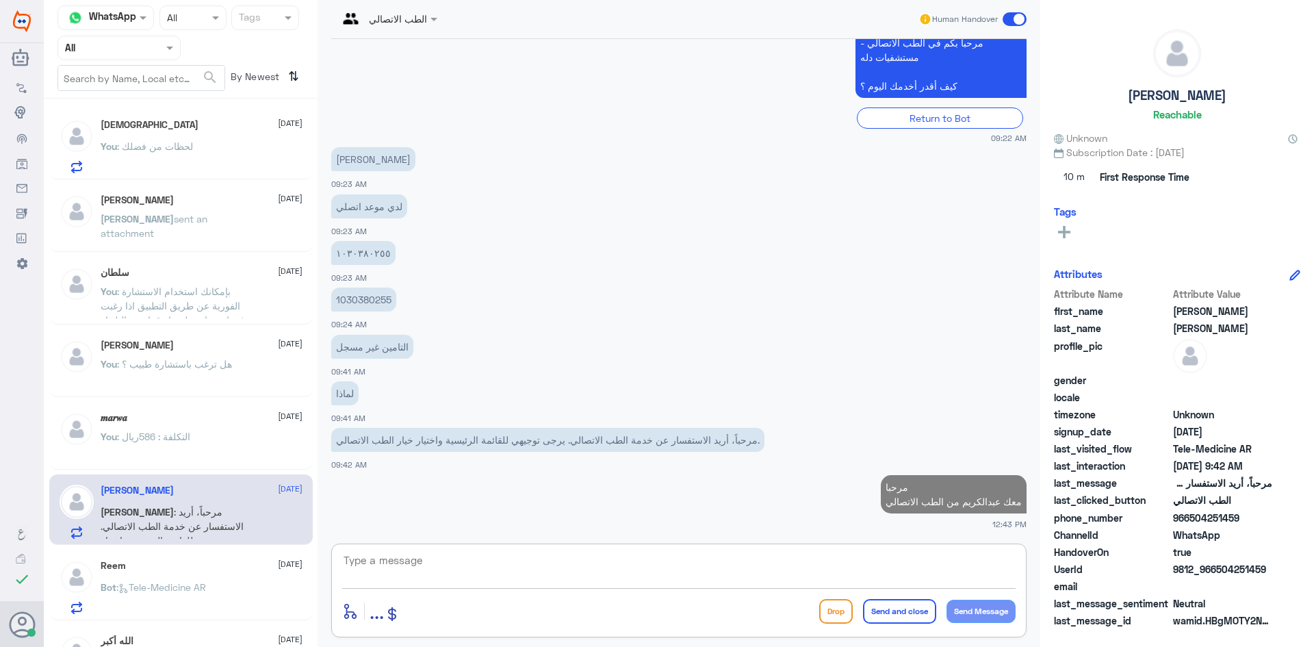
scroll to position [692, 0]
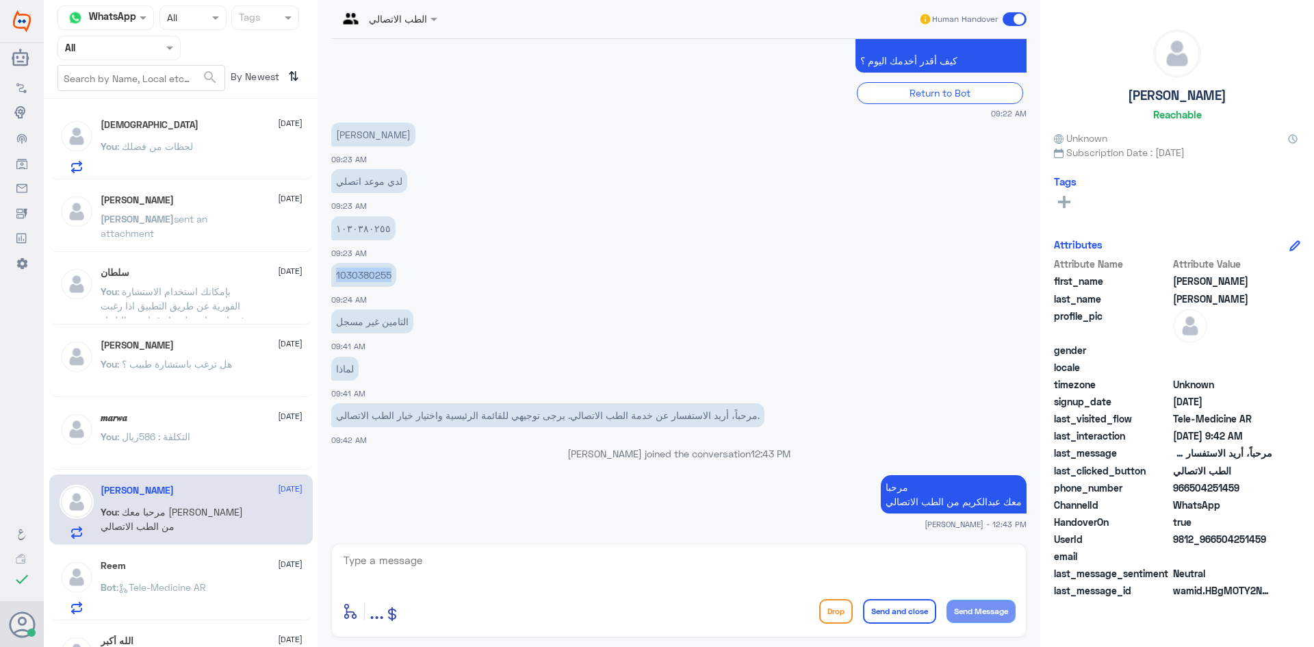
drag, startPoint x: 392, startPoint y: 274, endPoint x: 335, endPoint y: 278, distance: 56.3
click at [335, 278] on p "1030380255" at bounding box center [363, 275] width 65 height 24
copy p "1030380255"
click at [745, 570] on textarea at bounding box center [679, 568] width 674 height 34
type textarea "نعتذر منك عن هذا الخلل التقني ماكان مرتبط تأمينك بالملف الطبي"
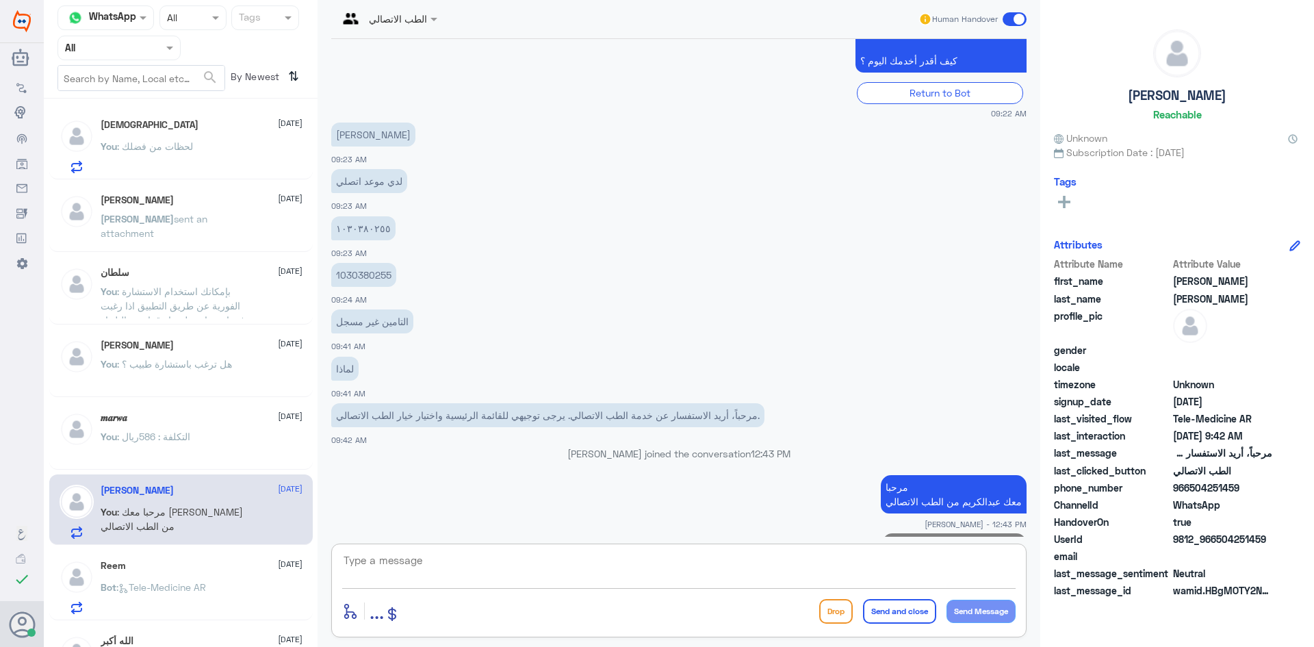
scroll to position [750, 0]
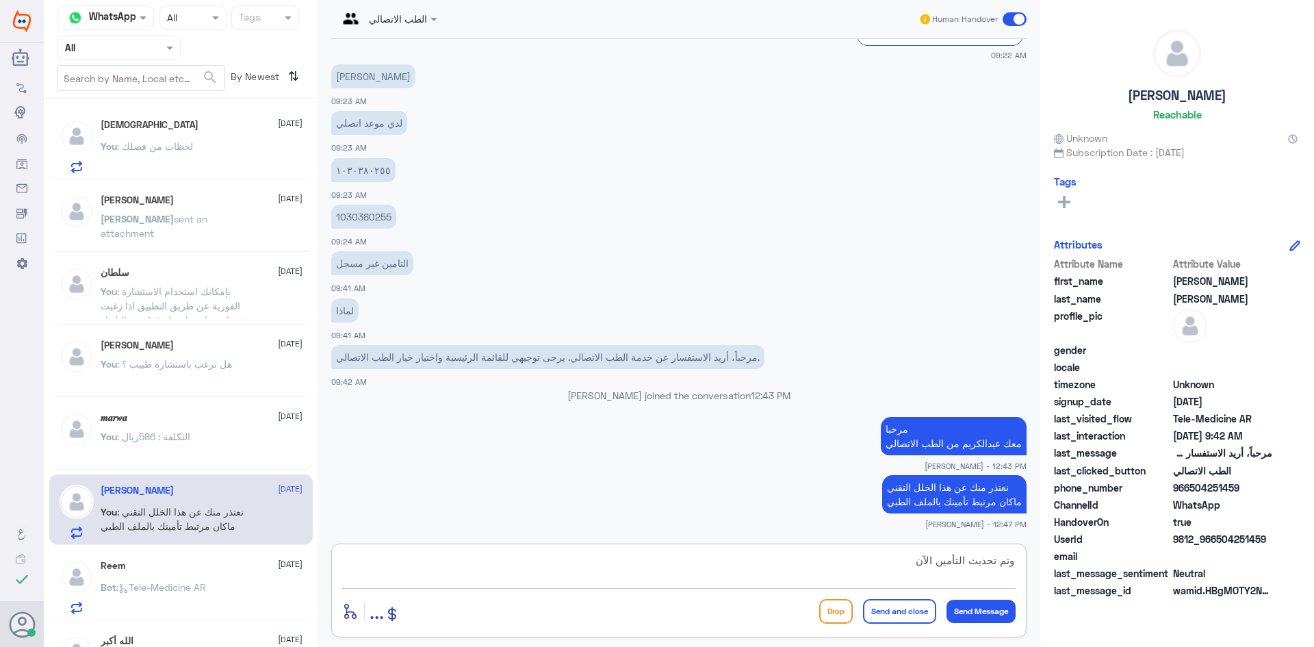
type textarea "وتم تحديث التأمين الآن"
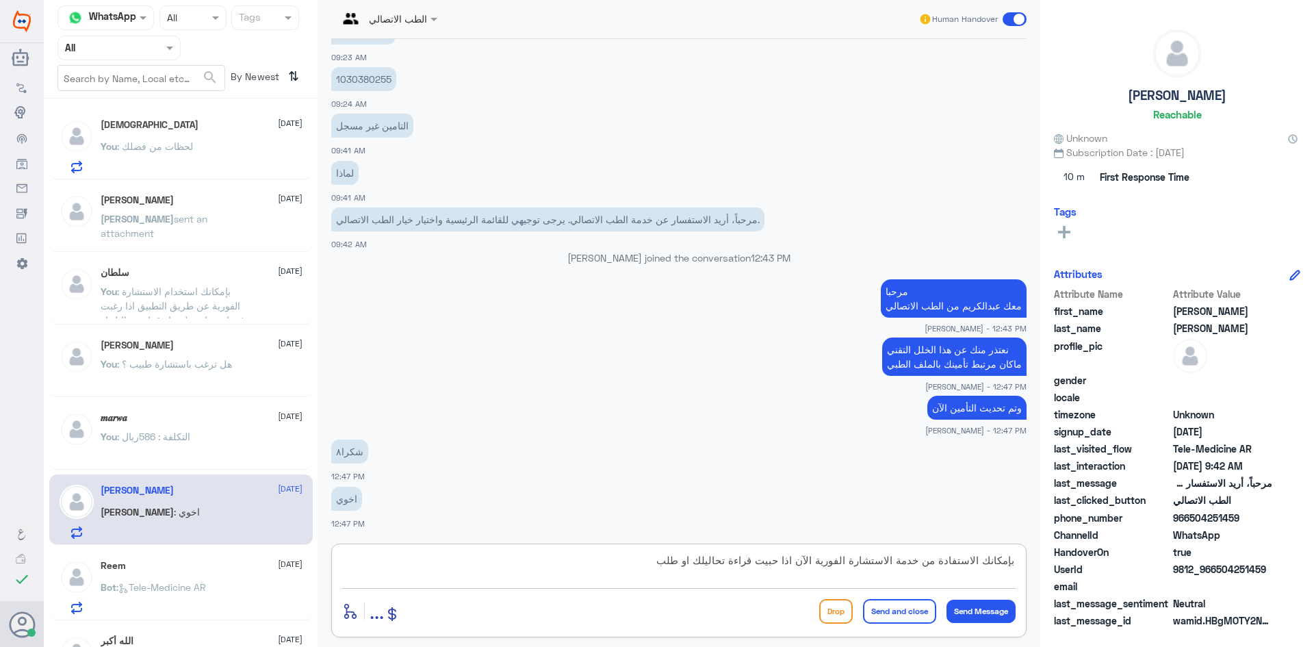
scroll to position [934, 0]
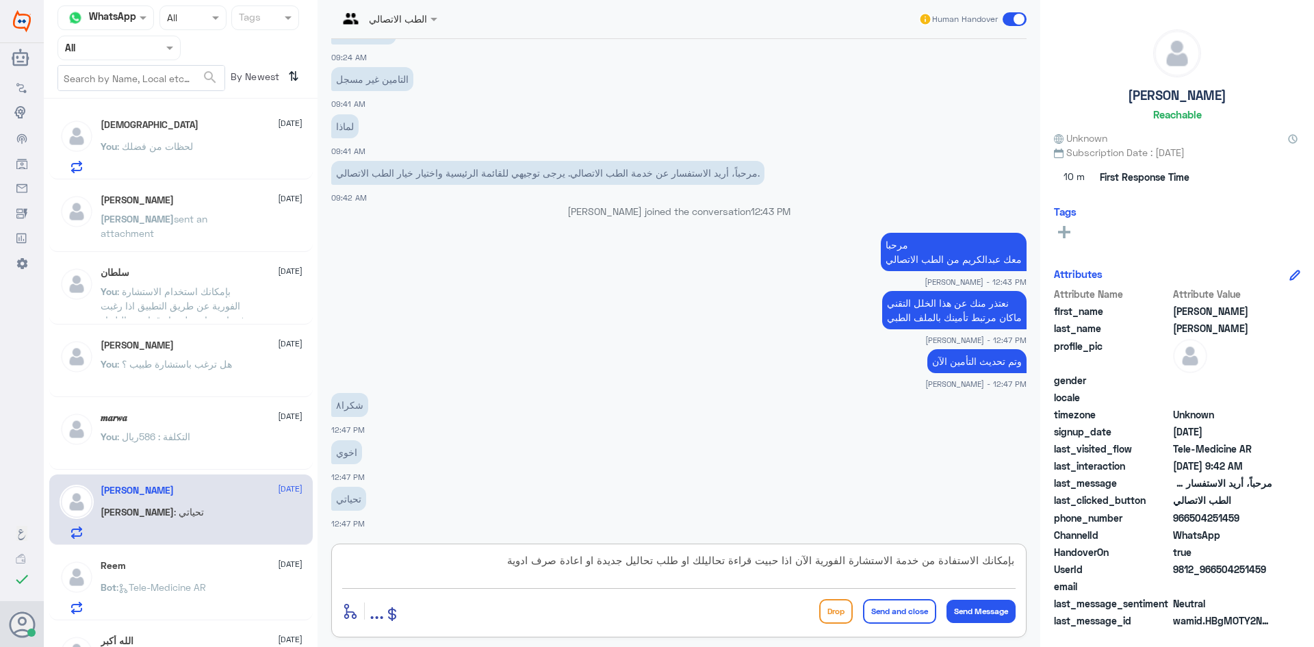
click at [932, 563] on textarea "بإمكانك الاستفادة من خدمة الاستشارة الفورية الآن اذا حبيت قراءة تحاليلك او طلب …" at bounding box center [679, 568] width 674 height 34
type textarea "بإمكانك الاستفادة كذلك من خدمة الاستشارة الفورية الآن اذا حبيت قراءة تحاليلك او…"
click at [456, 558] on textarea "بإمكانك الاستفادة كذلك من خدمة الاستشارة الفورية الآن اذا حبيت قراءة تحاليلك او…" at bounding box center [679, 568] width 674 height 34
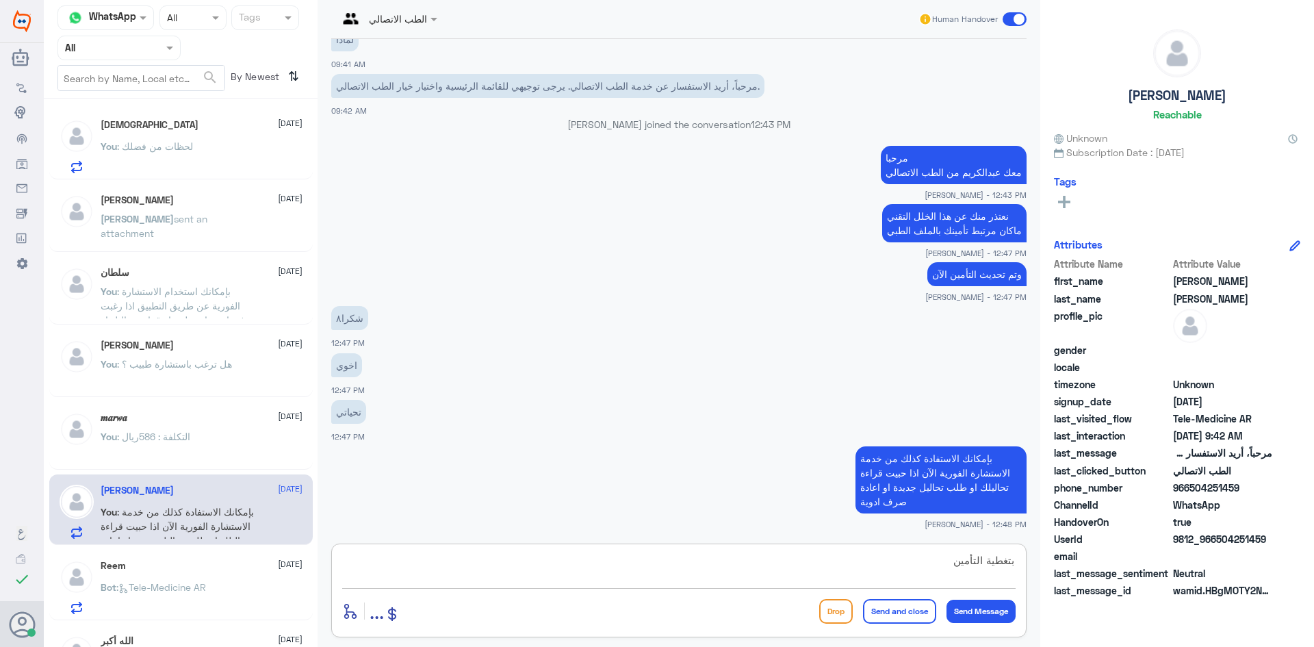
type textarea "بتغطية التأمين"
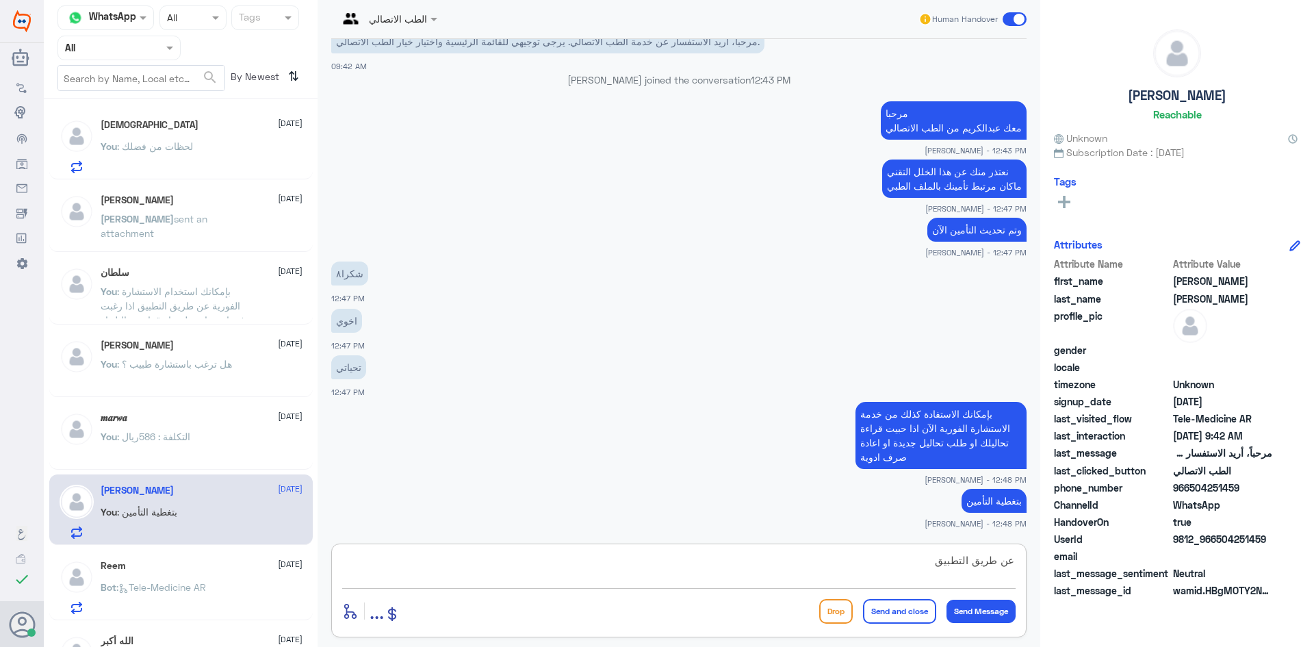
type textarea "عن طريق التطبيق"
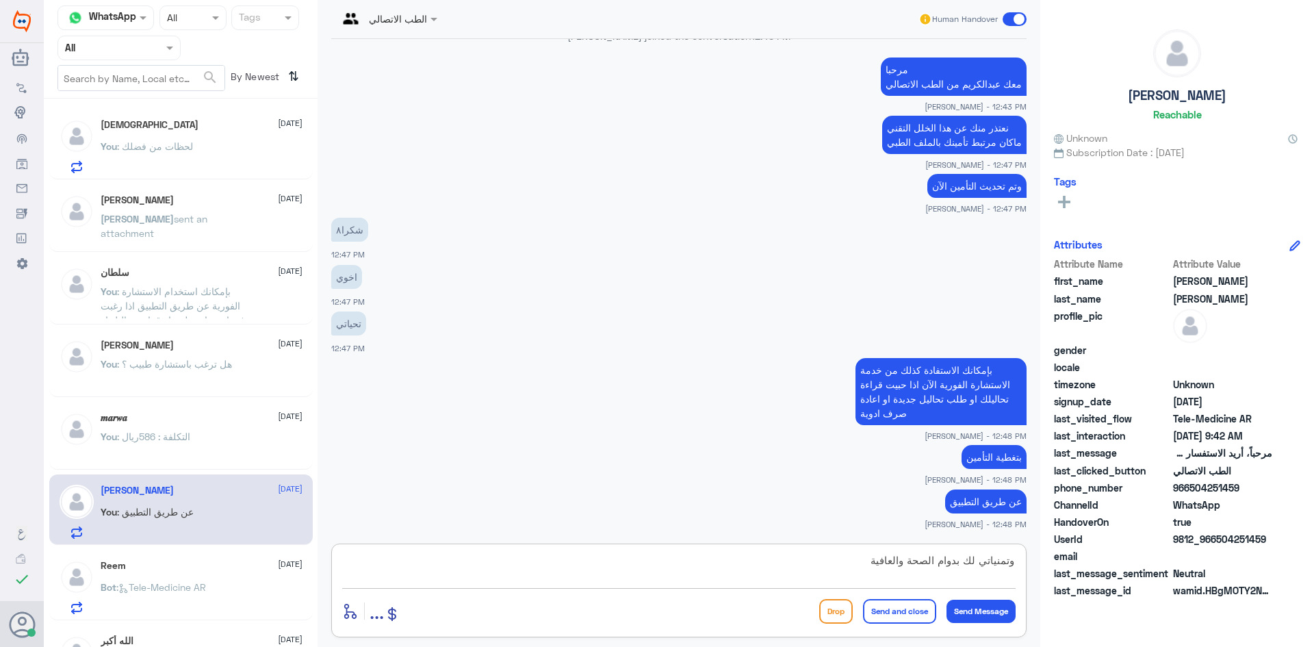
type textarea "وتمنياتي لك بدوام الصحة والعافية"
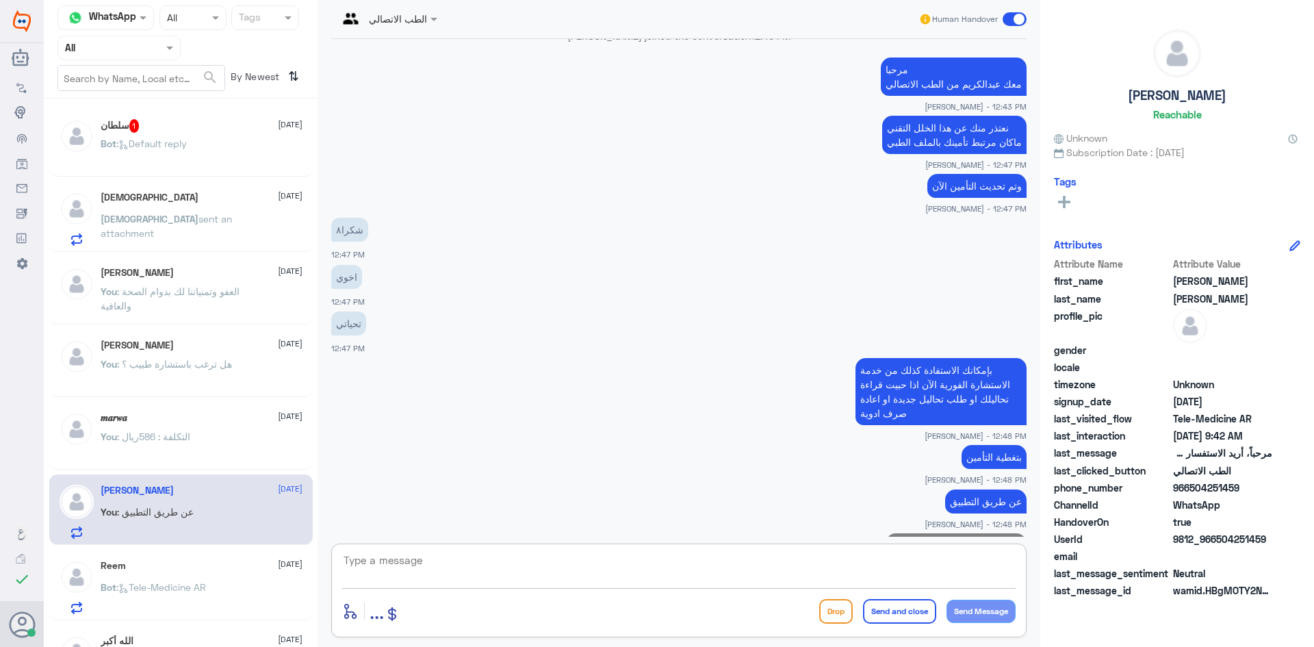
scroll to position [1153, 0]
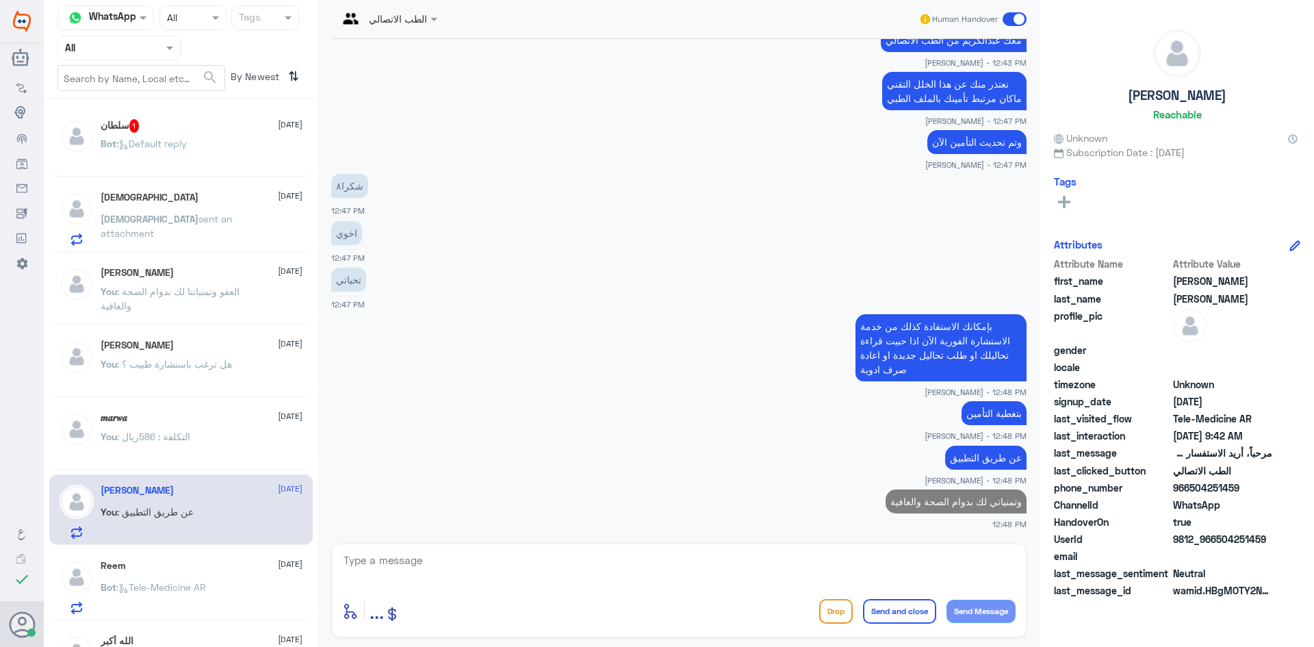
click at [212, 139] on div "سلطان 1 [DATE] Bot : Default reply" at bounding box center [202, 144] width 202 height 51
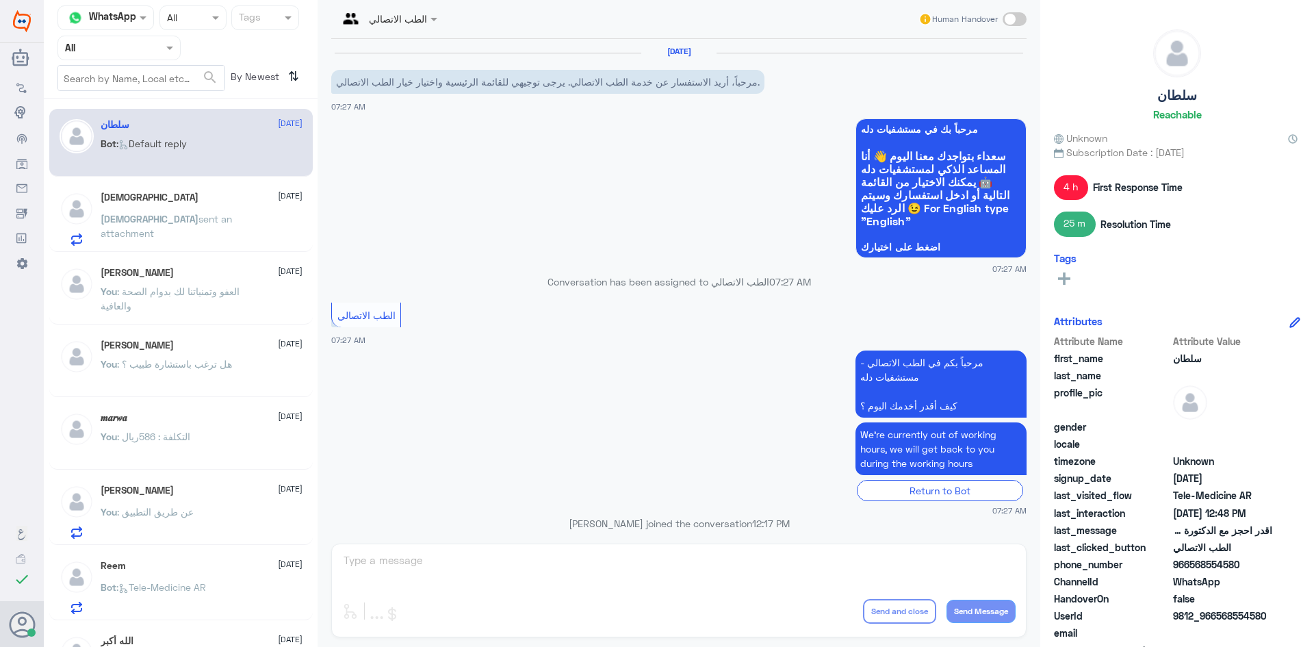
scroll to position [541, 0]
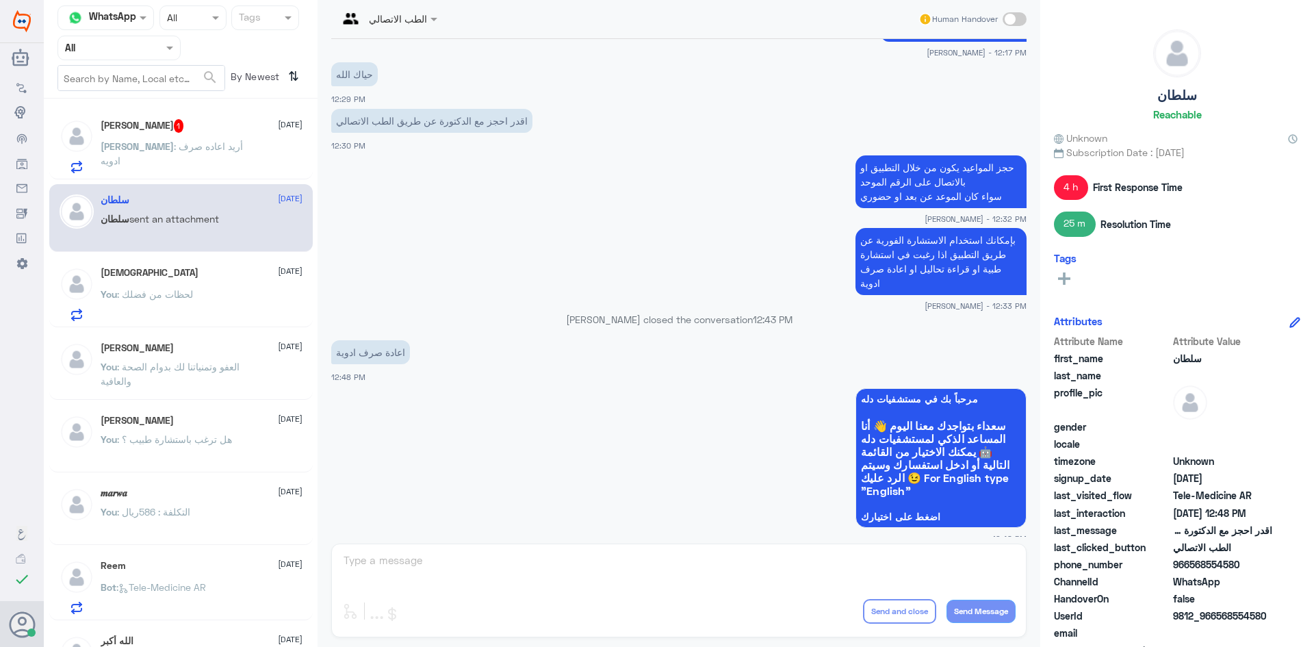
click at [489, 550] on div "الطب الاتصالي Human Handover [DATE] مرحباً، أريد الاستفسار عن خدمة الطب الاتصال…" at bounding box center [679, 325] width 723 height 651
click at [1021, 19] on span at bounding box center [1015, 19] width 24 height 14
click at [0, 0] on input "checkbox" at bounding box center [0, 0] width 0 height 0
click at [526, 571] on textarea at bounding box center [679, 568] width 674 height 34
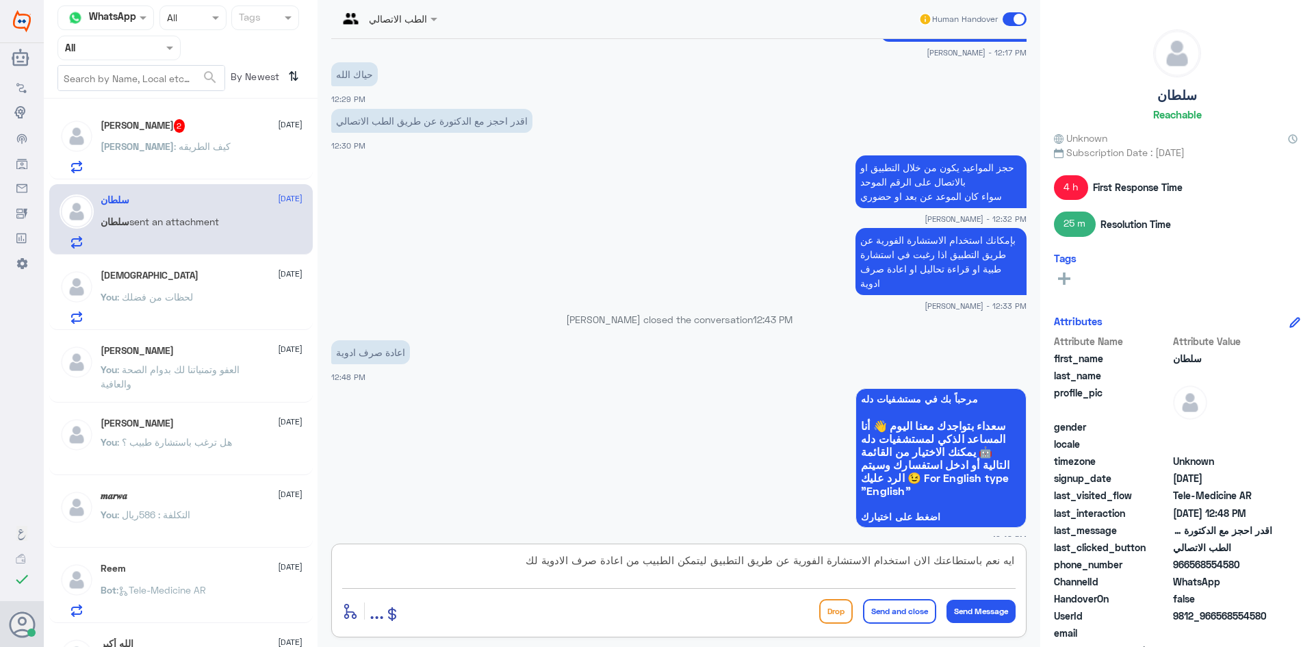
type textarea "ايه نعم باستطاعتك الان استخدام الاستشارة الفورية عن طريق التطبيق ليتمكن الطبيب …"
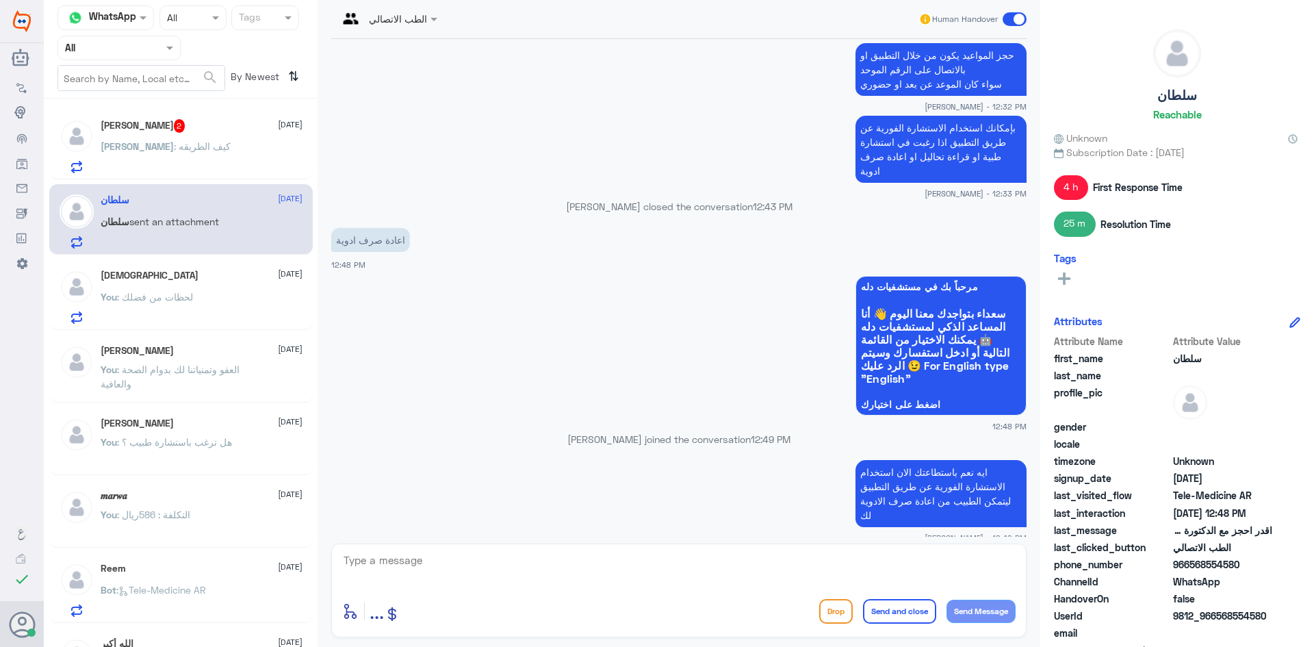
drag, startPoint x: 1242, startPoint y: 563, endPoint x: 1192, endPoint y: 568, distance: 50.1
click at [1192, 568] on span "966568554580" at bounding box center [1222, 564] width 99 height 14
copy span "568554580"
click at [194, 149] on div "[PERSON_NAME] : كيف الطريقه" at bounding box center [202, 157] width 202 height 31
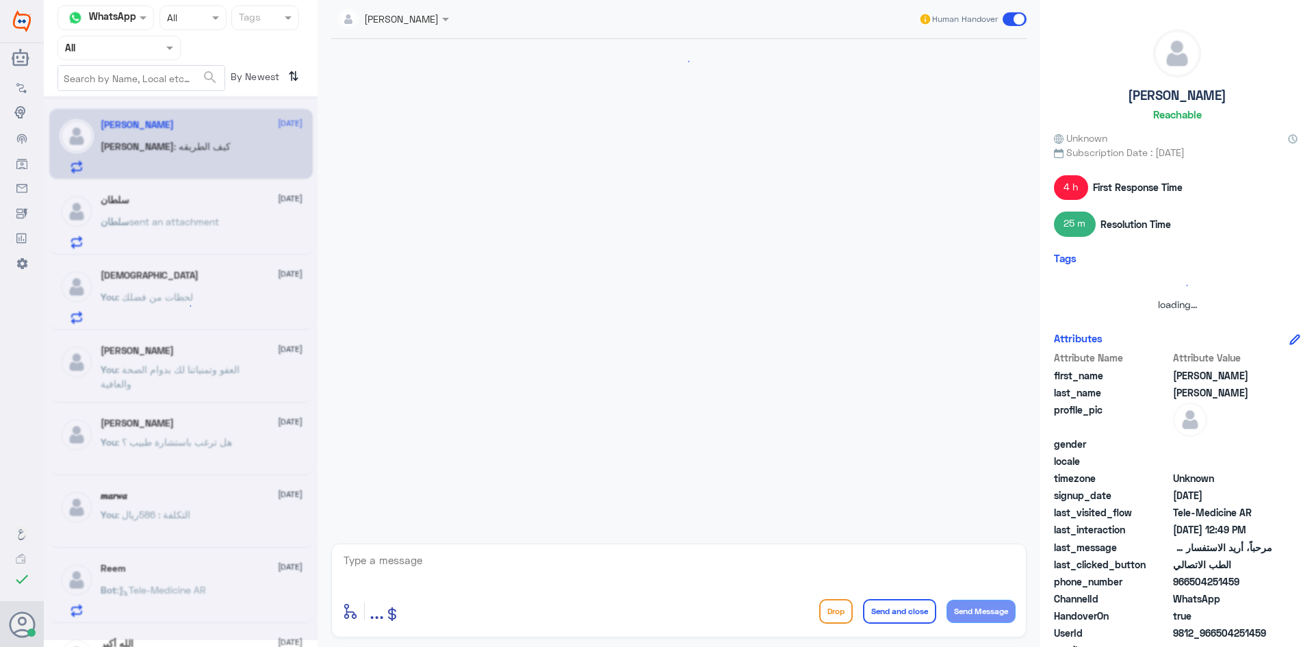
scroll to position [502, 0]
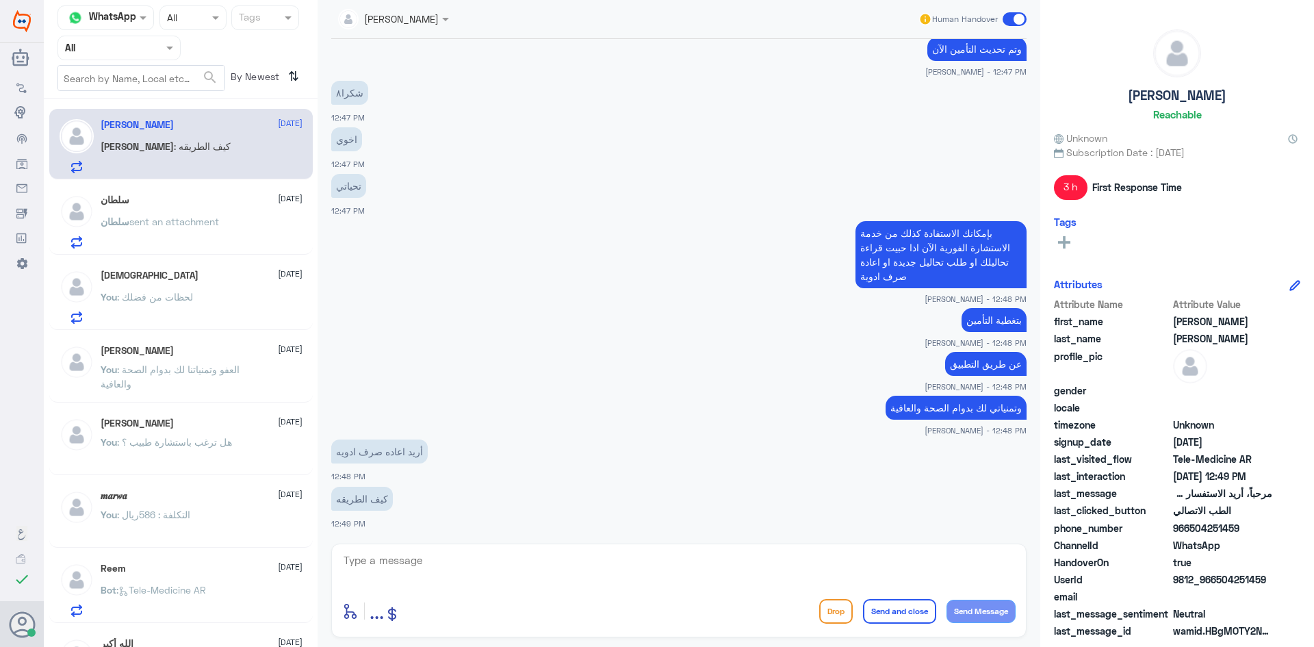
click at [494, 566] on textarea at bounding box center [679, 568] width 674 height 34
click at [602, 562] on textarea at bounding box center [679, 568] width 674 height 34
type textarea "تم التواصل هاتفياً تمنياتنا لكم بدوام الصحة والعافية"
click at [928, 616] on button "Send and close" at bounding box center [899, 611] width 73 height 25
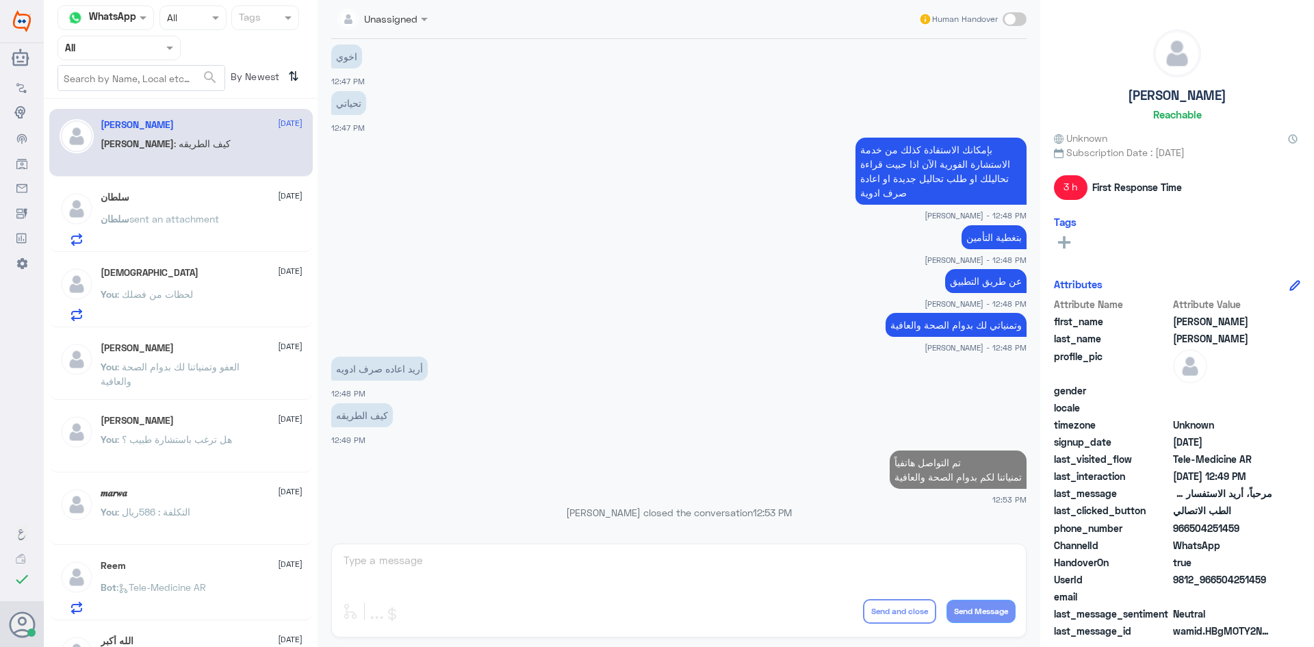
click at [224, 219] on div "سلطان sent an attachment" at bounding box center [202, 230] width 202 height 31
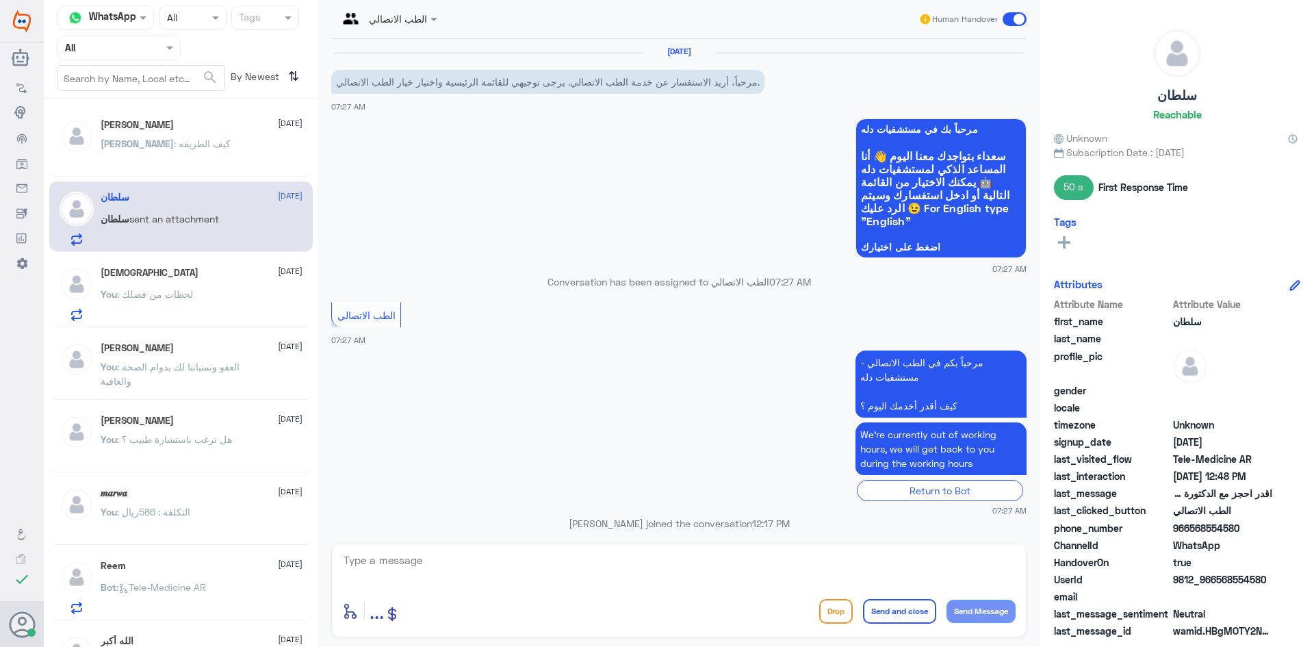
scroll to position [653, 0]
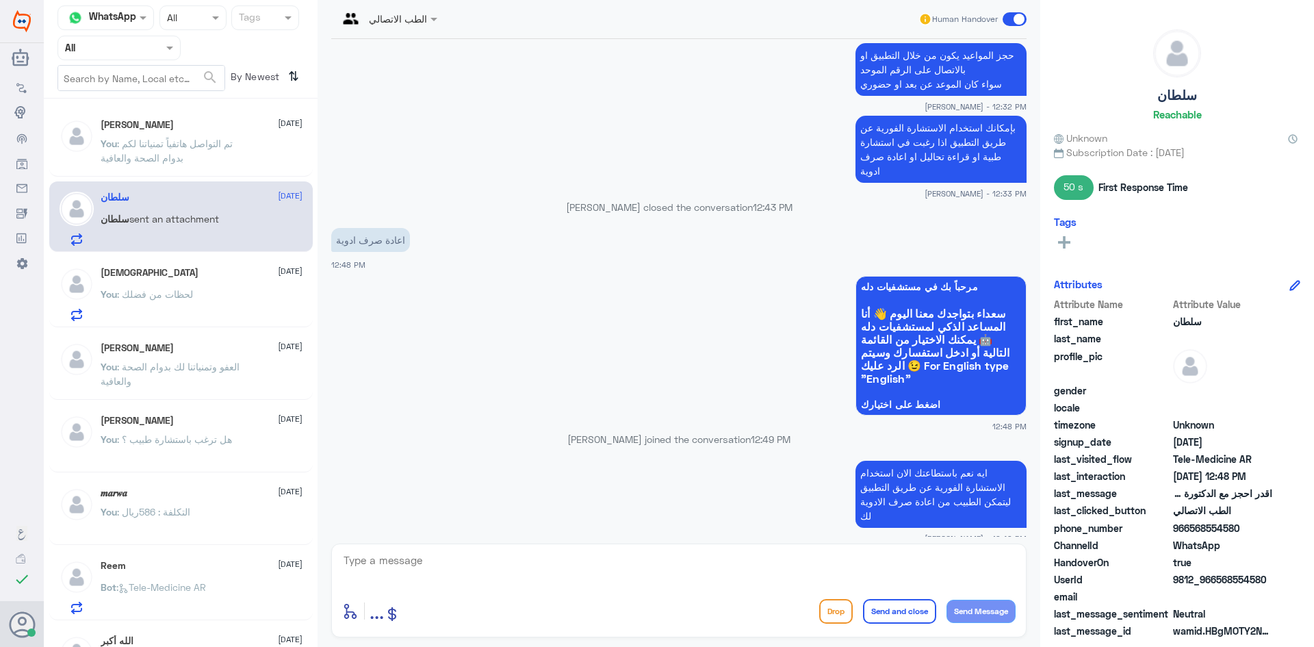
click at [206, 155] on p "You : تم التواصل هاتفياً تمنياتنا لكم بدوام الصحة والعافية" at bounding box center [178, 153] width 154 height 34
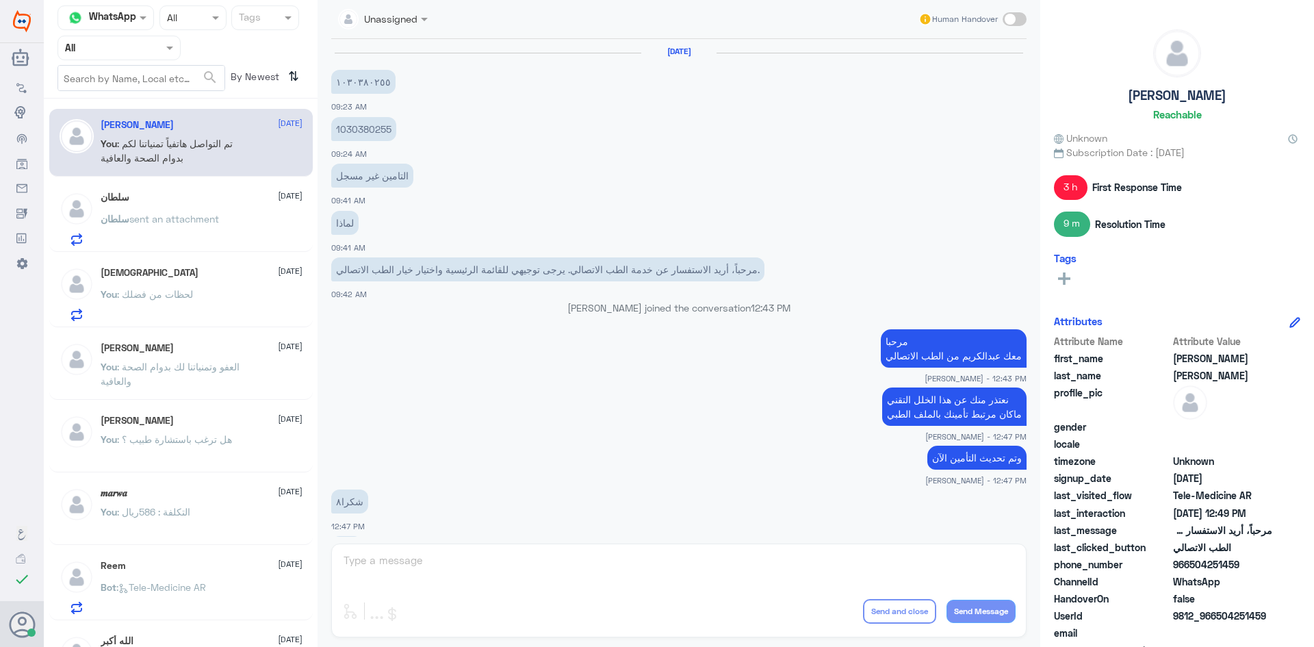
scroll to position [492, 0]
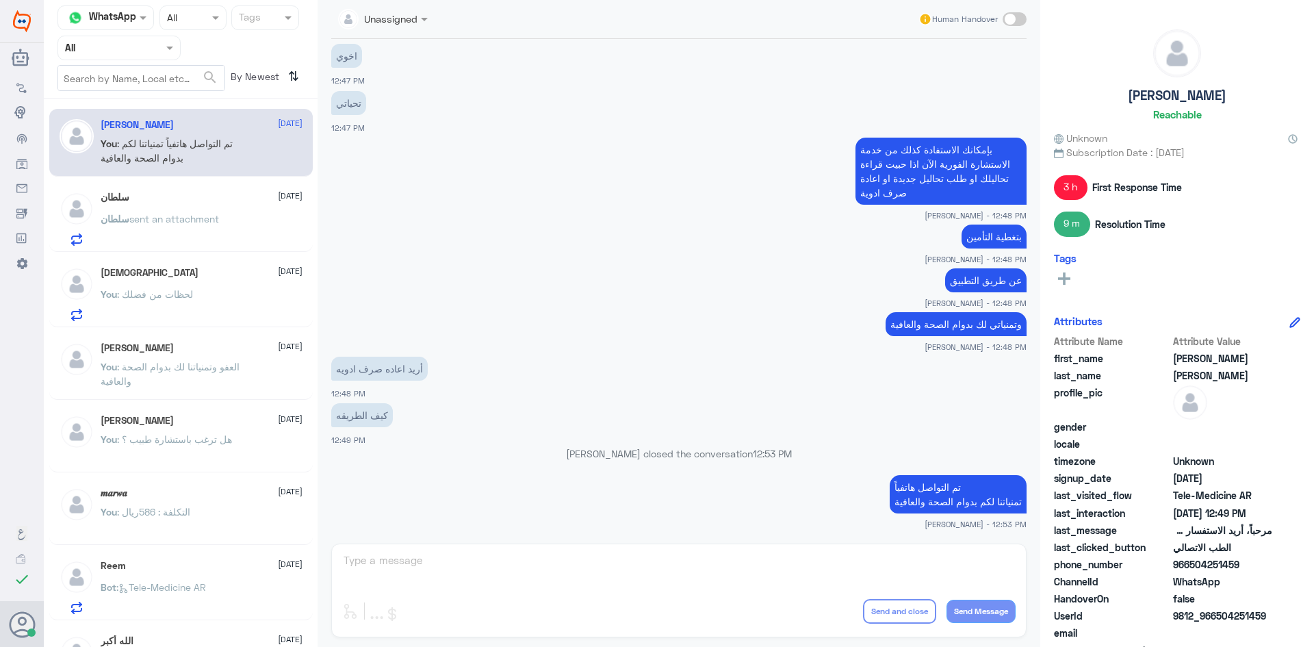
drag, startPoint x: 1242, startPoint y: 563, endPoint x: 1190, endPoint y: 563, distance: 51.3
click at [1190, 563] on span "966504251459" at bounding box center [1222, 564] width 99 height 14
copy span "504251459"
click at [200, 196] on div "سلطان [DATE]" at bounding box center [202, 198] width 202 height 12
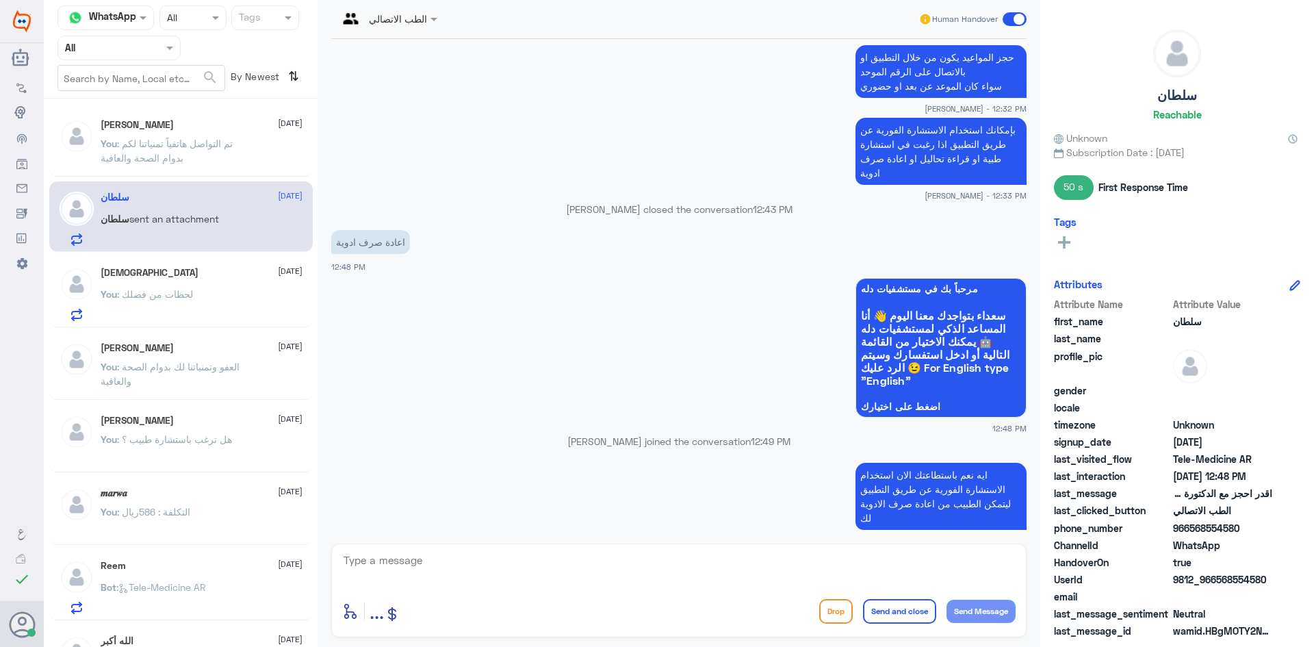
scroll to position [653, 0]
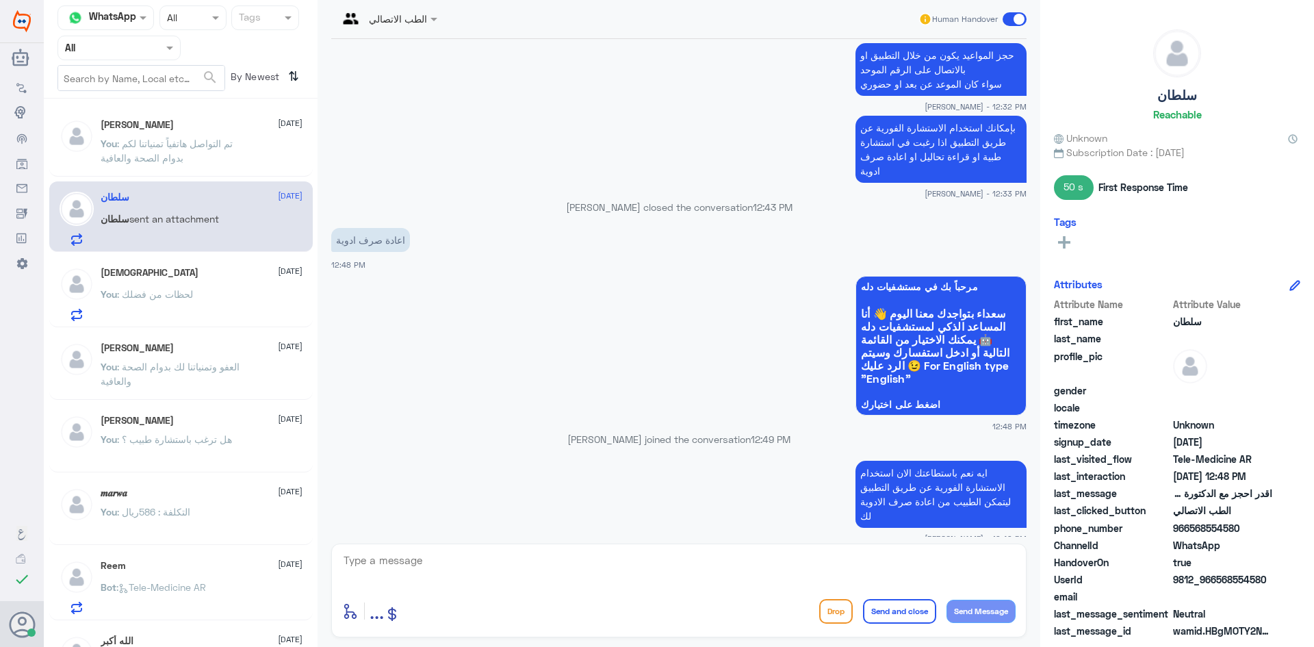
click at [216, 422] on div "[PERSON_NAME] [DATE]" at bounding box center [202, 421] width 202 height 12
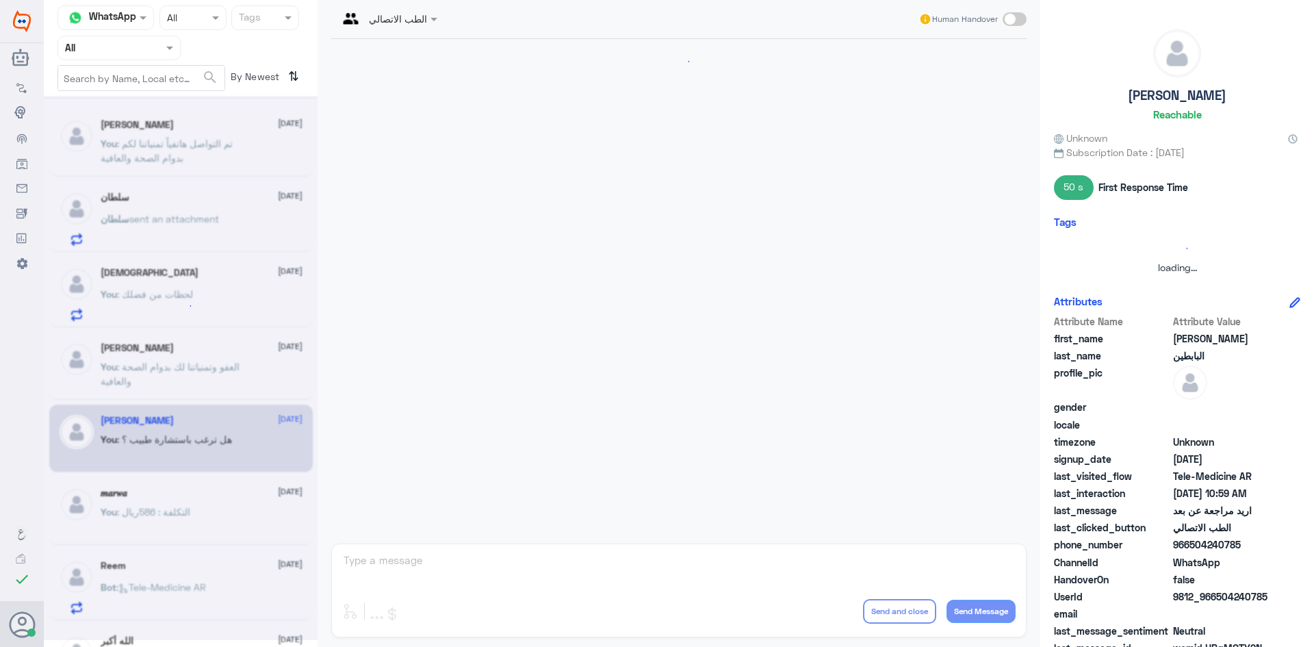
scroll to position [132, 0]
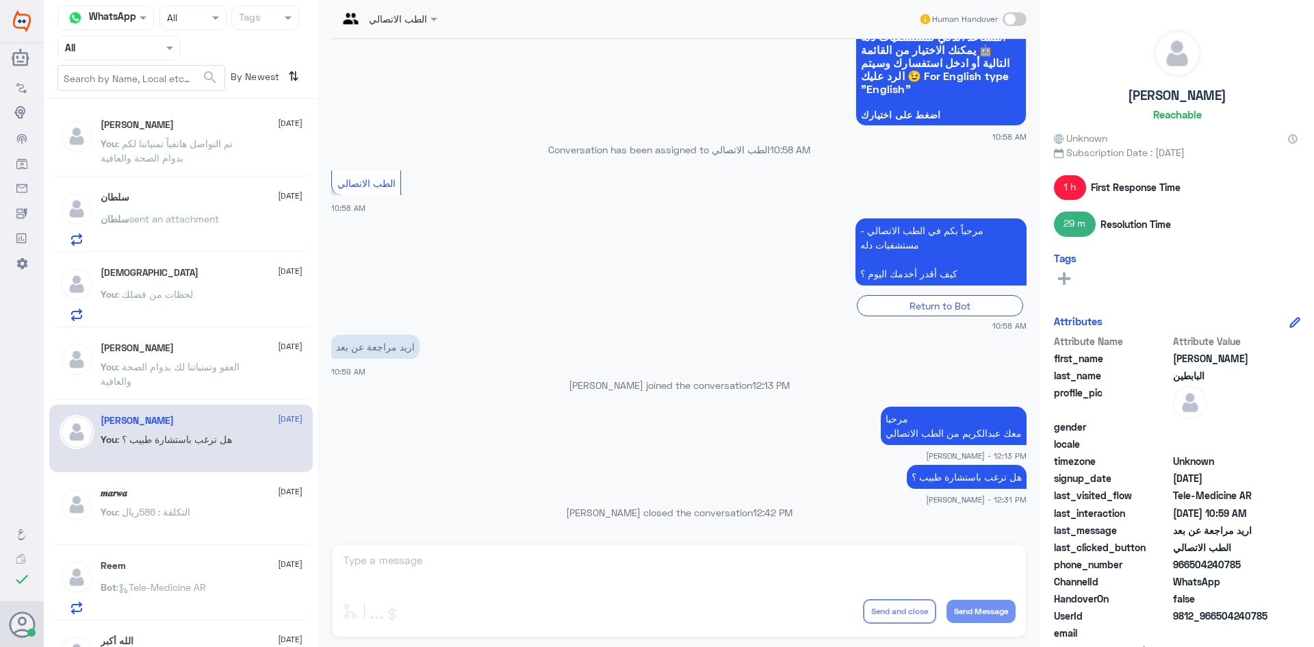
click at [213, 203] on div "سلطان [DATE]" at bounding box center [202, 198] width 202 height 12
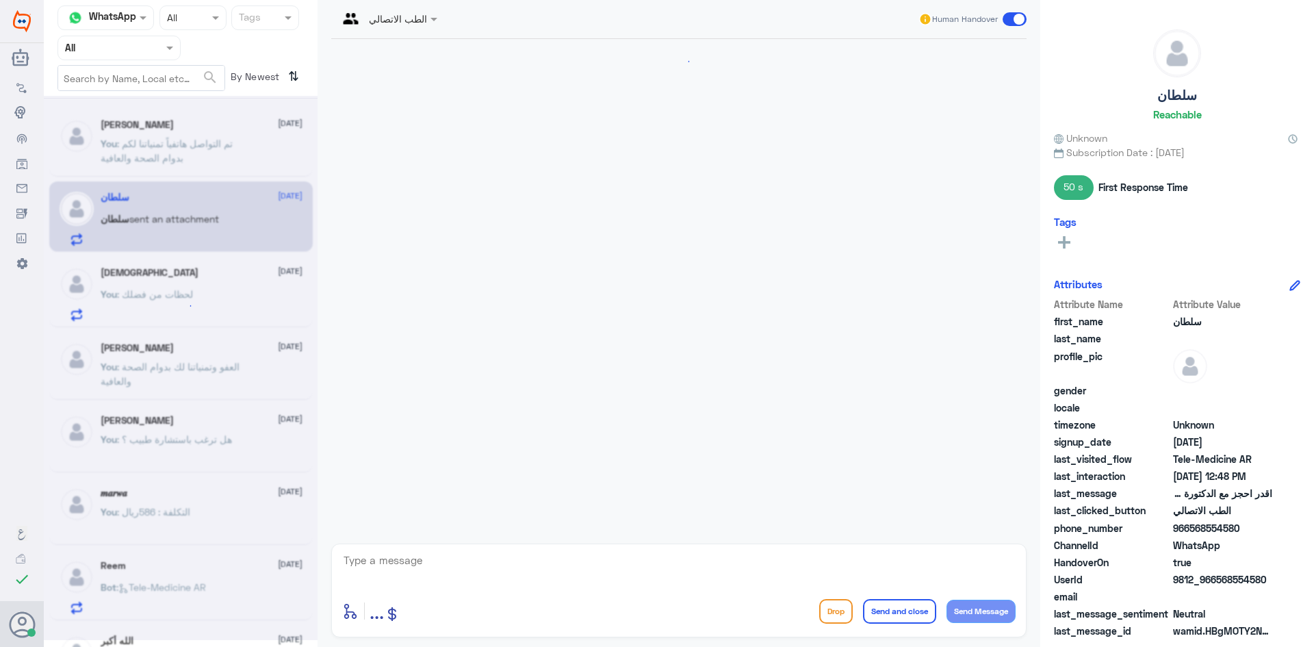
scroll to position [653, 0]
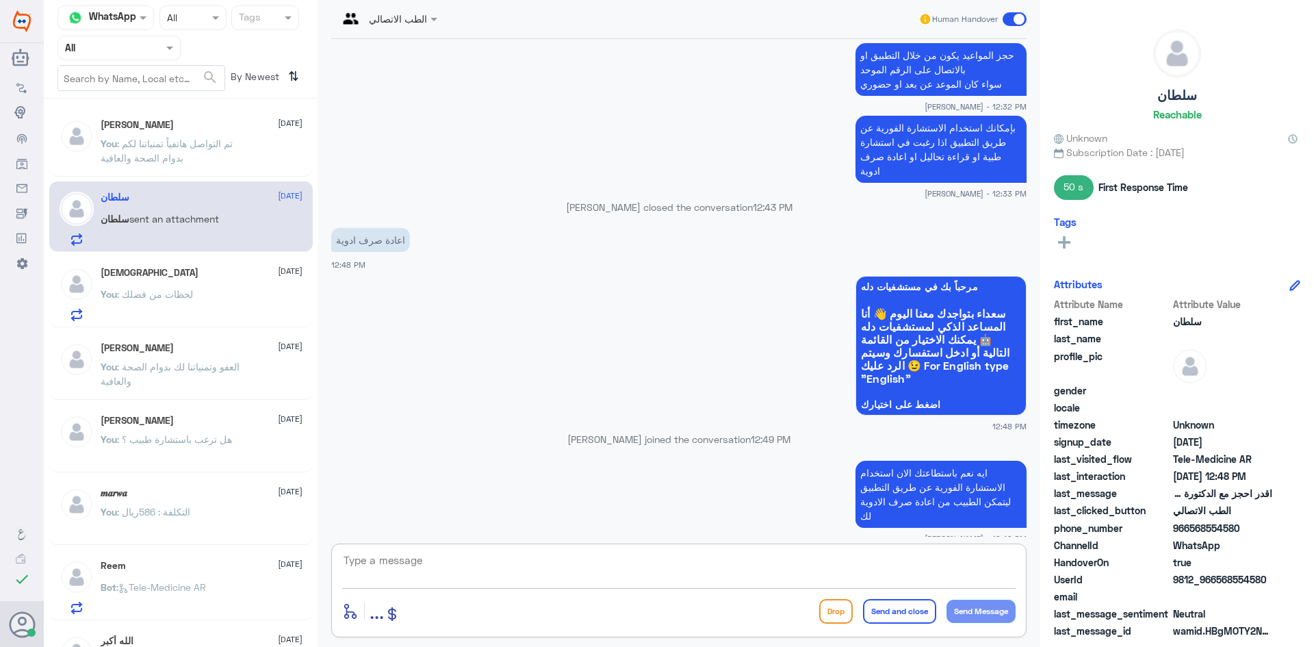
click at [1001, 555] on textarea at bounding box center [679, 568] width 674 height 34
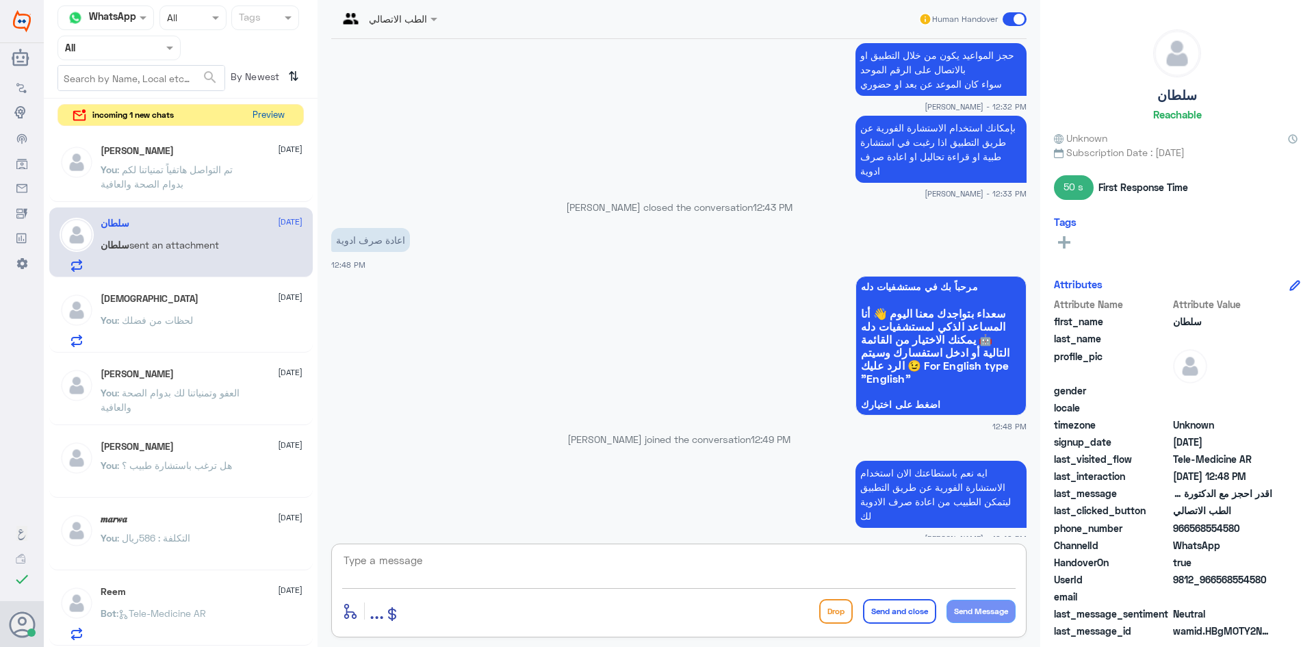
click at [269, 116] on button "Preview" at bounding box center [268, 115] width 42 height 21
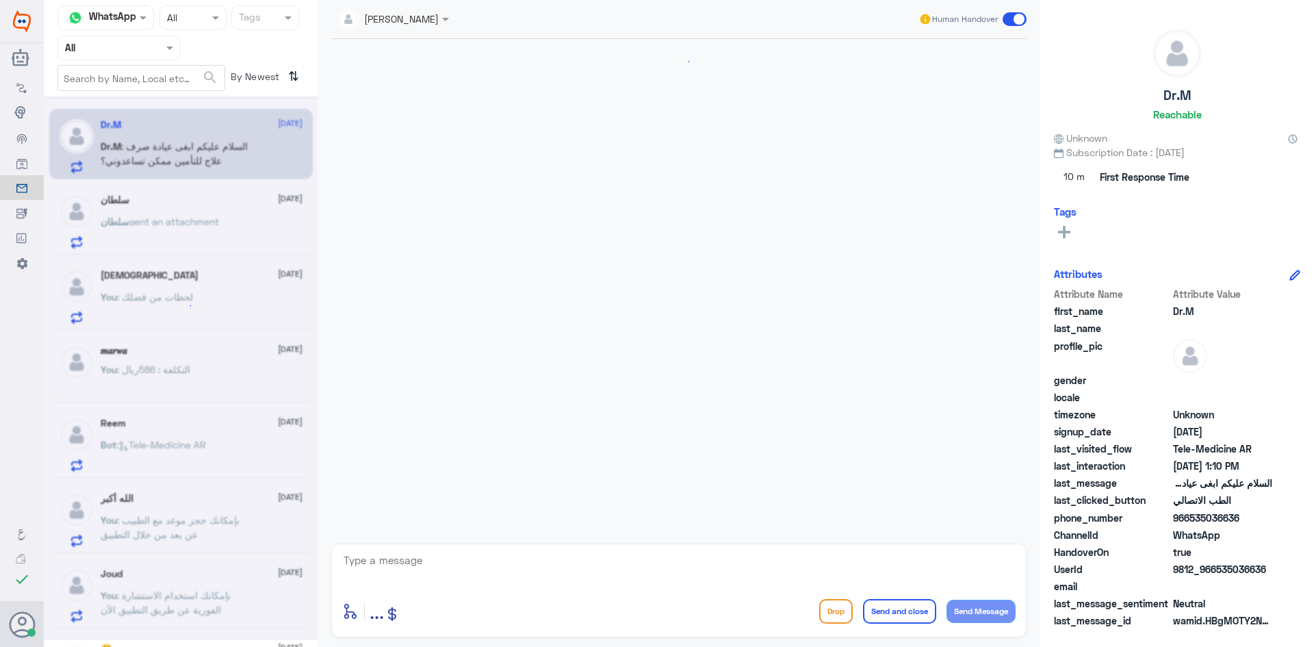
scroll to position [1162, 0]
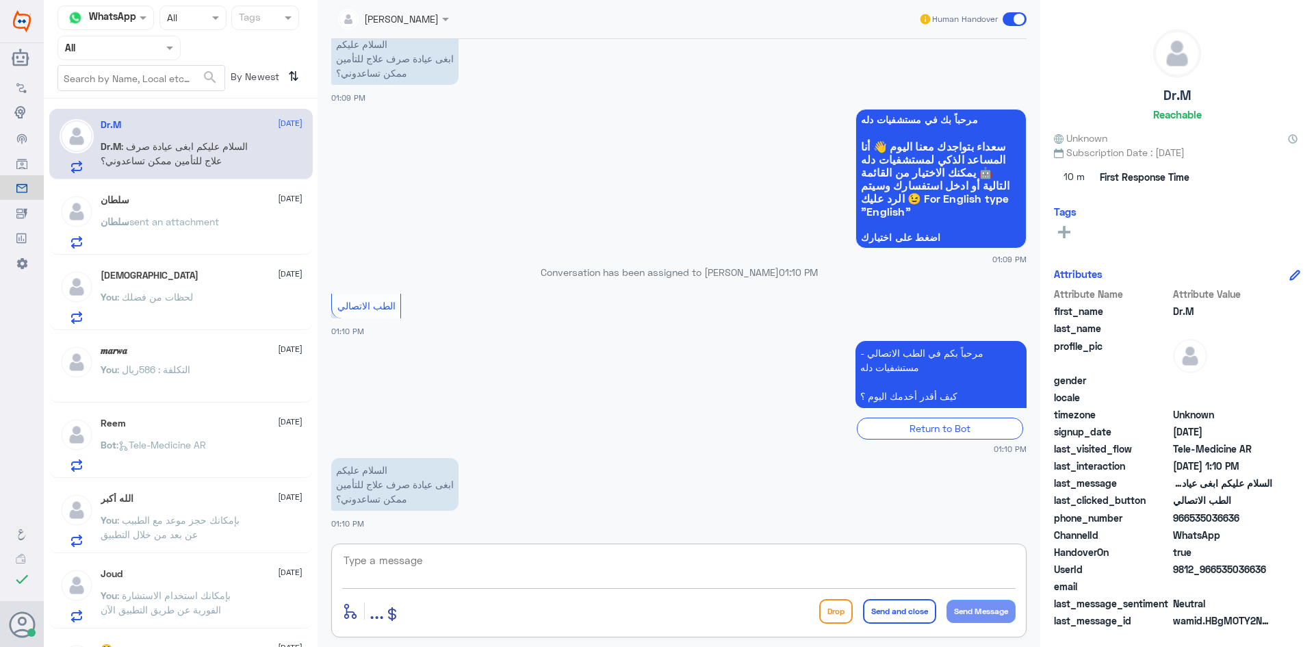
click at [484, 557] on textarea at bounding box center [679, 568] width 674 height 34
paste textarea "مرحبا معك [PERSON_NAME] من الطب الاتصالي"
type textarea "مرحبا معك [PERSON_NAME] من الطب الاتصالي"
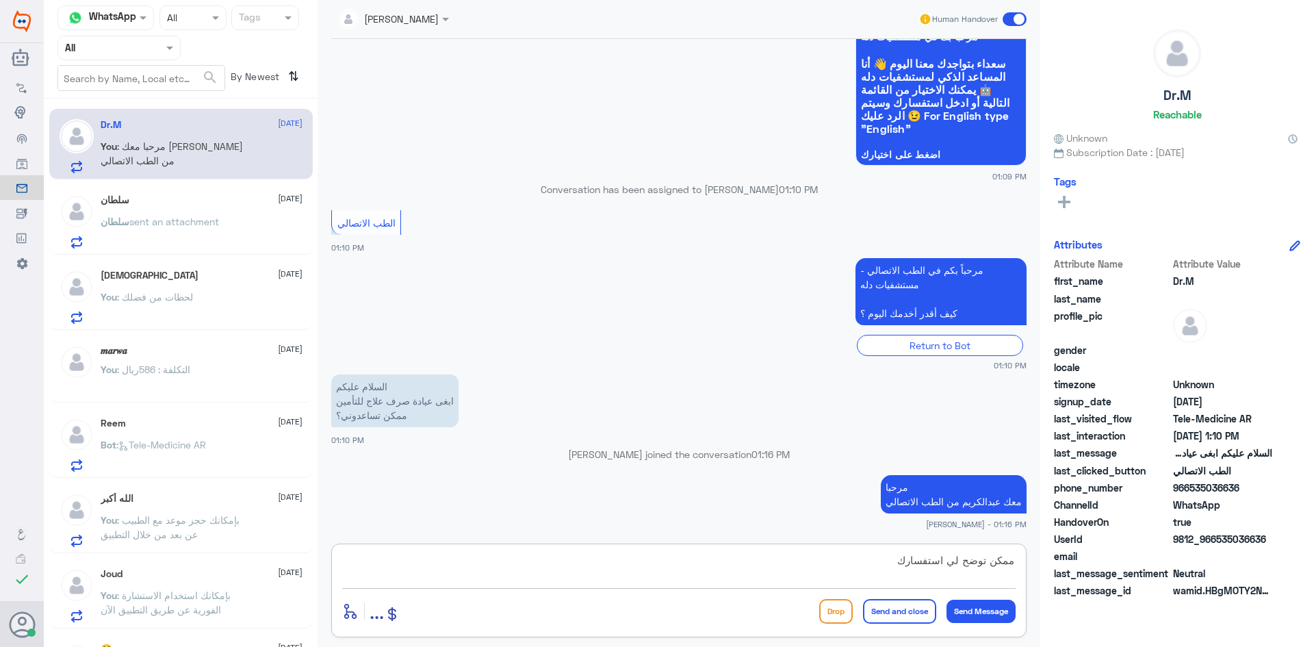
type textarea "ممكن توضح لي استفسارك"
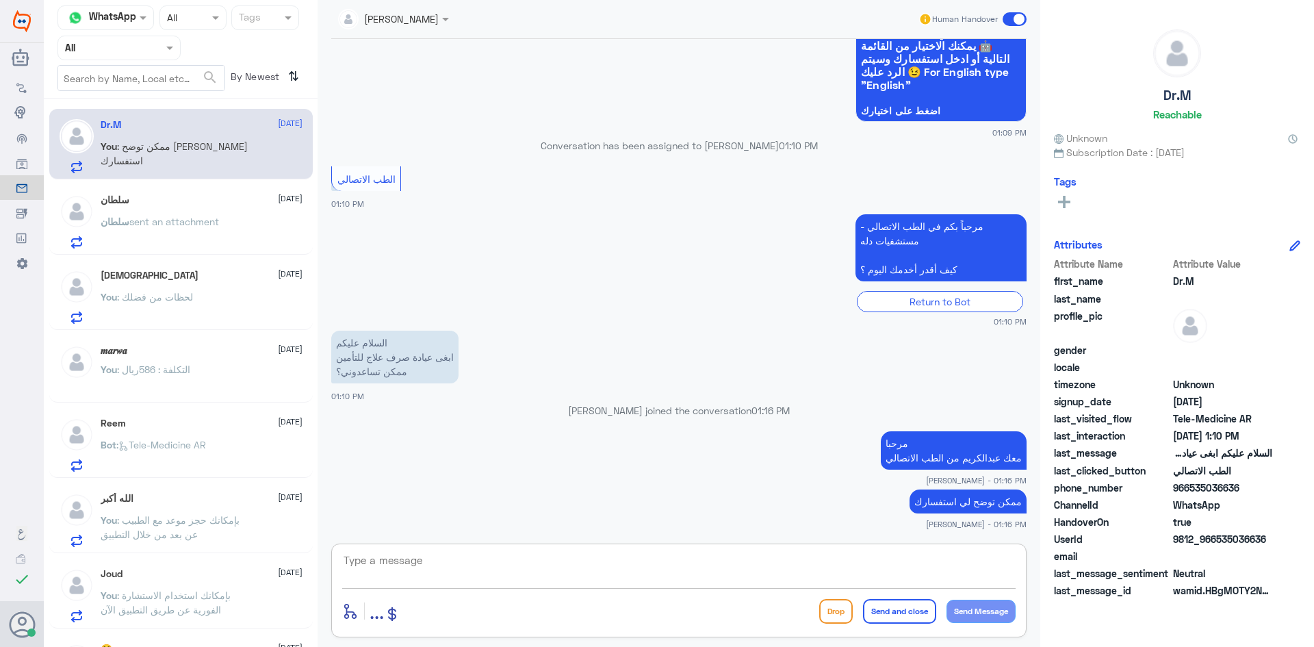
click at [233, 361] on div "𝒎𝒂𝒓𝒘𝒂 [DATE] You : التكلفة : 586ريال" at bounding box center [202, 370] width 202 height 51
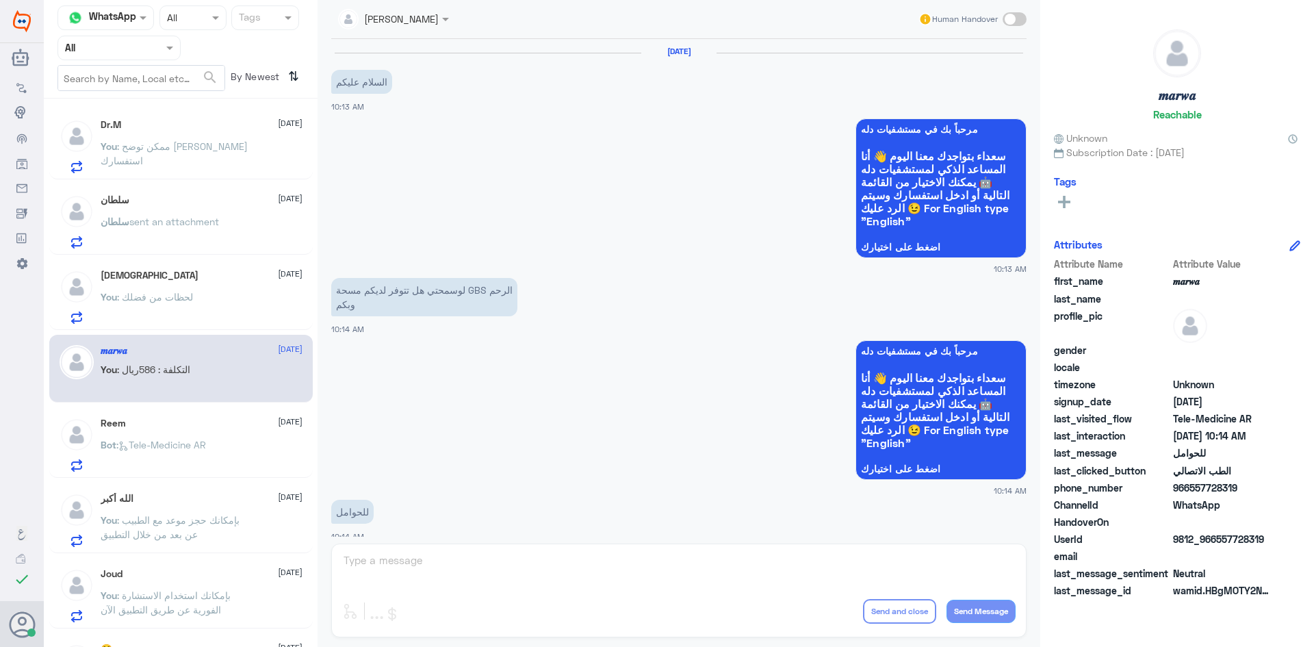
scroll to position [692, 0]
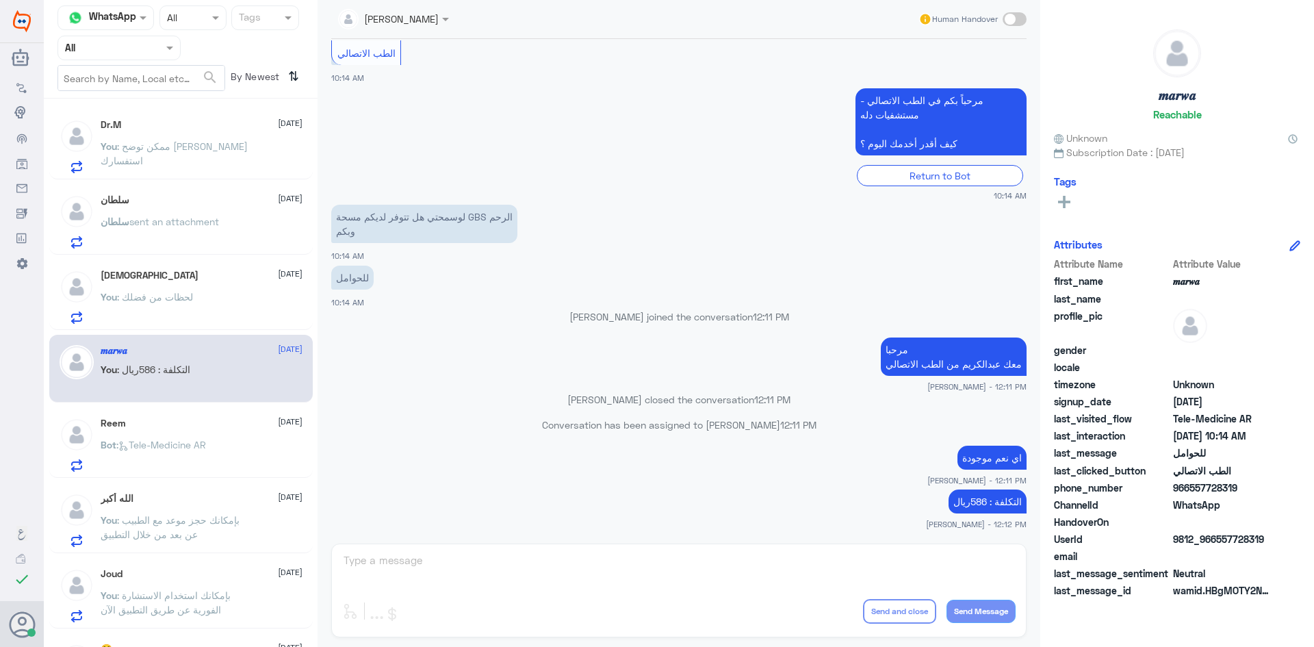
click at [232, 286] on div "[PERSON_NAME] [DATE] You : لحظات من فضلك" at bounding box center [202, 297] width 202 height 54
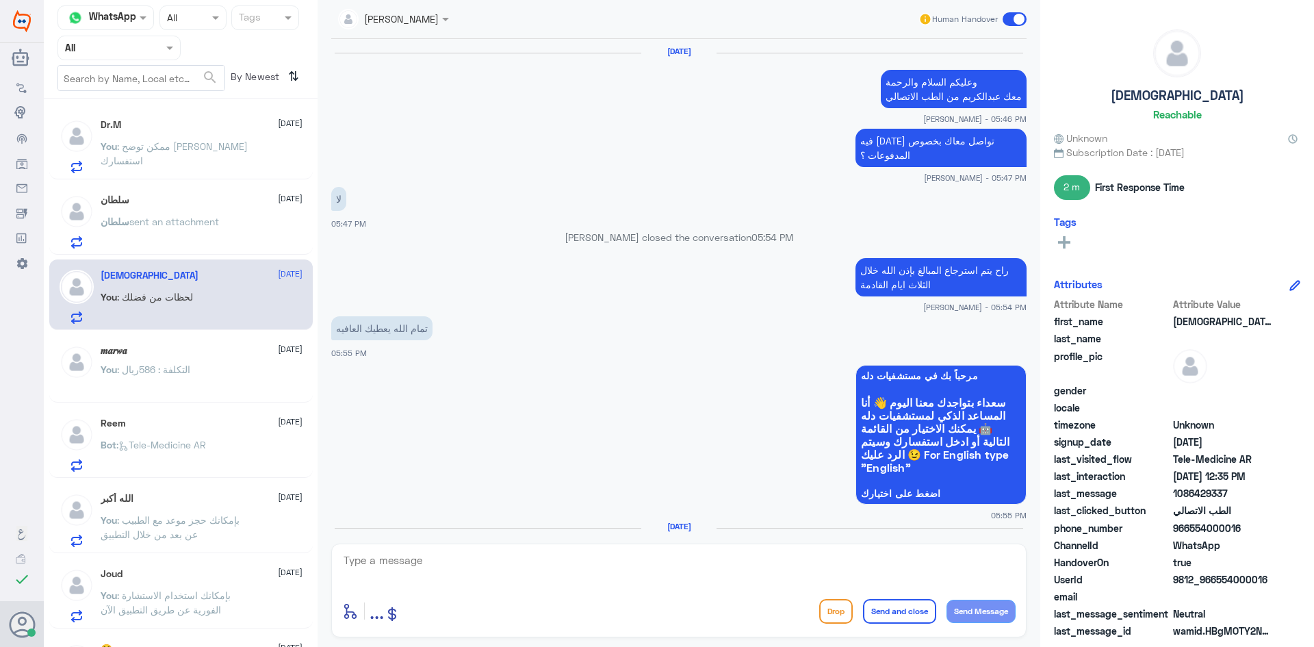
scroll to position [720, 0]
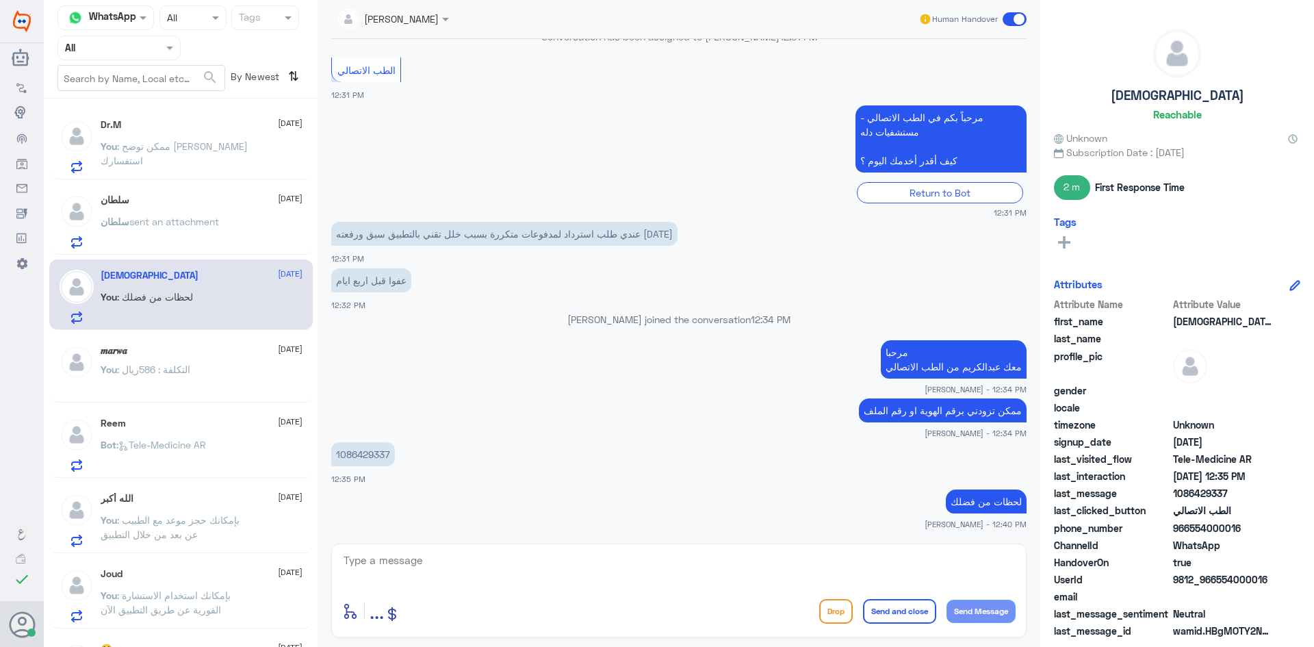
click at [522, 566] on textarea at bounding box center [679, 568] width 674 height 34
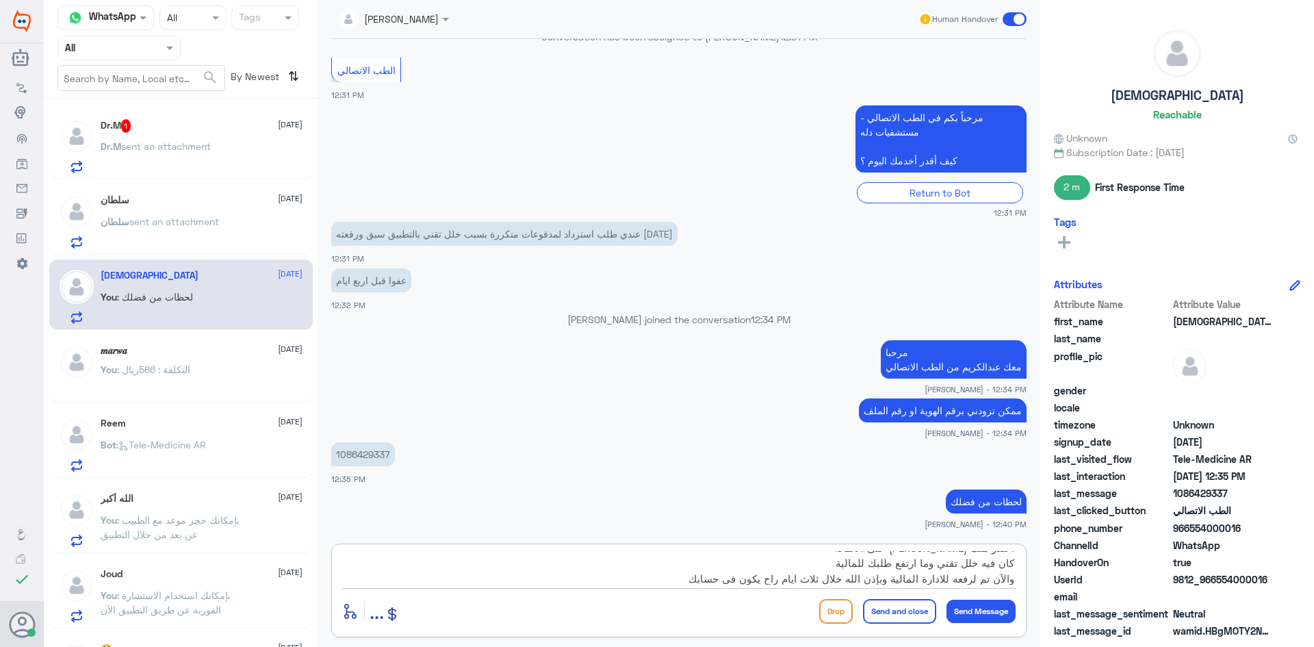
scroll to position [28, 0]
type textarea "اعتذر منك [PERSON_NAME] على الاطالة كان فيه خلل تقني وما ارتفع طلبك للمالية وال…"
drag, startPoint x: 904, startPoint y: 615, endPoint x: 904, endPoint y: 601, distance: 13.7
click at [906, 614] on button "Send and close" at bounding box center [899, 611] width 73 height 25
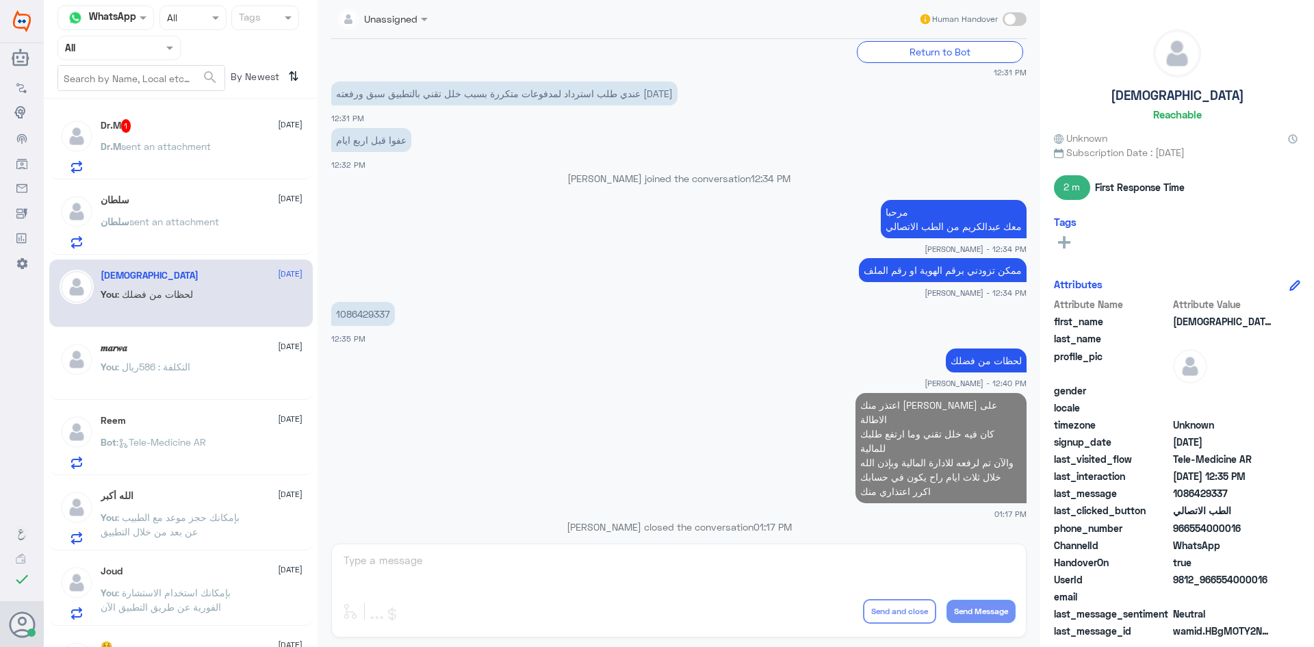
click at [241, 225] on div "سلطان sent an attachment" at bounding box center [202, 233] width 202 height 31
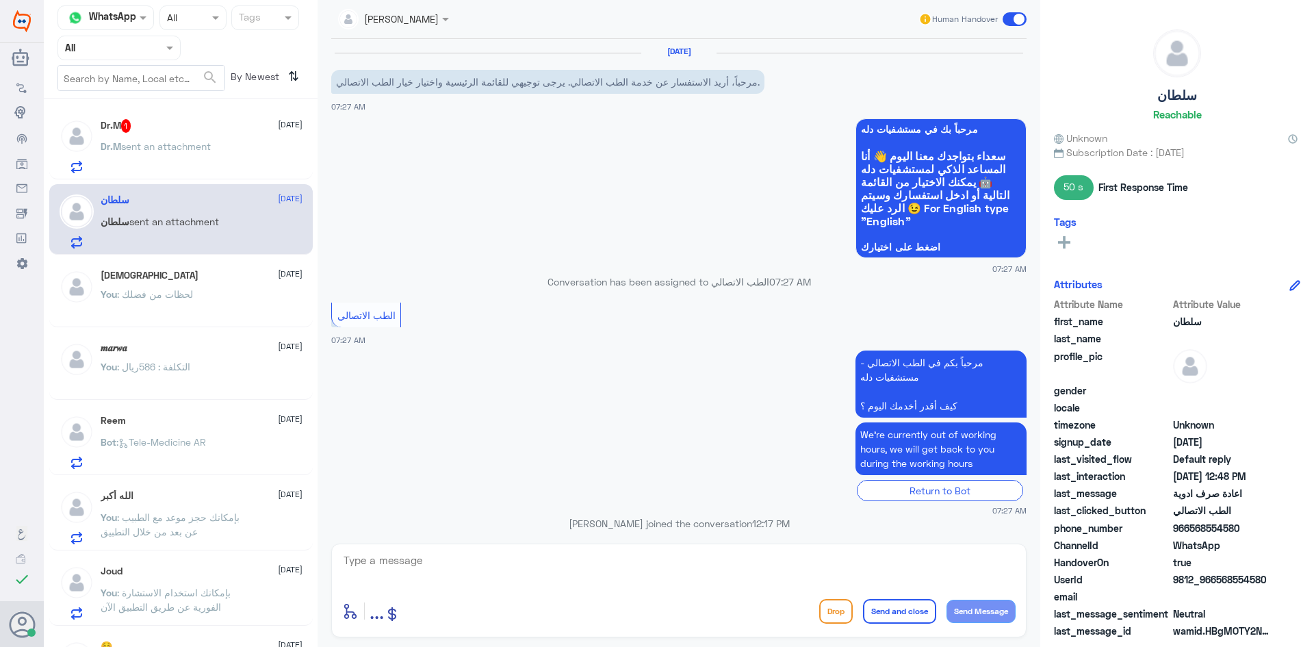
scroll to position [653, 0]
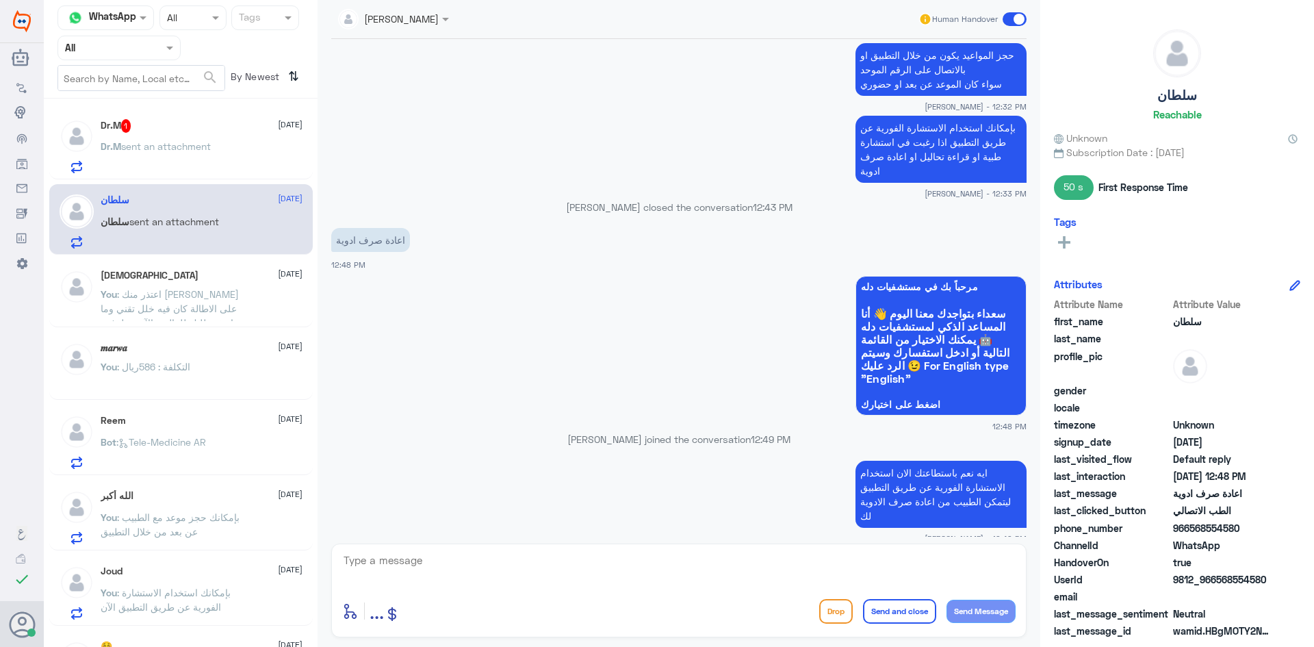
click at [1010, 17] on span at bounding box center [1015, 19] width 24 height 14
click at [0, 0] on input "checkbox" at bounding box center [0, 0] width 0 height 0
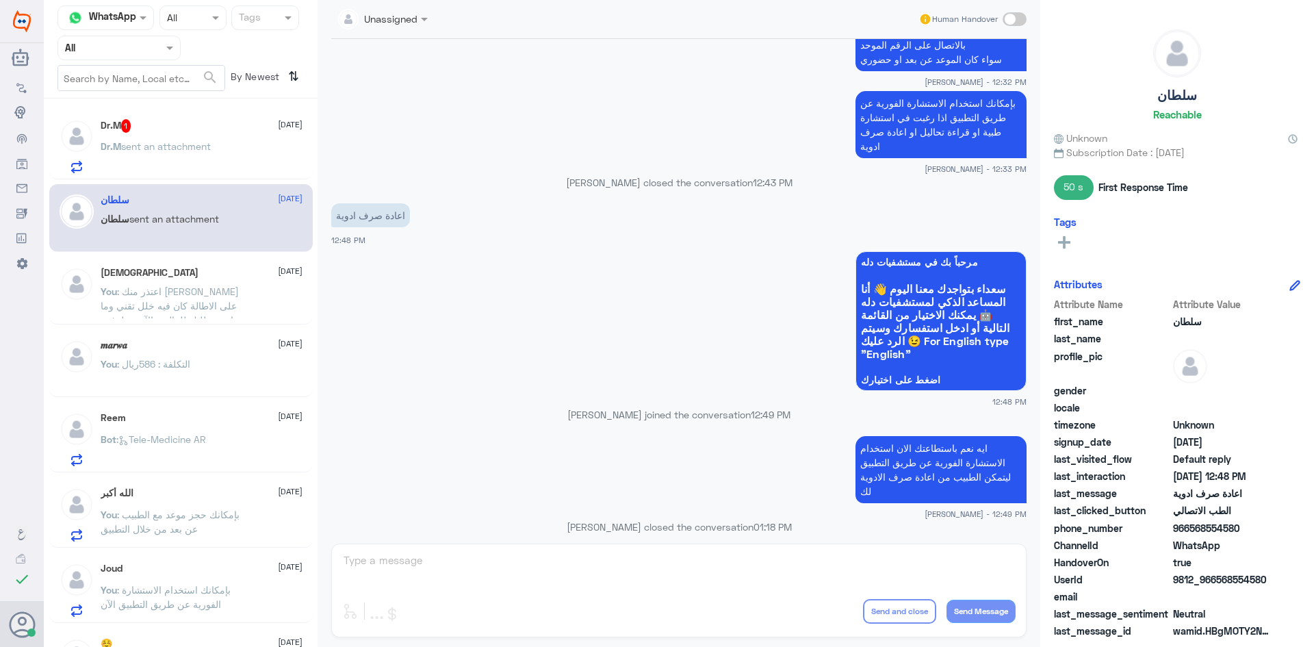
click at [187, 136] on div "Dr.M 1 [DATE] Dr.M sent an attachment" at bounding box center [202, 146] width 202 height 54
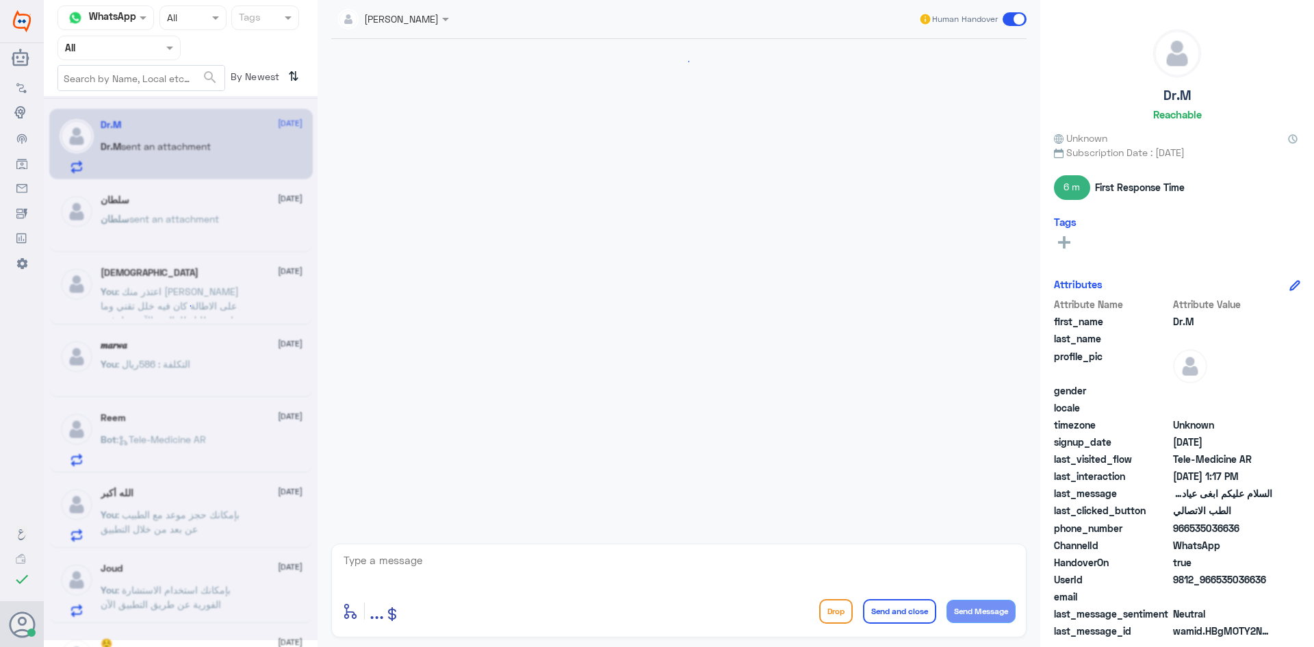
scroll to position [1030, 0]
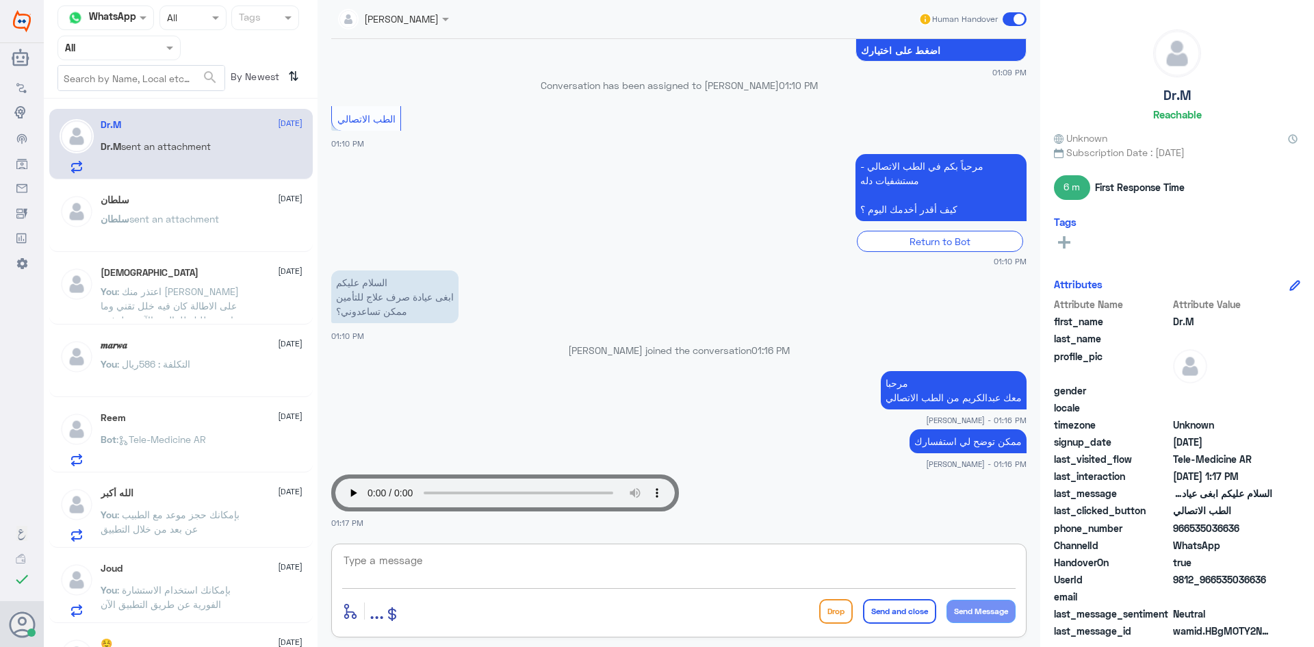
click at [659, 563] on textarea at bounding box center [679, 568] width 674 height 34
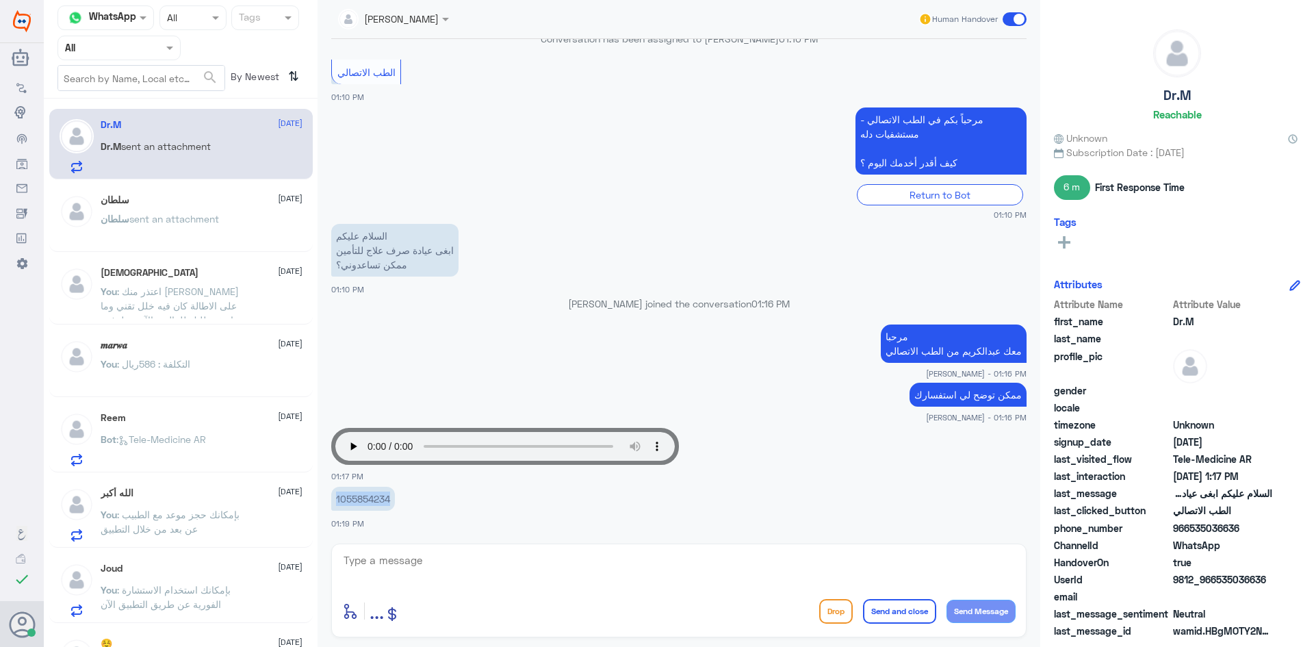
drag, startPoint x: 392, startPoint y: 496, endPoint x: 332, endPoint y: 502, distance: 59.8
click at [332, 502] on p "1055854234" at bounding box center [363, 499] width 64 height 24
copy p "1055854234"
click at [597, 558] on textarea at bounding box center [679, 568] width 674 height 34
type textarea "تم تحديث التأمين"
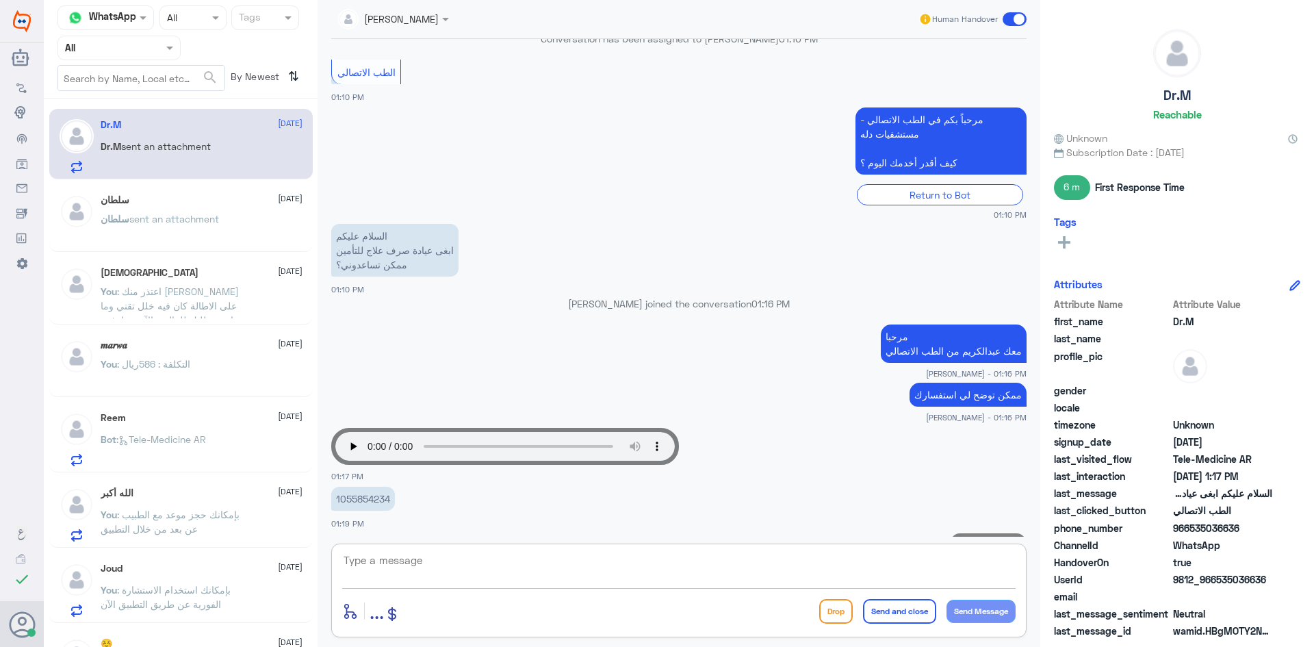
scroll to position [1120, 0]
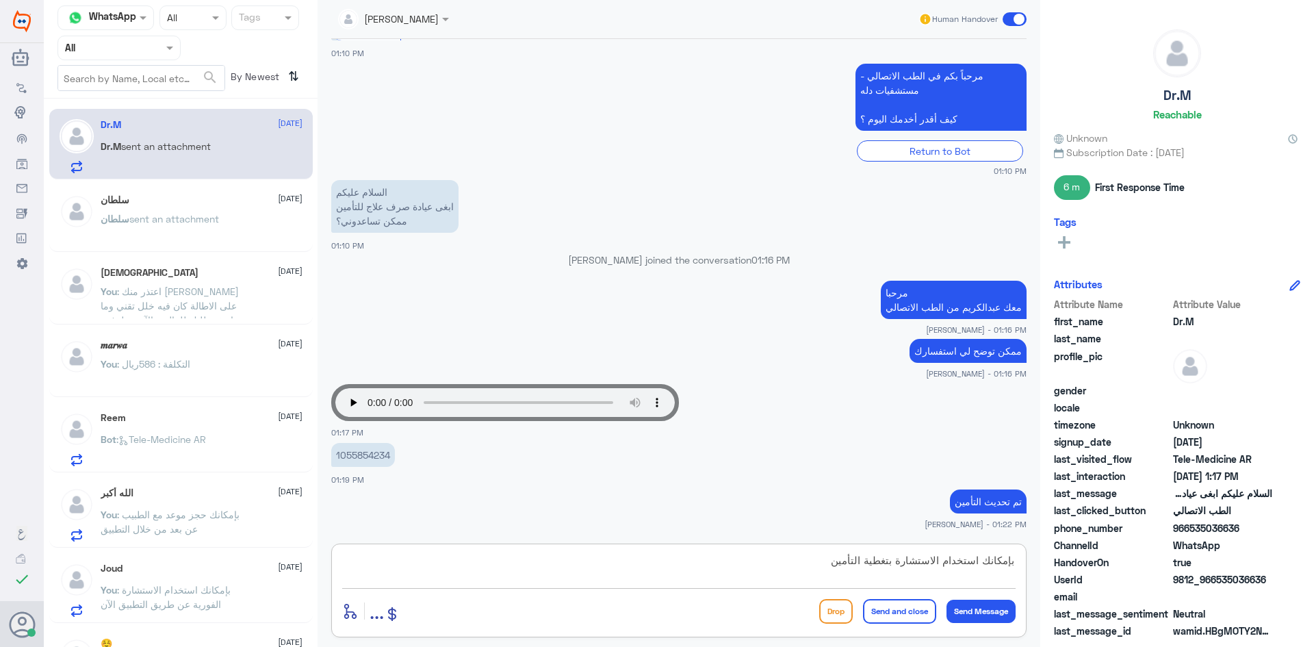
type textarea "بإمكانك استخدام الاستشارة بتغطية التأمين"
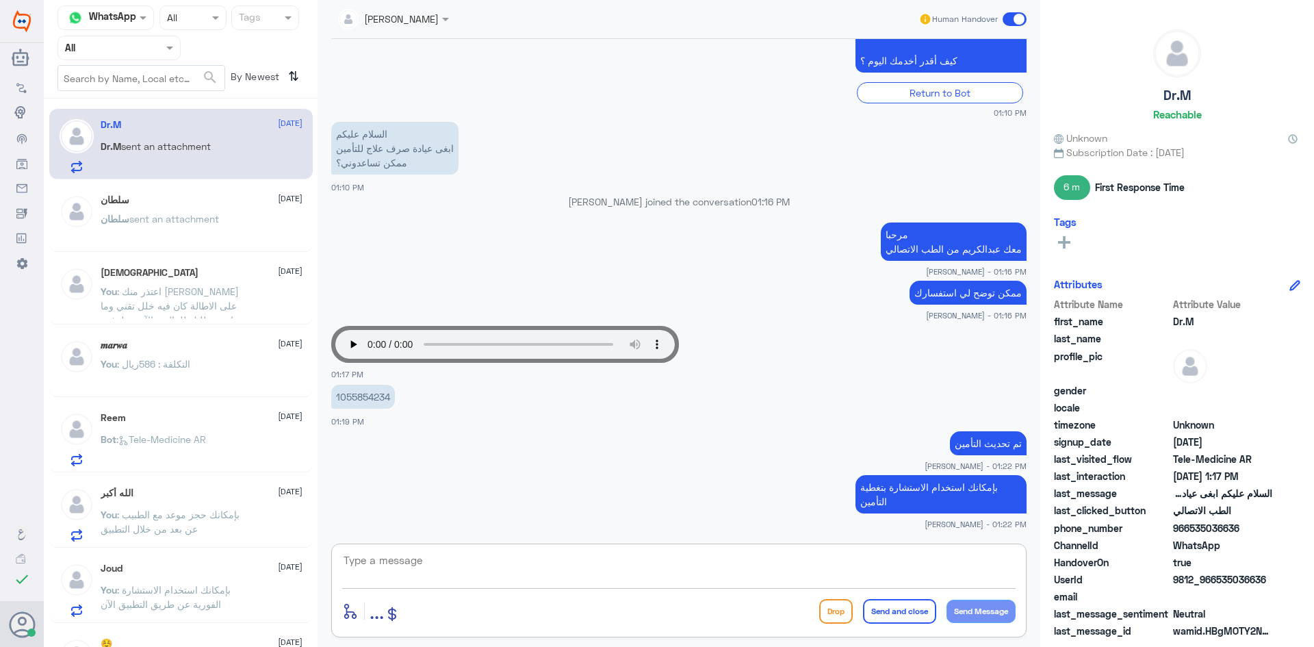
scroll to position [1225, 0]
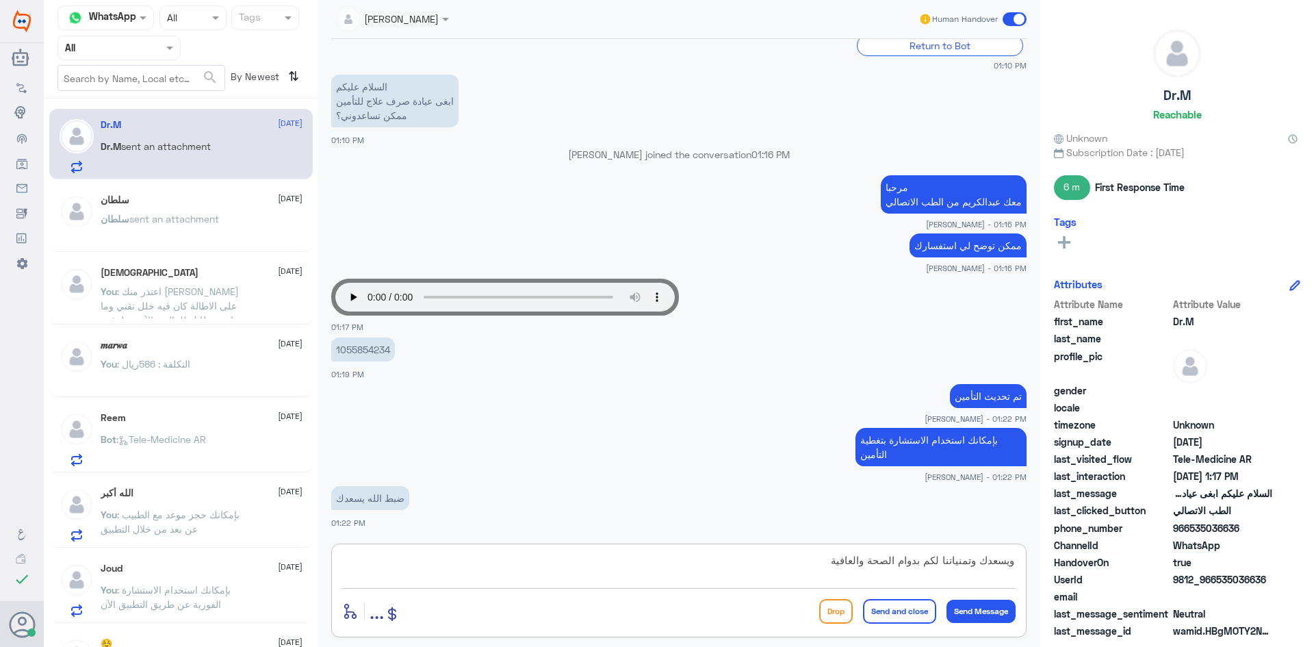
type textarea "ويسعدك وتمنياتنا لكم بدوام الصحة والعافية"
click at [908, 616] on button "Send and close" at bounding box center [899, 611] width 73 height 25
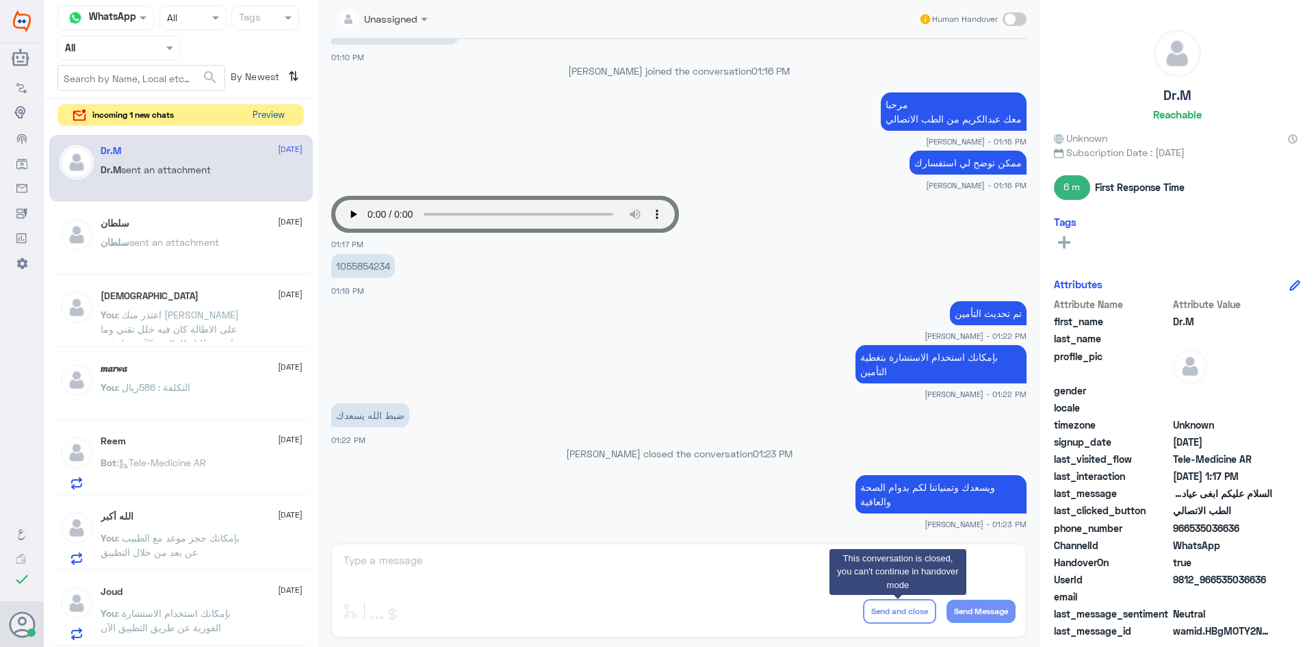
click at [262, 120] on button "Preview" at bounding box center [268, 115] width 42 height 21
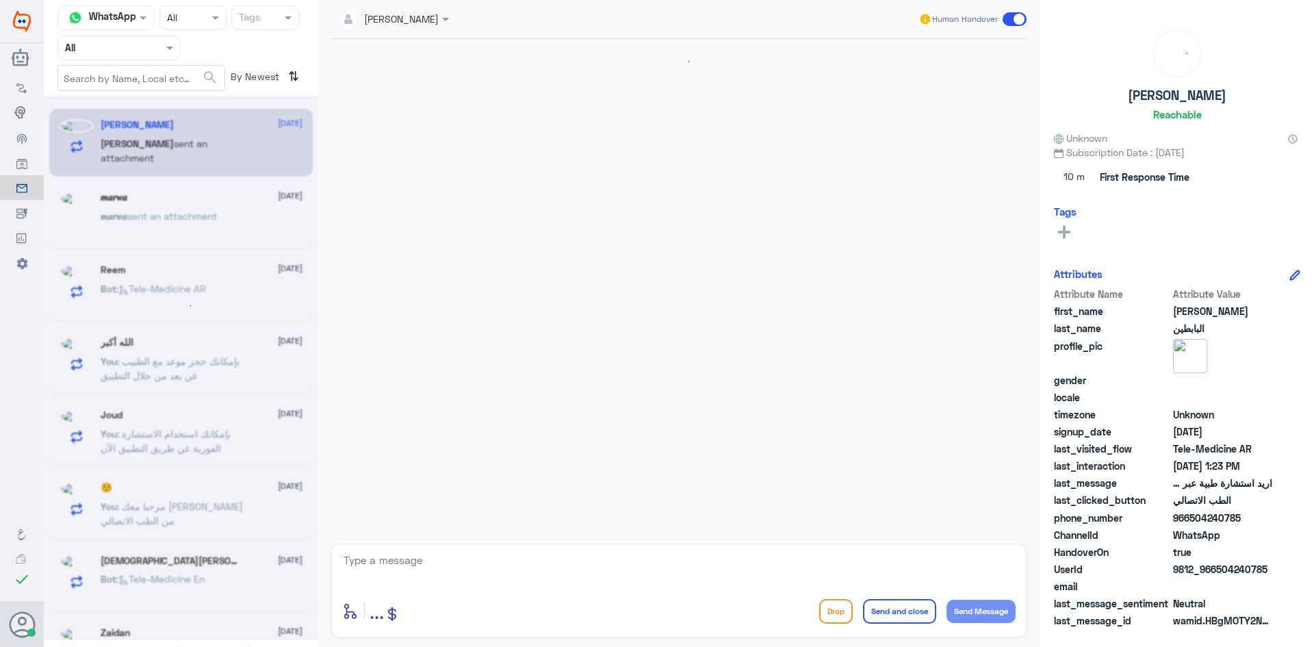
scroll to position [576, 0]
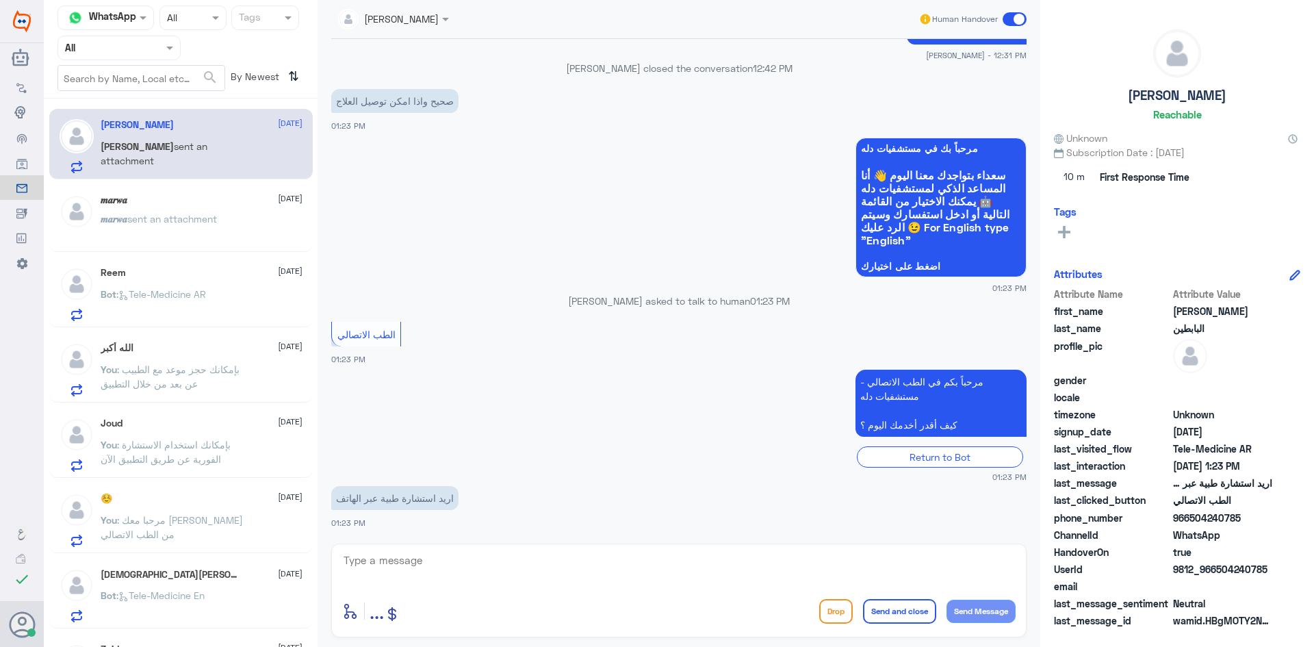
click at [400, 568] on textarea at bounding box center [679, 568] width 674 height 34
click at [443, 572] on textarea at bounding box center [679, 568] width 674 height 34
drag, startPoint x: 1241, startPoint y: 520, endPoint x: 1191, endPoint y: 524, distance: 50.1
click at [1191, 524] on span "966504240785" at bounding box center [1222, 518] width 99 height 14
copy span "504240785"
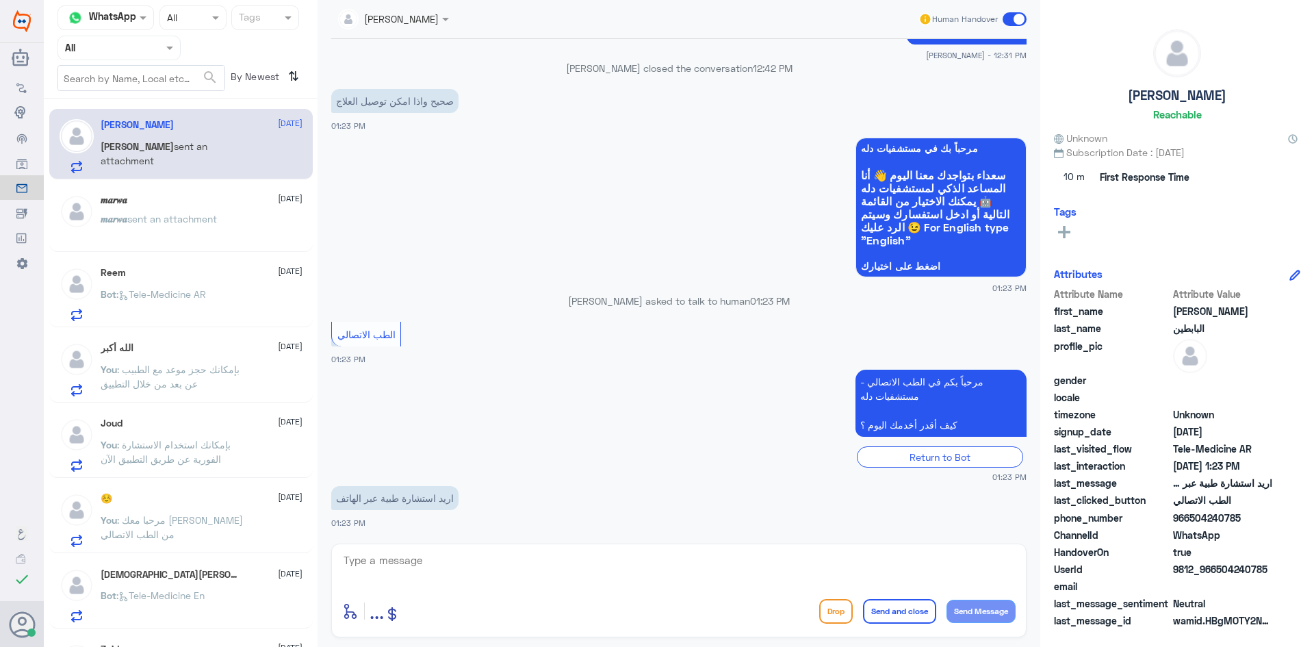
click at [494, 564] on textarea at bounding box center [679, 568] width 674 height 34
click at [1006, 16] on span at bounding box center [1015, 19] width 24 height 14
click at [0, 0] on input "checkbox" at bounding box center [0, 0] width 0 height 0
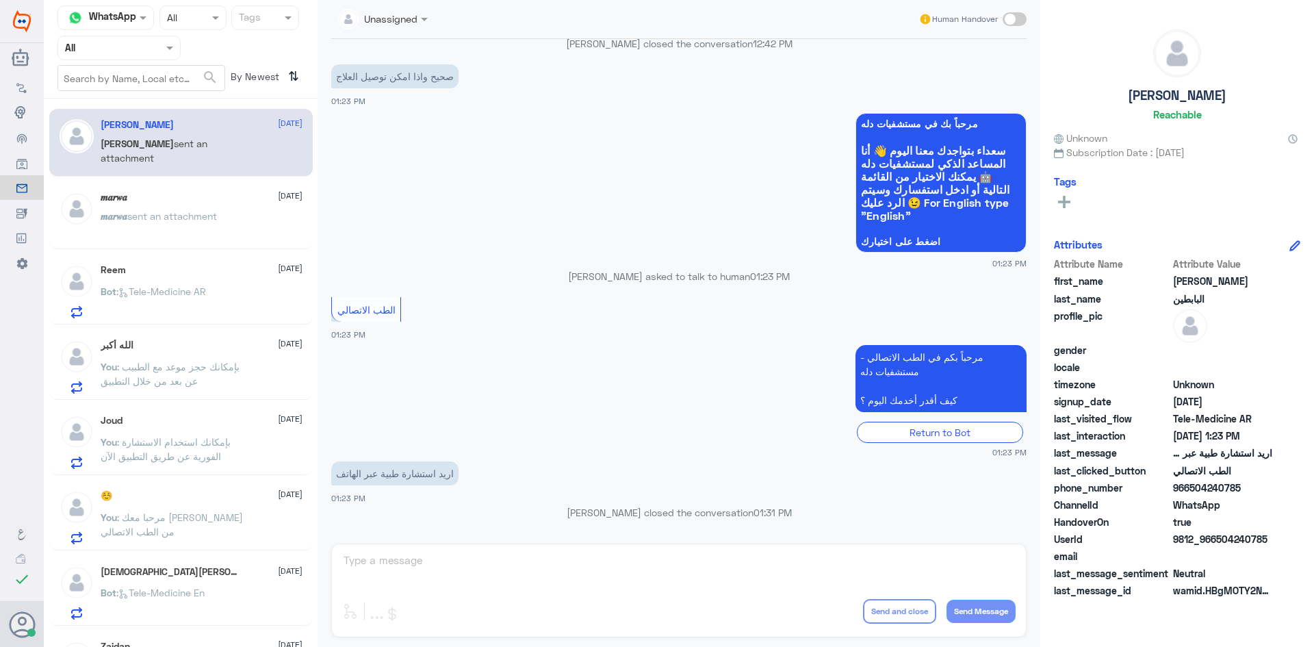
click at [183, 205] on div "𝒎𝒂𝒓𝒘𝒂 [DATE] 𝒎𝒂𝒓𝒘𝒂 sent an attachment" at bounding box center [202, 217] width 202 height 51
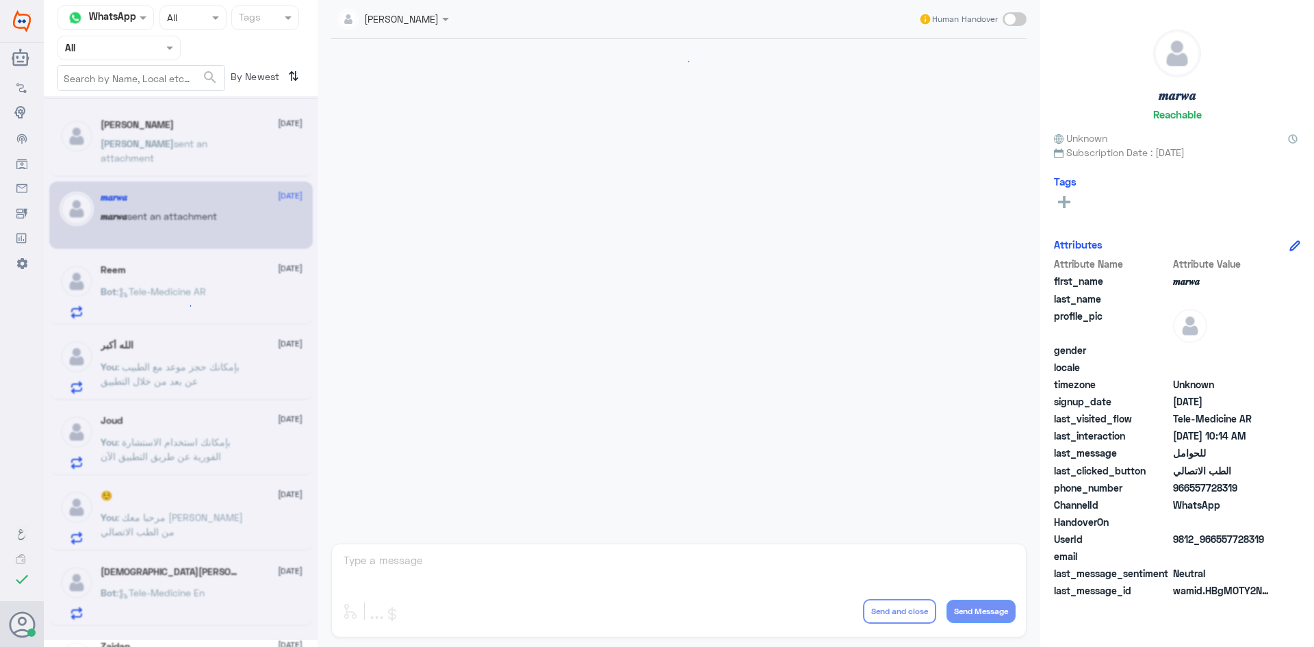
scroll to position [692, 0]
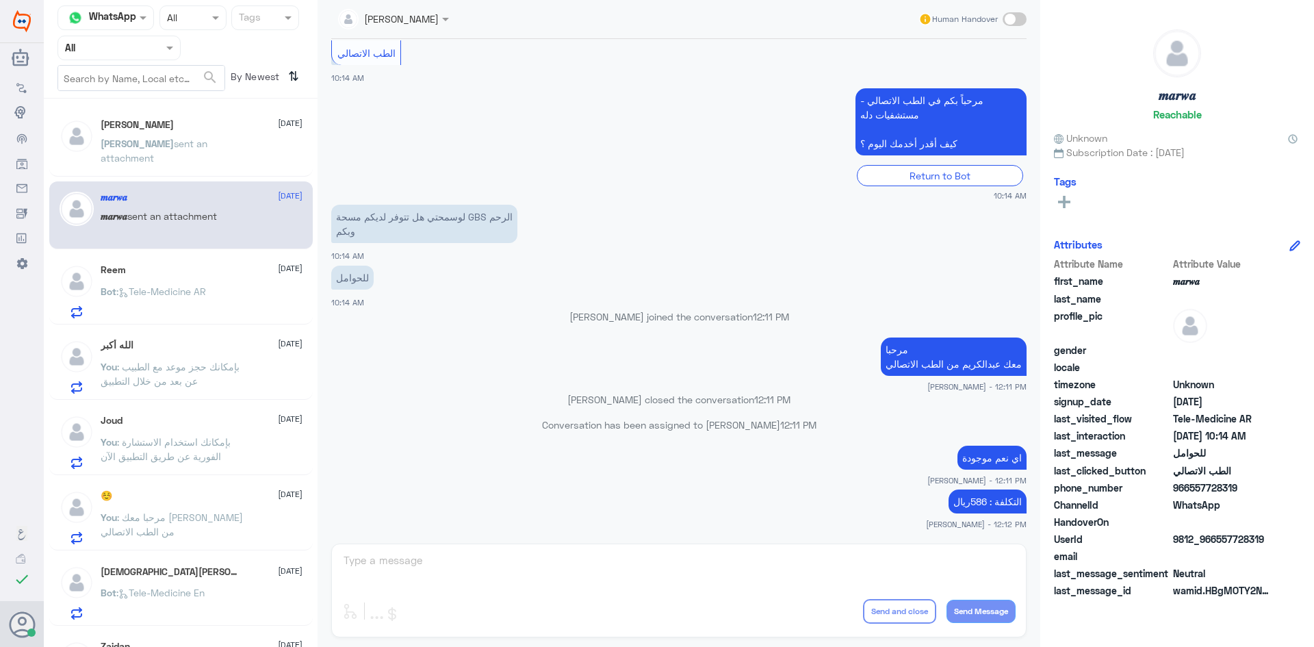
click at [198, 154] on p "[PERSON_NAME] sent an attachment" at bounding box center [178, 153] width 154 height 34
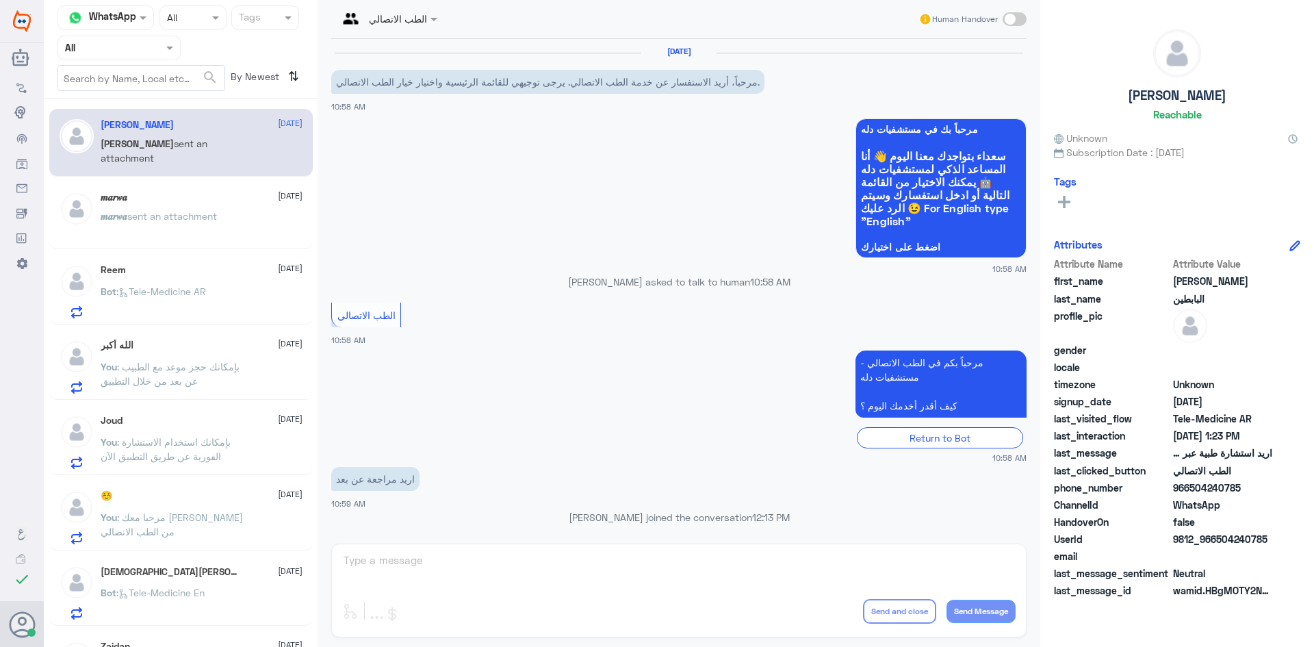
scroll to position [601, 0]
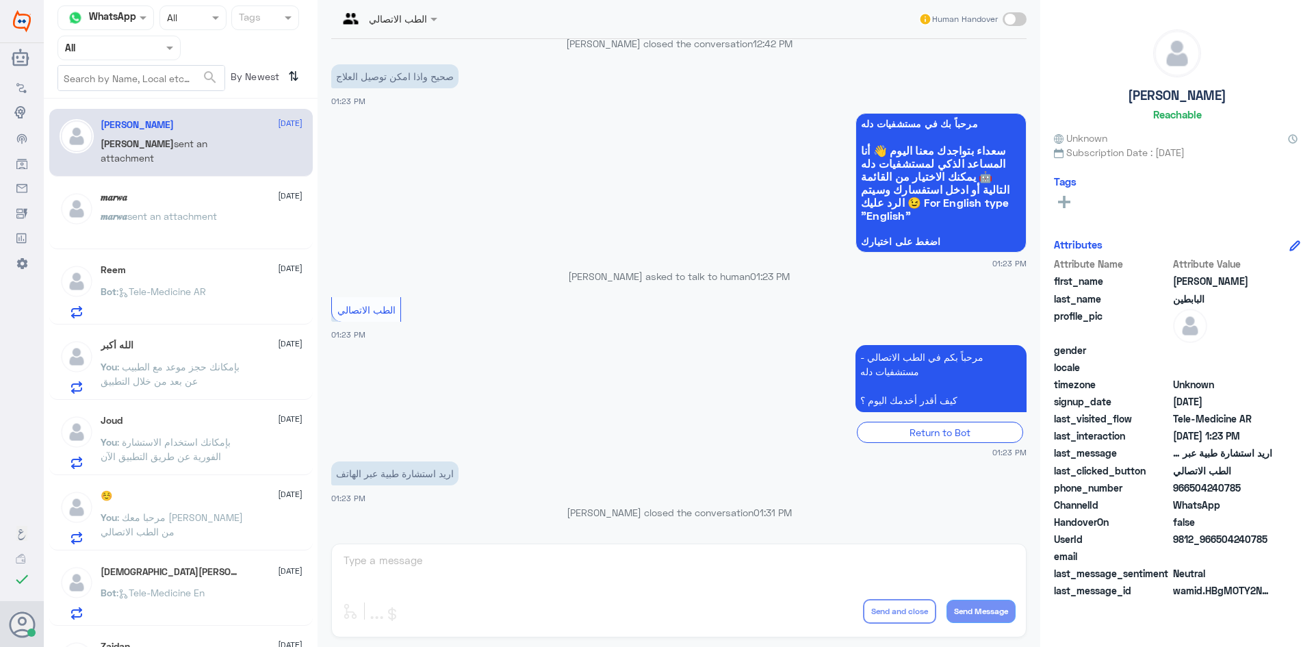
click at [1022, 18] on span at bounding box center [1015, 19] width 24 height 14
click at [0, 0] on input "checkbox" at bounding box center [0, 0] width 0 height 0
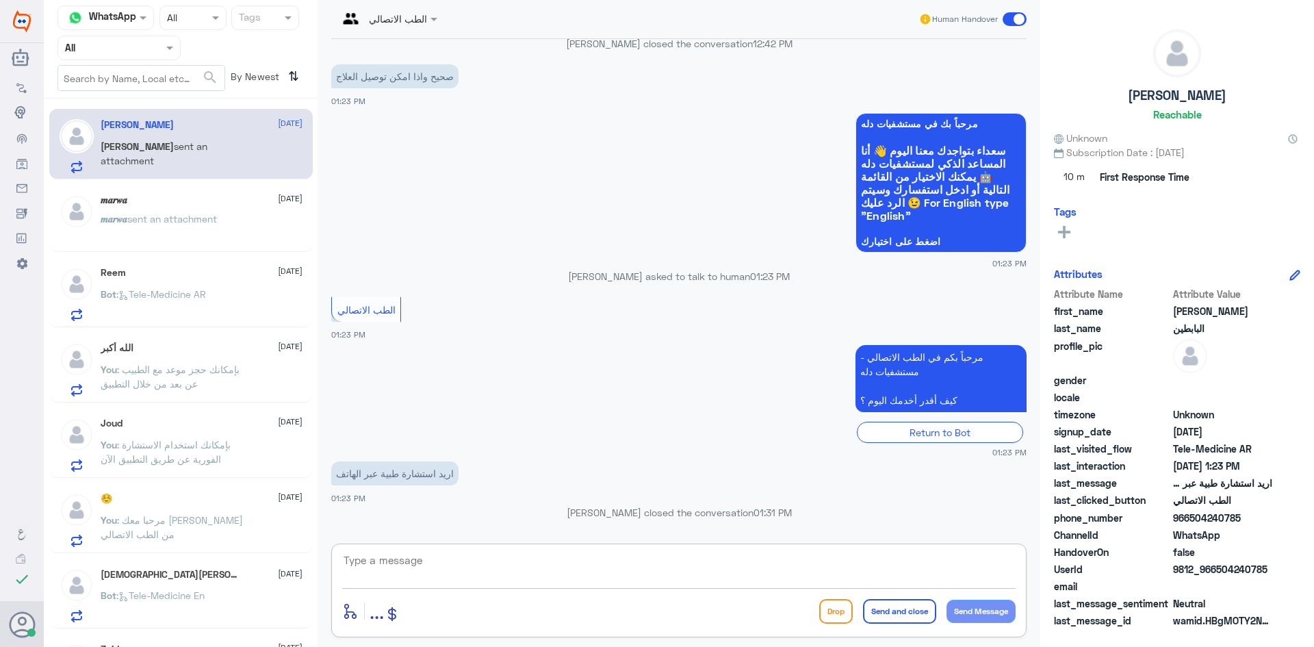
click at [852, 559] on textarea at bounding box center [679, 568] width 674 height 34
type textarea "تم التواصل هاتفياً تمنياتنا لكم بدوام الصحة والعافية"
click at [887, 615] on button "Send and close" at bounding box center [899, 611] width 73 height 25
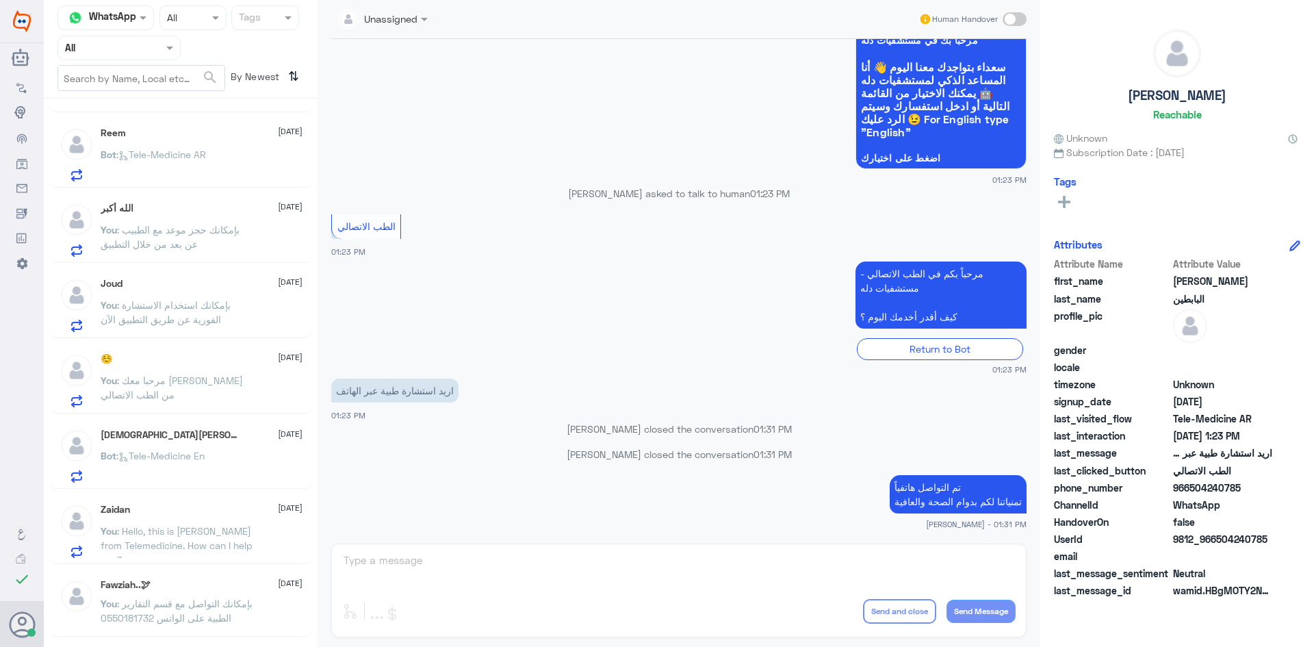
scroll to position [205, 0]
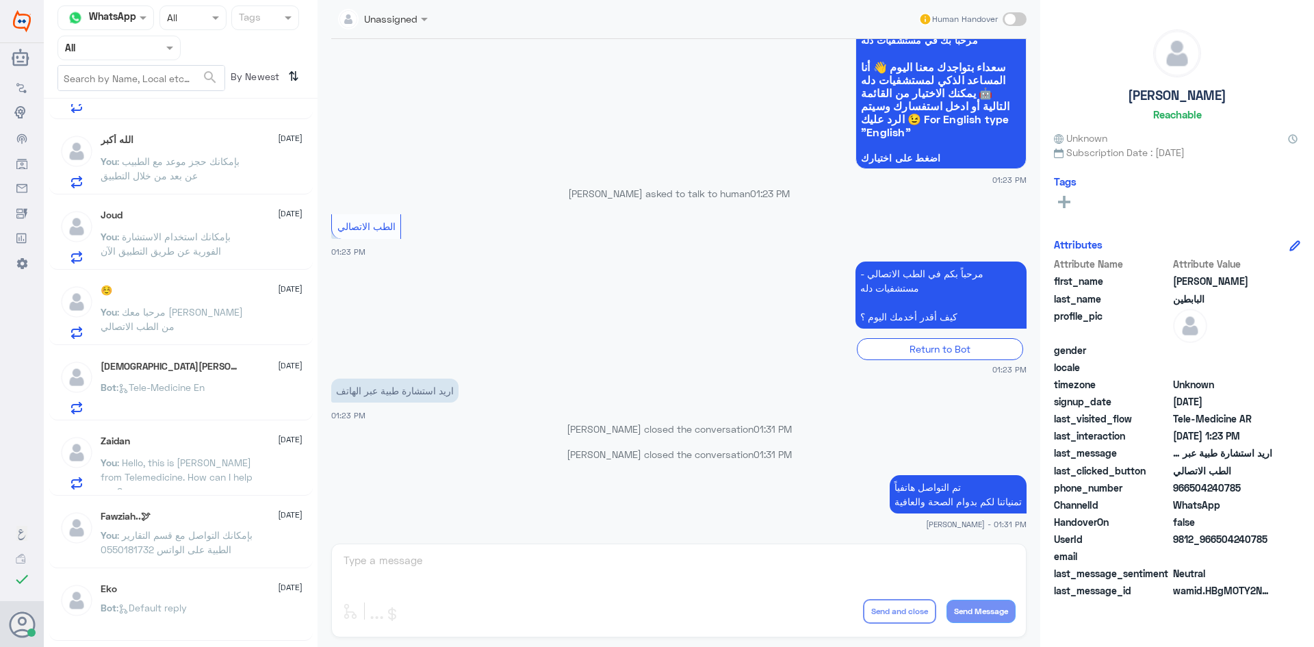
click at [259, 318] on div "You : مرحبا معك [PERSON_NAME] من الطب الاتصالي" at bounding box center [202, 323] width 202 height 31
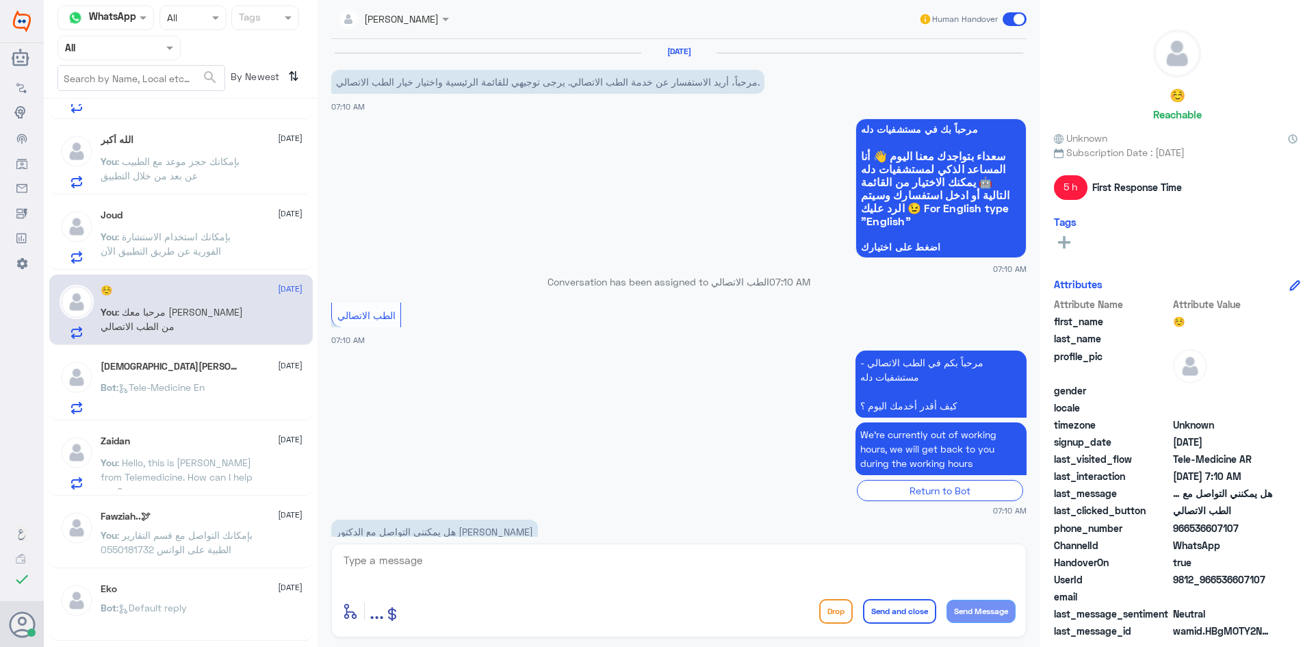
scroll to position [116, 0]
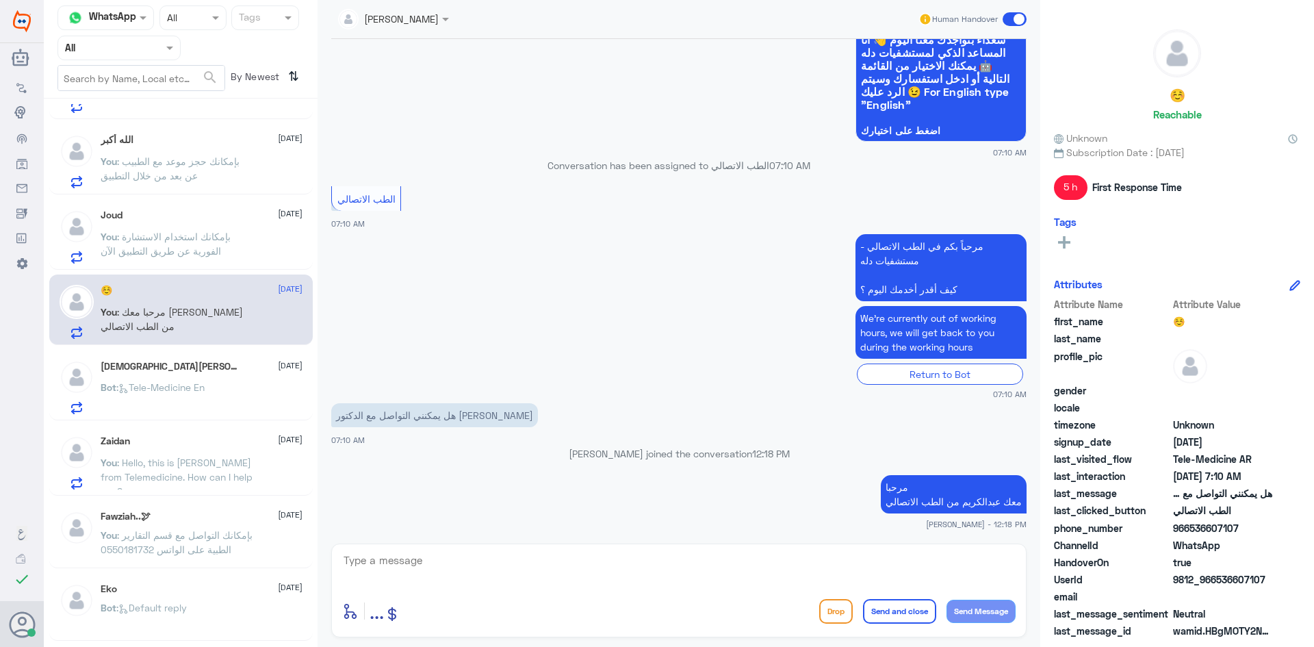
click at [1010, 17] on span at bounding box center [1015, 19] width 24 height 14
click at [0, 0] on input "checkbox" at bounding box center [0, 0] width 0 height 0
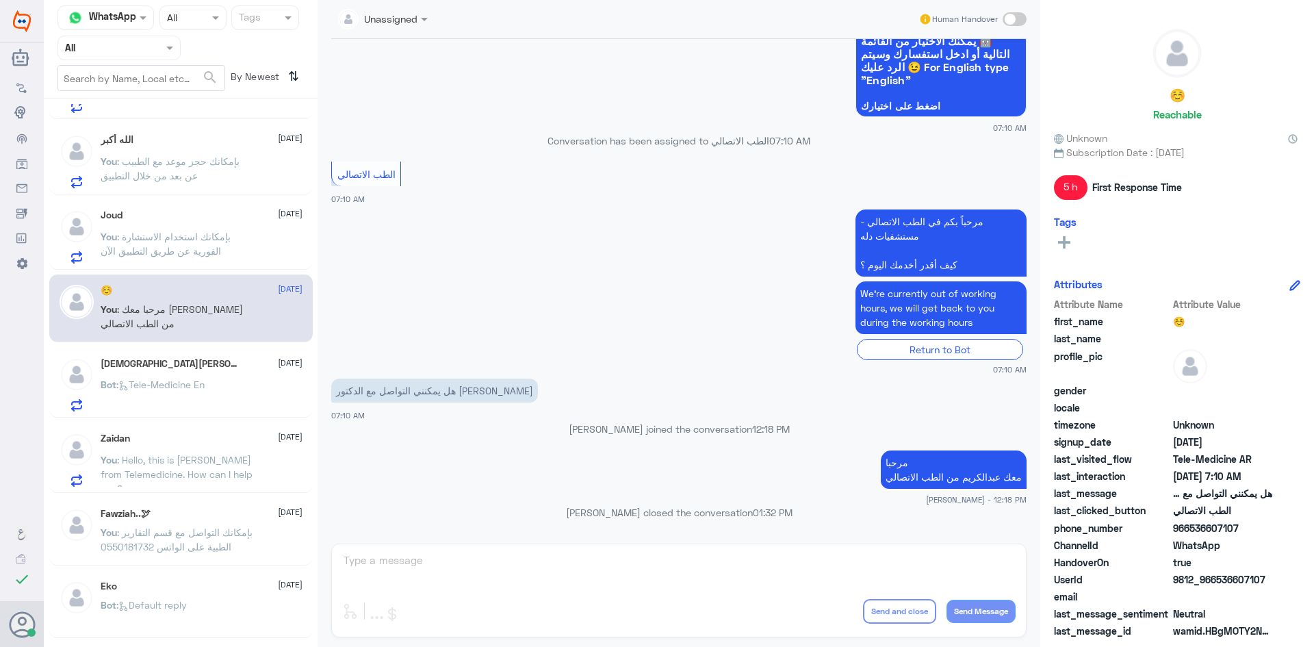
click at [170, 216] on div "Joud [DATE]" at bounding box center [202, 215] width 202 height 12
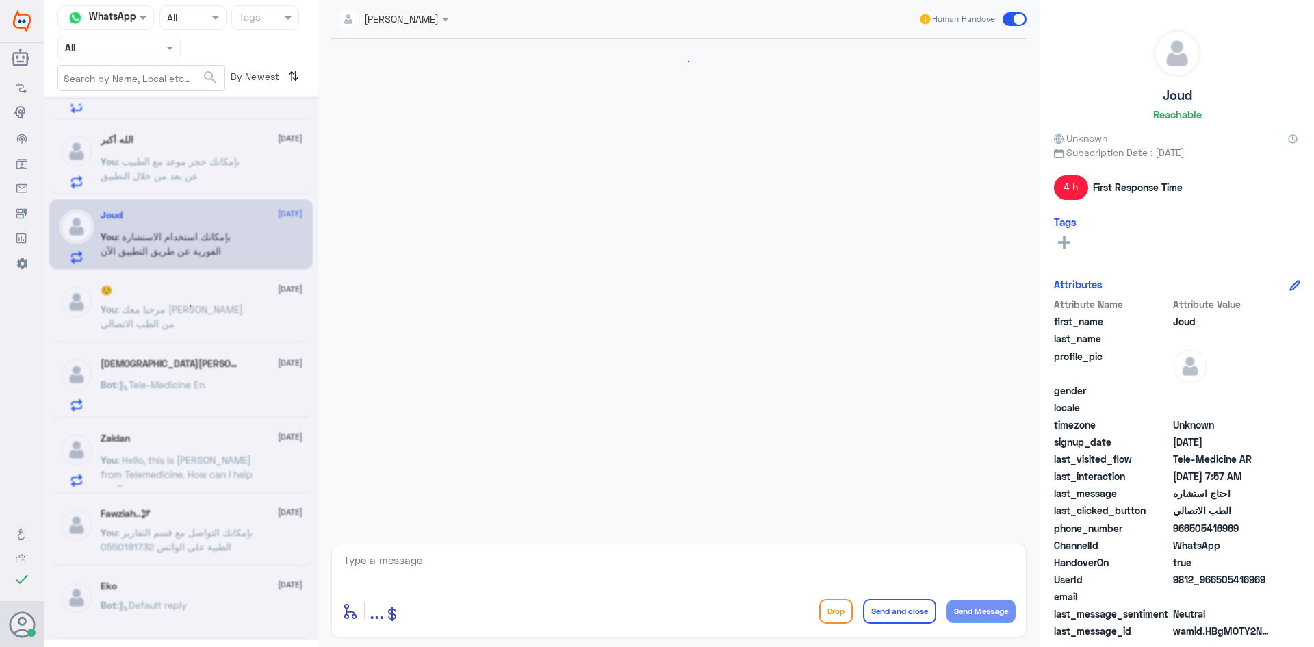
scroll to position [175, 0]
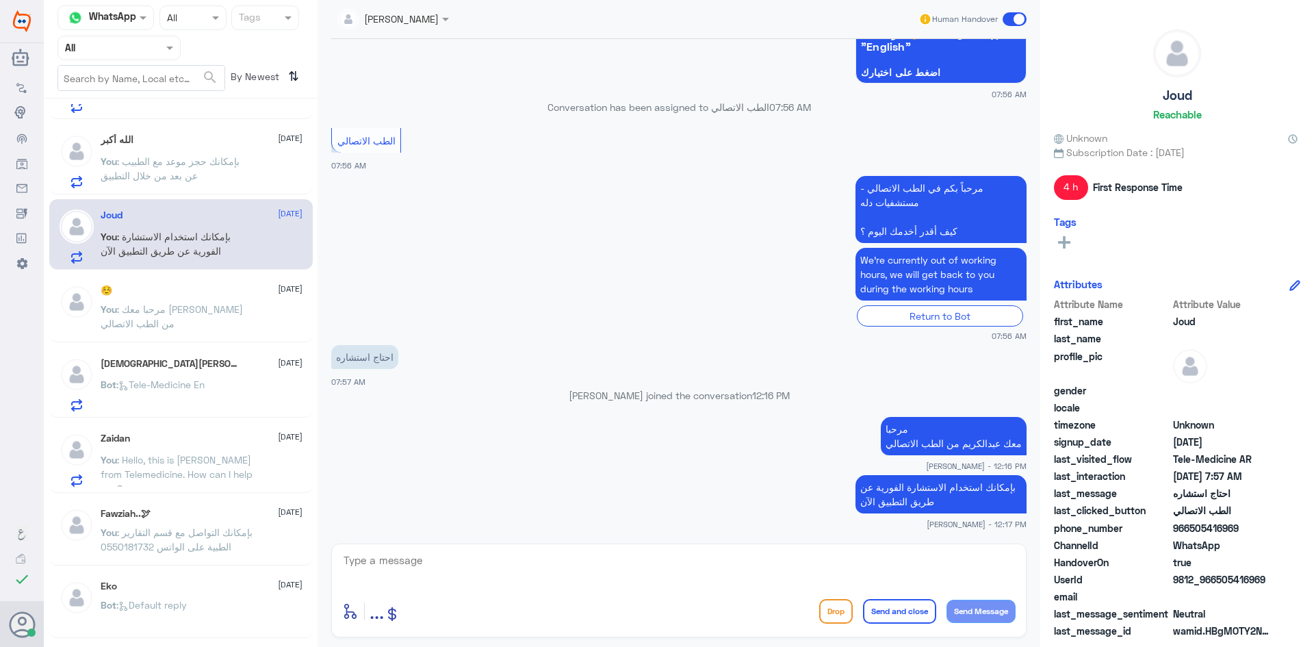
click at [164, 163] on span ": بإمكانك حجز موعد مع الطبيب عن بعد من خلال التطبيق" at bounding box center [170, 168] width 139 height 26
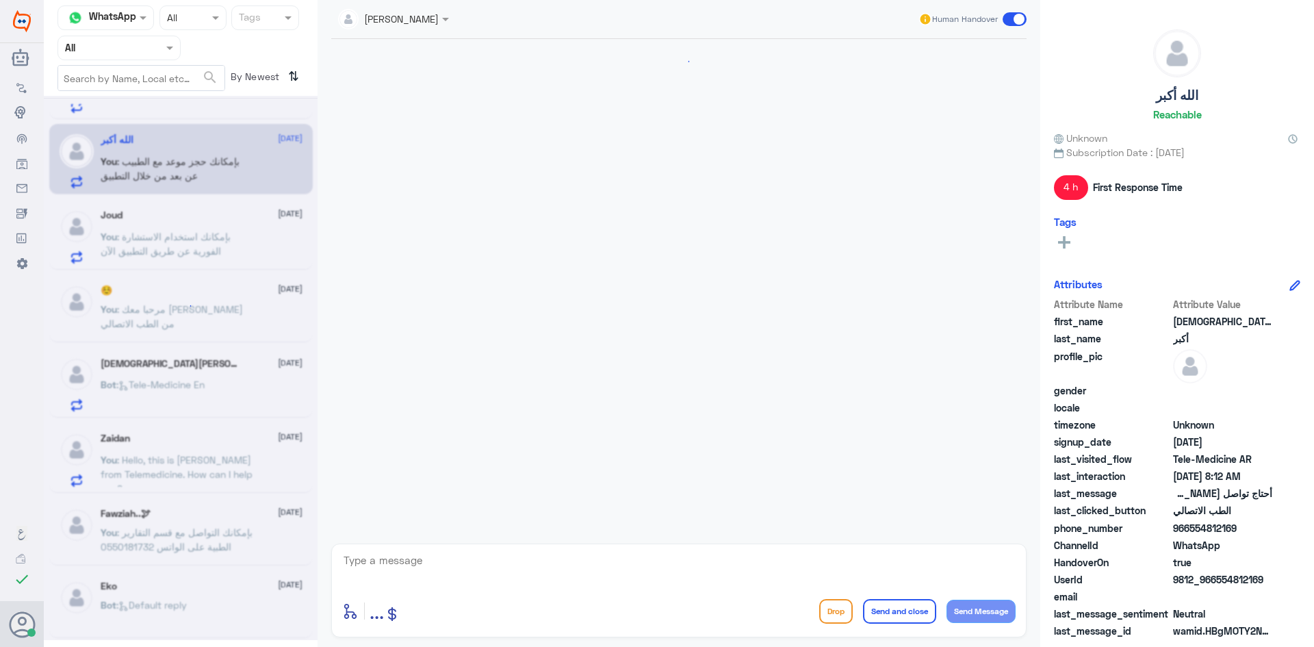
scroll to position [175, 0]
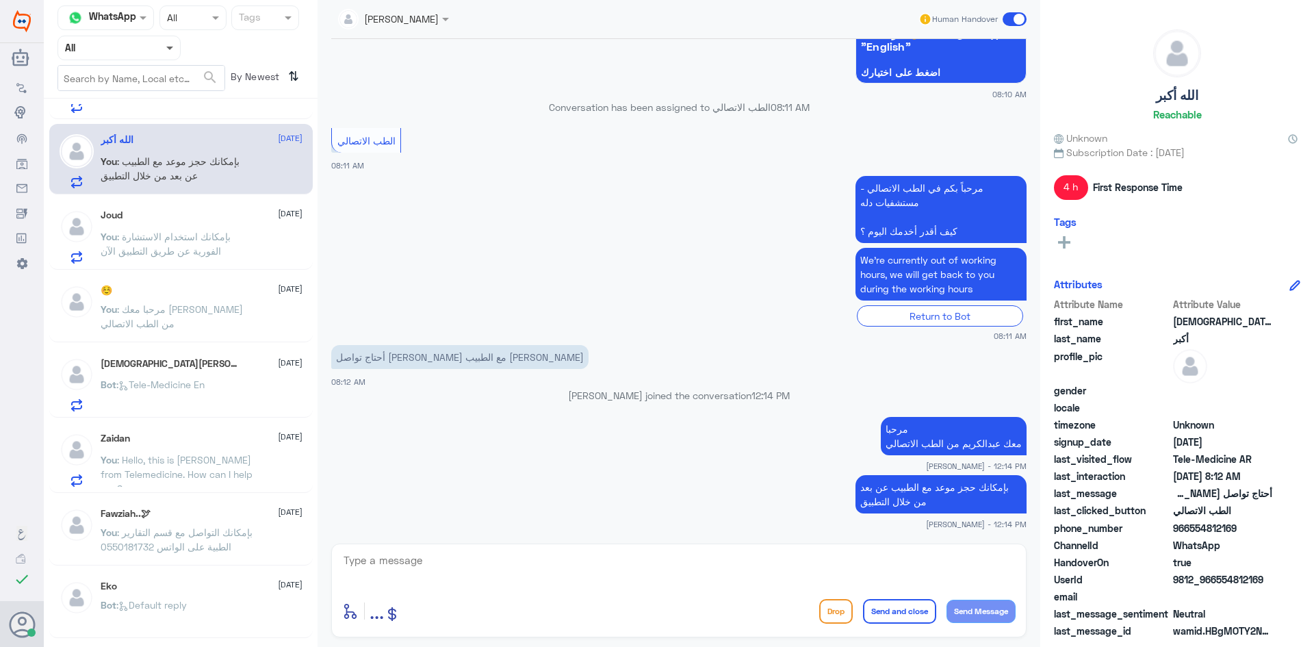
click at [167, 48] on span at bounding box center [169, 49] width 7 height 5
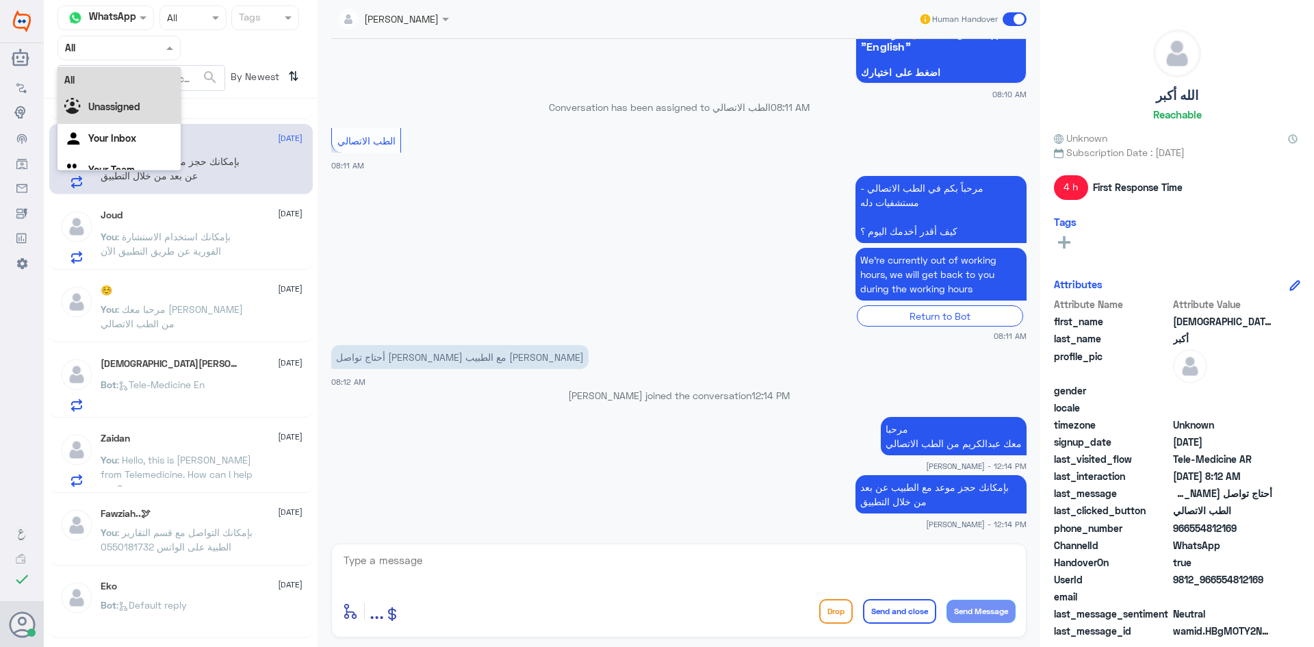
click at [130, 107] on b "Unassigned" at bounding box center [114, 107] width 52 height 12
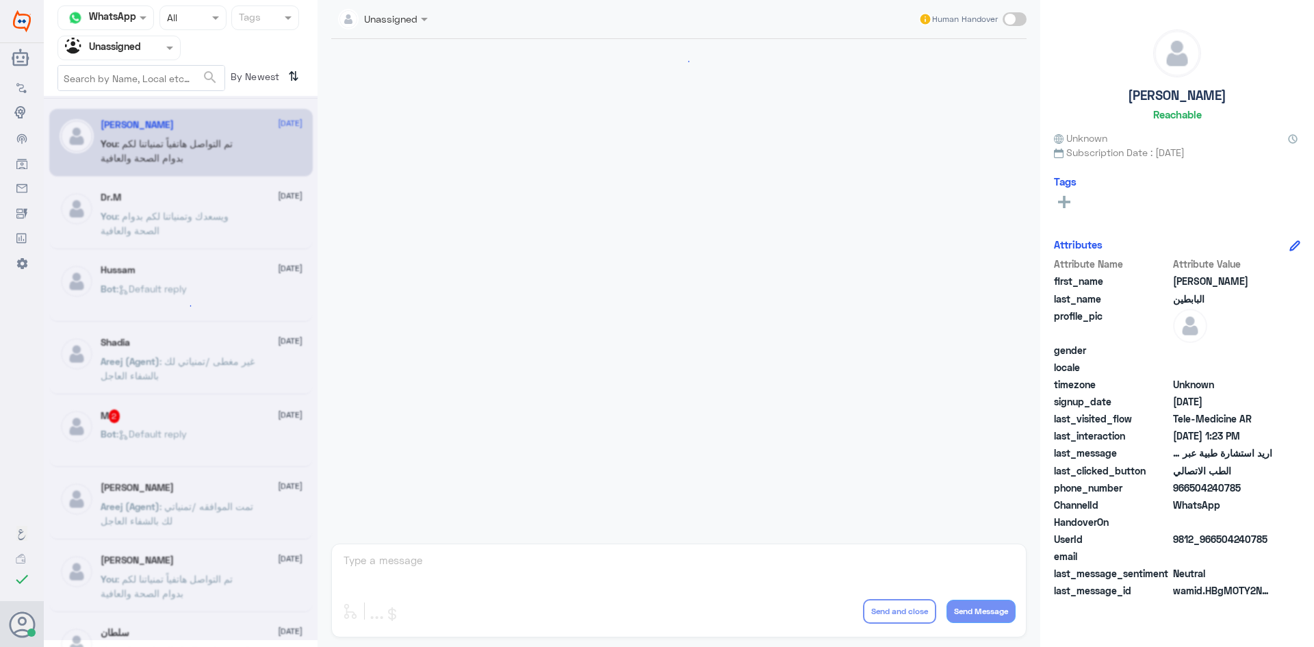
scroll to position [637, 0]
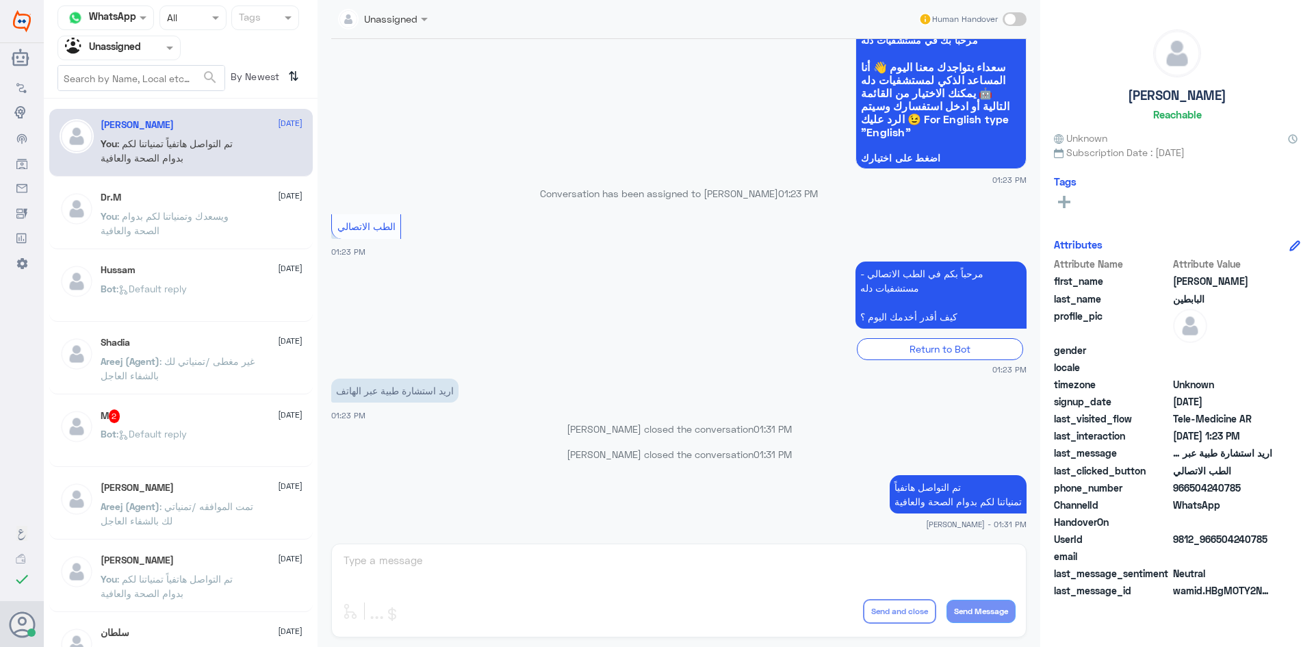
click at [218, 357] on span ": غير مغطى /تمنياتي لك بالشفاء العاجل" at bounding box center [178, 368] width 154 height 26
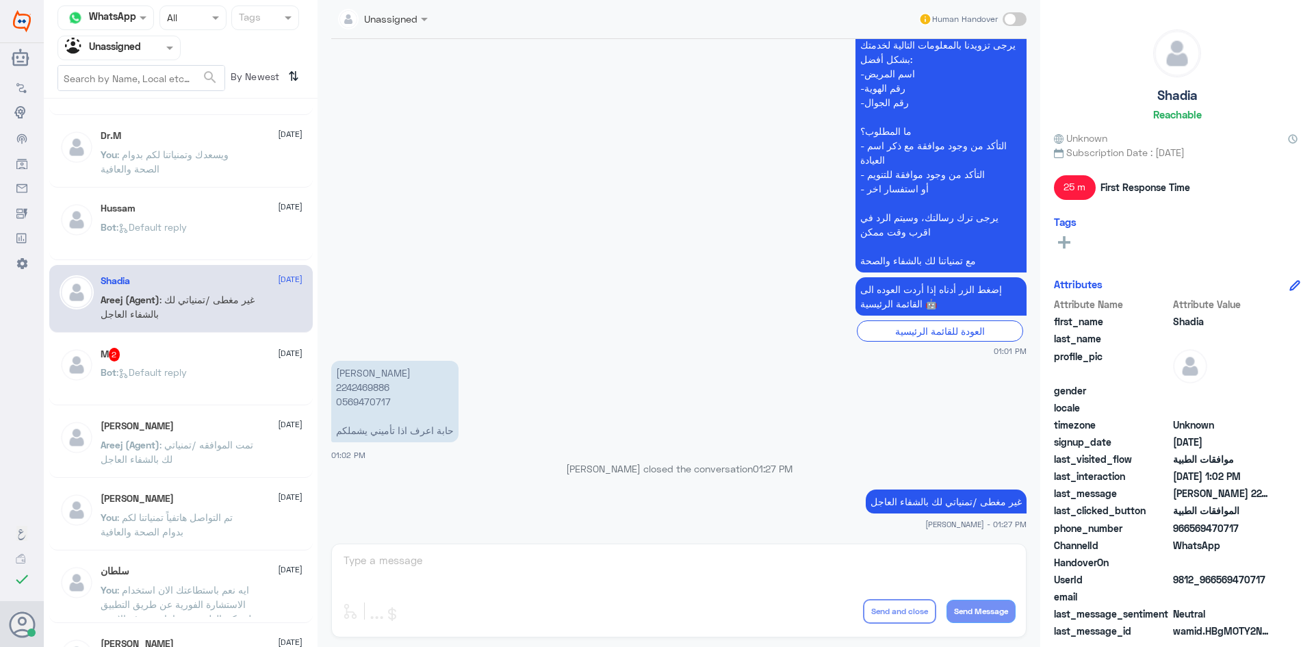
scroll to position [137, 0]
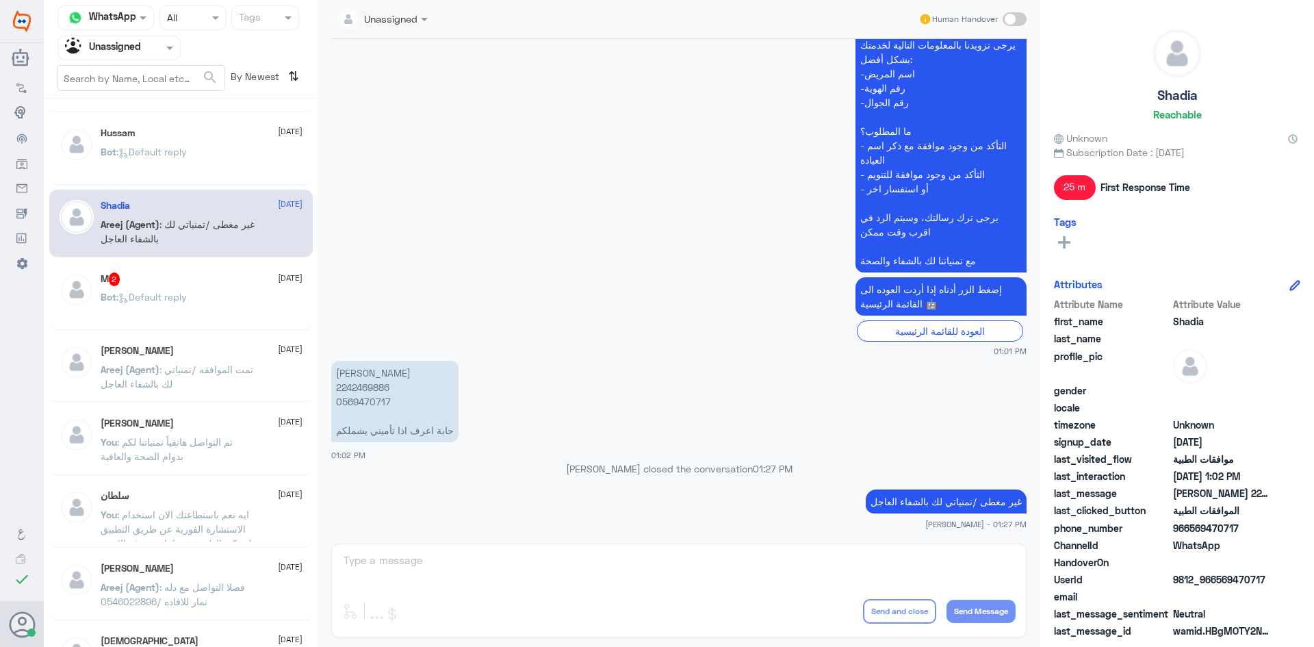
click at [222, 457] on p "You : تم التواصل هاتفياً تمنياتنا لكم بدوام الصحة والعافية" at bounding box center [178, 452] width 154 height 34
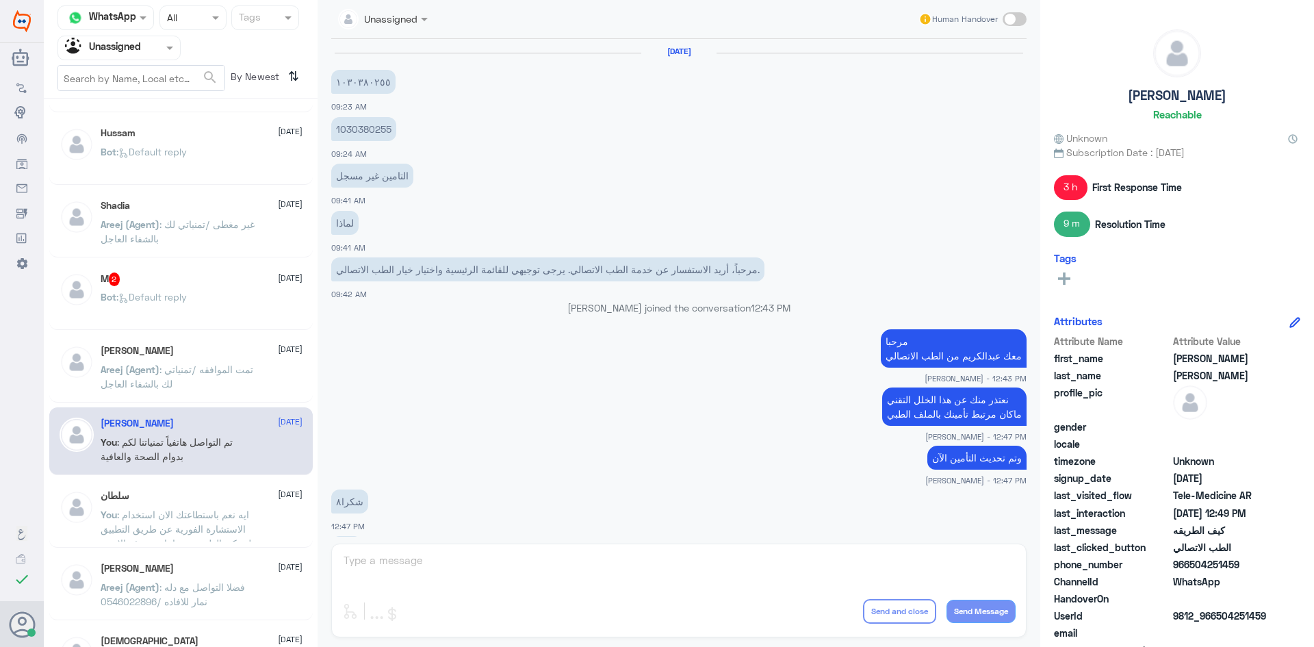
scroll to position [492, 0]
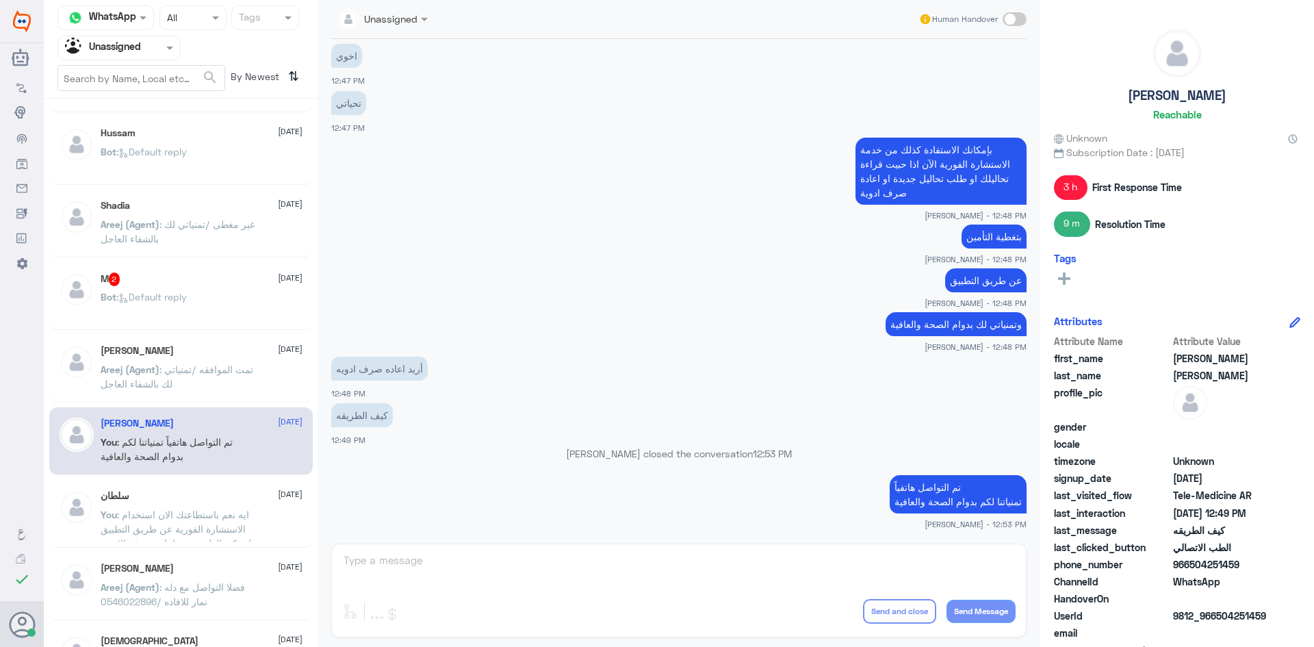
drag, startPoint x: 1242, startPoint y: 566, endPoint x: 1200, endPoint y: 566, distance: 41.8
click at [1200, 566] on span "966504251459" at bounding box center [1222, 564] width 99 height 14
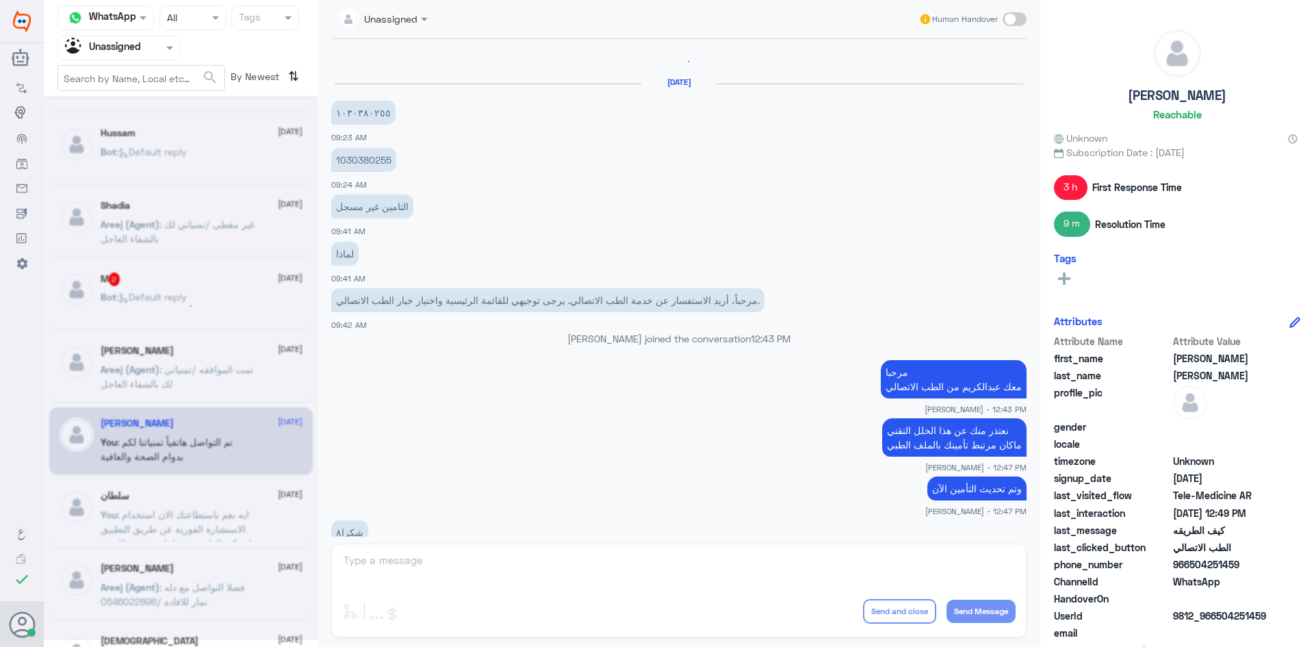
scroll to position [1040, 0]
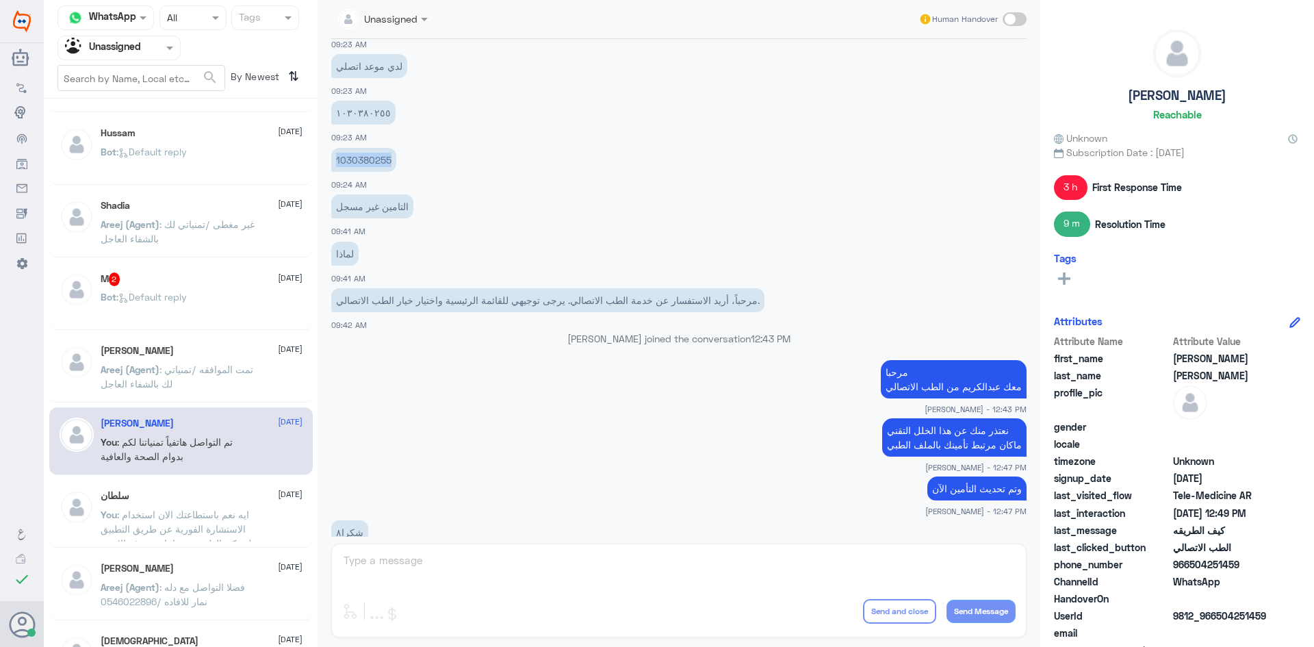
drag, startPoint x: 392, startPoint y: 158, endPoint x: 334, endPoint y: 155, distance: 58.3
click at [334, 155] on p "1030380255" at bounding box center [363, 160] width 65 height 24
copy p "1030380255"
click at [199, 285] on div "M 2 [DATE]" at bounding box center [202, 279] width 202 height 14
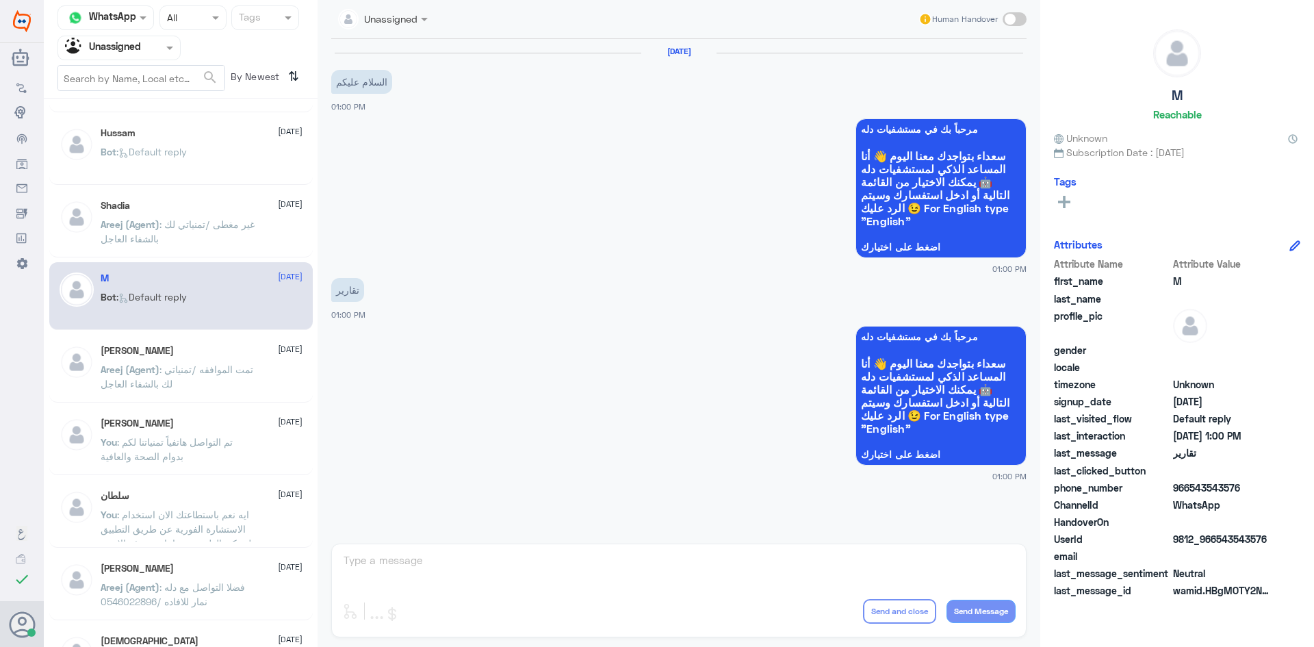
click at [170, 52] on span at bounding box center [171, 47] width 17 height 14
click at [145, 84] on div "All" at bounding box center [119, 79] width 123 height 25
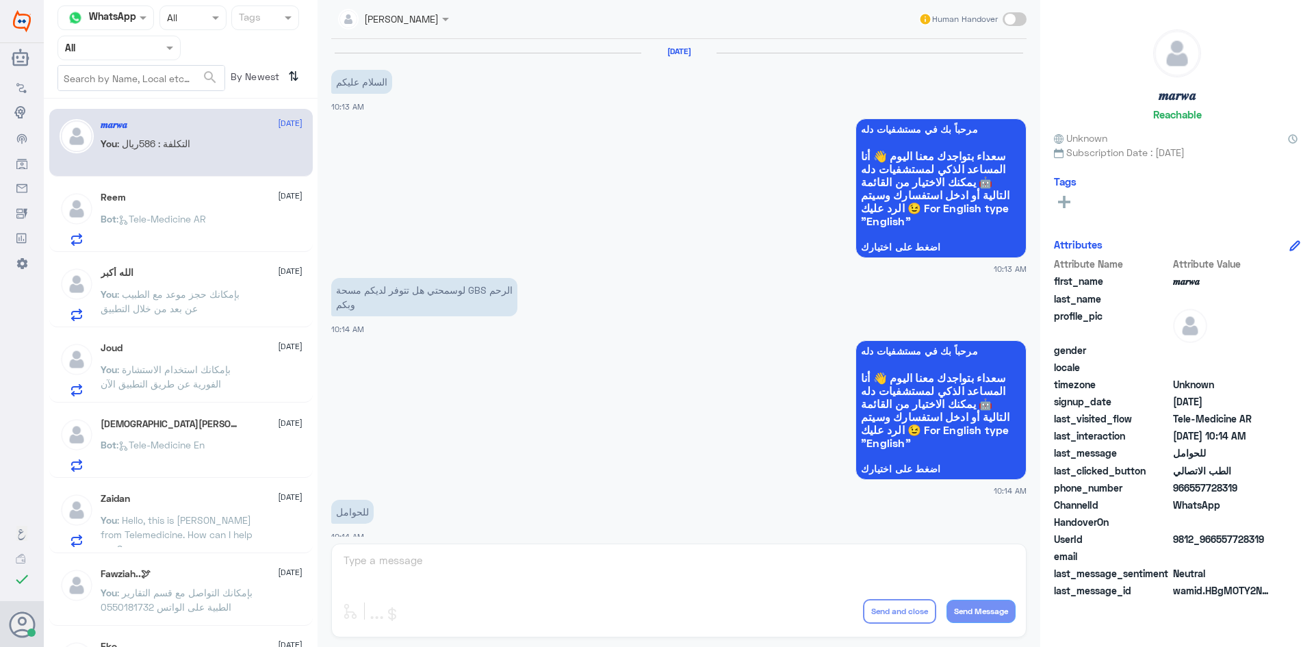
scroll to position [692, 0]
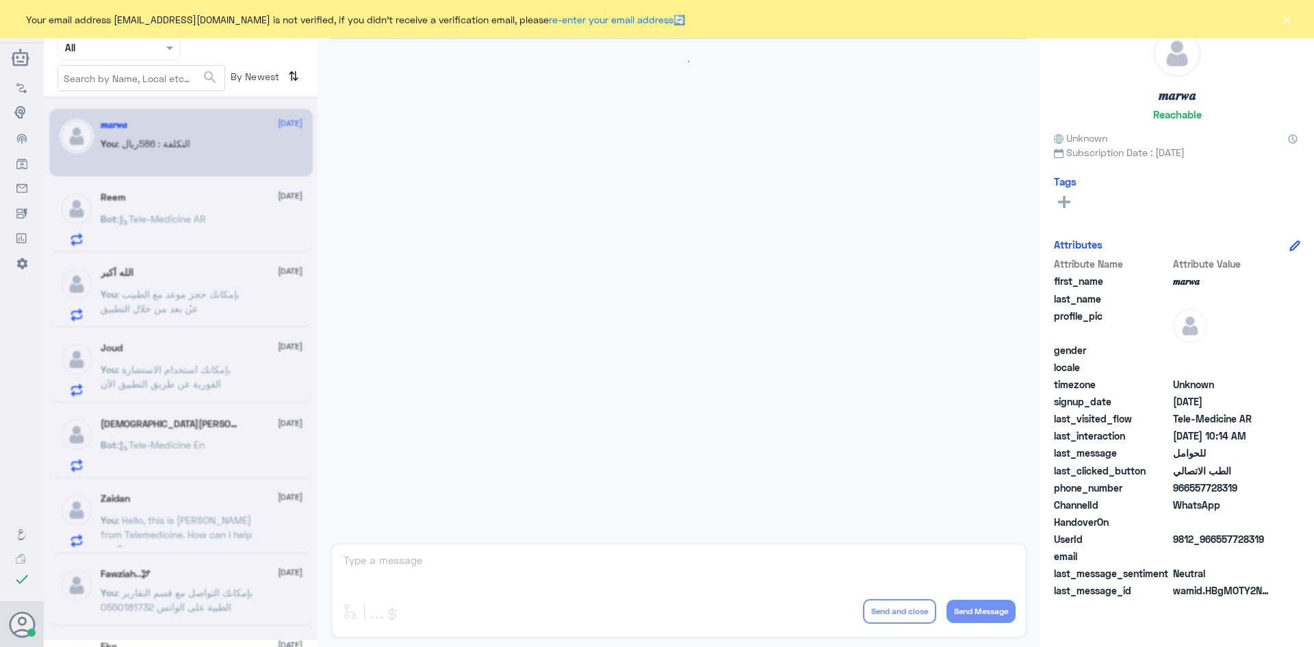
scroll to position [692, 0]
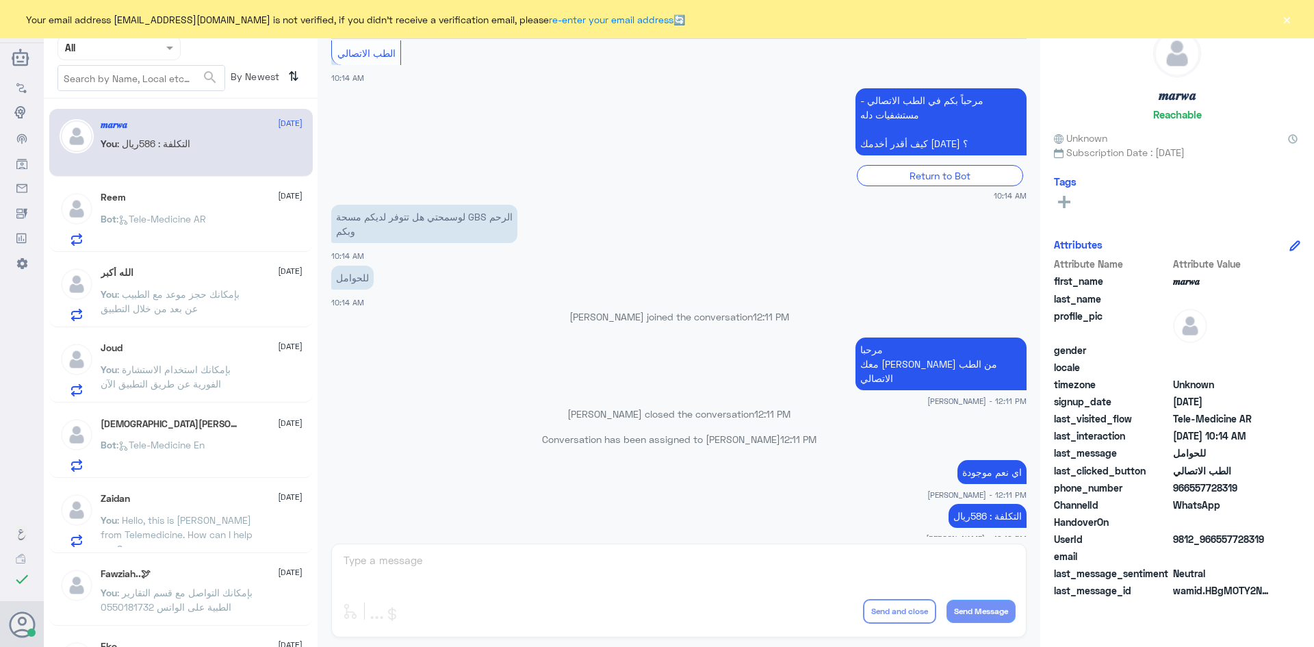
click at [1292, 16] on button "×" at bounding box center [1287, 19] width 14 height 14
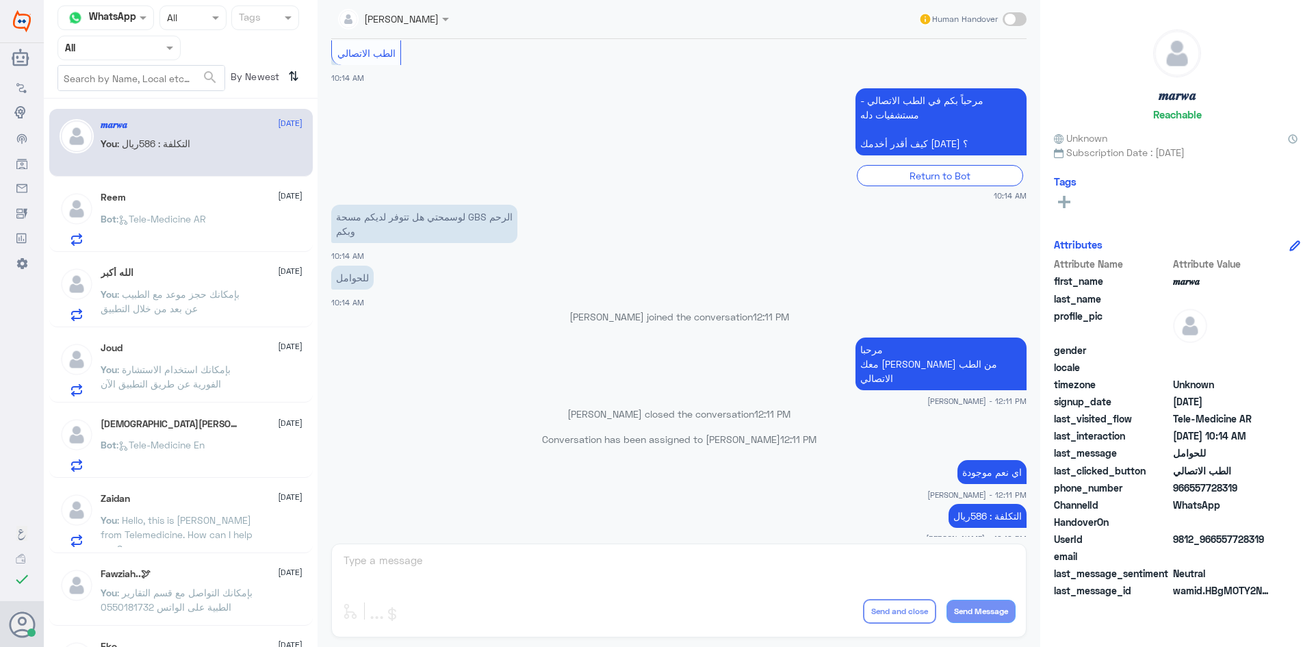
click at [189, 210] on div "Reem 2 September Bot : Tele-Medicine AR" at bounding box center [202, 219] width 202 height 54
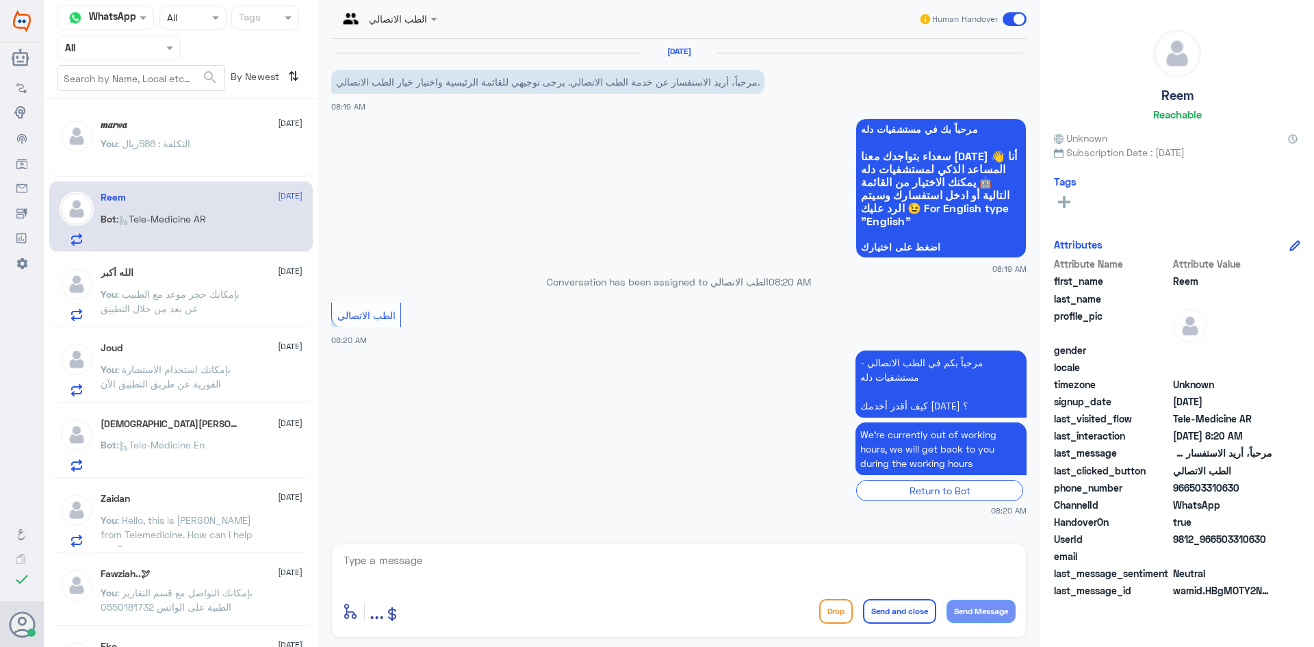
click at [541, 551] on textarea at bounding box center [679, 568] width 674 height 34
paste textarea "مرحبا معك [PERSON_NAME] من الطب الاتصالي"
type textarea "مرحبا معك [PERSON_NAME] من الطب الاتصالي"
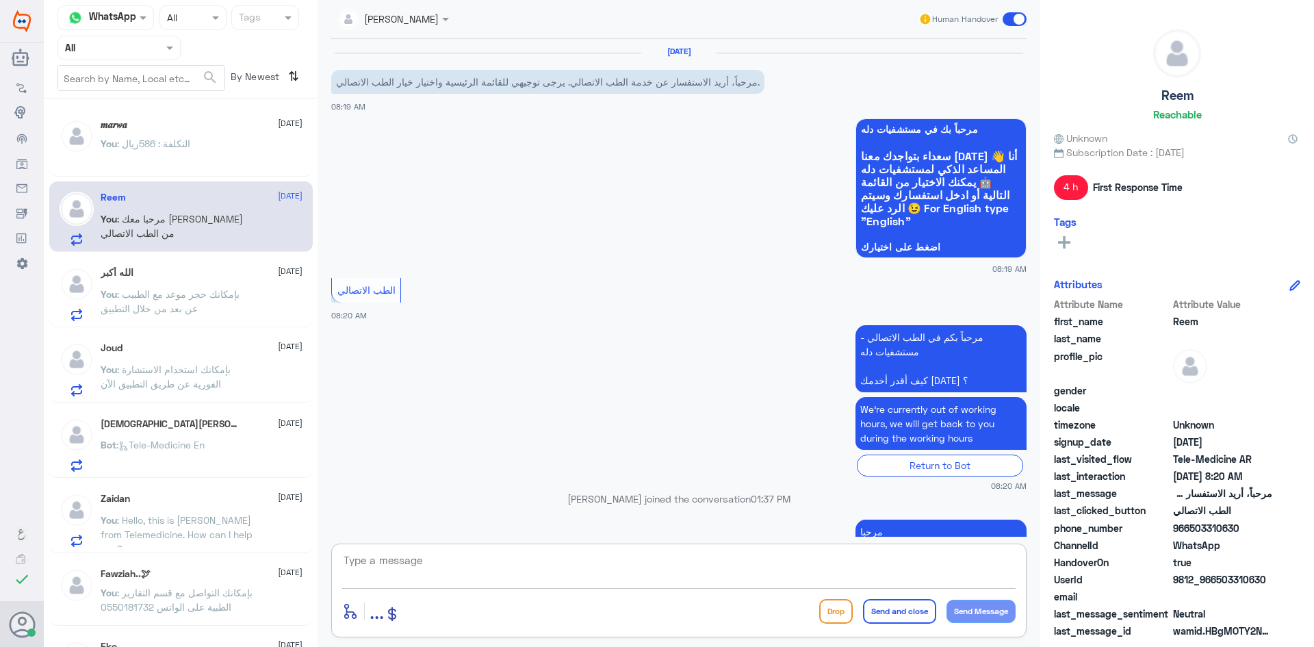
scroll to position [44, 0]
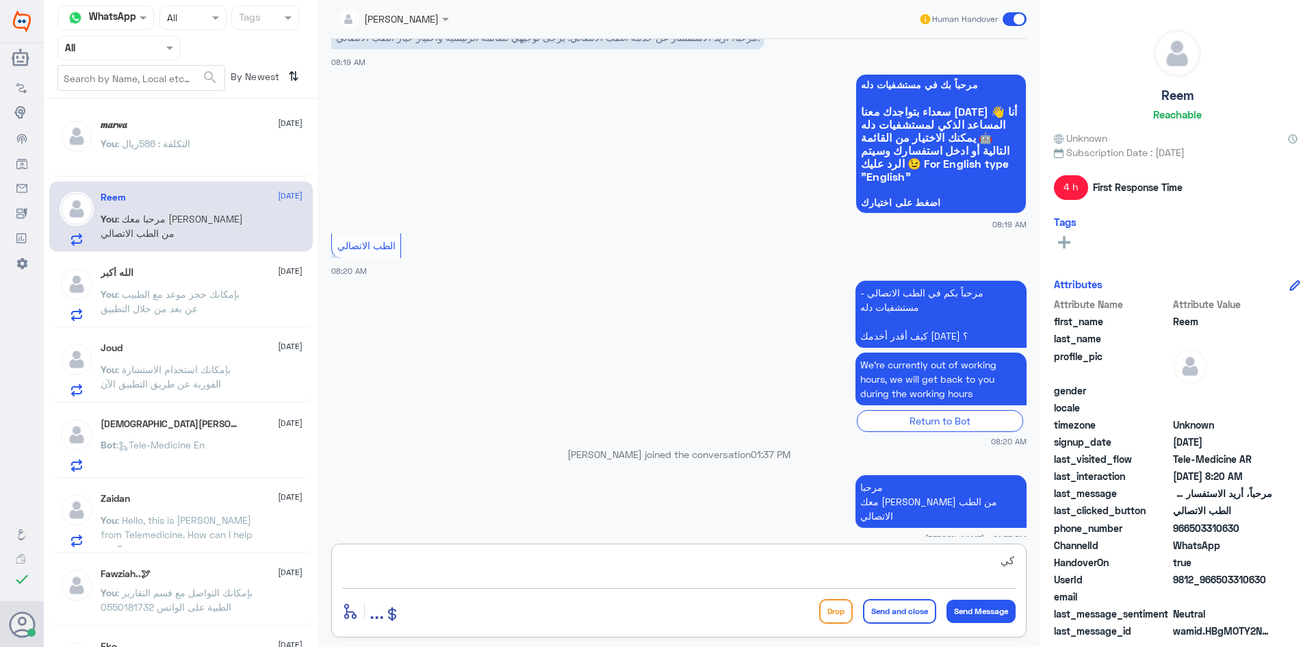
type textarea "ك"
click at [201, 278] on div "الله أكبر 2 September" at bounding box center [202, 273] width 202 height 12
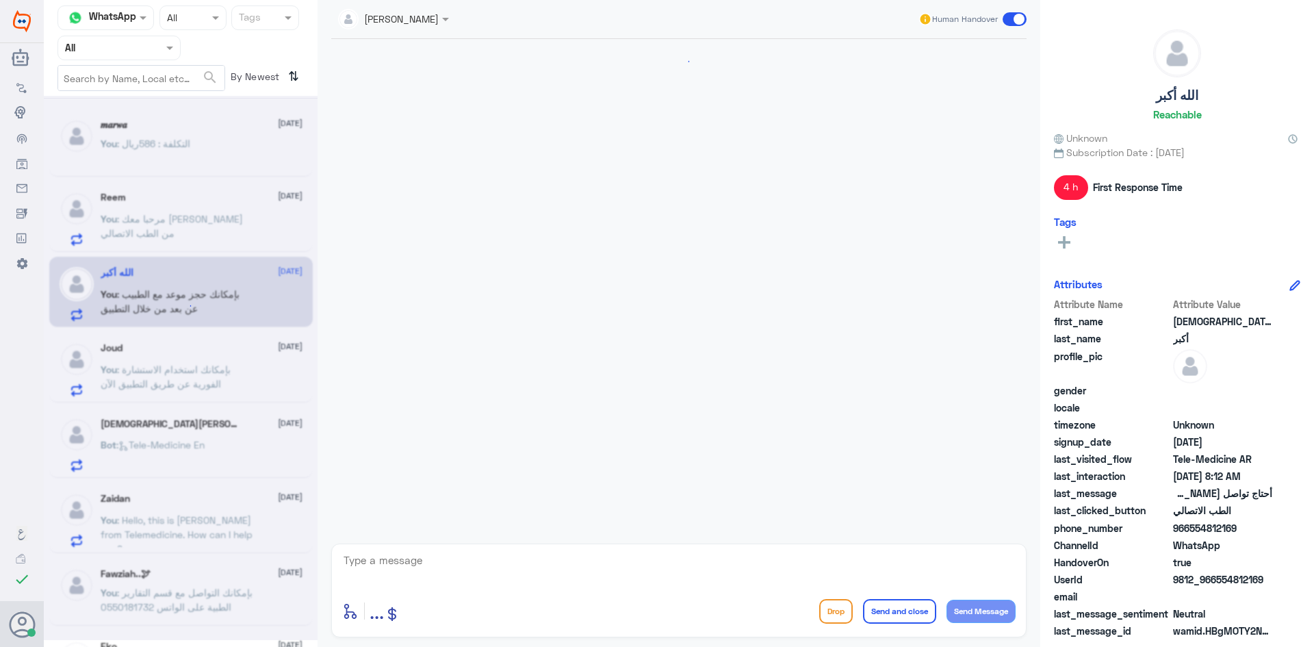
scroll to position [175, 0]
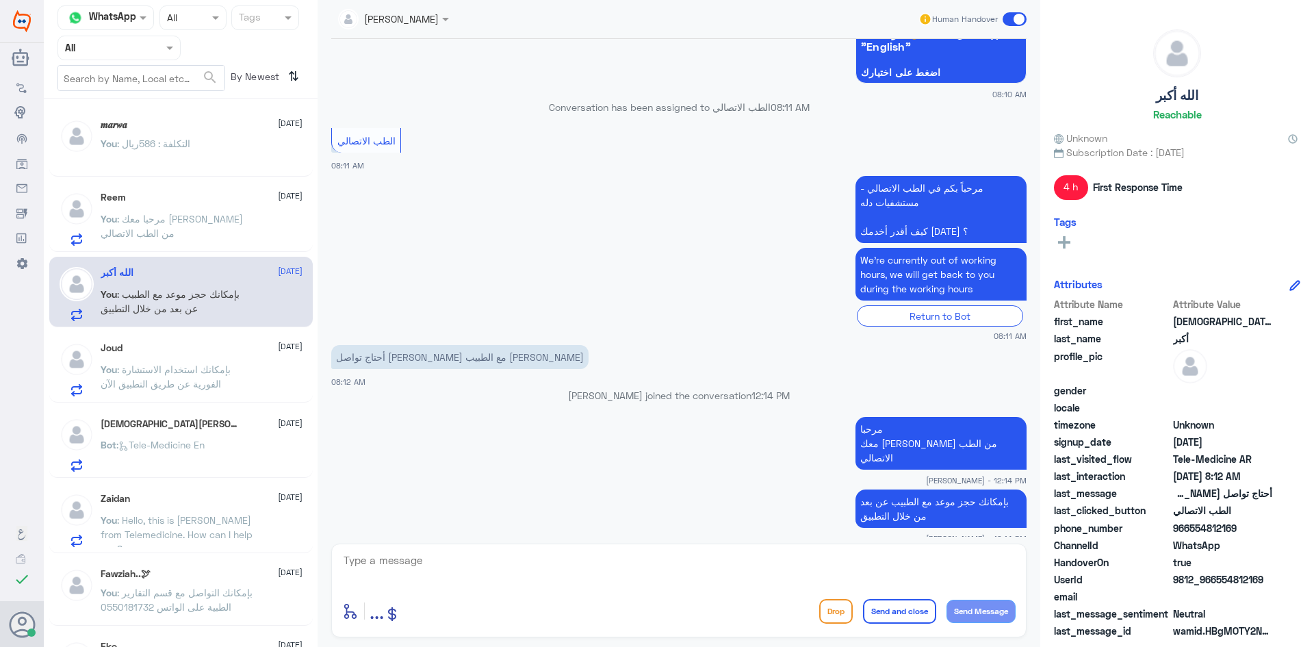
click at [1012, 16] on span at bounding box center [1015, 19] width 24 height 14
click at [0, 0] on input "checkbox" at bounding box center [0, 0] width 0 height 0
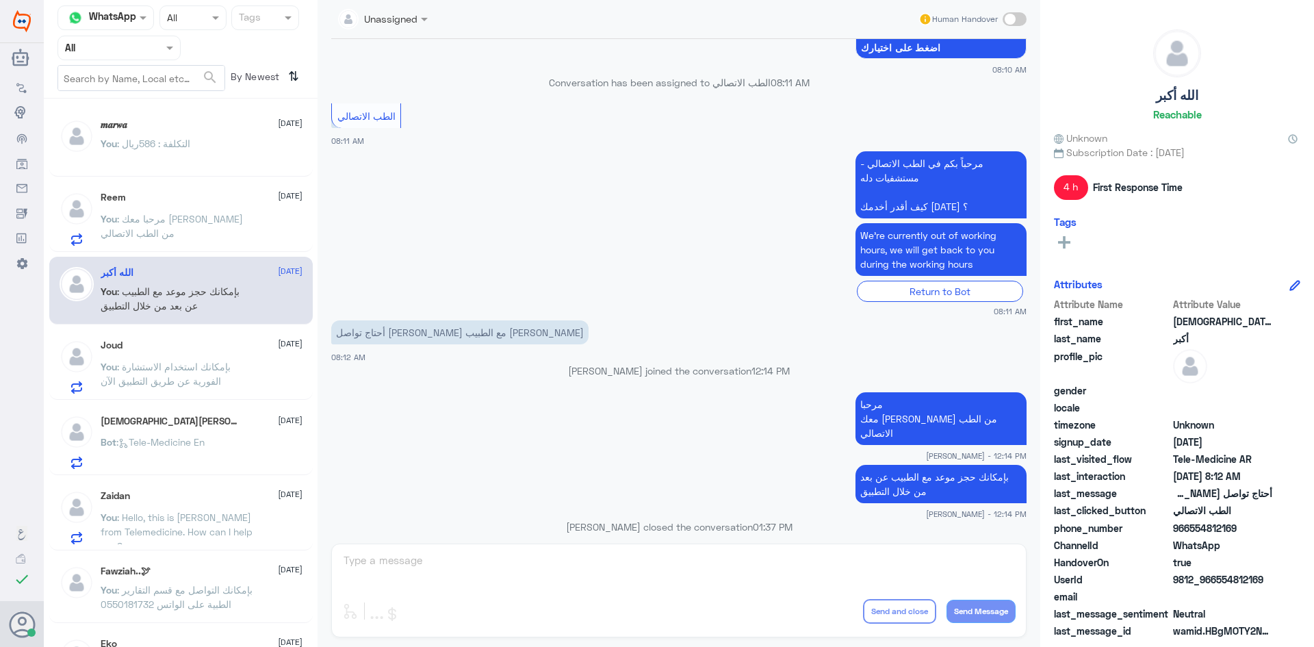
click at [192, 142] on div "You : التكلفة : 586ريال" at bounding box center [202, 155] width 202 height 31
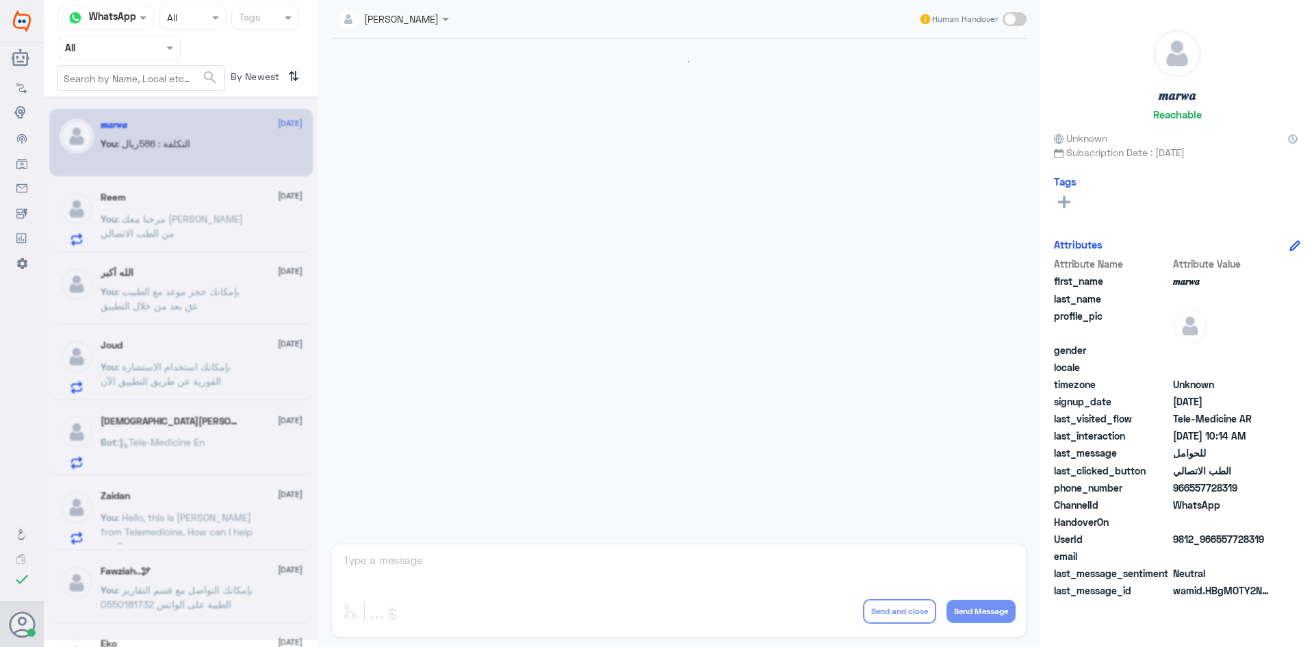
scroll to position [692, 0]
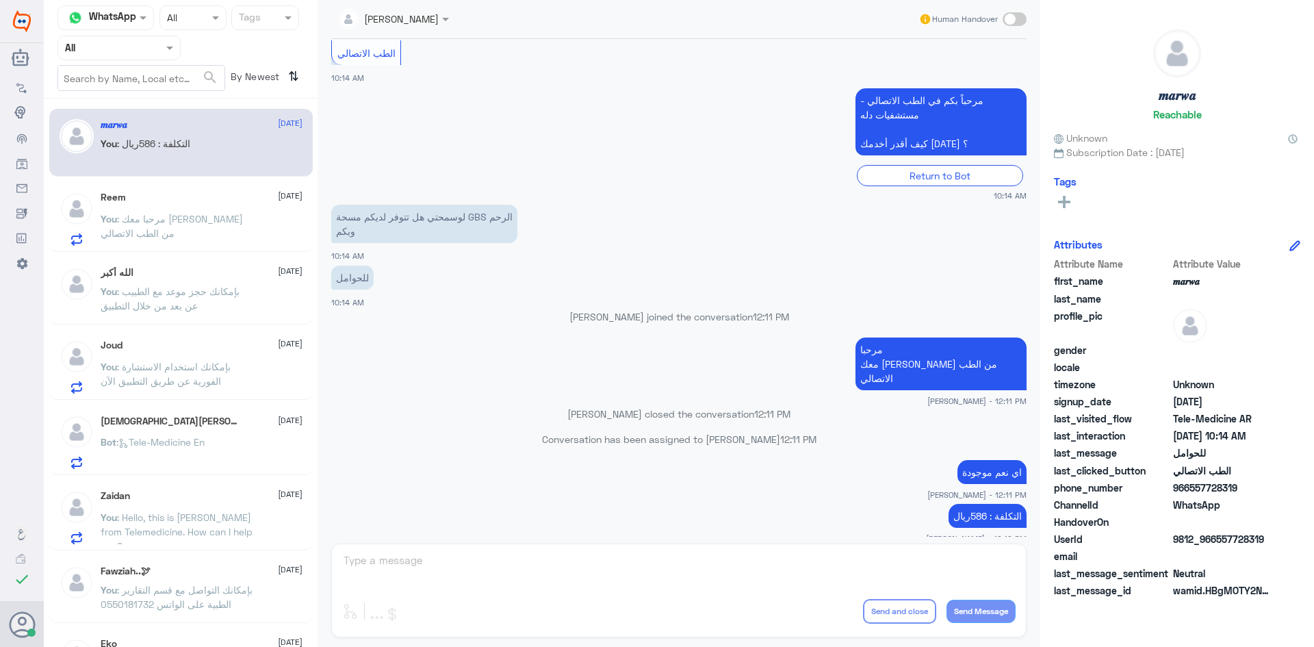
click at [199, 199] on div "Reem 2 September" at bounding box center [202, 198] width 202 height 12
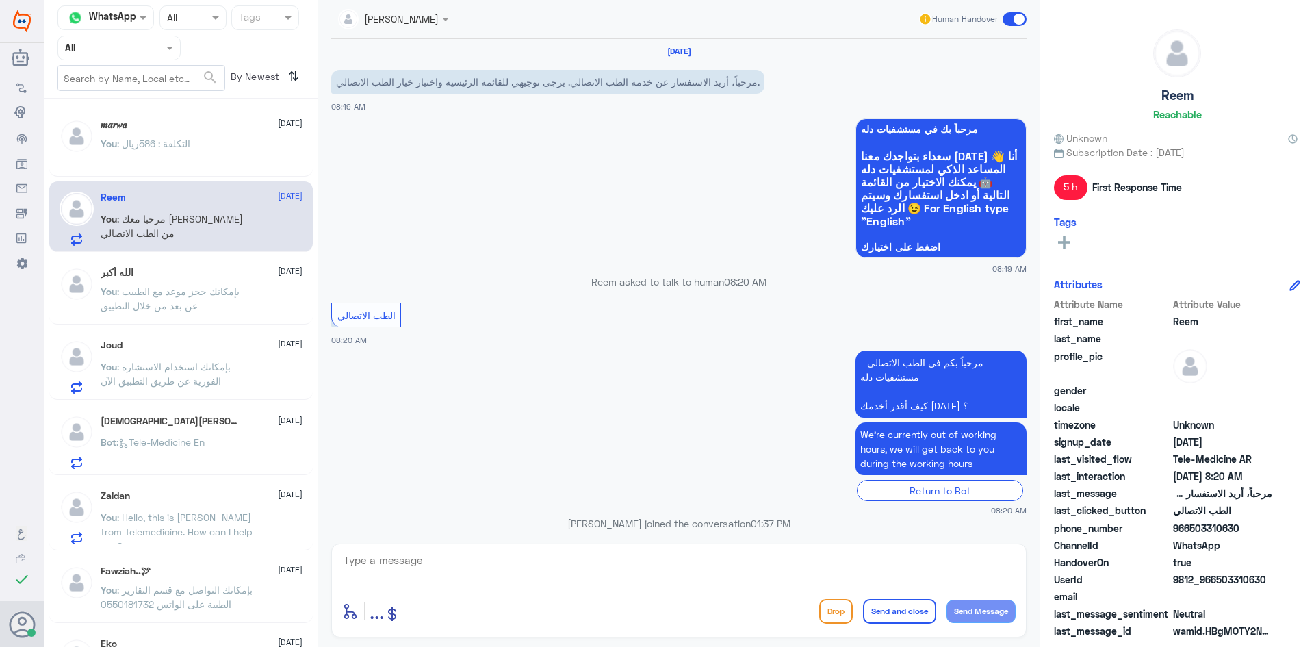
scroll to position [70, 0]
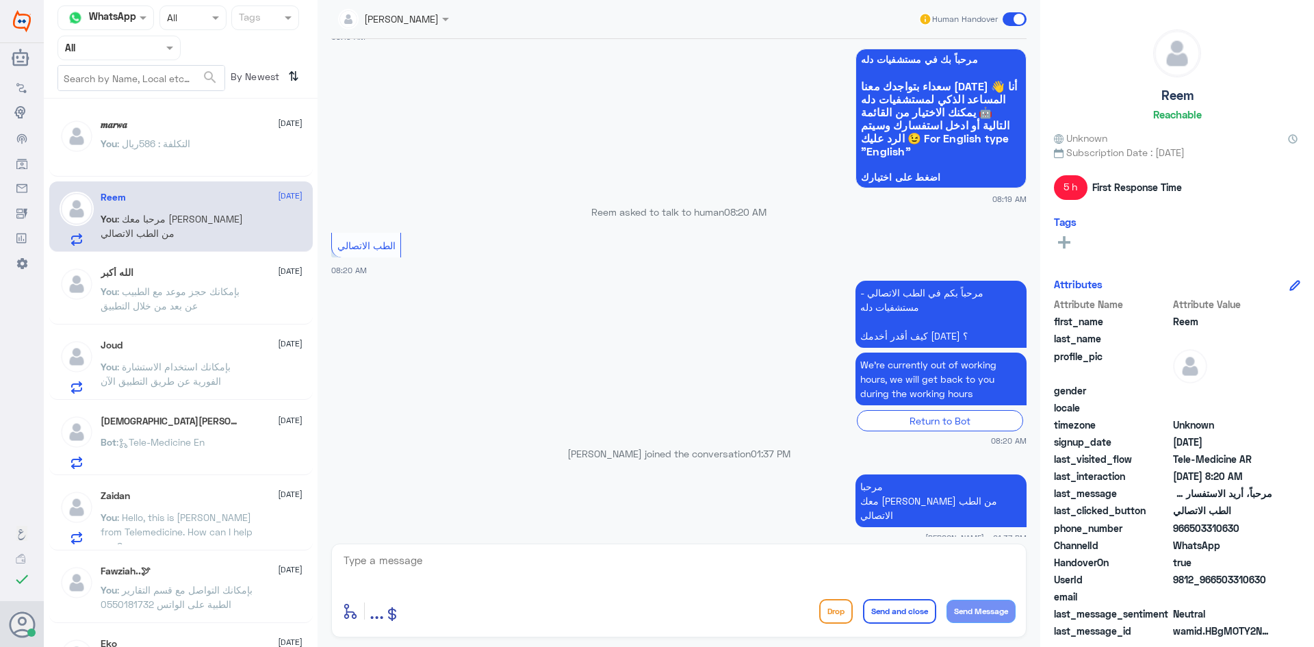
click at [235, 386] on p "You : بإمكانك استخدام الاستشارة الفورية عن طريق التطبيق الآن" at bounding box center [178, 376] width 154 height 34
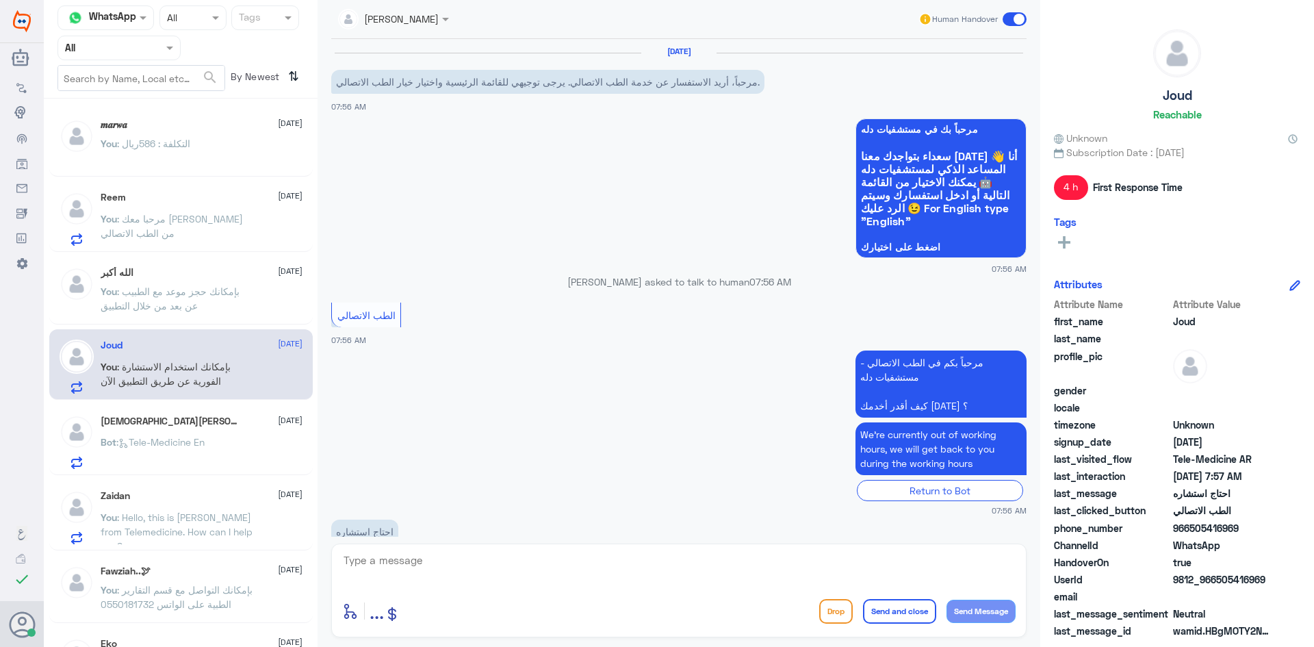
scroll to position [175, 0]
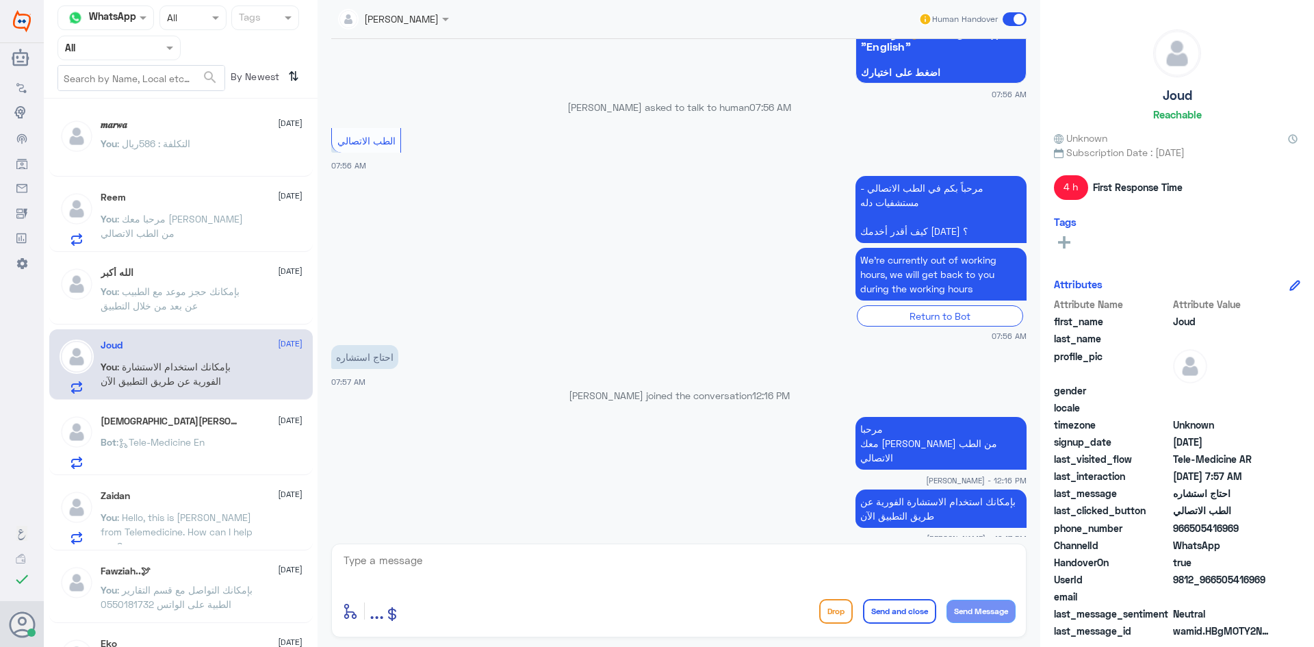
click at [1008, 21] on span at bounding box center [1015, 19] width 24 height 14
click at [0, 0] on input "checkbox" at bounding box center [0, 0] width 0 height 0
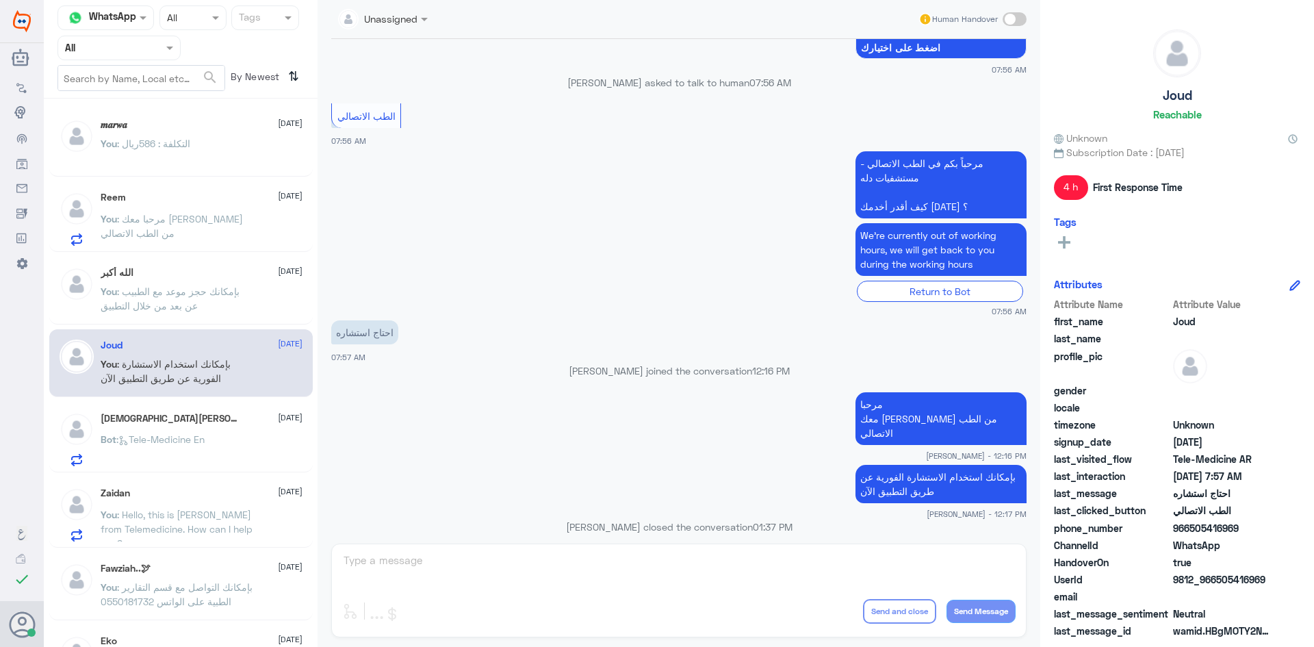
click at [180, 443] on span ": Tele-Medicine En" at bounding box center [160, 439] width 88 height 12
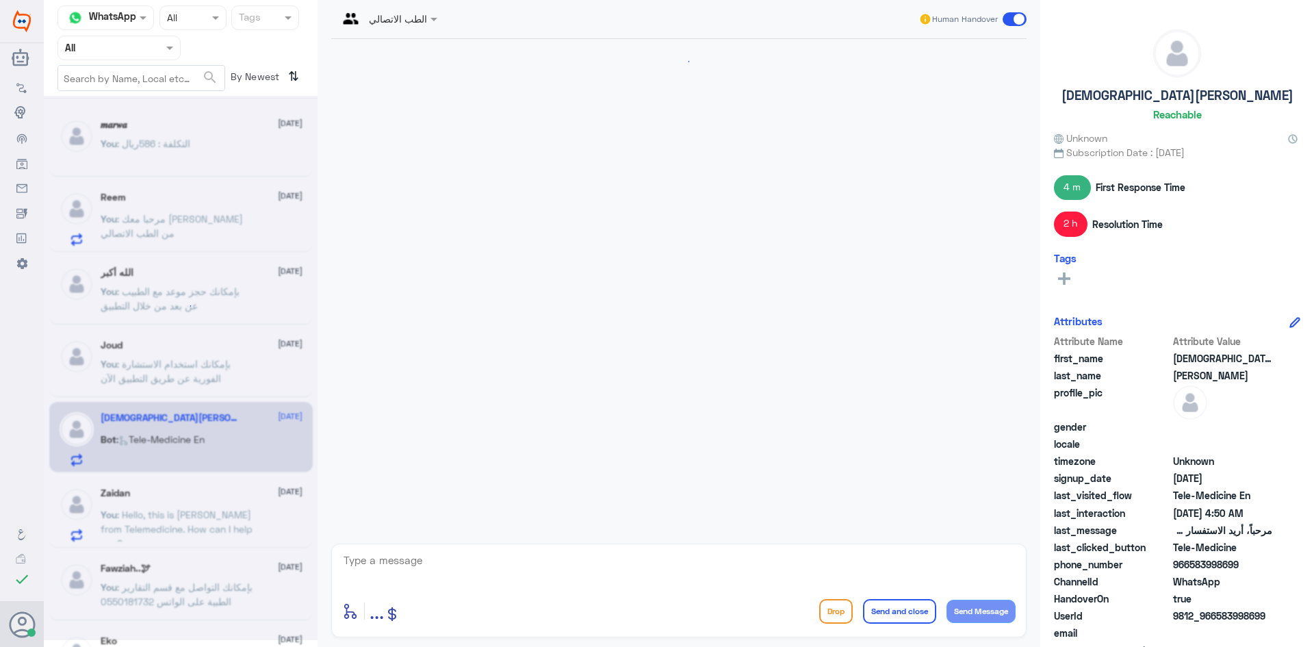
scroll to position [977, 0]
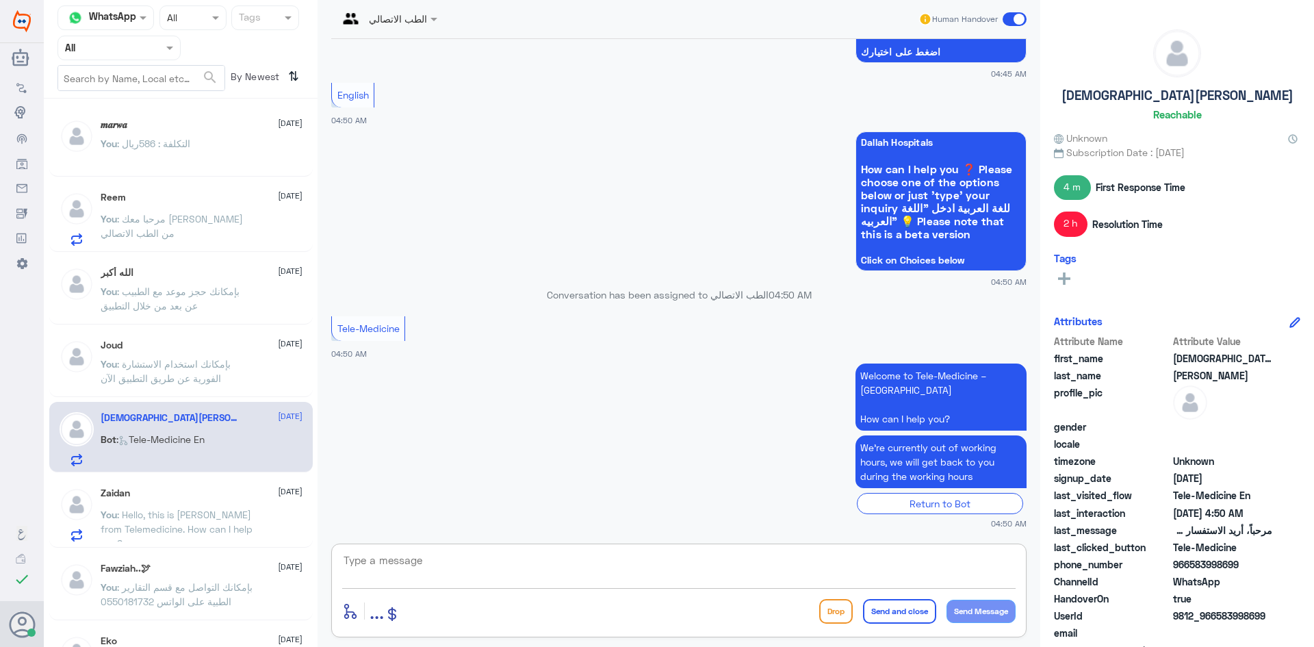
click at [726, 574] on textarea at bounding box center [679, 568] width 674 height 34
click at [818, 559] on textarea at bounding box center [679, 568] width 674 height 34
paste textarea ""Hello, this is Abdulkareem from Telemedicine. How can I assist you?""
click at [342, 557] on div ""Hello, this is Abdulkareem from Telemedicine. How can I assist you? enter flow…" at bounding box center [679, 591] width 696 height 94
type textarea "Hello, this is Abdulkareem from Telemedicine. How can I assist you?"
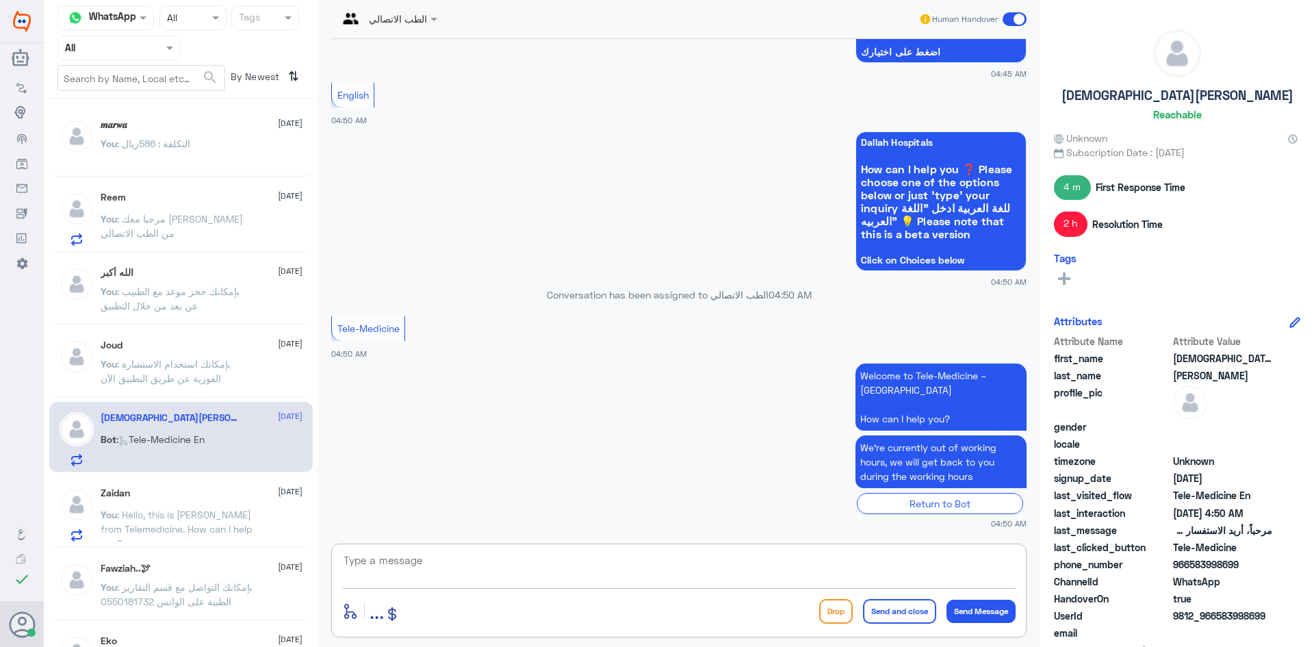
scroll to position [1049, 0]
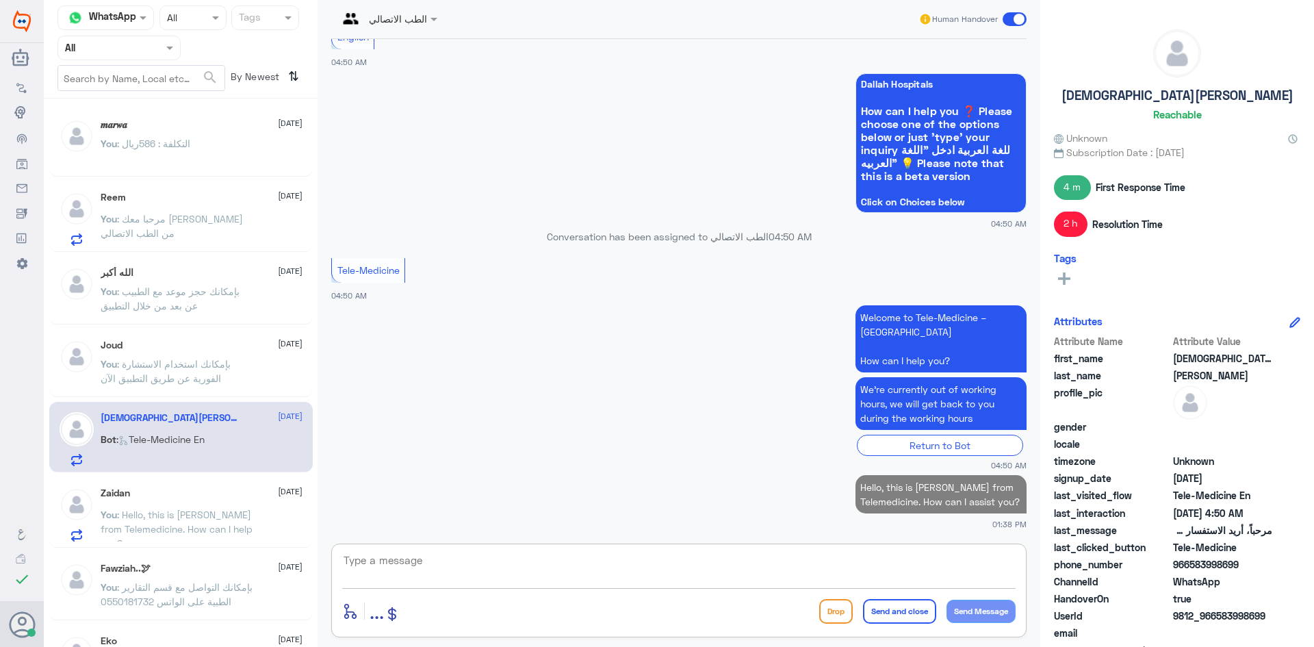
click at [238, 361] on p "You : بإمكانك استخدام الاستشارة الفورية عن طريق التطبيق الآن" at bounding box center [178, 374] width 154 height 34
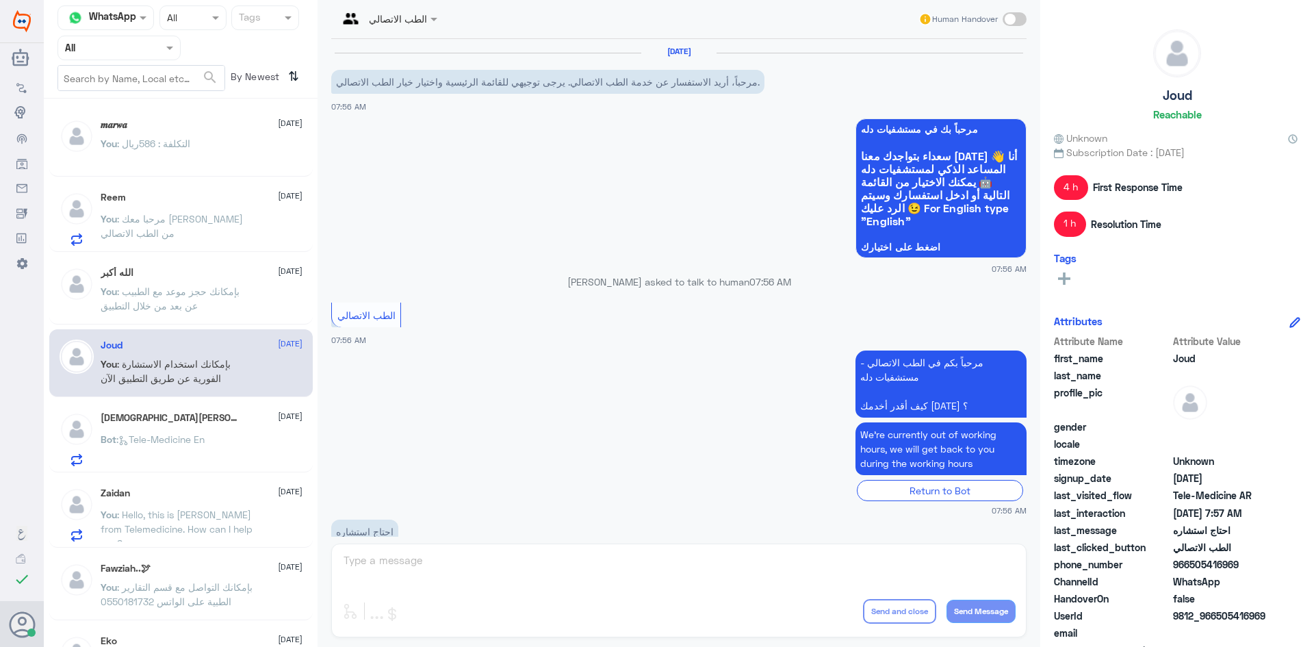
scroll to position [199, 0]
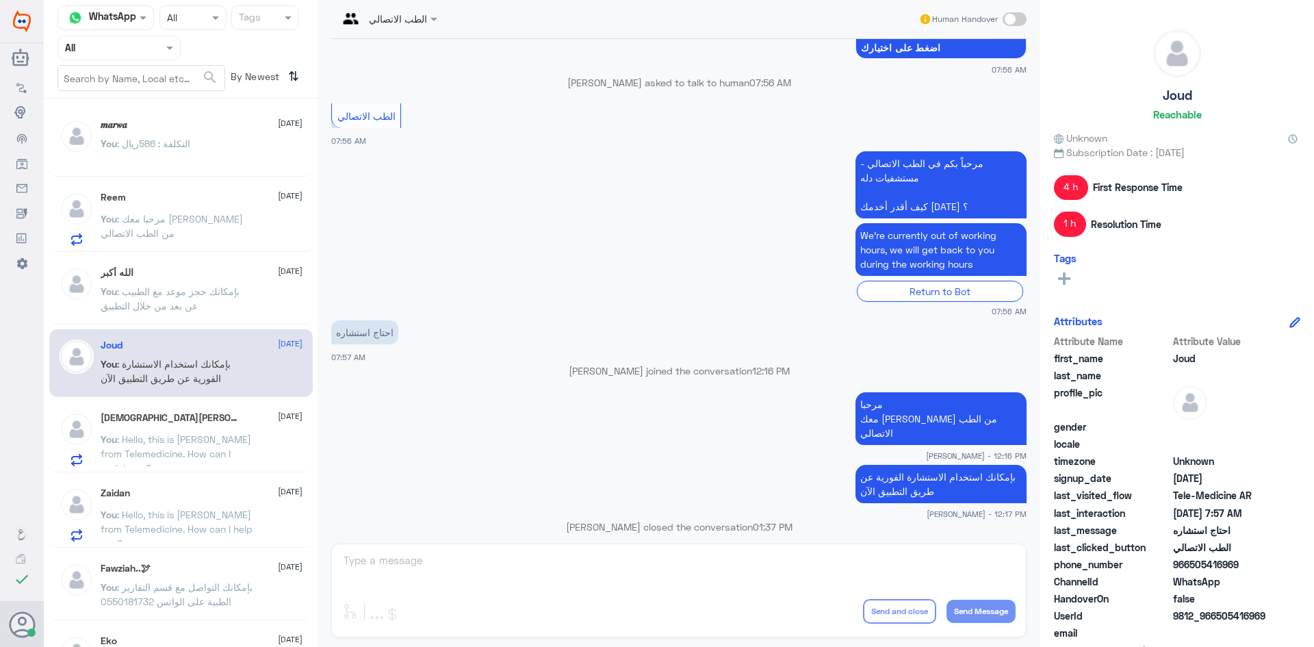
click at [218, 498] on div "Zaidan 2 September" at bounding box center [202, 493] width 202 height 12
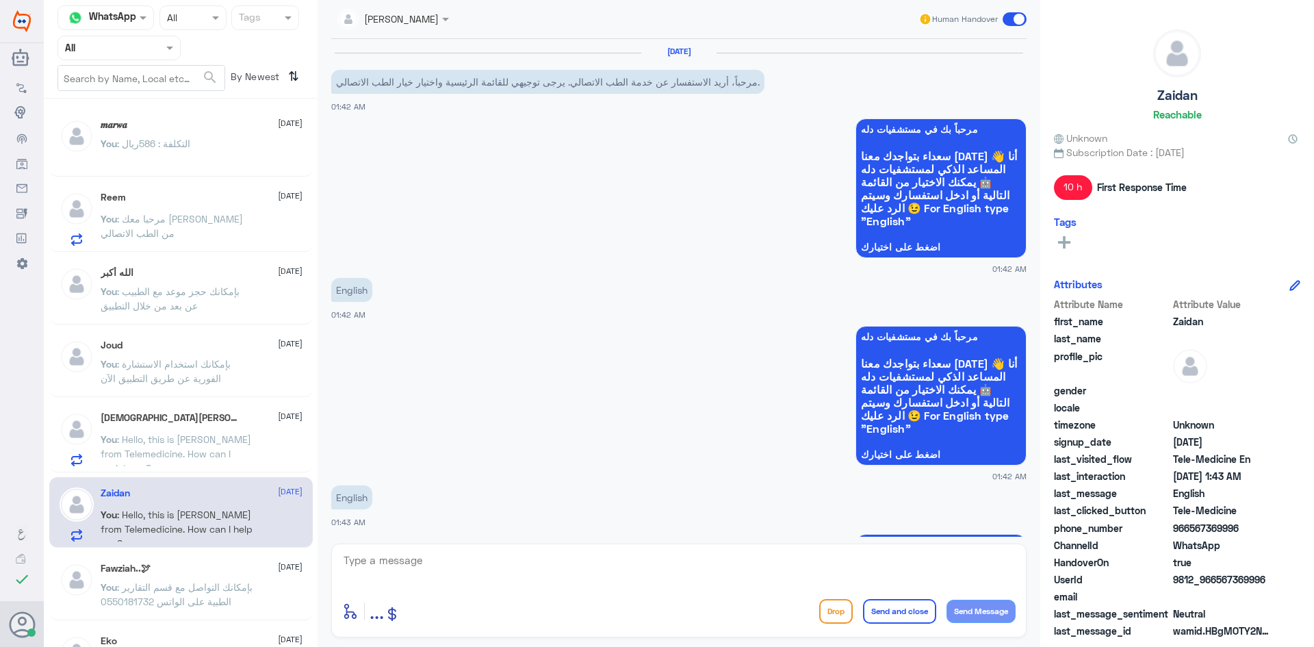
scroll to position [693, 0]
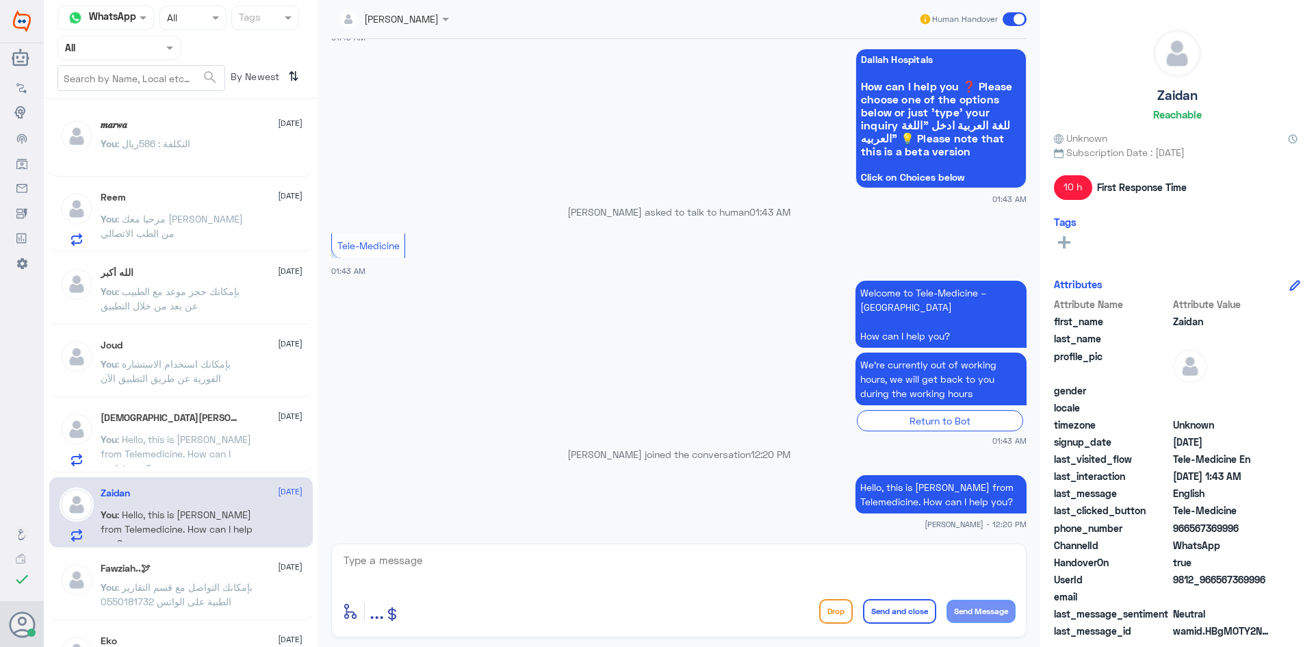
click at [1008, 21] on span at bounding box center [1015, 19] width 24 height 14
click at [0, 0] on input "checkbox" at bounding box center [0, 0] width 0 height 0
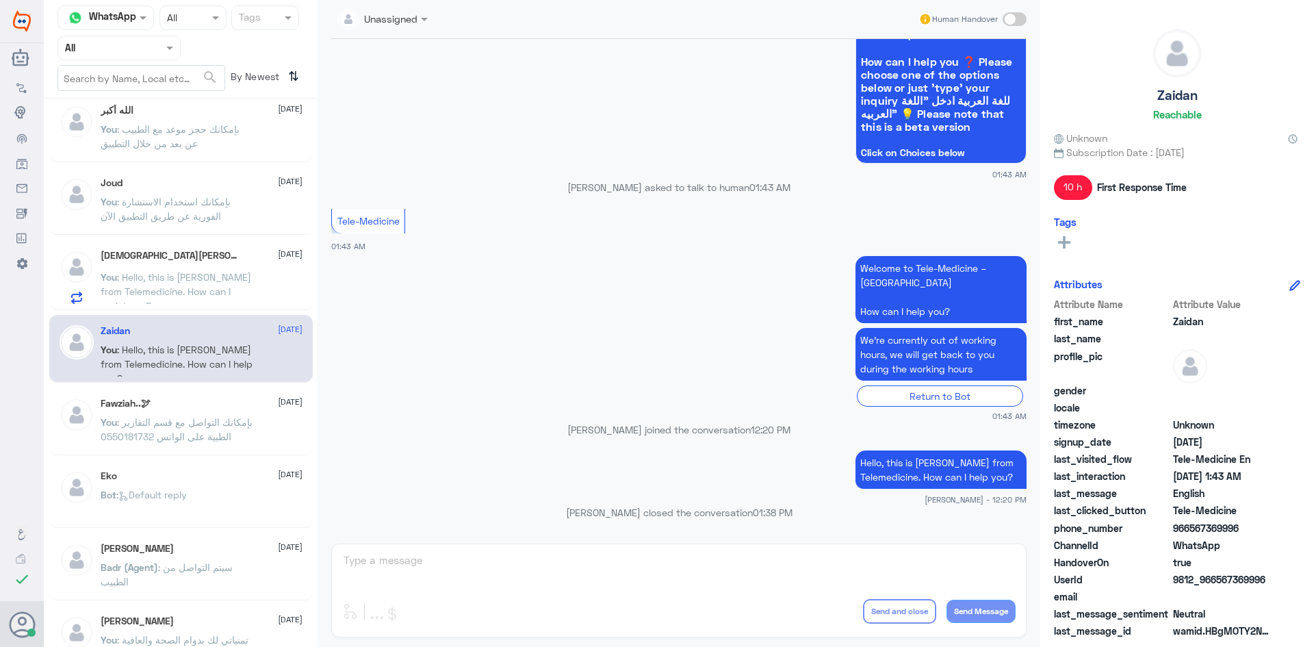
scroll to position [205, 0]
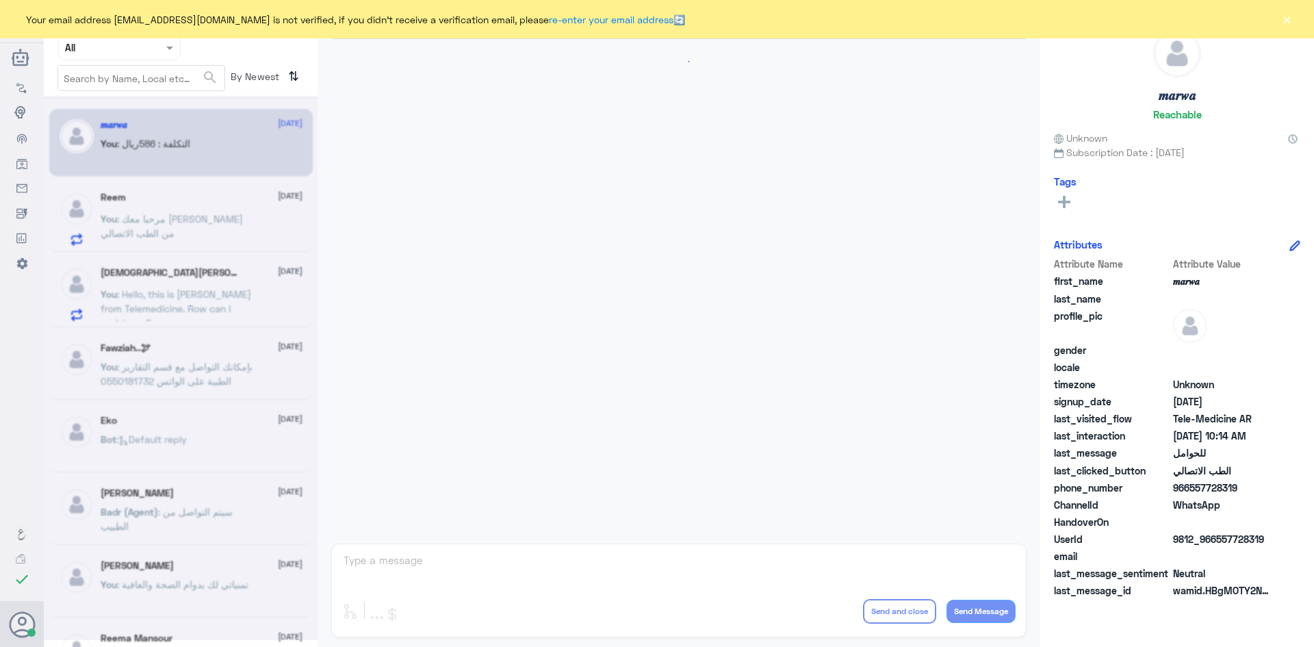
scroll to position [692, 0]
